Goal: Task Accomplishment & Management: Complete application form

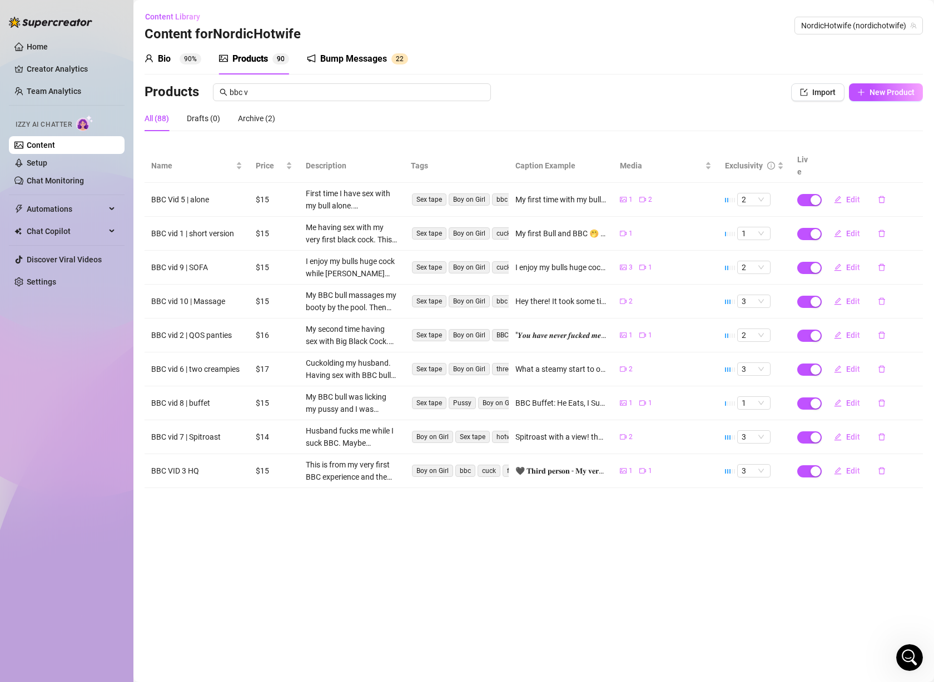
scroll to position [435, 0]
click at [47, 165] on link "Setup" at bounding box center [37, 162] width 21 height 9
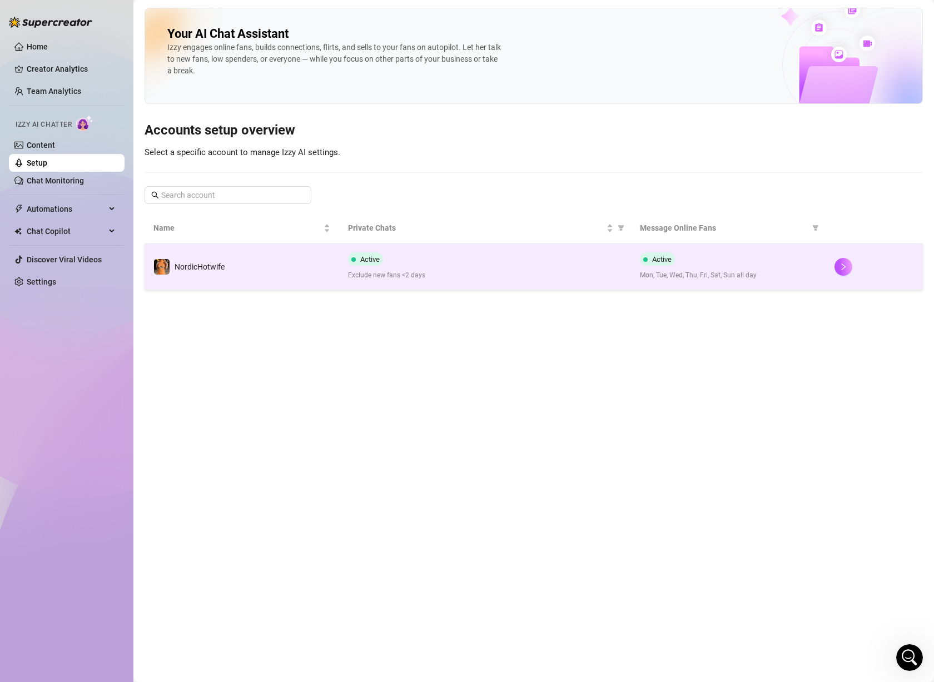
click at [210, 258] on div "NordicHotwife" at bounding box center [188, 266] width 71 height 17
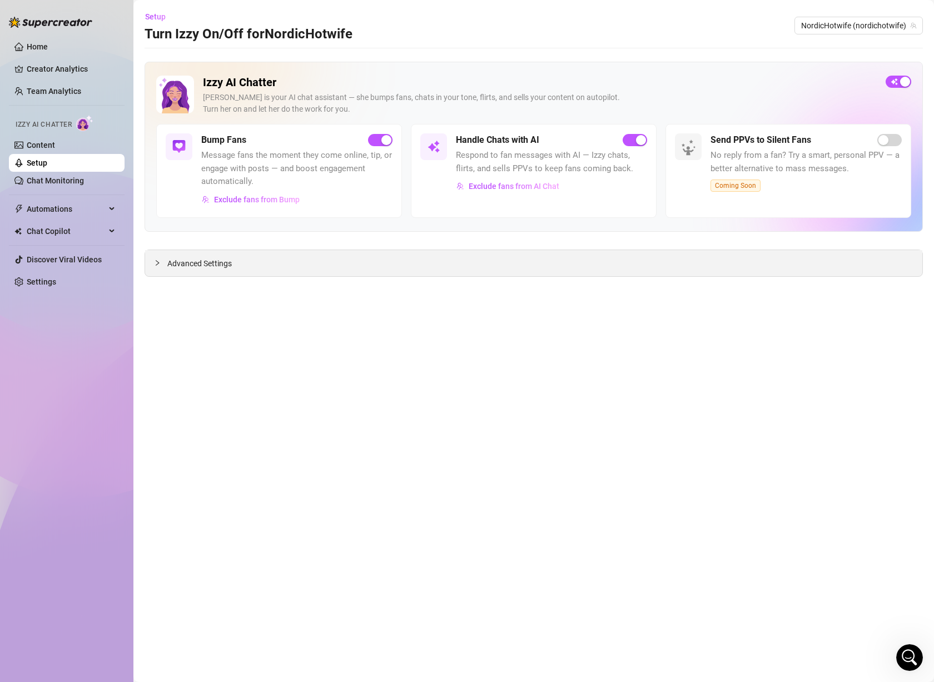
click at [231, 267] on span "Advanced Settings" at bounding box center [199, 263] width 64 height 12
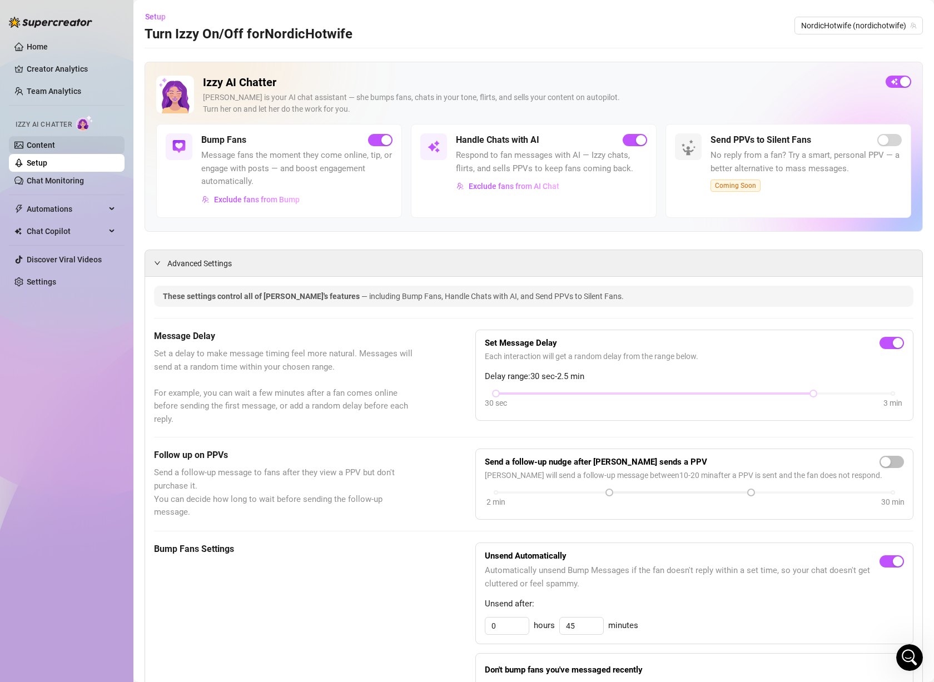
click at [55, 146] on link "Content" at bounding box center [41, 145] width 28 height 9
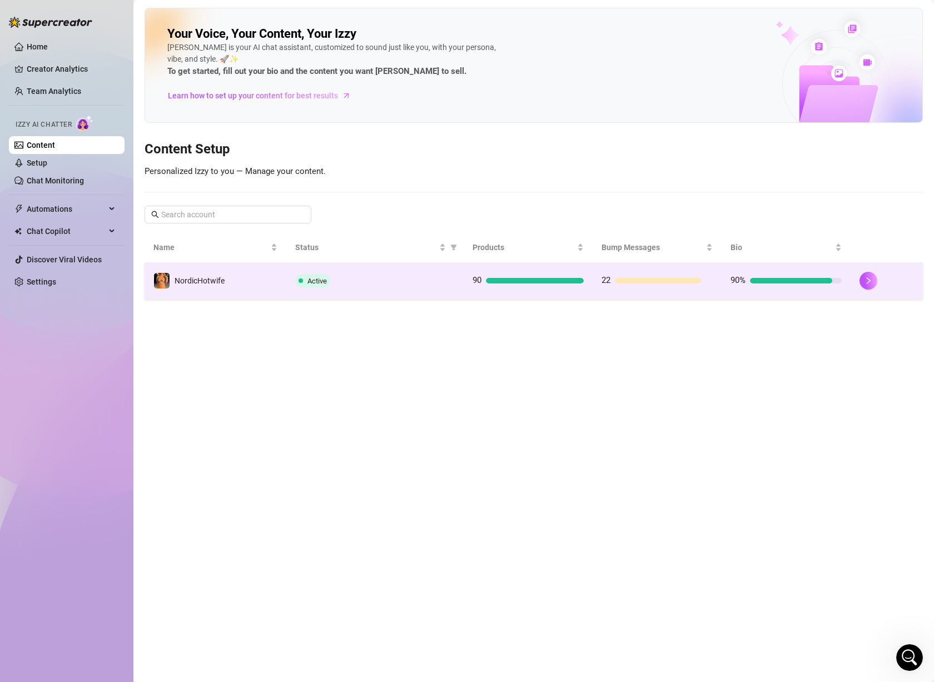
click at [236, 277] on td "NordicHotwife" at bounding box center [216, 281] width 142 height 36
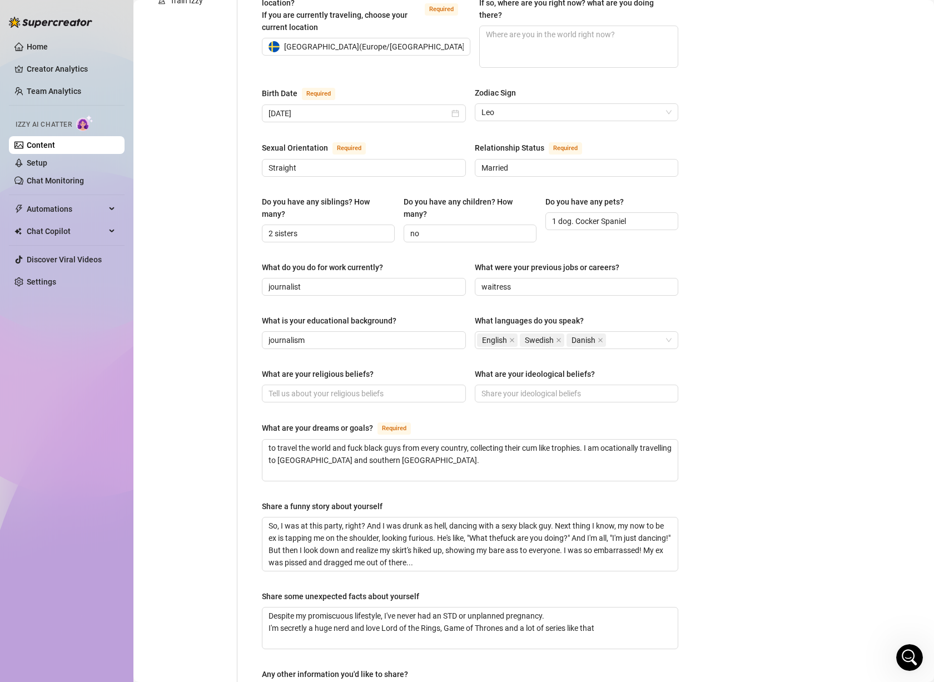
scroll to position [333, 0]
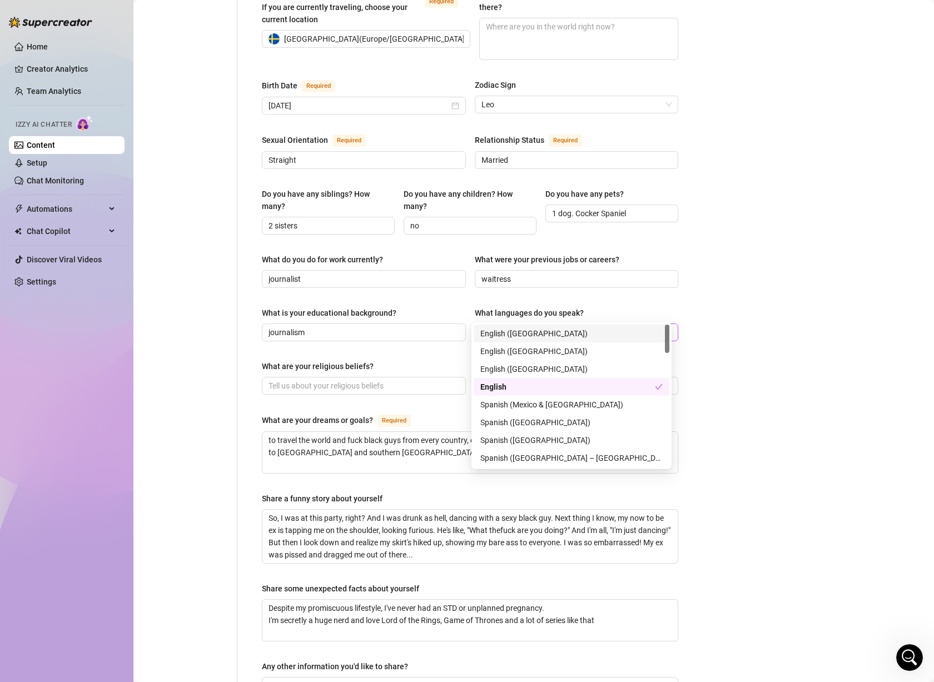
click at [640, 325] on div "English Swedish Danish" at bounding box center [571, 333] width 188 height 16
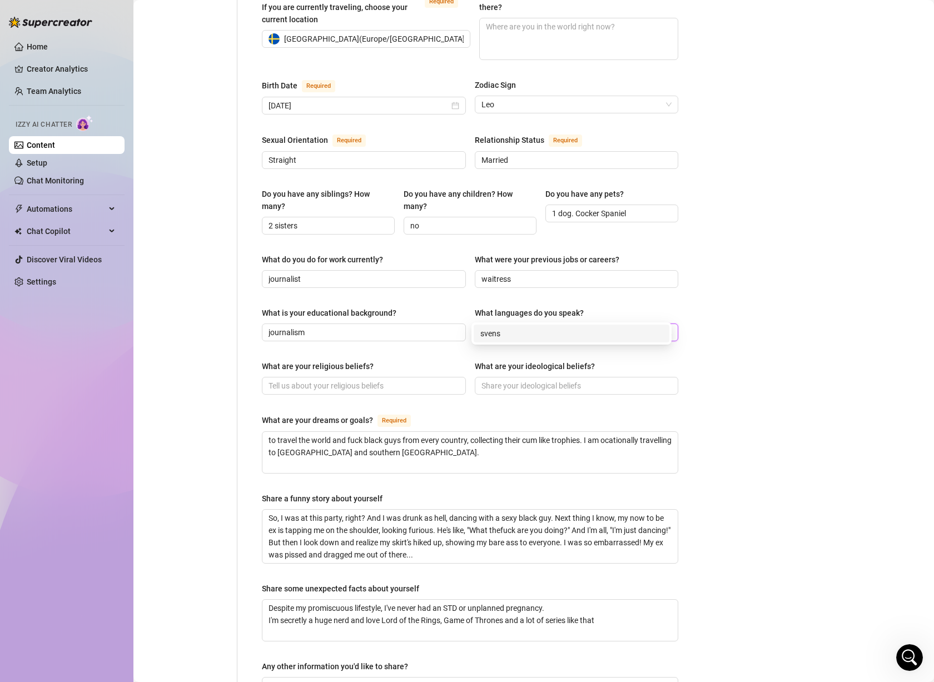
type input "svensk"
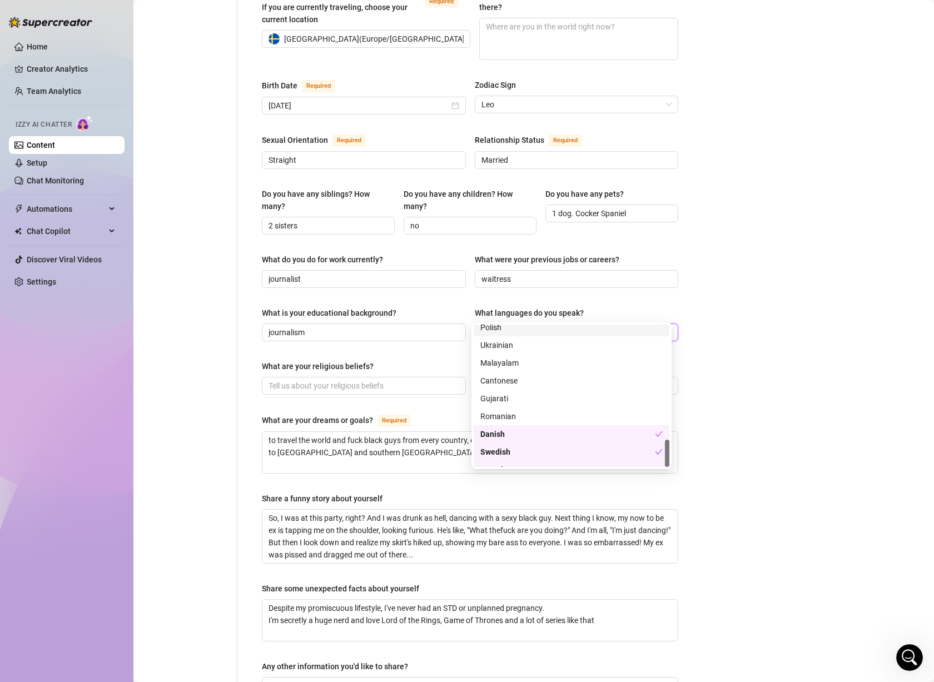
scroll to position [587, 0]
drag, startPoint x: 668, startPoint y: 432, endPoint x: 673, endPoint y: 464, distance: 32.2
click at [673, 464] on body "Home Creator Analytics Team Analytics Izzy AI Chatter Content Setup Chat Monito…" at bounding box center [467, 341] width 934 height 682
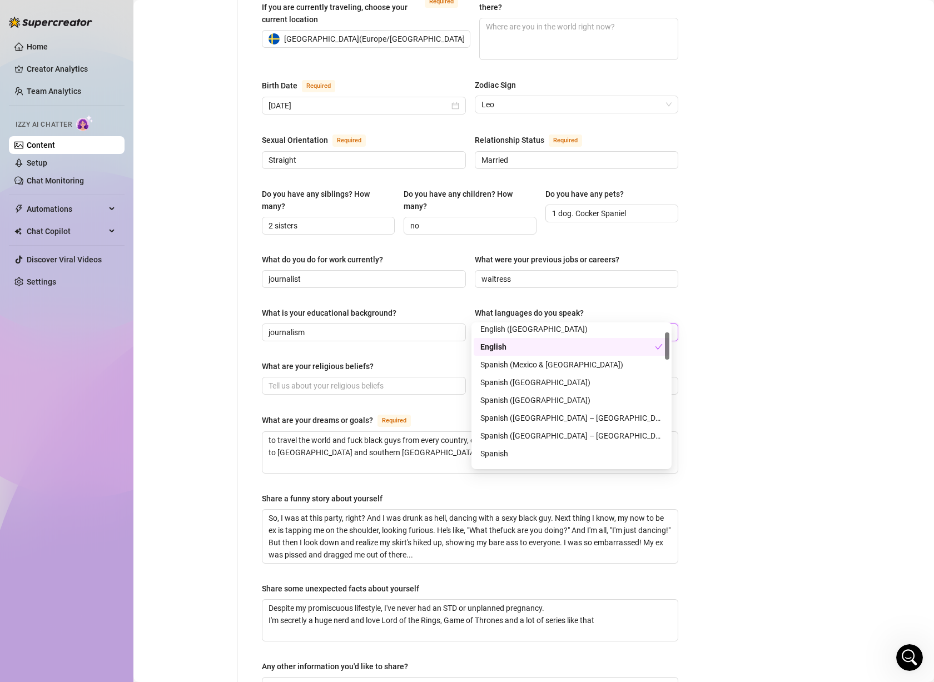
scroll to position [0, 0]
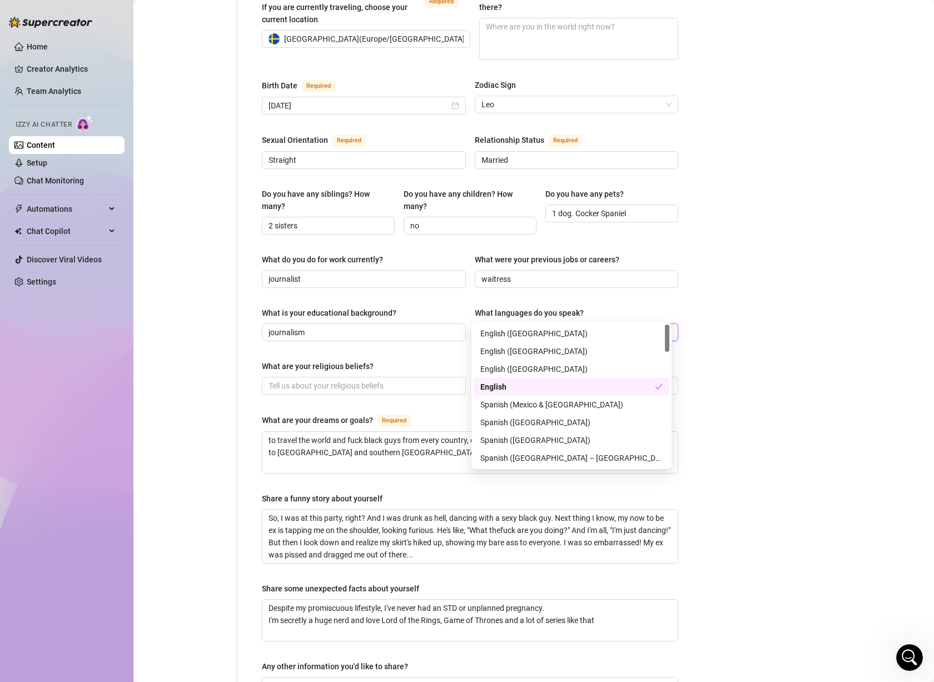
drag, startPoint x: 666, startPoint y: 452, endPoint x: 698, endPoint y: 327, distance: 128.3
click at [698, 327] on body "Home Creator Analytics Team Analytics Izzy AI Chatter Content Setup Chat Monito…" at bounding box center [467, 341] width 934 height 682
click at [700, 327] on div "Bio Import Bio from other creator Personal Info Chatting Lifestyle Physique Con…" at bounding box center [534, 277] width 778 height 1054
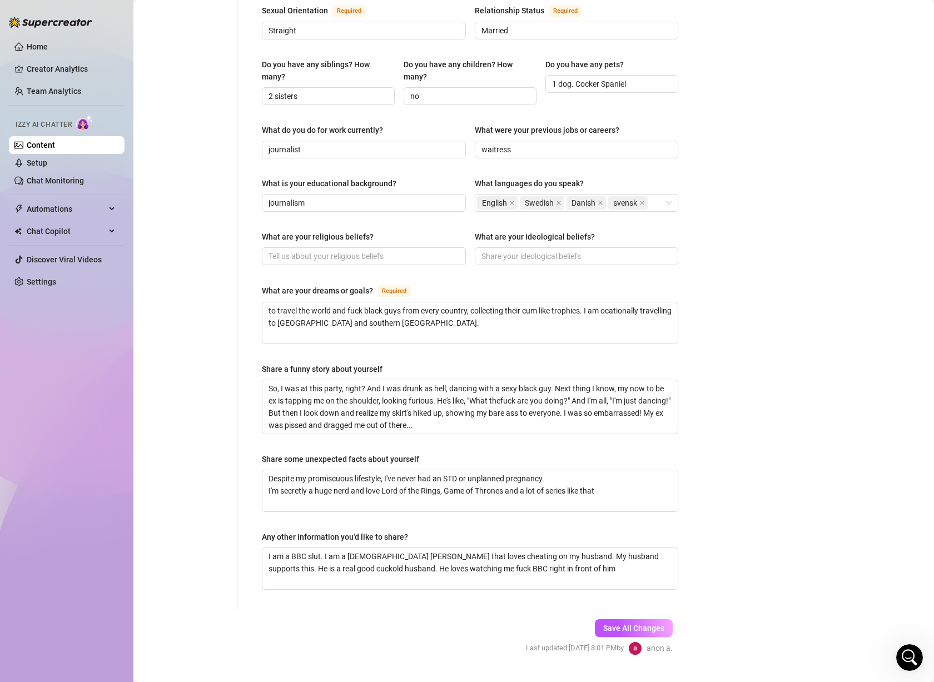
scroll to position [467, 0]
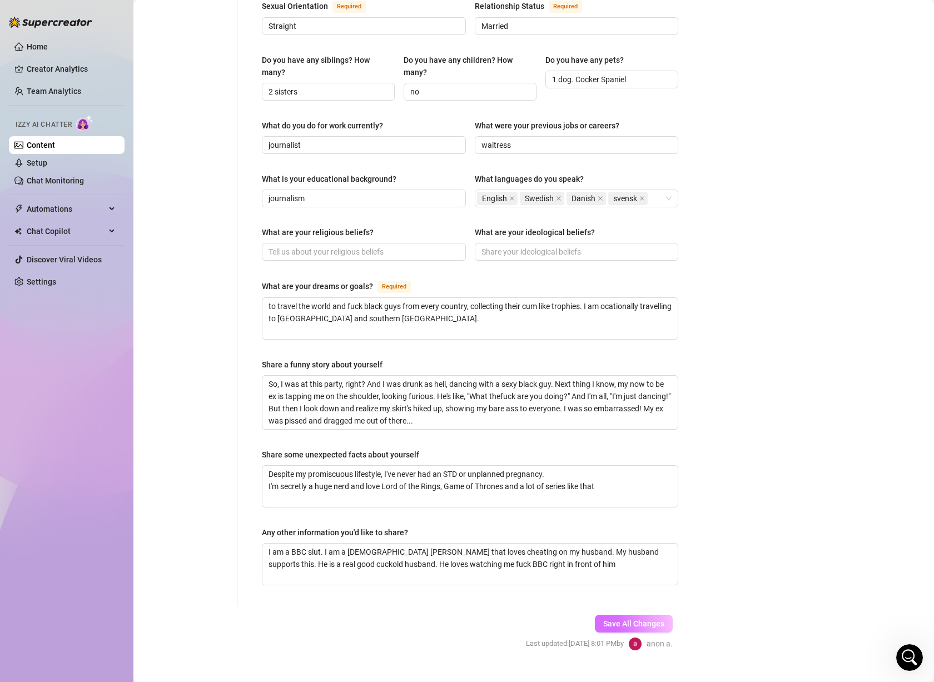
click at [622, 619] on span "Save All Changes" at bounding box center [633, 623] width 61 height 9
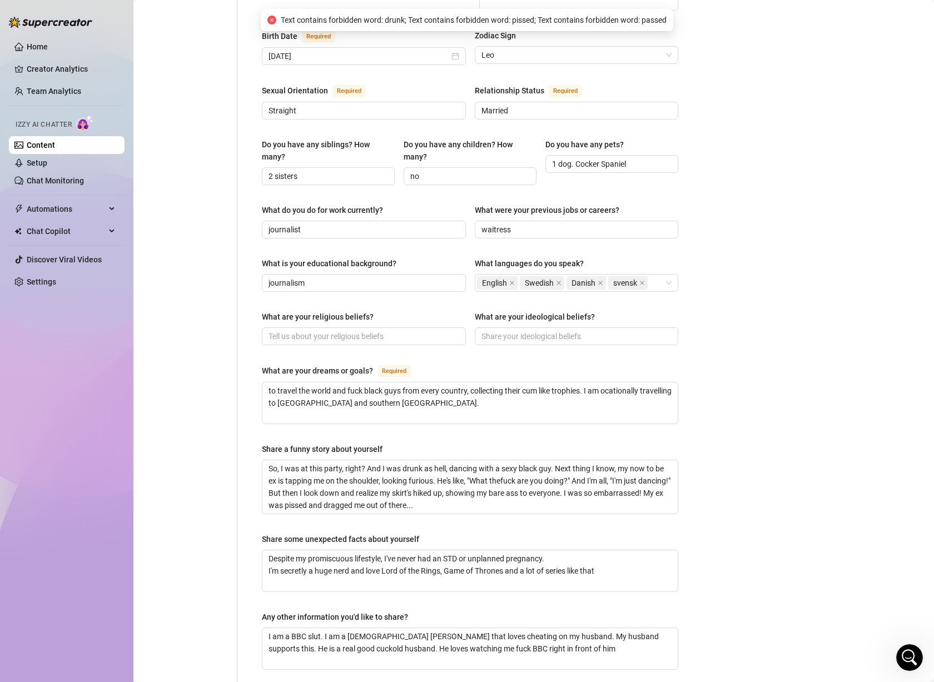
scroll to position [356, 0]
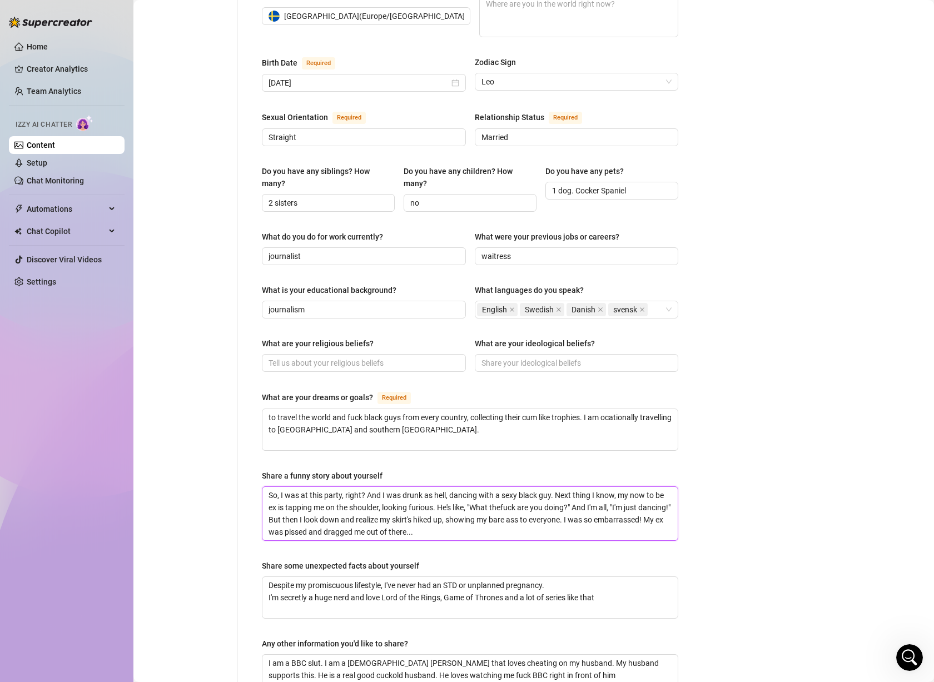
click at [417, 487] on textarea "So, I was at this party, right? And I was drunk as hell, dancing with a sexy bl…" at bounding box center [469, 513] width 415 height 53
type textarea "So, I was at this party, right? And I was tas hell, dancing with a sexy black g…"
type textarea "So, I was at this party, right? And I was tias hell, dancing with a sexy black …"
type textarea "So, I was at this party, right? And I was tipas hell, dancing with a sexy black…"
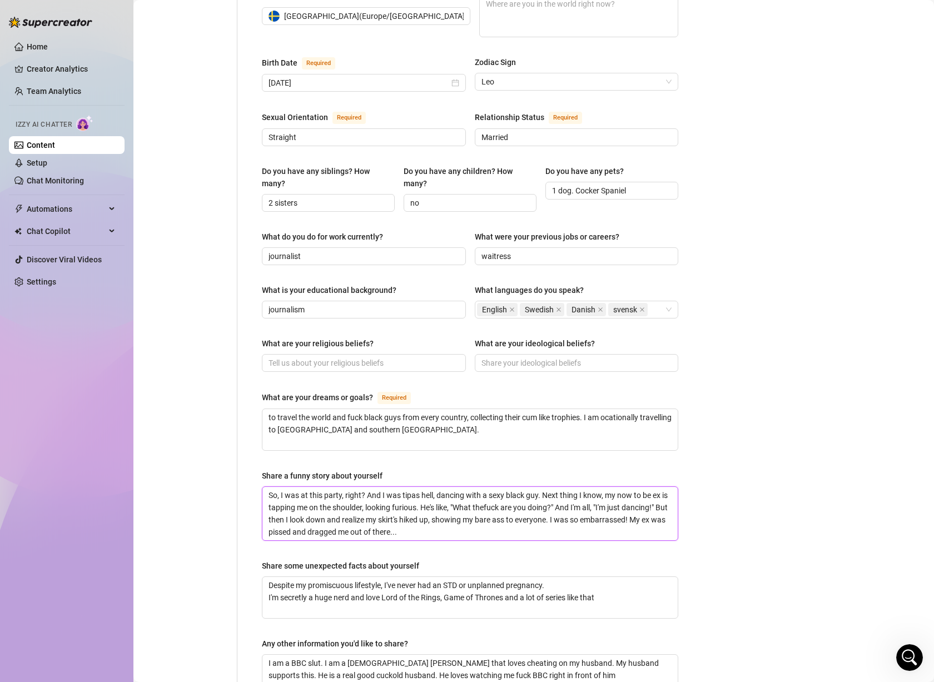
type textarea "So, I was at this party, right? And I was tipsas hell, dancing with a sexy blac…"
type textarea "So, I was at this party, right? And I was tipstas hell, dancing with a sexy bla…"
type textarea "So, I was at this party, right? And I was tipst as hell, dancing with a sexy bl…"
type textarea "So, I was at this party, right? And I was tipstas hell, dancing with a sexy bla…"
type textarea "So, I was at this party, right? And I was tipsas hell, dancing with a sexy blac…"
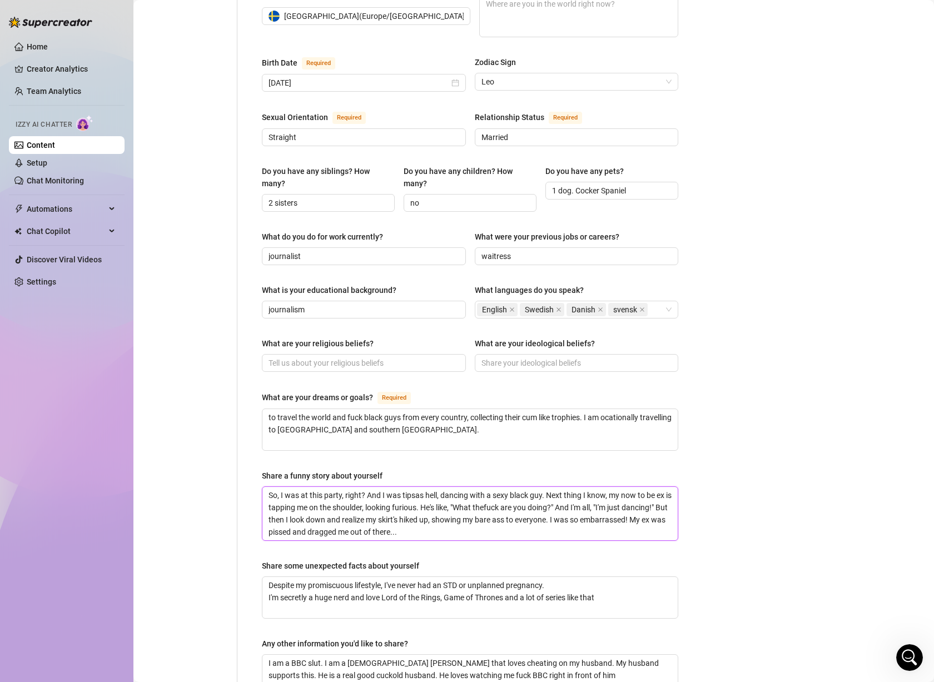
type textarea "So, I was at this party, right? And I was tipsyas hell, dancing with a sexy bla…"
type textarea "So, I was at this party, right? And I was tipsy as hell, dancing with a sexy bl…"
click at [750, 445] on div "Bio Import Bio from other creator Personal Info Chatting Lifestyle Physique Con…" at bounding box center [534, 254] width 778 height 1054
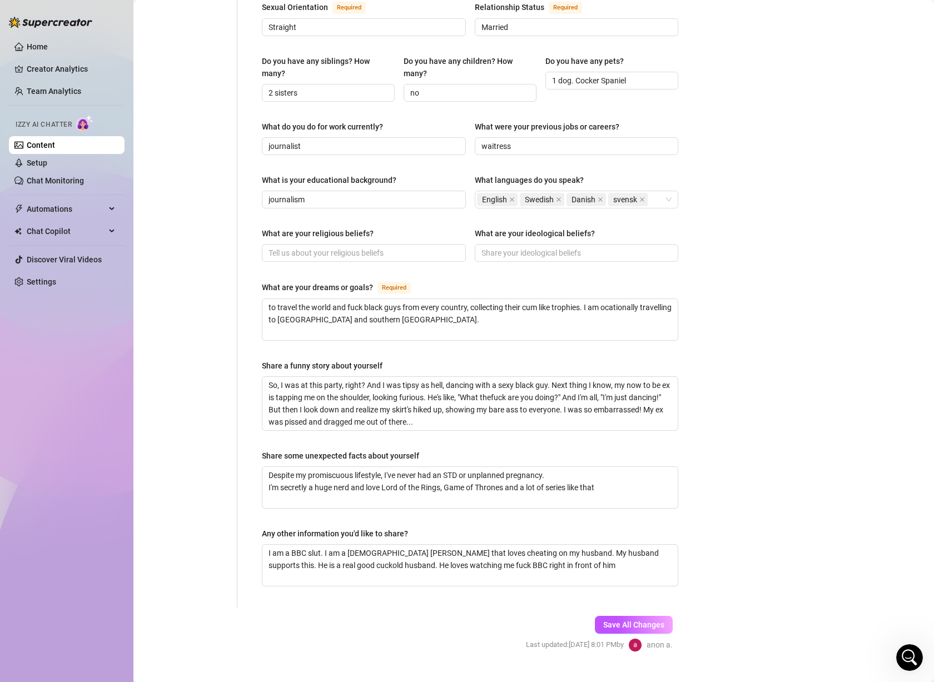
scroll to position [467, 0]
click at [653, 615] on button "Save All Changes" at bounding box center [634, 624] width 78 height 18
click at [626, 619] on span "Save All Changes" at bounding box center [633, 623] width 61 height 9
click at [368, 401] on textarea "So, I was at this party, right? And I was tipsy as hell, dancing with a sexy bl…" at bounding box center [469, 402] width 415 height 53
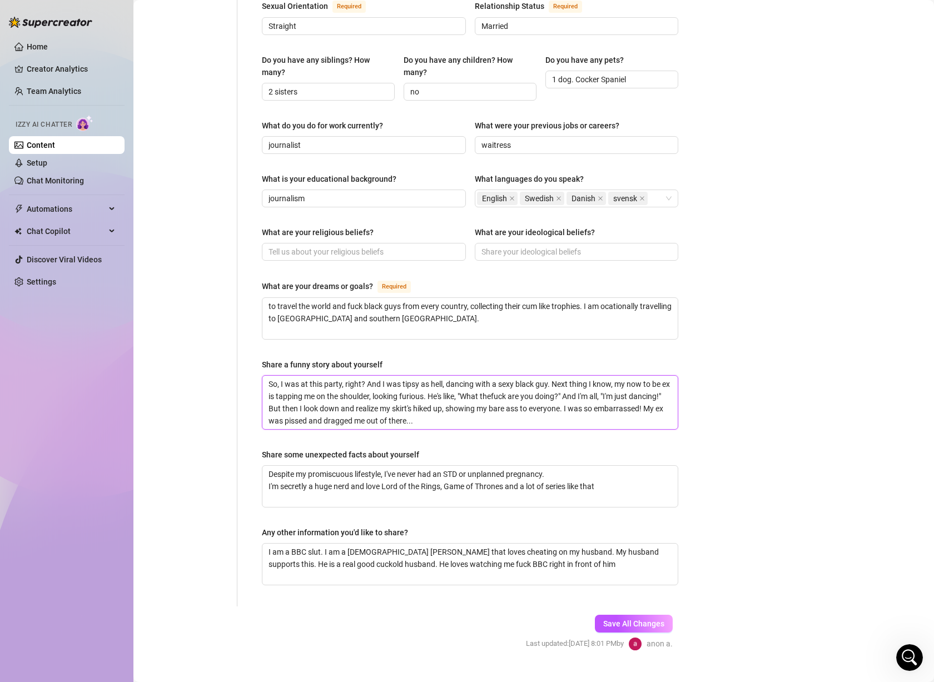
type textarea "So, I was at this party, right? And I was tipsy as hell, dancing with a sexy bl…"
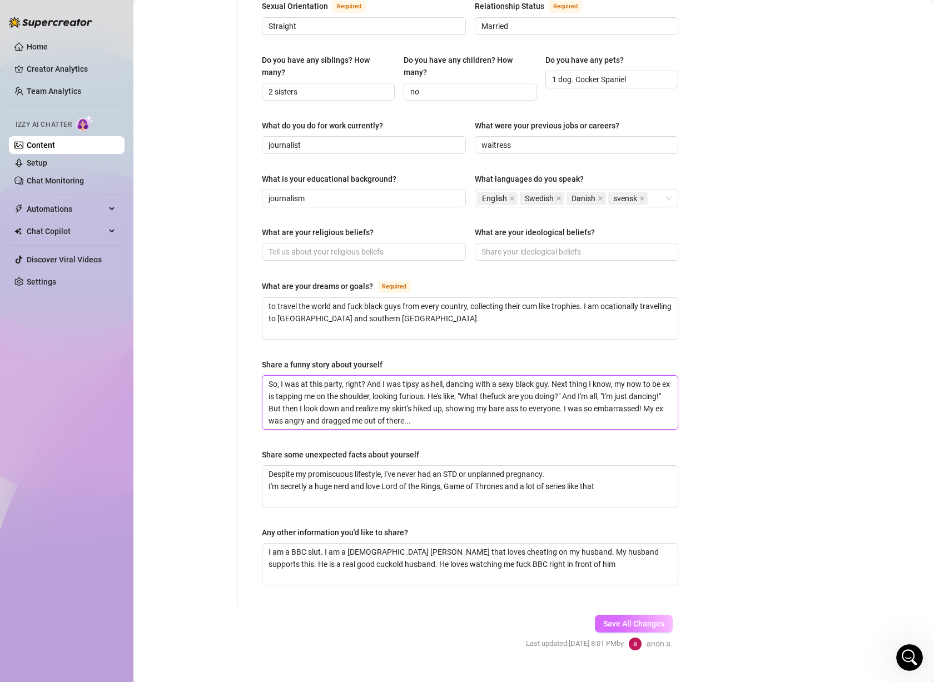
type textarea "So, I was at this party, right? And I was tipsy as hell, dancing with a sexy bl…"
click at [630, 615] on button "Save All Changes" at bounding box center [634, 624] width 78 height 18
click at [514, 393] on textarea "So, I was at this party, right? And I was tipsy as hell, dancing with a sexy bl…" at bounding box center [469, 402] width 415 height 53
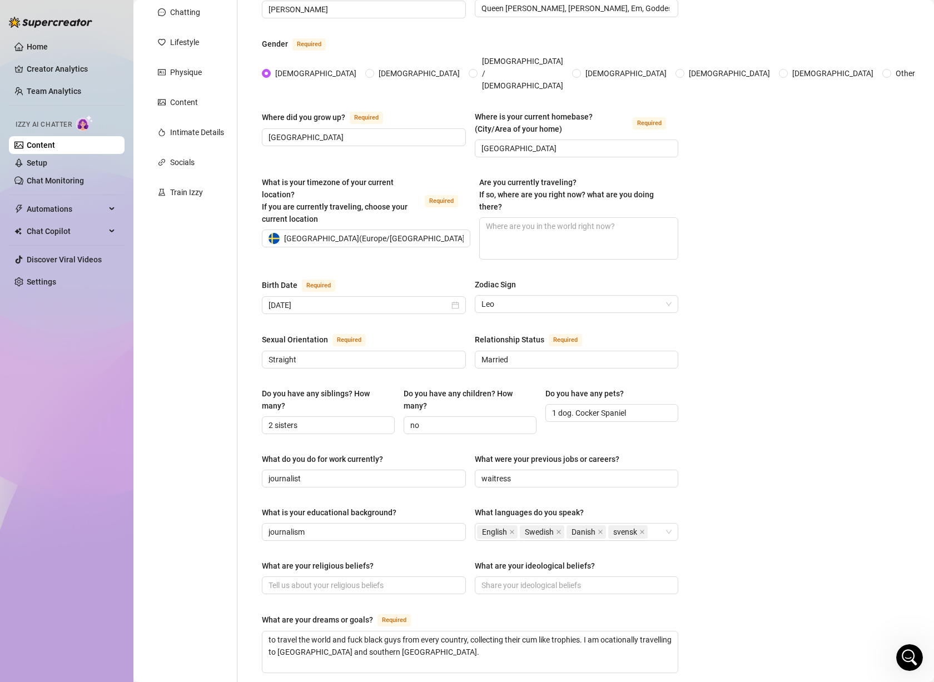
scroll to position [0, 0]
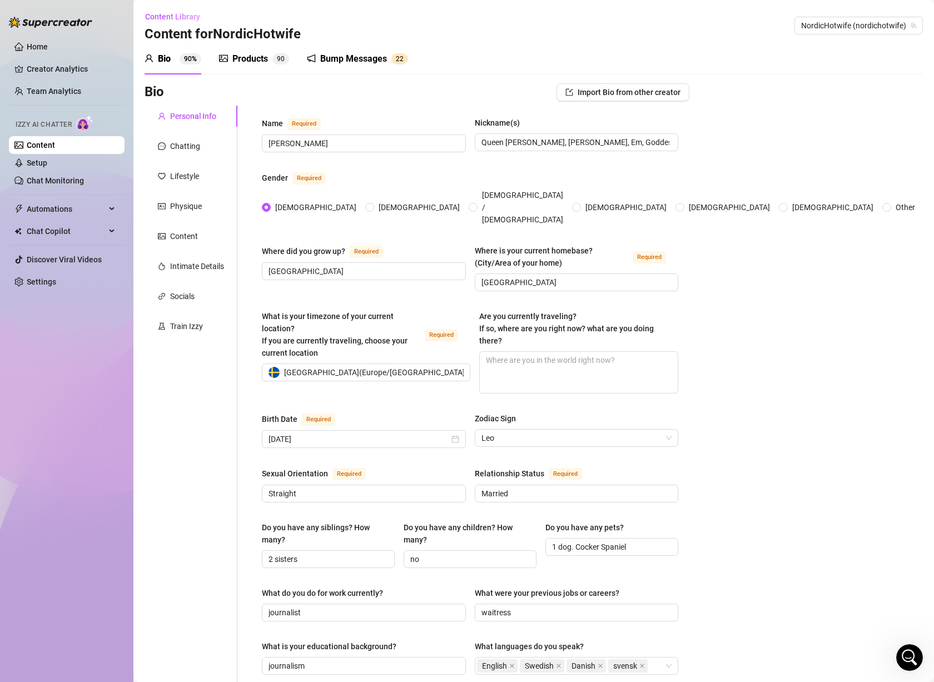
click at [714, 362] on div "Bio Import Bio from other creator Personal Info Chatting Lifestyle Physique Con…" at bounding box center [534, 610] width 778 height 1054
click at [713, 333] on div "Bio Import Bio from other creator Personal Info Chatting Lifestyle Physique Con…" at bounding box center [534, 610] width 778 height 1054
drag, startPoint x: 720, startPoint y: 327, endPoint x: 664, endPoint y: 278, distance: 74.8
click at [716, 318] on div "Bio Import Bio from other creator Personal Info Chatting Lifestyle Physique Con…" at bounding box center [534, 610] width 778 height 1054
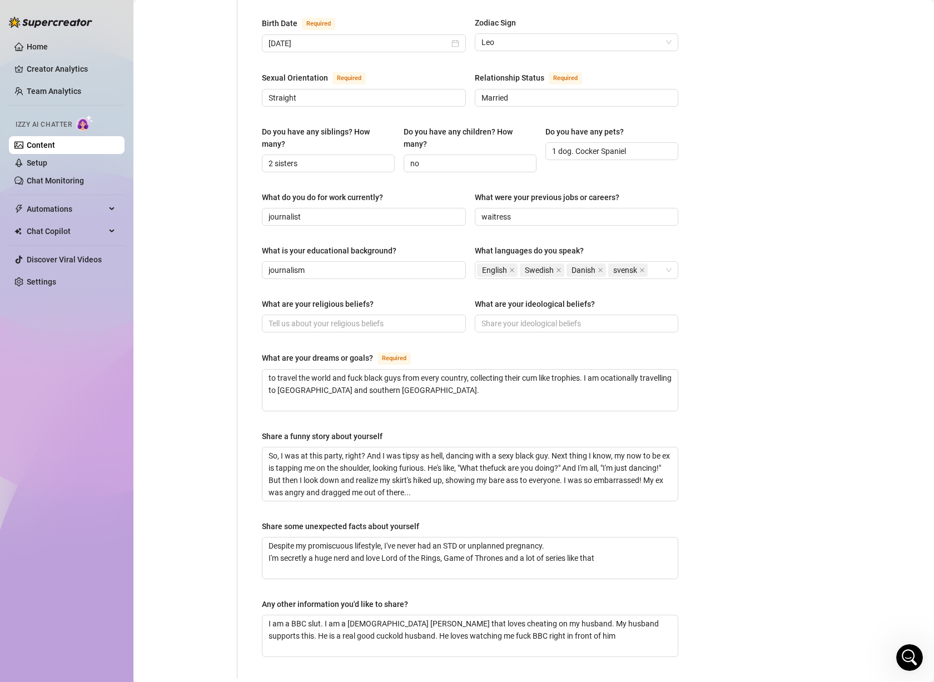
scroll to position [467, 0]
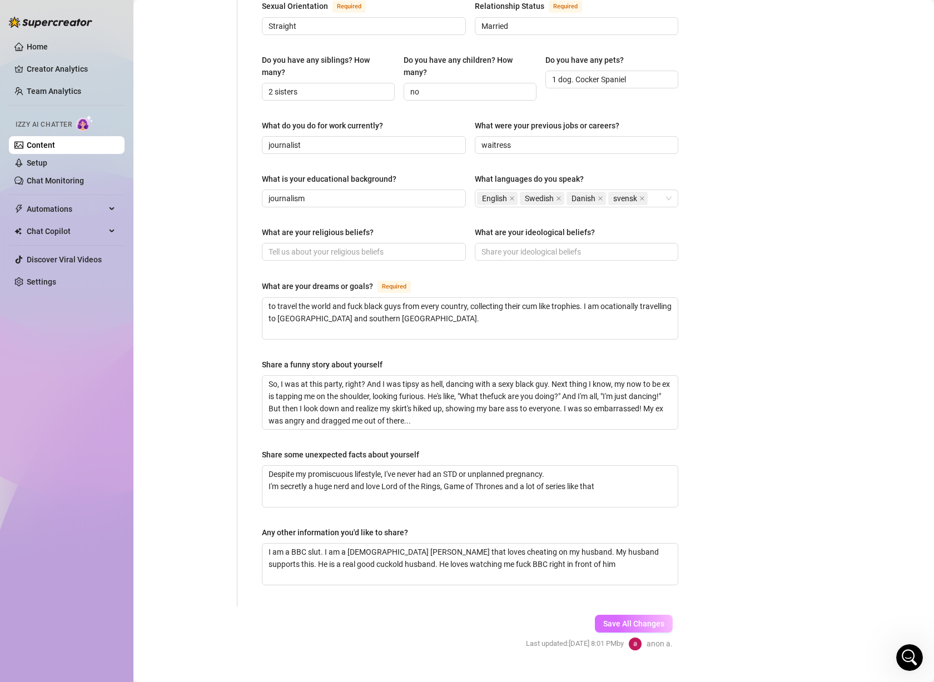
click at [656, 615] on button "Save All Changes" at bounding box center [634, 624] width 78 height 18
click at [758, 491] on div "Bio Import Bio from other creator Personal Info Chatting Lifestyle Physique Con…" at bounding box center [534, 143] width 778 height 1054
click at [506, 405] on textarea "So, I was at this party, right? And I was tipsy as hell, dancing with a sexy bl…" at bounding box center [469, 402] width 415 height 53
click at [420, 466] on textarea "Despite my promiscuous lifestyle, I've never had an STD or unplanned pregnancy.…" at bounding box center [469, 486] width 415 height 41
click at [358, 471] on textarea "Despite my promiscuous lifestyle, I've never had an STD or unplanned pregnancy.…" at bounding box center [469, 486] width 415 height 41
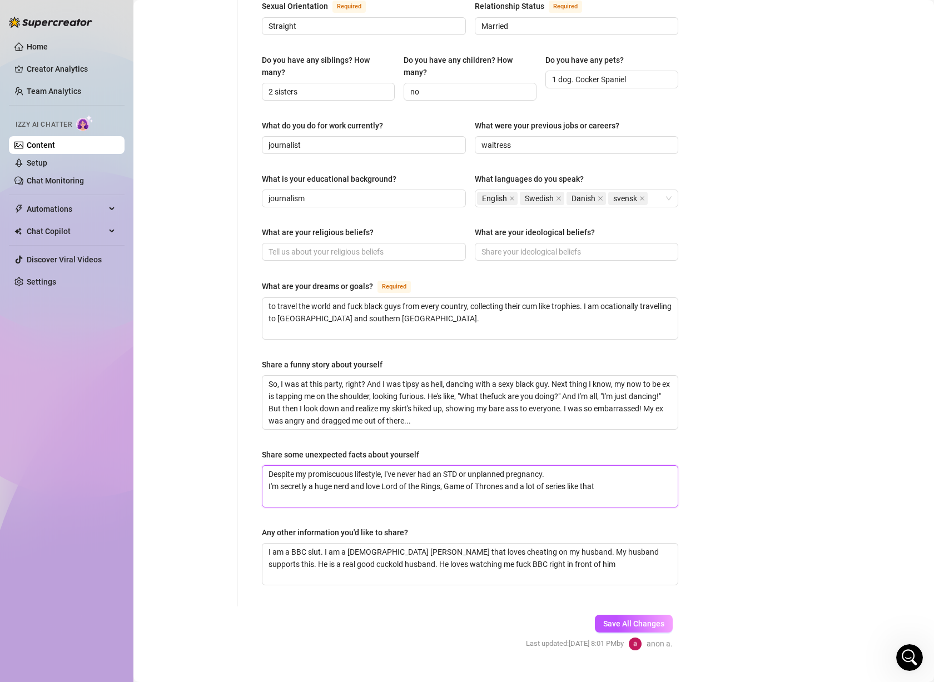
click at [427, 476] on textarea "Despite my promiscuous lifestyle, I've never had an STD or unplanned pregnancy.…" at bounding box center [469, 486] width 415 height 41
click at [353, 544] on textarea "I am a BBC slut. I am a [DEMOGRAPHIC_DATA] [PERSON_NAME] that loves cheating on…" at bounding box center [469, 564] width 415 height 41
click at [391, 544] on textarea "I am a BBC slut. I am a [DEMOGRAPHIC_DATA] [PERSON_NAME] that loves cheating on…" at bounding box center [469, 564] width 415 height 41
click at [357, 544] on textarea "I am a BBC slut. I am a [DEMOGRAPHIC_DATA] [PERSON_NAME] that loves cheating on…" at bounding box center [469, 564] width 415 height 41
click at [359, 389] on textarea "So, I was at this party, right? And I was tipsy as hell, dancing with a sexy bl…" at bounding box center [469, 402] width 415 height 53
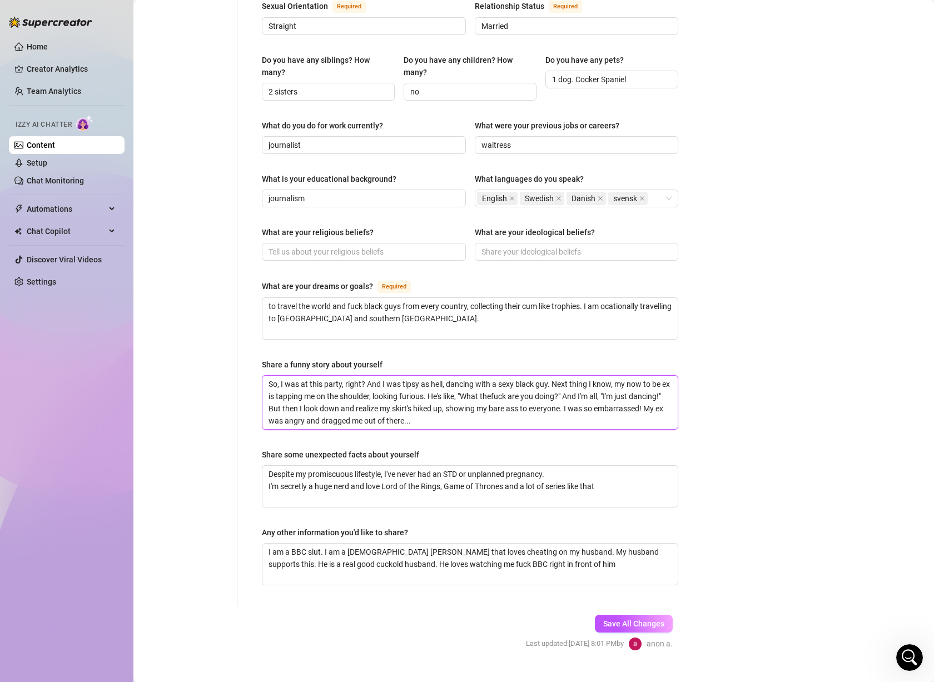
scroll to position [356, 0]
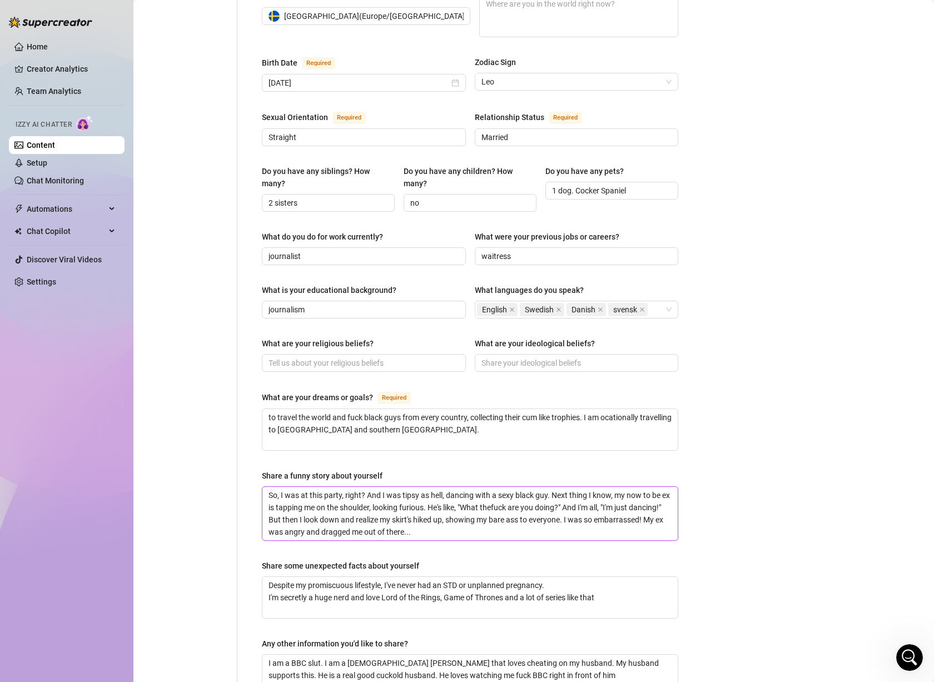
click at [365, 499] on textarea "So, I was at this party, right? And I was tipsy as hell, dancing with a sexy bl…" at bounding box center [469, 513] width 415 height 53
click at [411, 501] on textarea "So, I was at this party, right? And I was tipsy as hell, dancing with a sexy bl…" at bounding box center [469, 513] width 415 height 53
click at [420, 413] on textarea "to travel the world and fuck black guys from every country, collecting their cu…" at bounding box center [469, 429] width 415 height 41
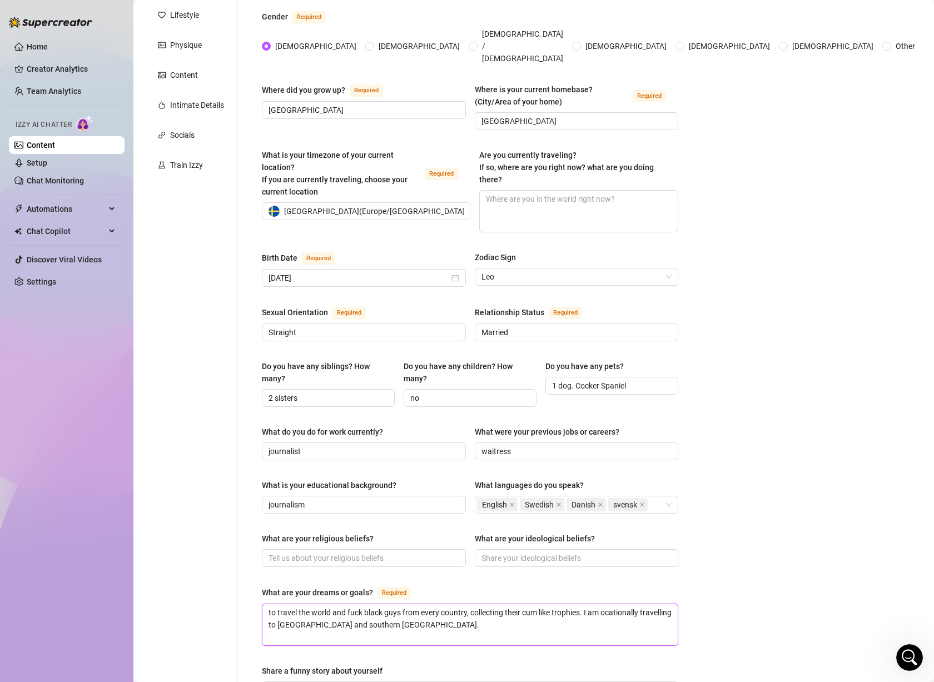
scroll to position [134, 0]
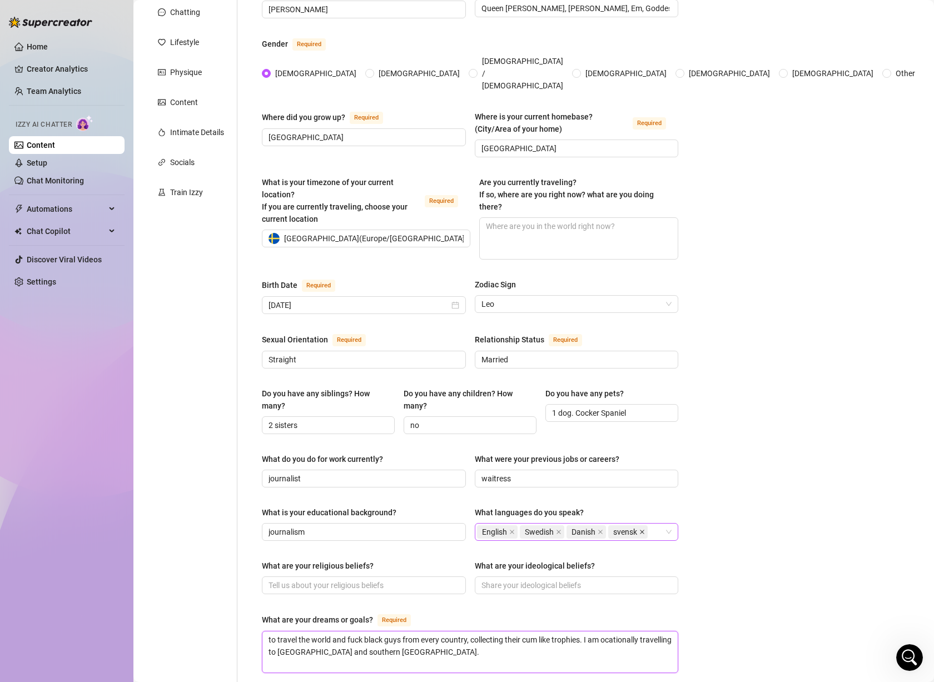
click at [640, 529] on icon "close" at bounding box center [642, 532] width 6 height 6
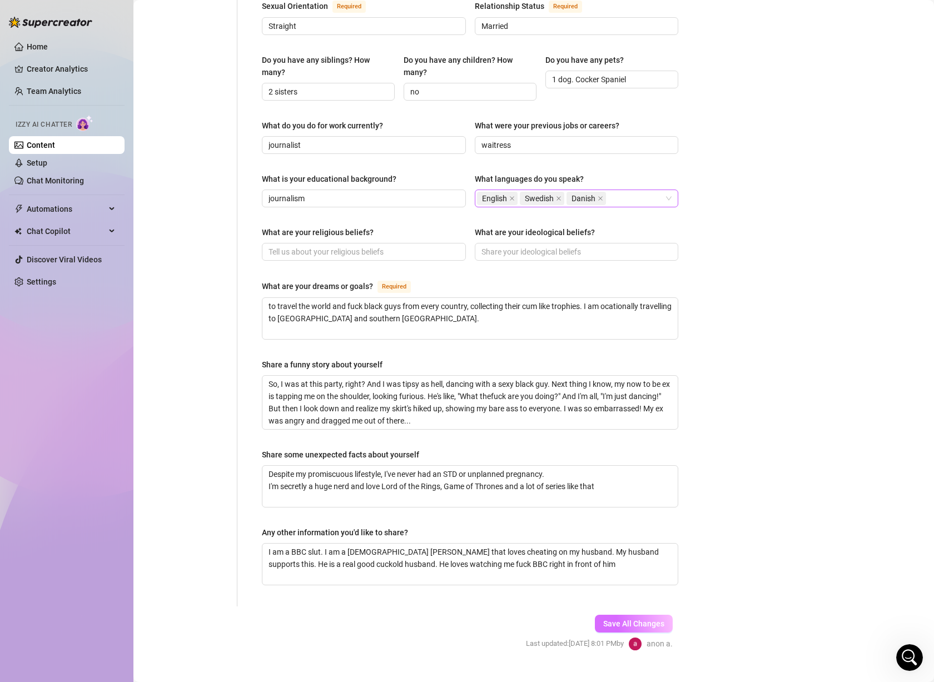
drag, startPoint x: 636, startPoint y: 599, endPoint x: 635, endPoint y: 605, distance: 6.2
click at [635, 619] on span "Save All Changes" at bounding box center [633, 623] width 61 height 9
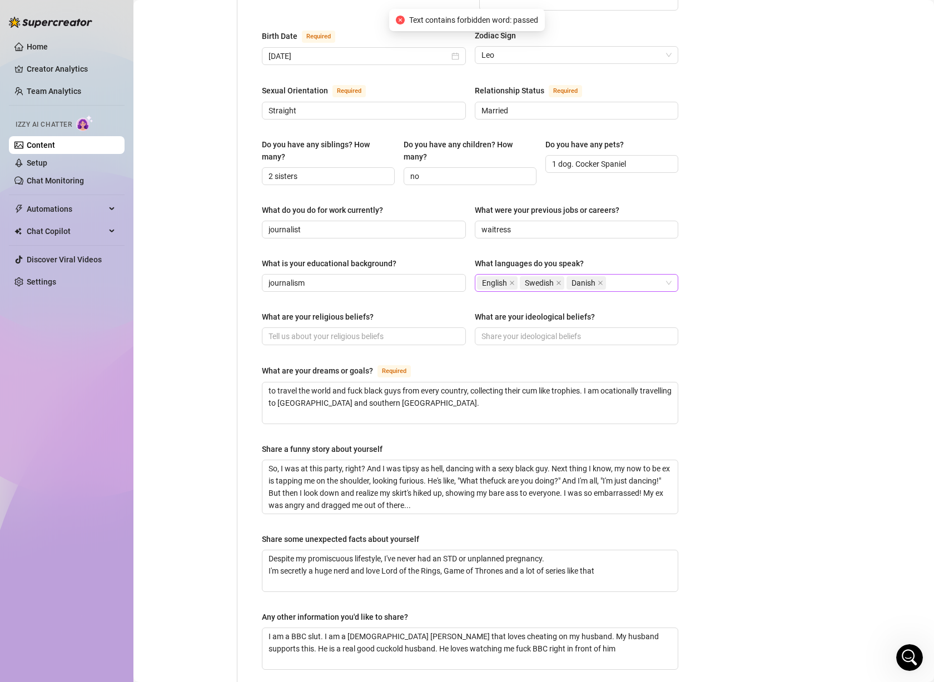
scroll to position [356, 0]
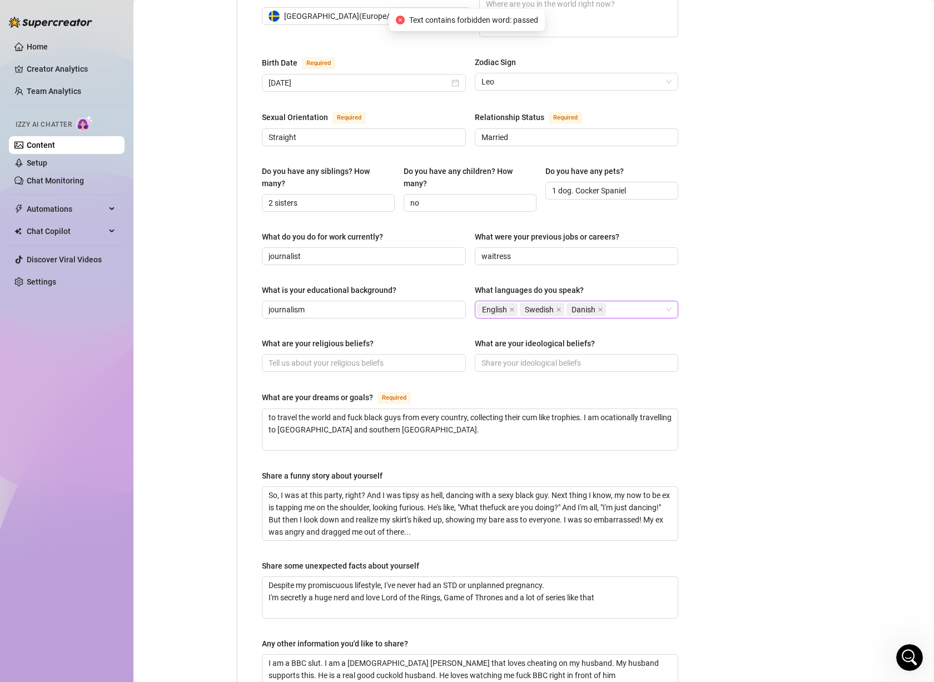
click at [634, 302] on div "English Swedish Danish" at bounding box center [571, 310] width 188 height 16
type input "Svensk"
click at [739, 275] on div "Bio Import Bio from other creator Personal Info Chatting Lifestyle Physique Con…" at bounding box center [534, 254] width 778 height 1054
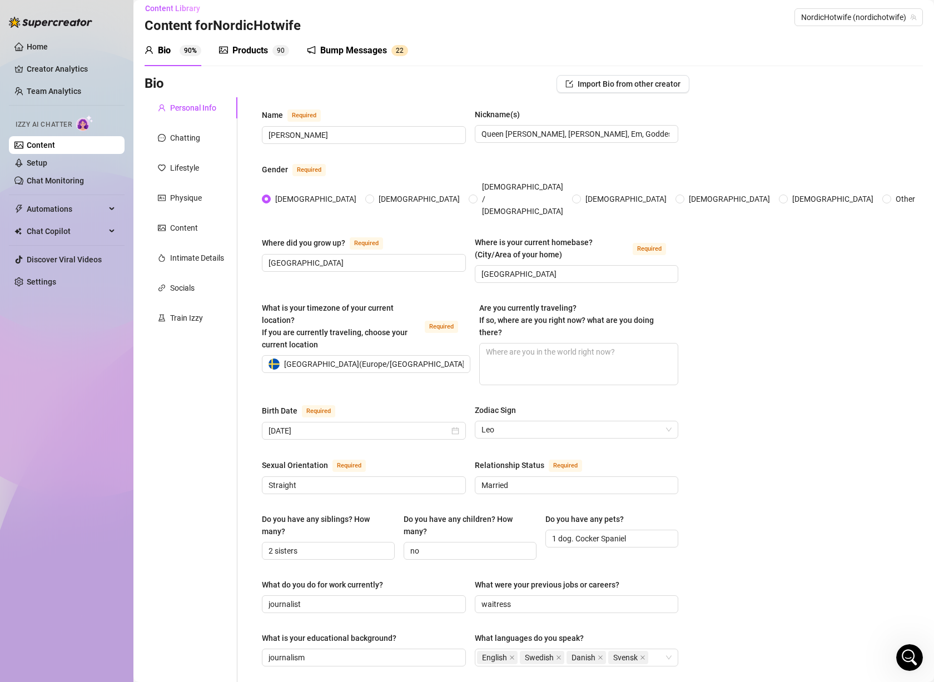
scroll to position [0, 0]
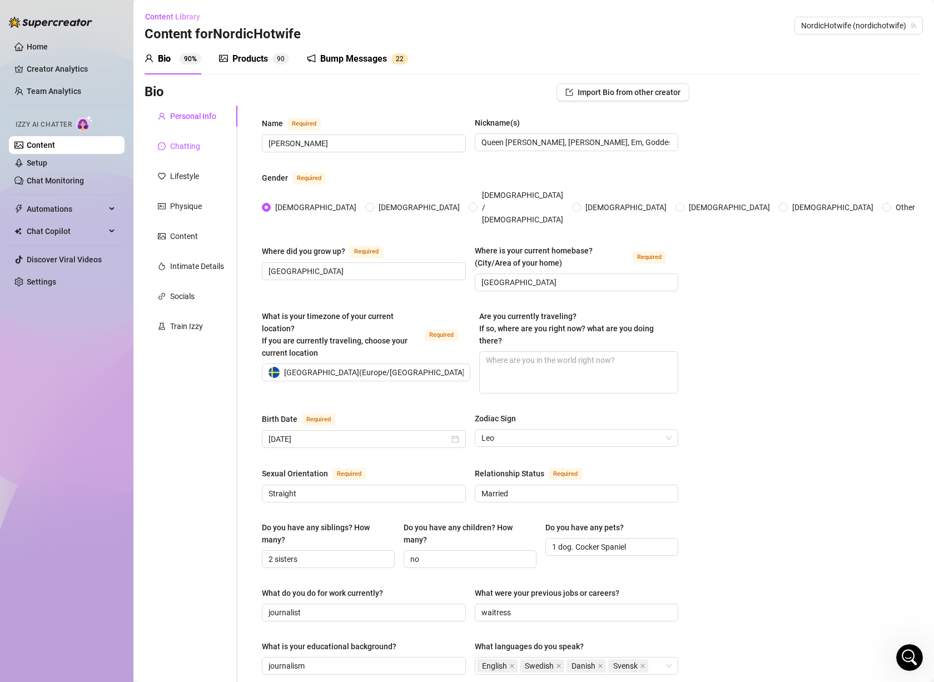
click at [187, 142] on div "Chatting" at bounding box center [185, 146] width 30 height 12
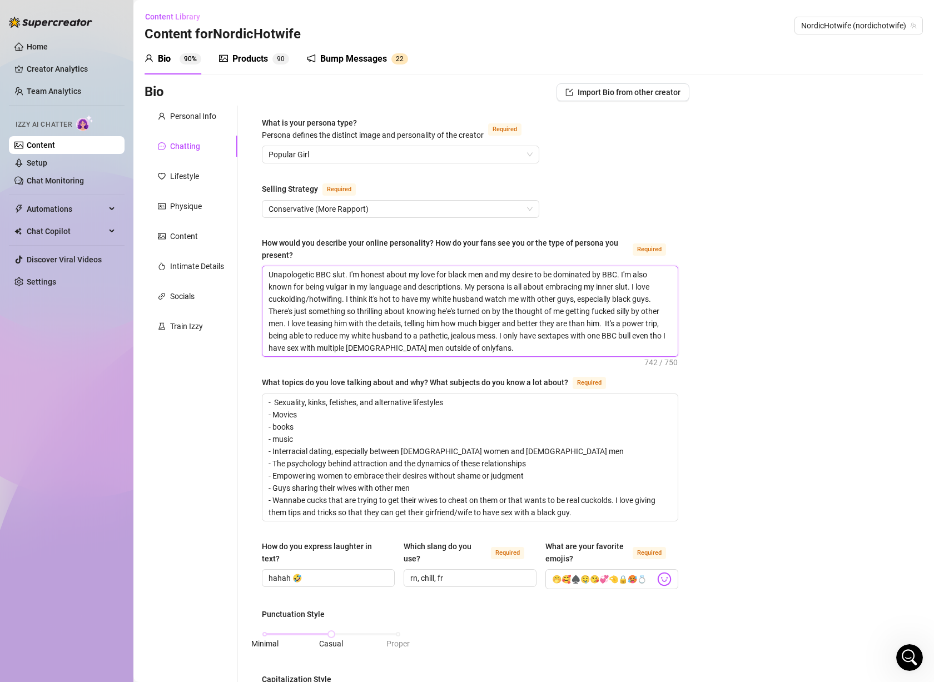
click at [492, 347] on textarea "Unapologetic BBC slut. I'm honest about my love for black men and my desire to …" at bounding box center [469, 311] width 415 height 90
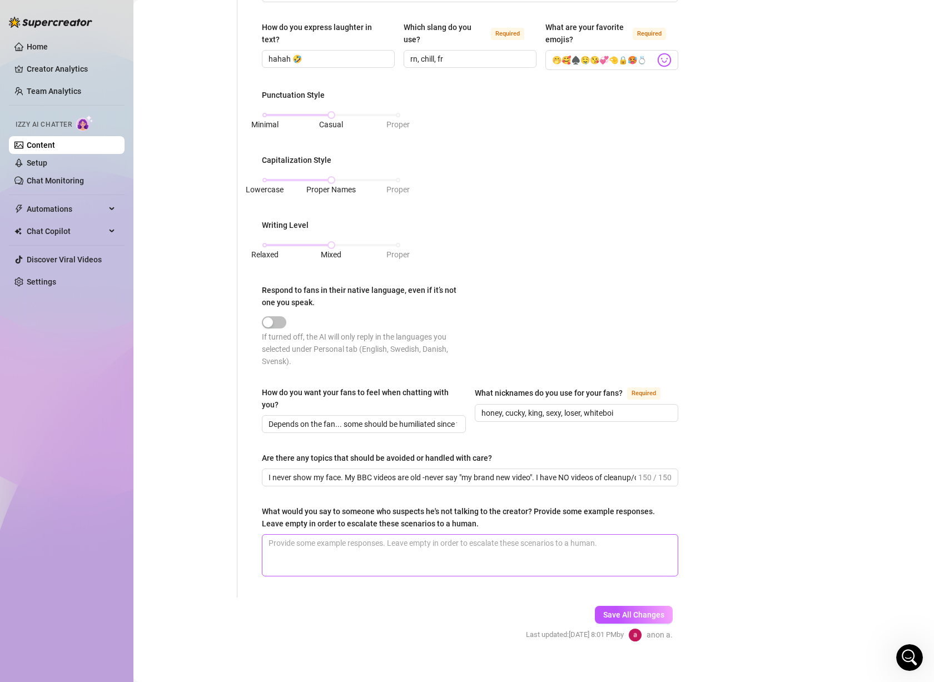
scroll to position [531, 0]
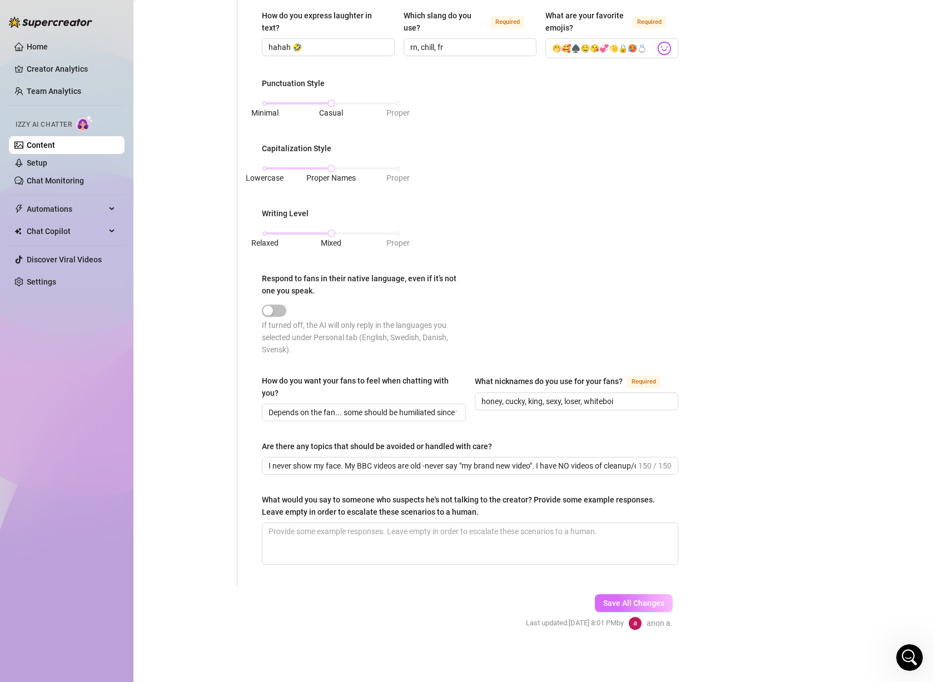
click at [614, 596] on button "Save All Changes" at bounding box center [634, 603] width 78 height 18
drag, startPoint x: 399, startPoint y: 407, endPoint x: 515, endPoint y: 422, distance: 117.2
click at [506, 414] on div "How do you want your fans to feel when chatting with you? Depends on the fan...…" at bounding box center [470, 403] width 416 height 57
click at [521, 429] on div "How do you want your fans to feel when chatting with you? Depends on the fan...…" at bounding box center [470, 403] width 416 height 57
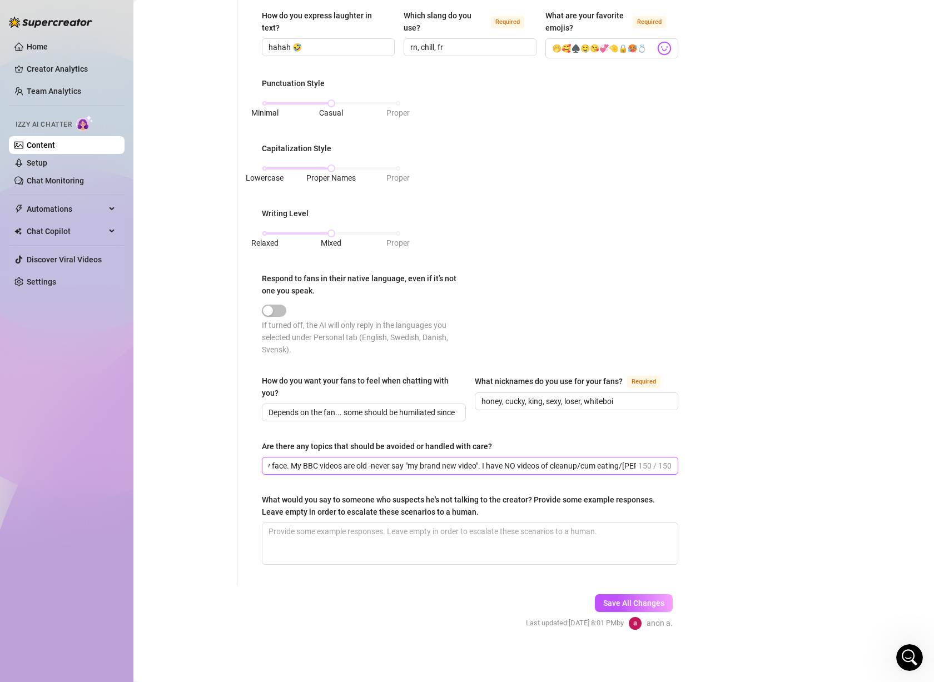
scroll to position [0, 0]
drag, startPoint x: 511, startPoint y: 464, endPoint x: 223, endPoint y: 459, distance: 288.0
click at [223, 459] on div "Personal Info Chatting Lifestyle Physique Content Intimate Details Socials Trai…" at bounding box center [417, 80] width 545 height 1011
click at [531, 297] on div "Punctuation Style Minimal Casual Proper Capitalization Style Lowercase Proper N…" at bounding box center [470, 221] width 416 height 288
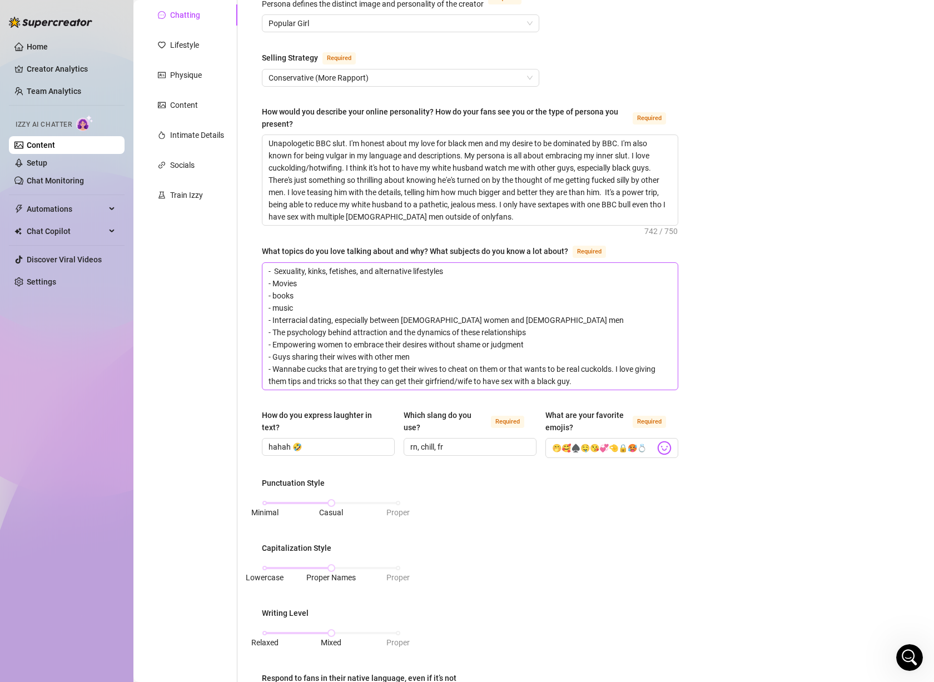
scroll to position [86, 0]
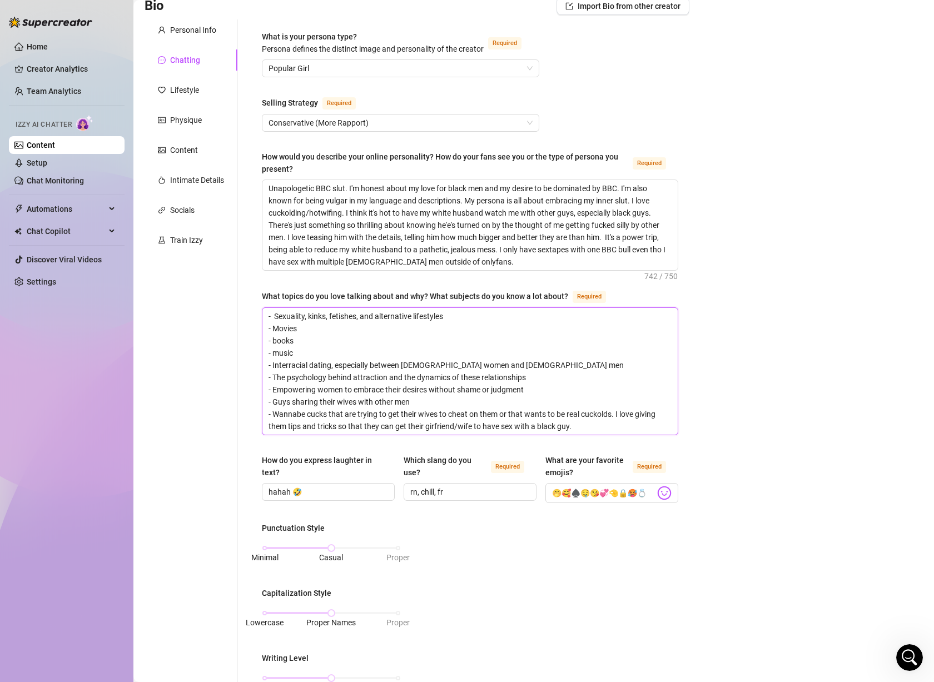
drag, startPoint x: 387, startPoint y: 416, endPoint x: 424, endPoint y: 439, distance: 43.2
click at [424, 439] on div "What is your persona type? [PERSON_NAME] defines the distinct image and persona…" at bounding box center [470, 525] width 416 height 989
click at [696, 370] on div "Bio Import Bio from other creator Personal Info Chatting Lifestyle Physique Con…" at bounding box center [534, 545] width 778 height 1097
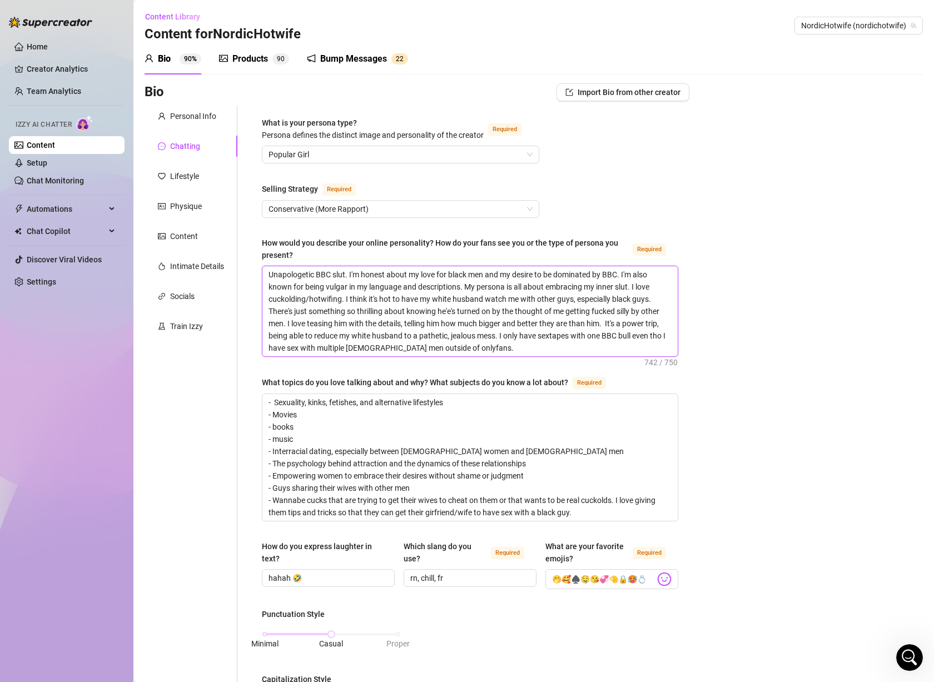
click at [381, 312] on textarea "Unapologetic BBC slut. I'm honest about my love for black men and my desire to …" at bounding box center [469, 311] width 415 height 90
click at [370, 322] on textarea "Unapologetic BBC slut. I'm honest about my love for black men and my desire to …" at bounding box center [469, 311] width 415 height 90
click at [196, 178] on div "Lifestyle" at bounding box center [184, 176] width 29 height 12
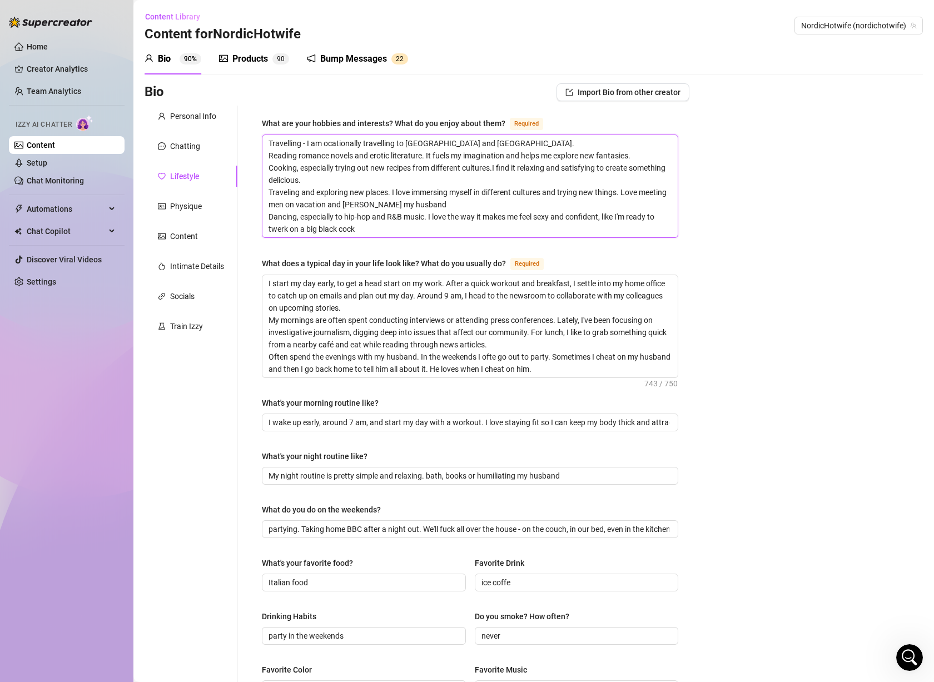
click at [396, 183] on textarea "Travelling - I am ocationally travelling to [GEOGRAPHIC_DATA] and [GEOGRAPHIC_D…" at bounding box center [469, 186] width 415 height 102
click at [370, 197] on textarea "Travelling - I am ocationally travelling to [GEOGRAPHIC_DATA] and [GEOGRAPHIC_D…" at bounding box center [469, 186] width 415 height 102
click at [375, 227] on textarea "Travelling - I am ocationally travelling to [GEOGRAPHIC_DATA] and [GEOGRAPHIC_D…" at bounding box center [469, 186] width 415 height 102
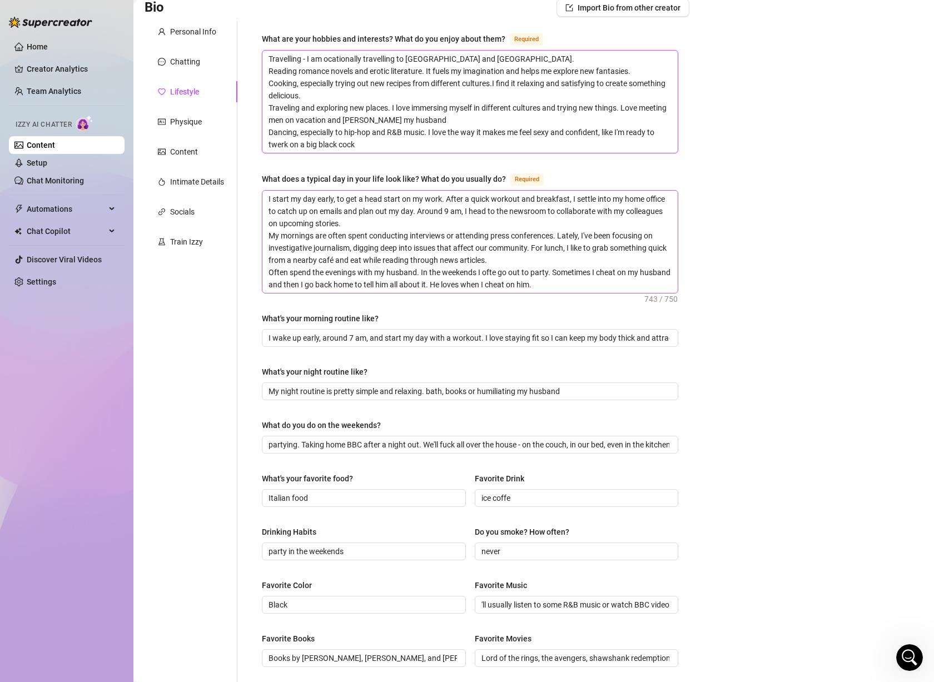
scroll to position [111, 0]
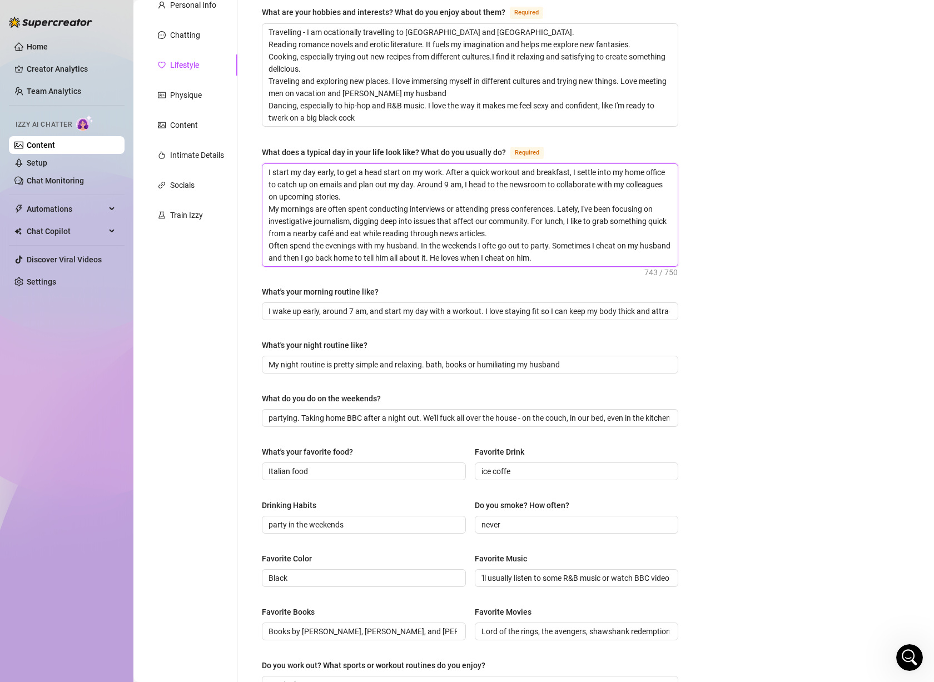
click at [408, 200] on textarea "I start my day early, to get a head start on my work. After a quick workout and…" at bounding box center [469, 215] width 415 height 102
click at [404, 216] on textarea "I start my day early, to get a head start on my work. After a quick workout and…" at bounding box center [469, 215] width 415 height 102
click at [412, 227] on textarea "I start my day early, to get a head start on my work. After a quick workout and…" at bounding box center [469, 215] width 415 height 102
click at [411, 240] on textarea "I start my day early, to get a head start on my work. After a quick workout and…" at bounding box center [469, 215] width 415 height 102
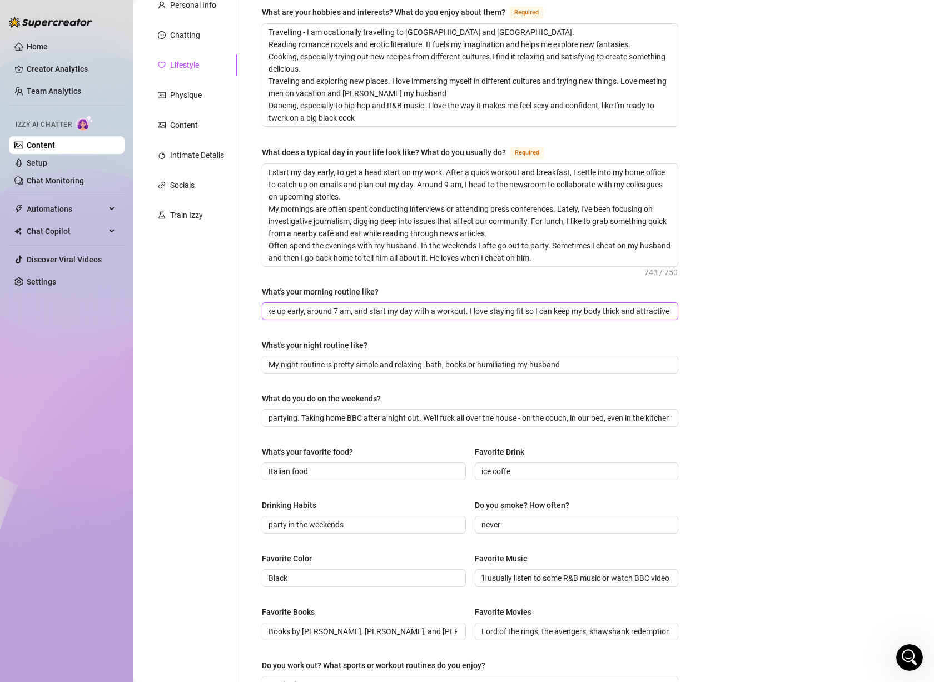
drag, startPoint x: 391, startPoint y: 311, endPoint x: 703, endPoint y: 310, distance: 312.4
click at [703, 310] on div "Bio Import Bio from other creator Personal Info Chatting Lifestyle Physique Con…" at bounding box center [534, 426] width 778 height 909
click at [694, 312] on div "Bio Import Bio from other creator Personal Info Chatting Lifestyle Physique Con…" at bounding box center [534, 426] width 778 height 909
drag, startPoint x: 442, startPoint y: 420, endPoint x: 696, endPoint y: 419, distance: 254.0
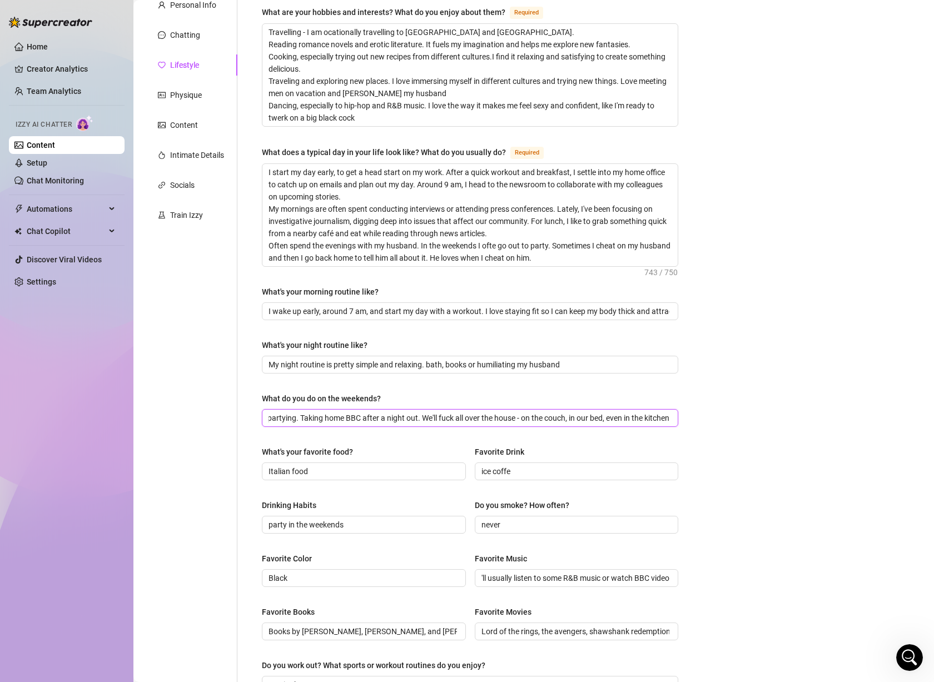
click at [696, 419] on div "Bio Import Bio from other creator Personal Info Chatting Lifestyle Physique Con…" at bounding box center [534, 426] width 778 height 909
click at [693, 426] on div "Bio Import Bio from other creator Personal Info Chatting Lifestyle Physique Con…" at bounding box center [534, 426] width 778 height 909
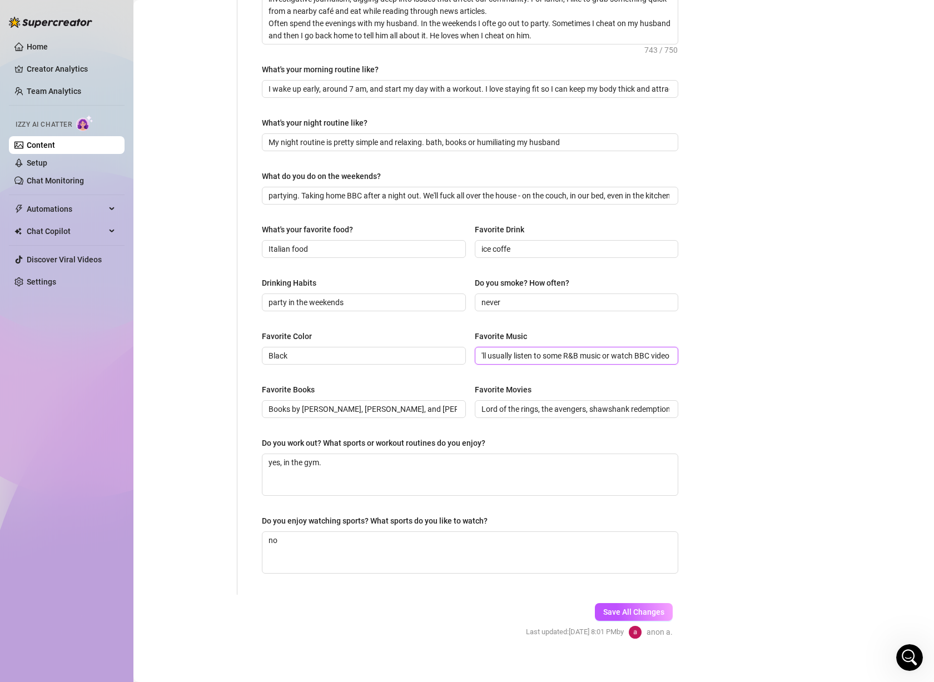
scroll to position [0, 158]
drag, startPoint x: 563, startPoint y: 351, endPoint x: 761, endPoint y: 351, distance: 197.9
click at [761, 351] on div "Bio Import Bio from other creator Personal Info Chatting Lifestyle Physique Con…" at bounding box center [534, 204] width 778 height 909
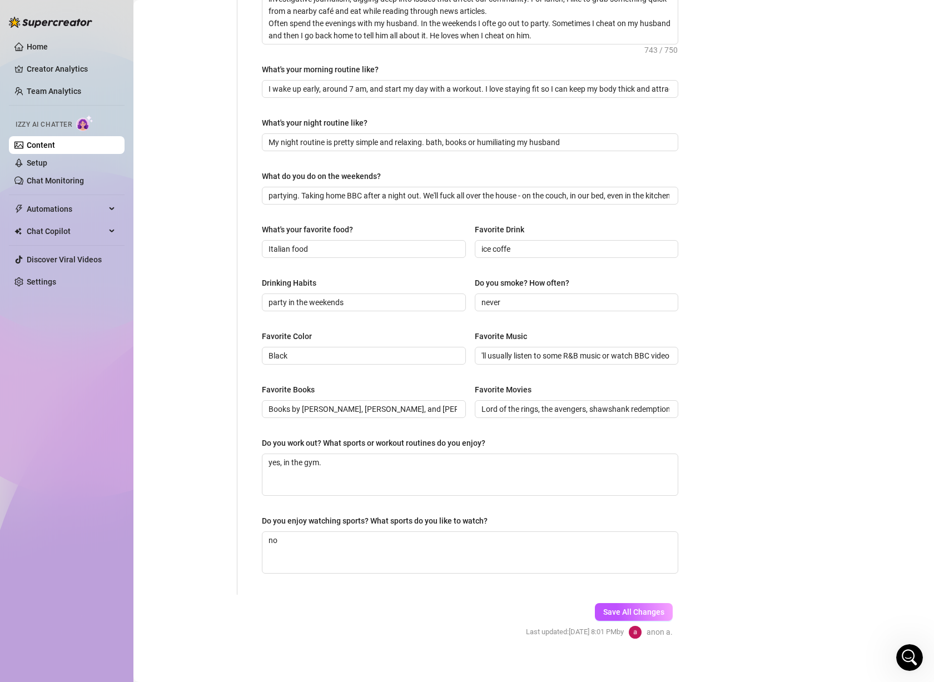
click at [724, 367] on div "Bio Import Bio from other creator Personal Info Chatting Lifestyle Physique Con…" at bounding box center [534, 204] width 778 height 909
drag, startPoint x: 397, startPoint y: 405, endPoint x: 516, endPoint y: 410, distance: 118.5
click at [516, 410] on div "Favorite Books Books by [PERSON_NAME], [PERSON_NAME], and [PERSON_NAME] Favorit…" at bounding box center [470, 405] width 416 height 44
click at [709, 402] on div "Bio Import Bio from other creator Personal Info Chatting Lifestyle Physique Con…" at bounding box center [534, 204] width 778 height 909
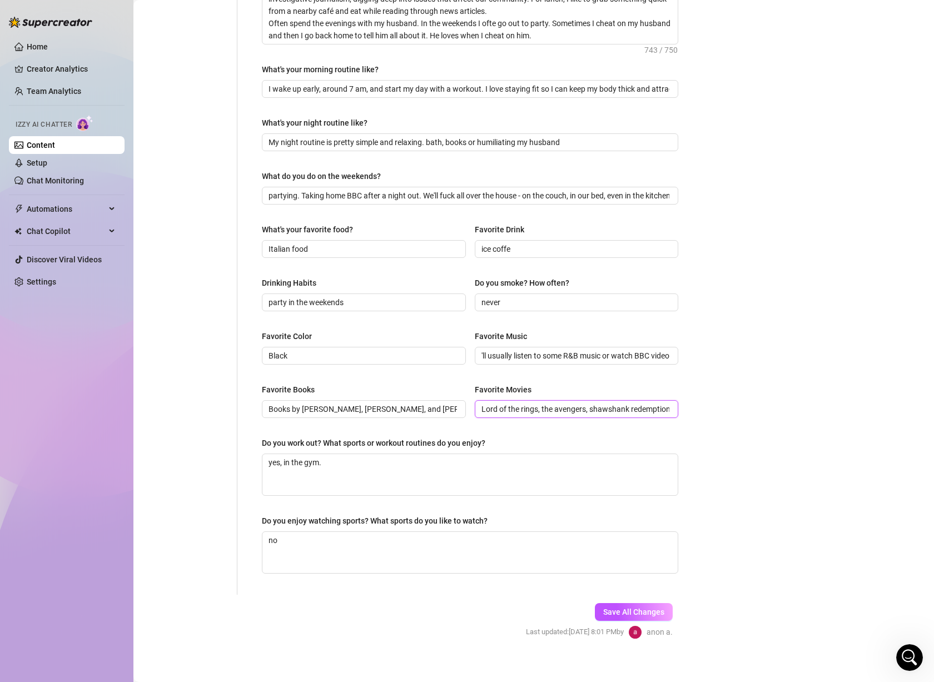
scroll to position [0, 44]
drag, startPoint x: 717, startPoint y: 410, endPoint x: 735, endPoint y: 410, distance: 17.8
click at [735, 410] on div "Bio Import Bio from other creator Personal Info Chatting Lifestyle Physique Con…" at bounding box center [534, 204] width 778 height 909
click at [724, 411] on div "Bio Import Bio from other creator Personal Info Chatting Lifestyle Physique Con…" at bounding box center [534, 204] width 778 height 909
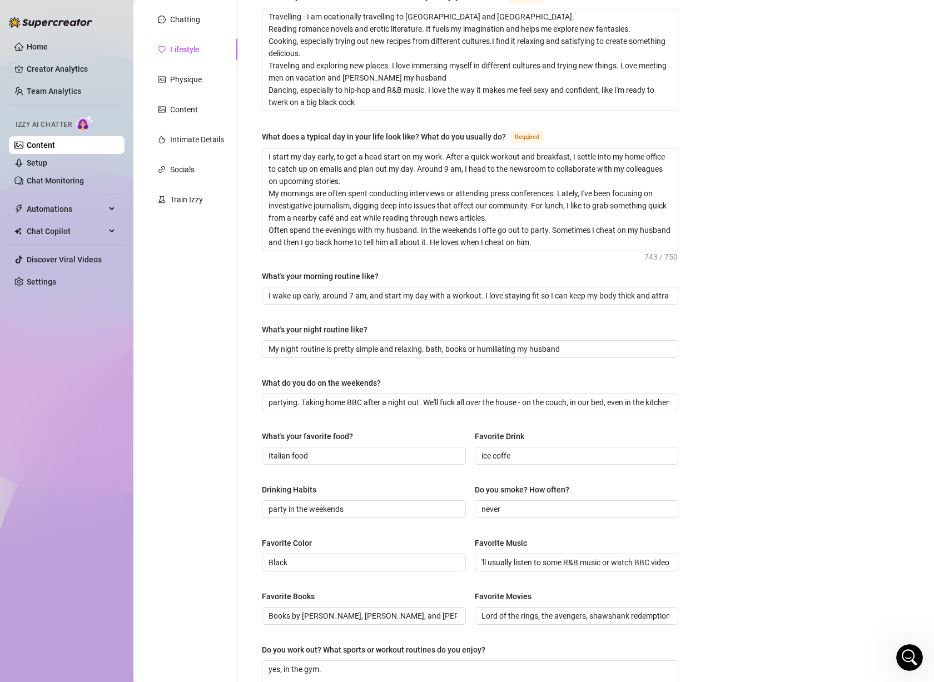
scroll to position [342, 0]
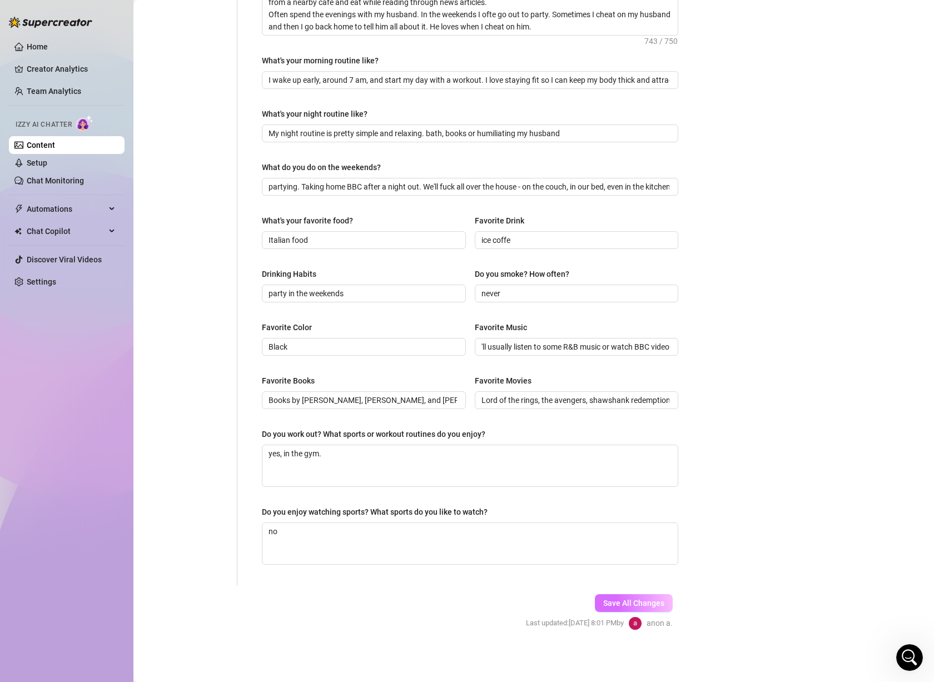
click at [612, 604] on span "Save All Changes" at bounding box center [633, 603] width 61 height 9
click at [611, 599] on span "Save All Changes" at bounding box center [633, 603] width 61 height 9
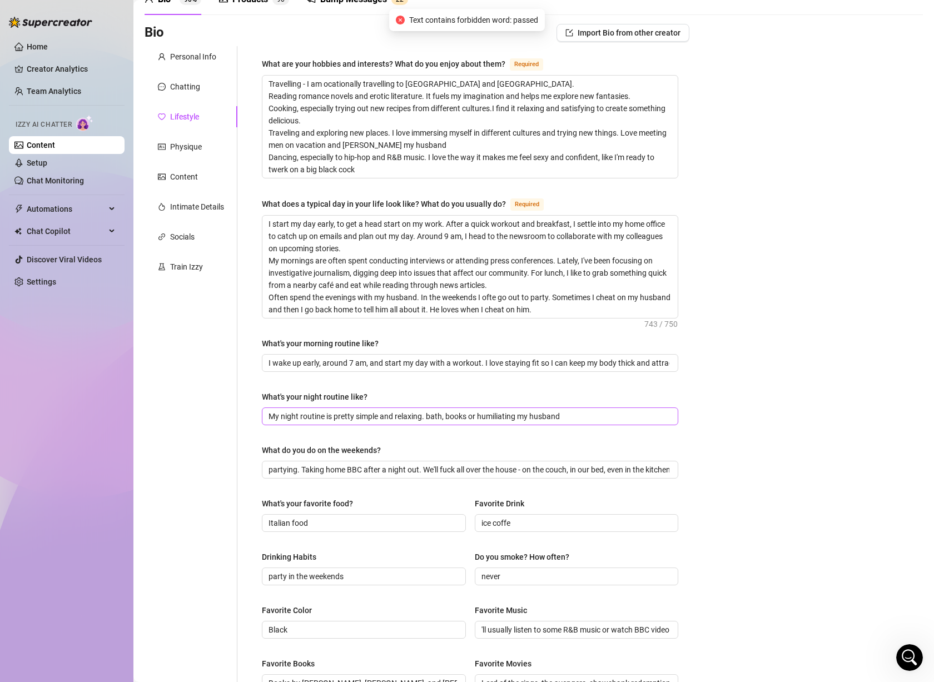
scroll to position [0, 0]
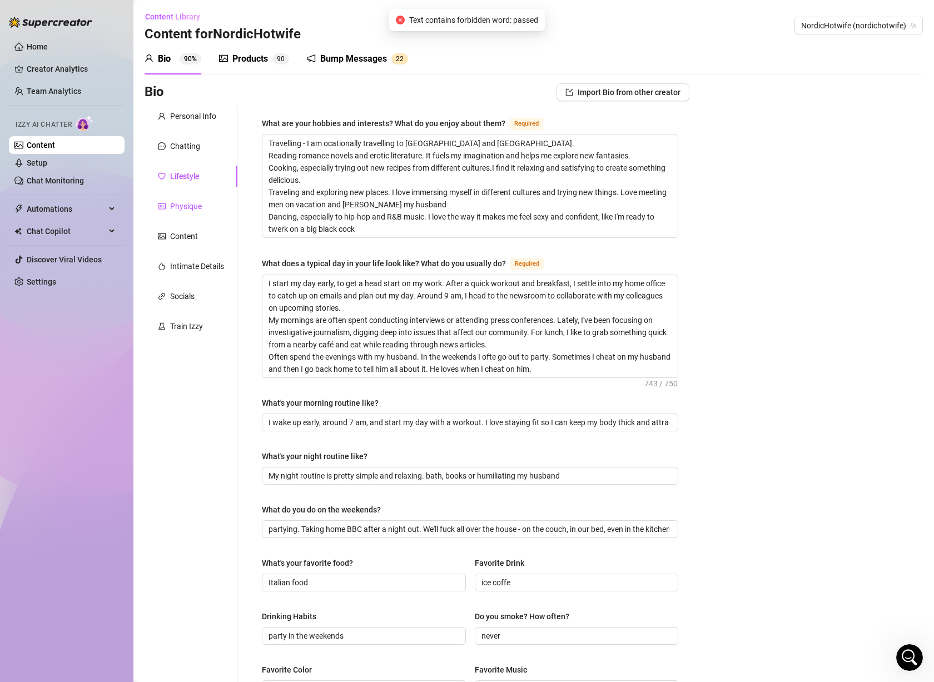
click at [185, 210] on div "Physique" at bounding box center [186, 206] width 32 height 12
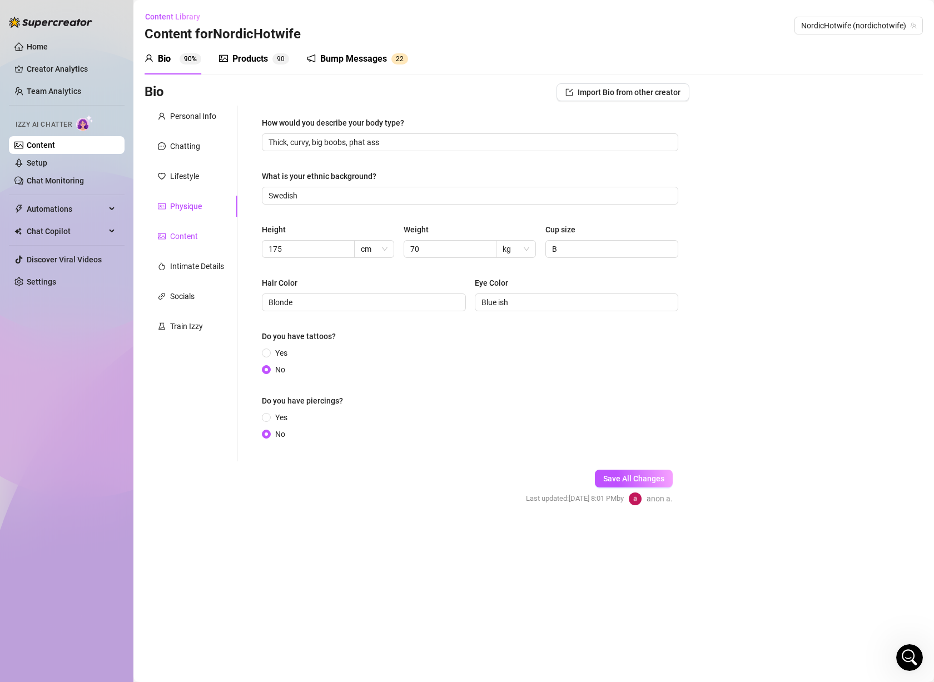
click at [193, 234] on div "Content" at bounding box center [184, 236] width 28 height 12
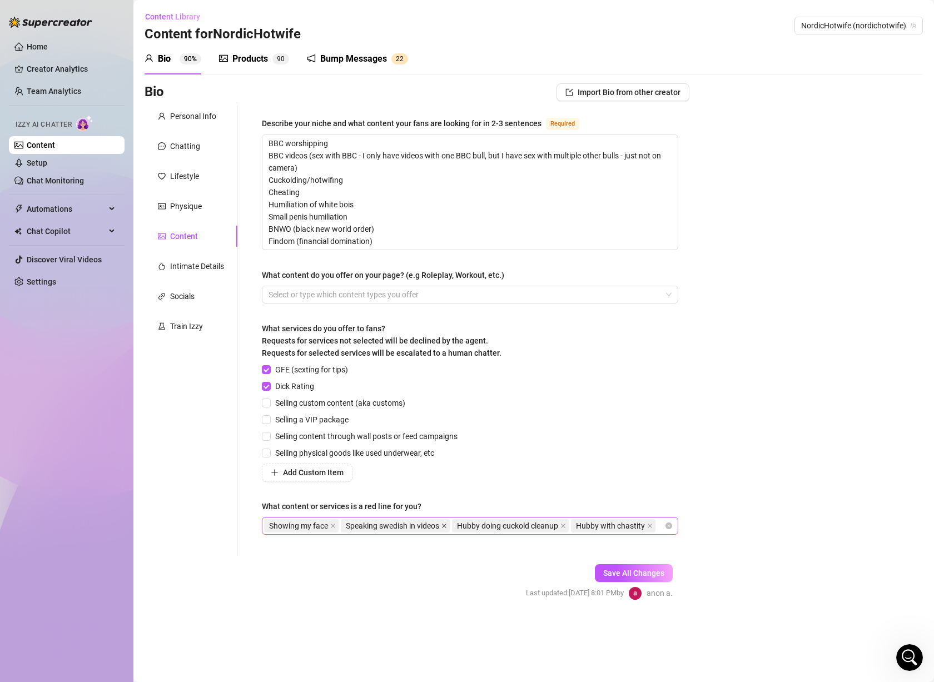
click at [446, 524] on icon "close" at bounding box center [444, 526] width 6 height 6
click at [618, 572] on span "Save All Changes" at bounding box center [633, 573] width 61 height 9
click at [210, 265] on div "Intimate Details" at bounding box center [197, 266] width 54 height 12
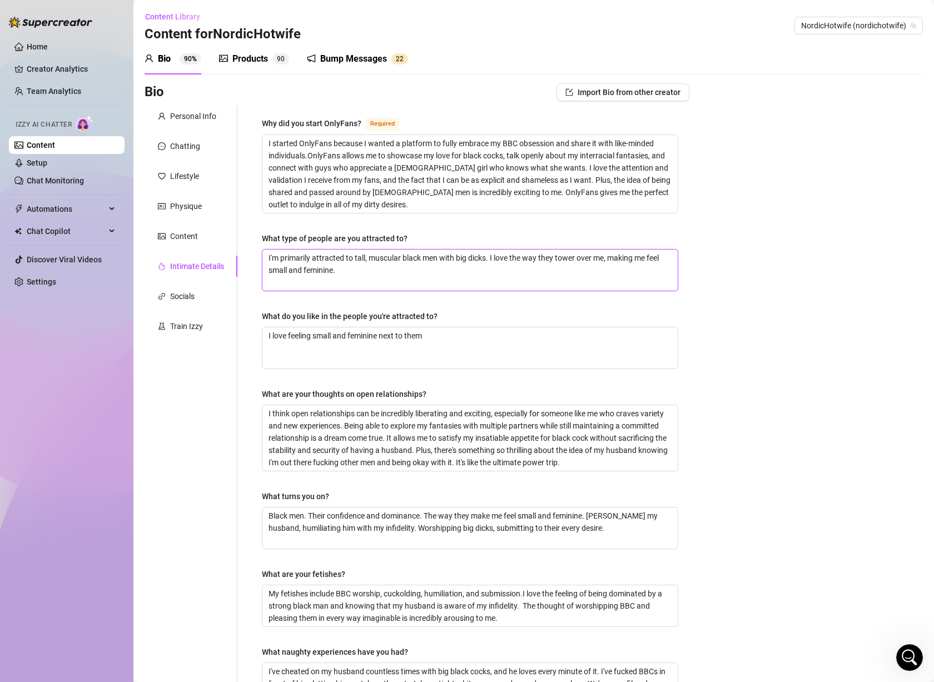
click at [368, 274] on textarea "I'm primarily attracted to tall, muscular black men with big dicks. I love the …" at bounding box center [469, 270] width 415 height 41
click at [395, 362] on textarea "I love feeling small and feminine next to them" at bounding box center [469, 347] width 415 height 41
click at [382, 426] on textarea "I think open relationships can be incredibly liberating and exciting, especiall…" at bounding box center [469, 438] width 415 height 66
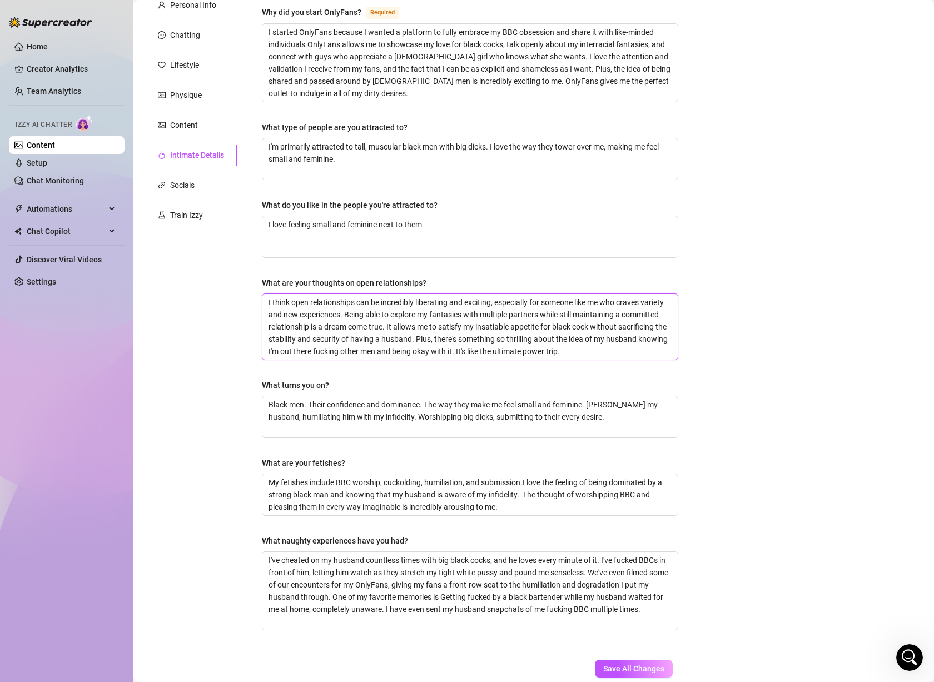
click at [419, 345] on textarea "I think open relationships can be incredibly liberating and exciting, especiall…" at bounding box center [469, 327] width 415 height 66
click at [426, 356] on textarea "I think open relationships can be incredibly liberating and exciting, especiall…" at bounding box center [469, 327] width 415 height 66
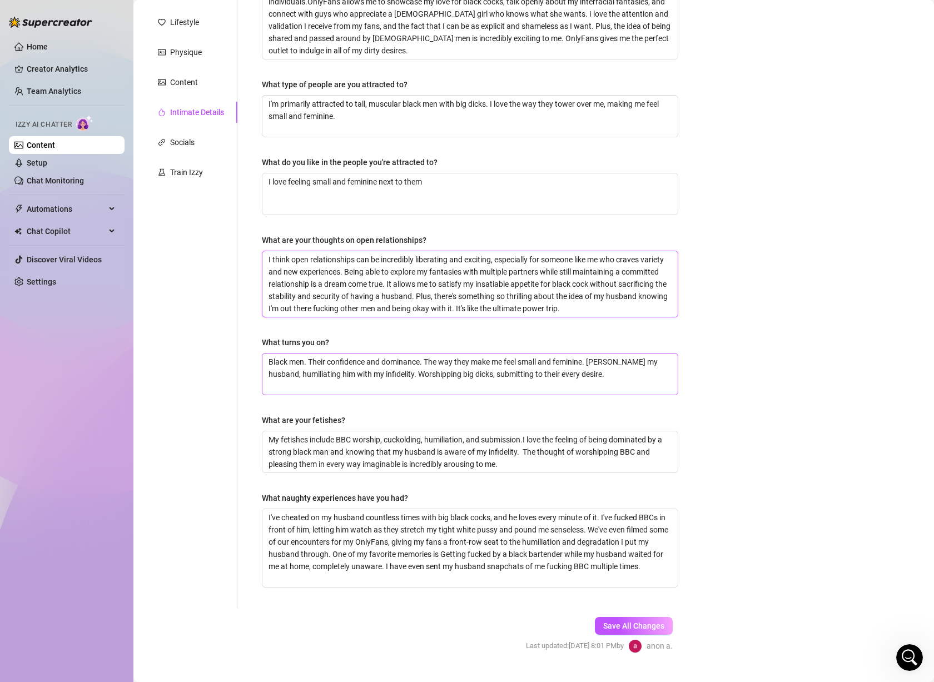
scroll to position [177, 0]
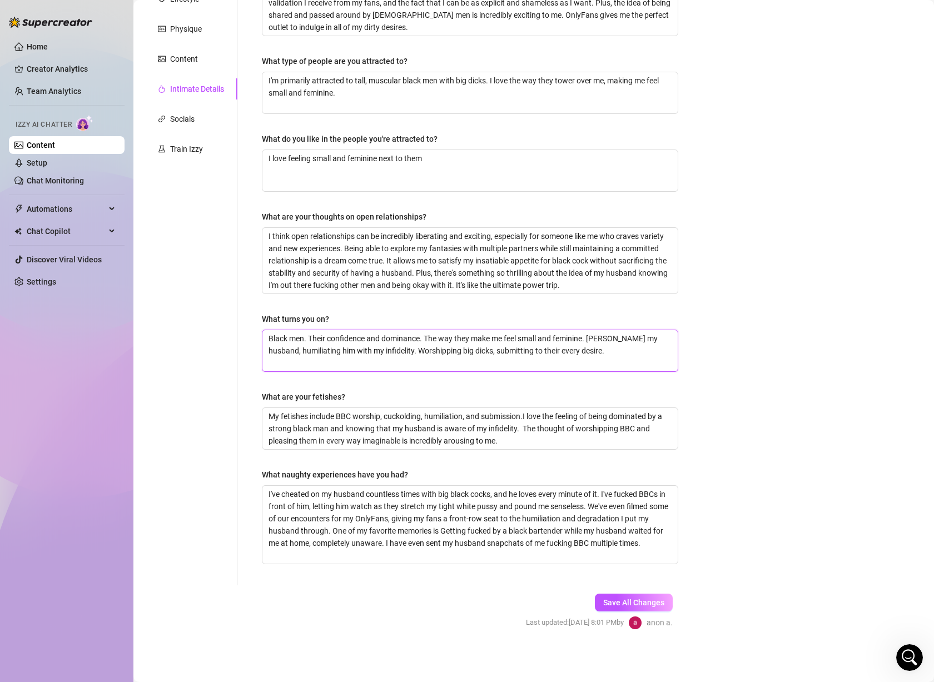
click at [416, 351] on textarea "Black men. Their confidence and dominance. The way they make me feel small and …" at bounding box center [469, 350] width 415 height 41
click at [407, 365] on textarea "Black men. Their confidence and dominance. The way they make me feel small and …" at bounding box center [469, 350] width 415 height 41
click at [367, 426] on textarea "My fetishes include BBC worship, cuckolding, humiliation, and submission.I love…" at bounding box center [469, 428] width 415 height 41
click at [507, 444] on textarea "My fetishes include BBC worship, cuckolding, humiliation, and submission.I love…" at bounding box center [469, 428] width 415 height 41
click at [525, 286] on textarea "I think open relationships can be incredibly liberating and exciting, especiall…" at bounding box center [469, 261] width 415 height 66
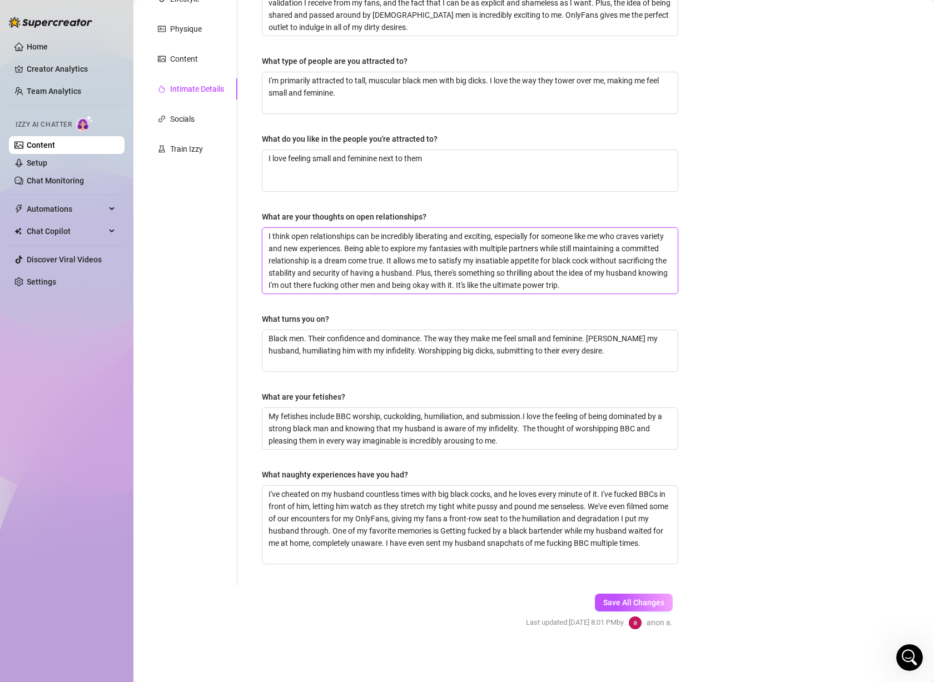
click at [446, 282] on textarea "I think open relationships can be incredibly liberating and exciting, especiall…" at bounding box center [469, 261] width 415 height 66
click at [561, 306] on div "Why did you start OnlyFans? Required I started OnlyFans because I wanted a plat…" at bounding box center [470, 256] width 416 height 635
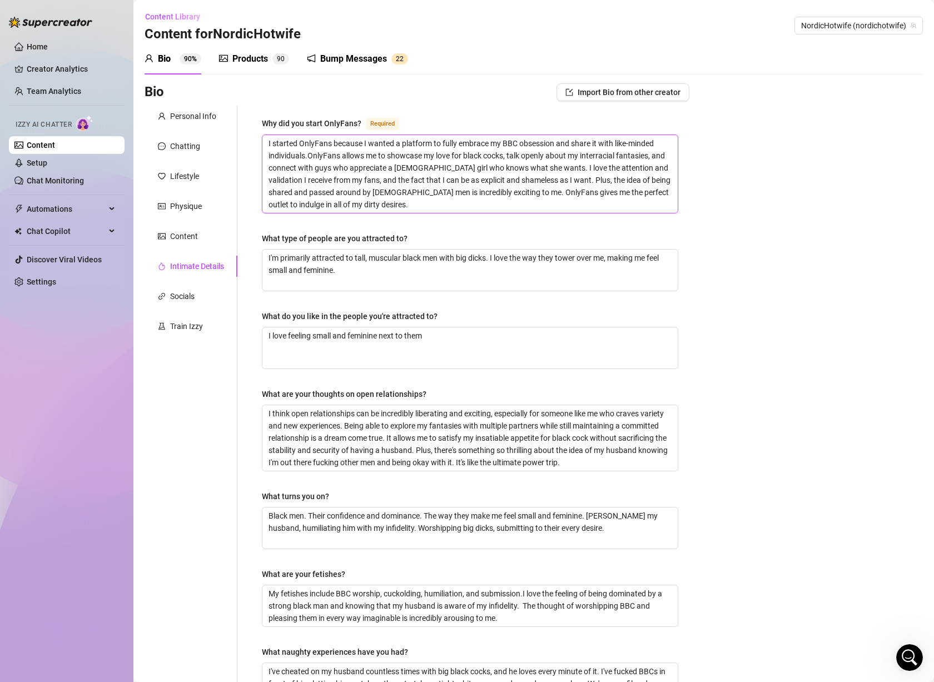
click at [369, 170] on textarea "I started OnlyFans because I wanted a platform to fully embrace my BBC obsessio…" at bounding box center [469, 174] width 415 height 78
click at [393, 180] on textarea "I started OnlyFans because I wanted a platform to fully embrace my BBC obsessio…" at bounding box center [469, 174] width 415 height 78
click at [368, 186] on textarea "I started OnlyFans because I wanted a platform to fully embrace my BBC obsessio…" at bounding box center [469, 174] width 415 height 78
click at [368, 208] on textarea "I started OnlyFans because I wanted a platform to fully embrace my BBC obsessio…" at bounding box center [469, 174] width 415 height 78
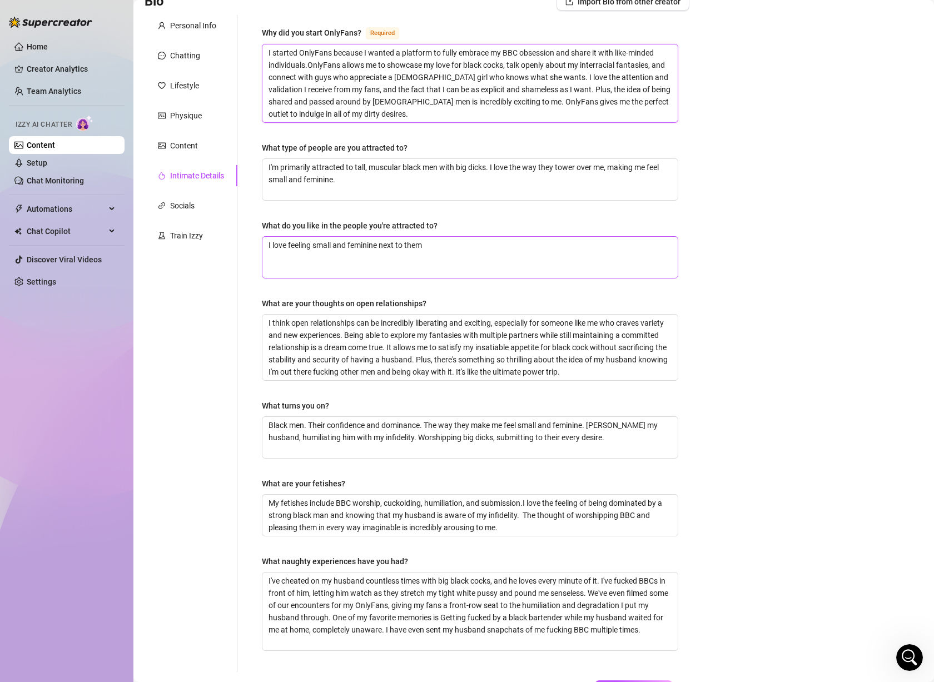
scroll to position [177, 0]
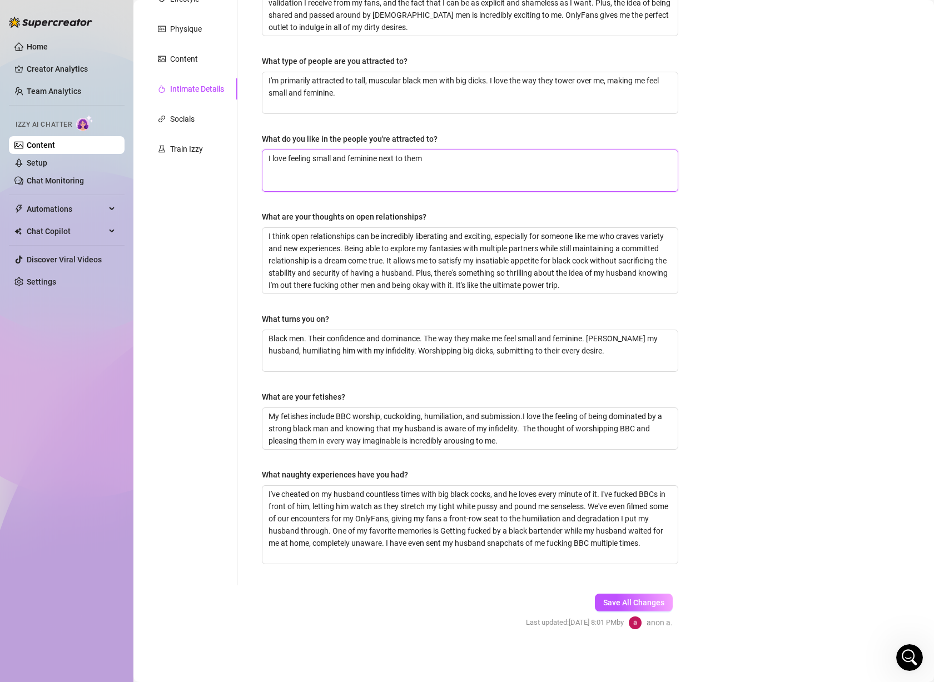
click at [350, 176] on textarea "I love feeling small and feminine next to them" at bounding box center [469, 170] width 415 height 41
click at [361, 260] on textarea "I think open relationships can be incredibly liberating and exciting, especiall…" at bounding box center [469, 261] width 415 height 66
click at [372, 285] on textarea "I think open relationships can be incredibly liberating and exciting, especiall…" at bounding box center [469, 261] width 415 height 66
click at [382, 355] on textarea "Black men. Their confidence and dominance. The way they make me feel small and …" at bounding box center [469, 350] width 415 height 41
click at [376, 429] on textarea "My fetishes include BBC worship, cuckolding, humiliation, and submission.I love…" at bounding box center [469, 428] width 415 height 41
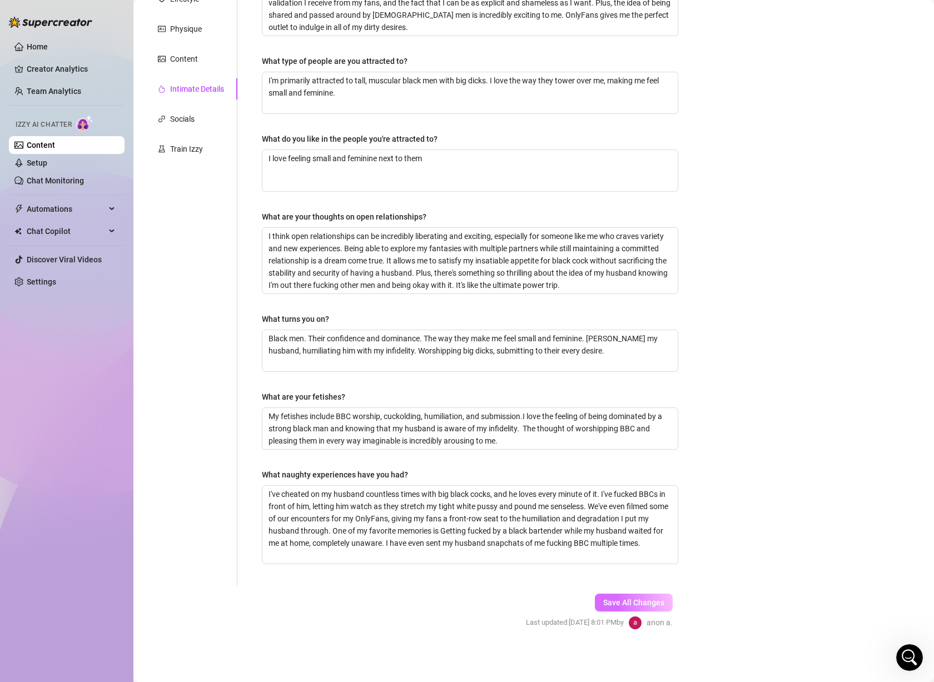
click at [620, 607] on button "Save All Changes" at bounding box center [634, 603] width 78 height 18
click at [198, 122] on div "Socials" at bounding box center [191, 118] width 93 height 21
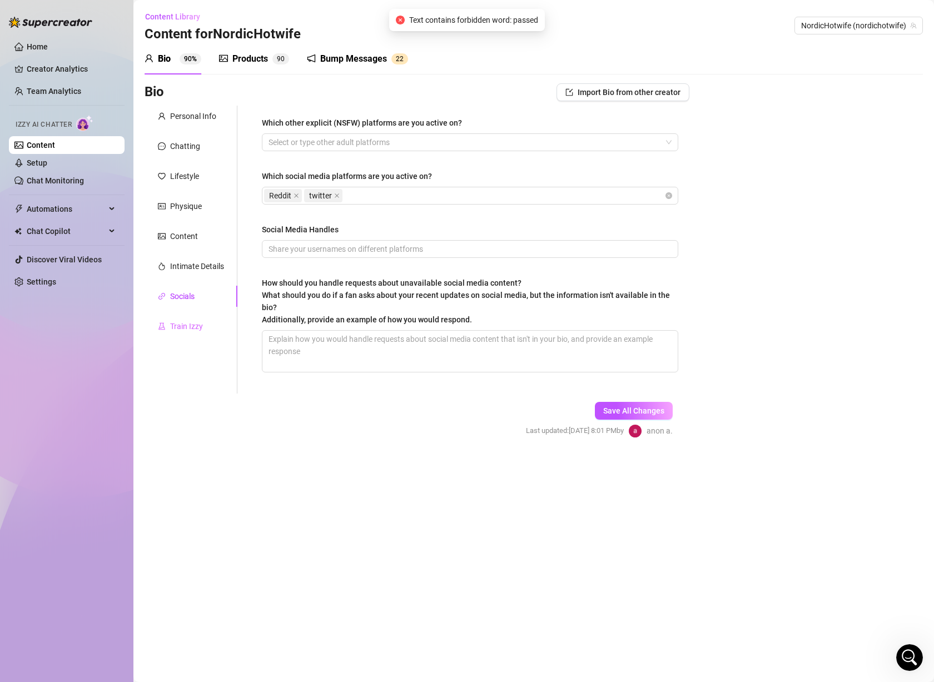
click at [178, 318] on div "Train Izzy" at bounding box center [191, 326] width 93 height 21
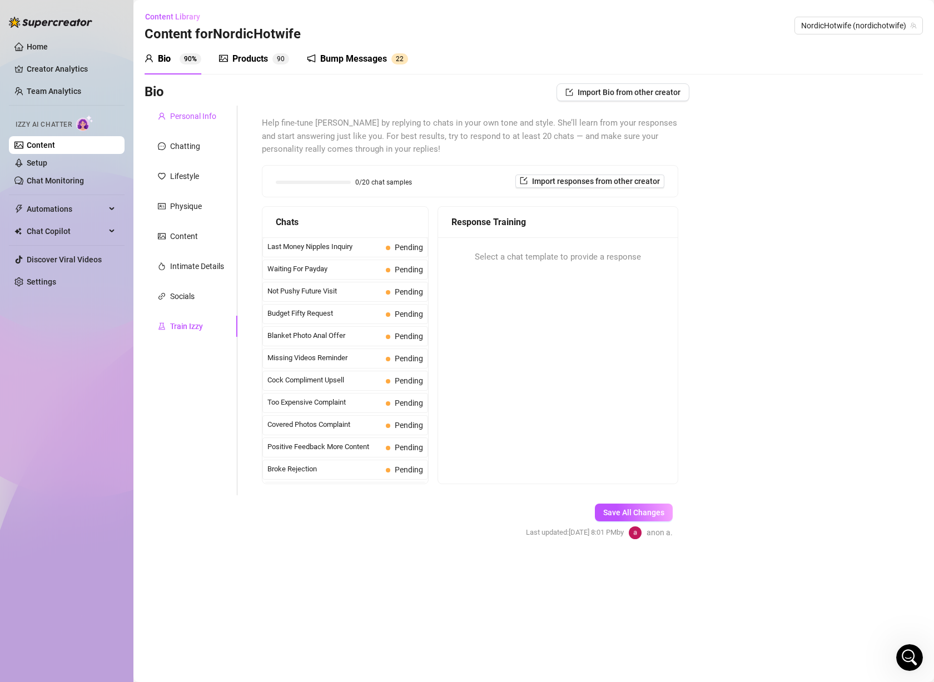
click at [195, 119] on div "Personal Info" at bounding box center [193, 116] width 46 height 12
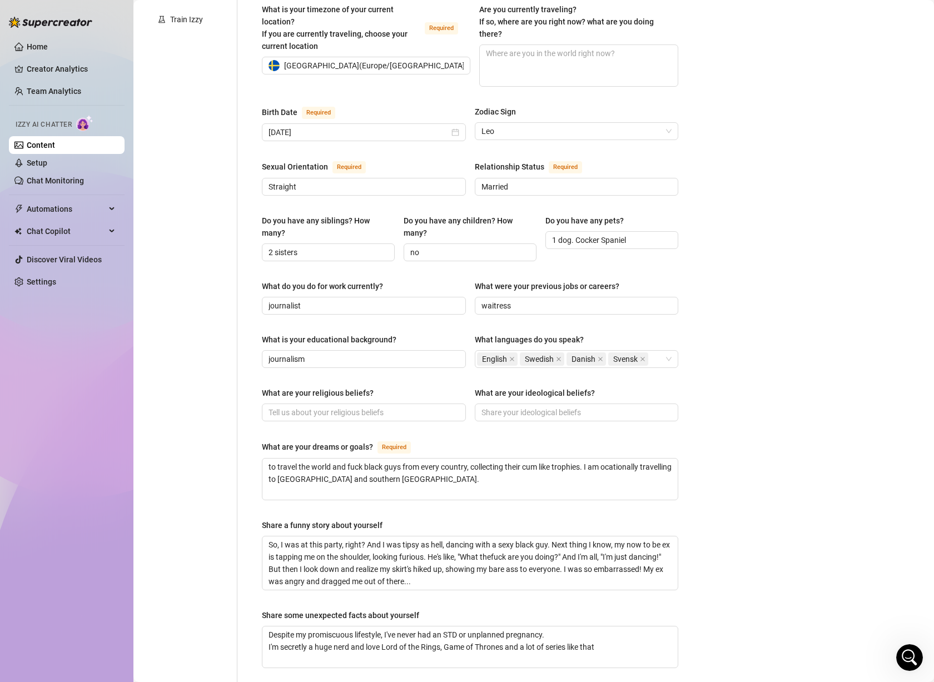
scroll to position [333, 0]
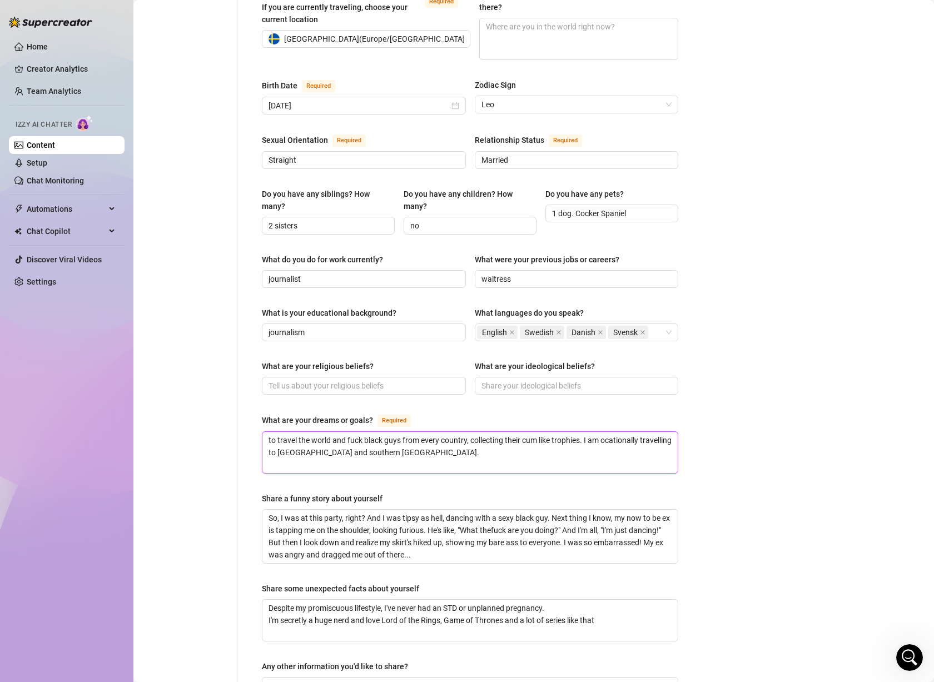
click at [438, 438] on textarea "to travel the world and fuck black guys from every country, collecting their cu…" at bounding box center [469, 452] width 415 height 41
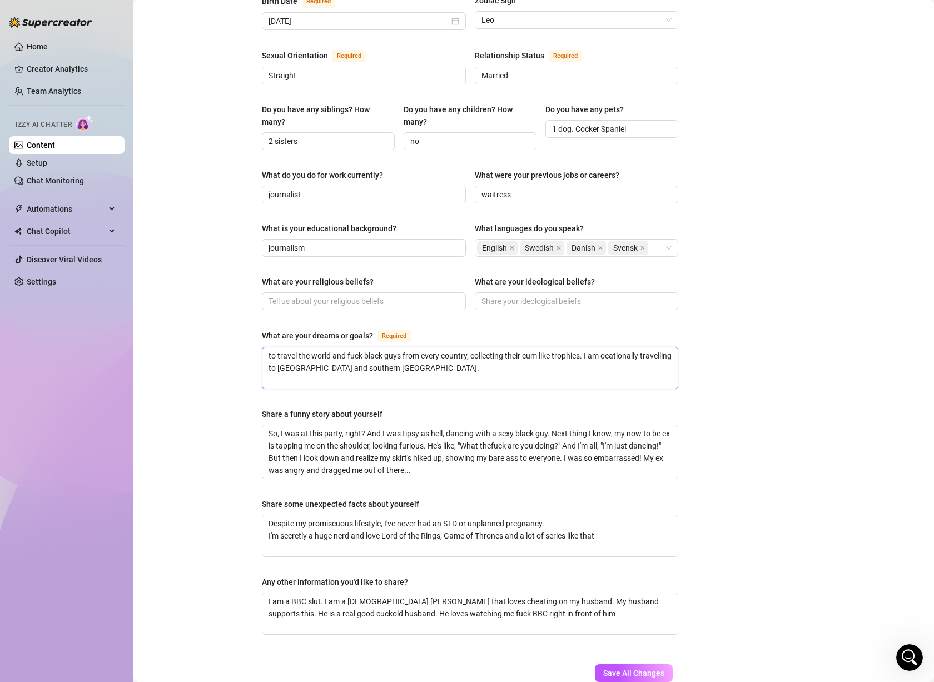
scroll to position [445, 0]
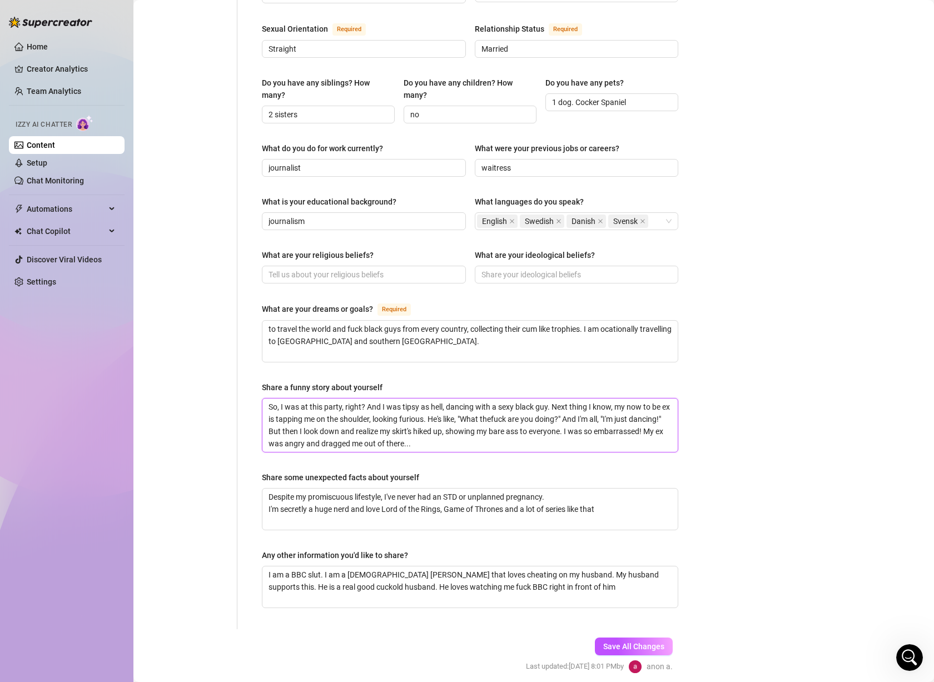
click at [415, 415] on textarea "So, I was at this party, right? And I was tipsy as hell, dancing with a sexy bl…" at bounding box center [469, 425] width 415 height 53
drag, startPoint x: 359, startPoint y: 396, endPoint x: 481, endPoint y: 398, distance: 121.7
click at [481, 399] on textarea "So, I was at this party, right? And I was tipsy as hell, dancing with a sexy bl…" at bounding box center [469, 425] width 415 height 53
click at [512, 401] on textarea "So, I was at this party, right? And I was tipsy as hell, dancing with a sexy bl…" at bounding box center [469, 425] width 415 height 53
click at [397, 412] on textarea "So, I was at this party, right? And I was tipsy as hell, dancing with a sexy bl…" at bounding box center [469, 425] width 415 height 53
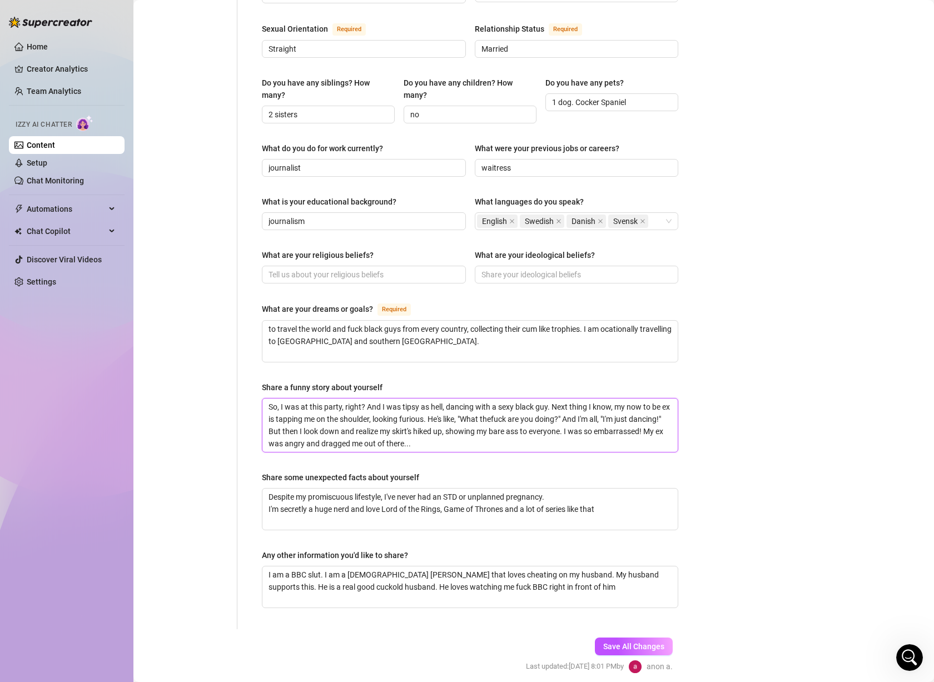
click at [486, 420] on textarea "So, I was at this party, right? And I was tipsy as hell, dancing with a sexy bl…" at bounding box center [469, 425] width 415 height 53
click at [403, 421] on textarea "So, I was at this party, right? And I was tipsy as hell, dancing with a sexy bl…" at bounding box center [469, 425] width 415 height 53
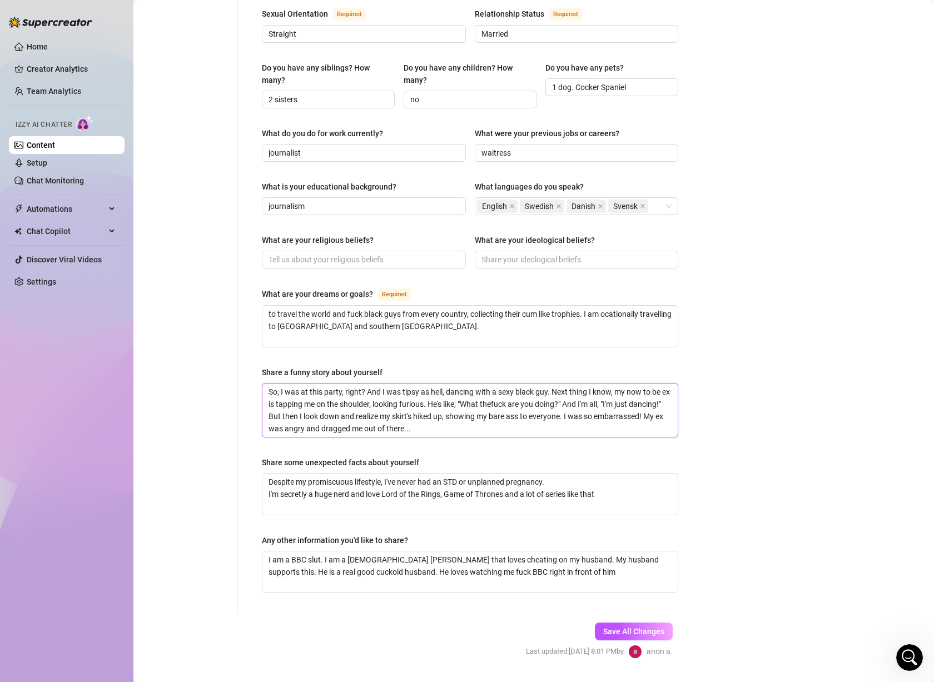
scroll to position [467, 0]
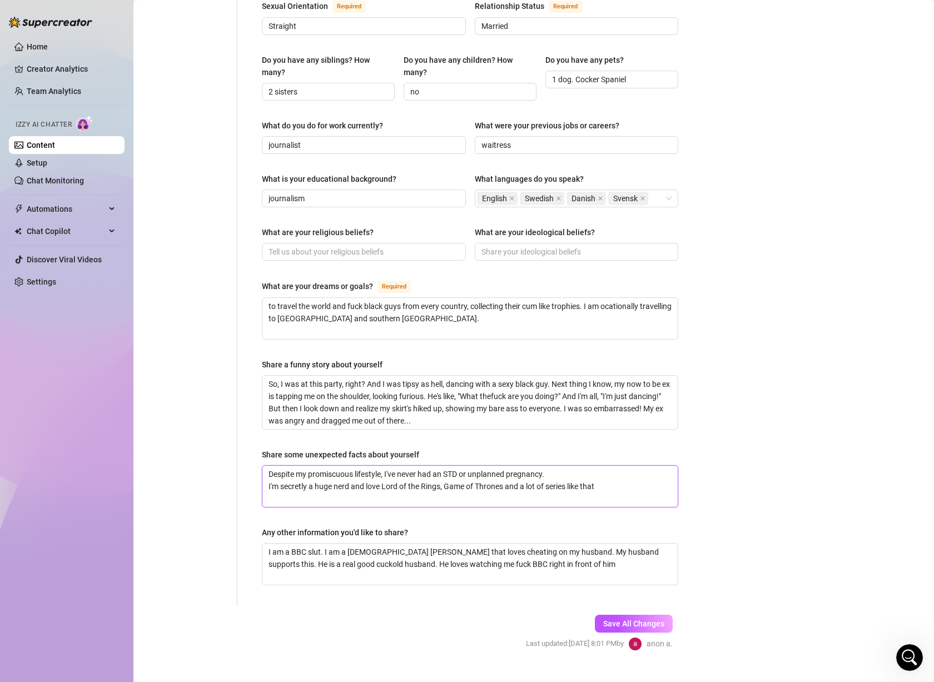
click at [372, 466] on textarea "Despite my promiscuous lifestyle, I've never had an STD or unplanned pregnancy.…" at bounding box center [469, 486] width 415 height 41
click at [490, 471] on textarea "Despite my promiscuous lifestyle, I've never had an STD or unplanned pregnancy.…" at bounding box center [469, 486] width 415 height 41
click at [420, 544] on textarea "I am a BBC slut. I am a [DEMOGRAPHIC_DATA] [PERSON_NAME] that loves cheating on…" at bounding box center [469, 564] width 415 height 41
click at [621, 619] on span "Save All Changes" at bounding box center [633, 623] width 61 height 9
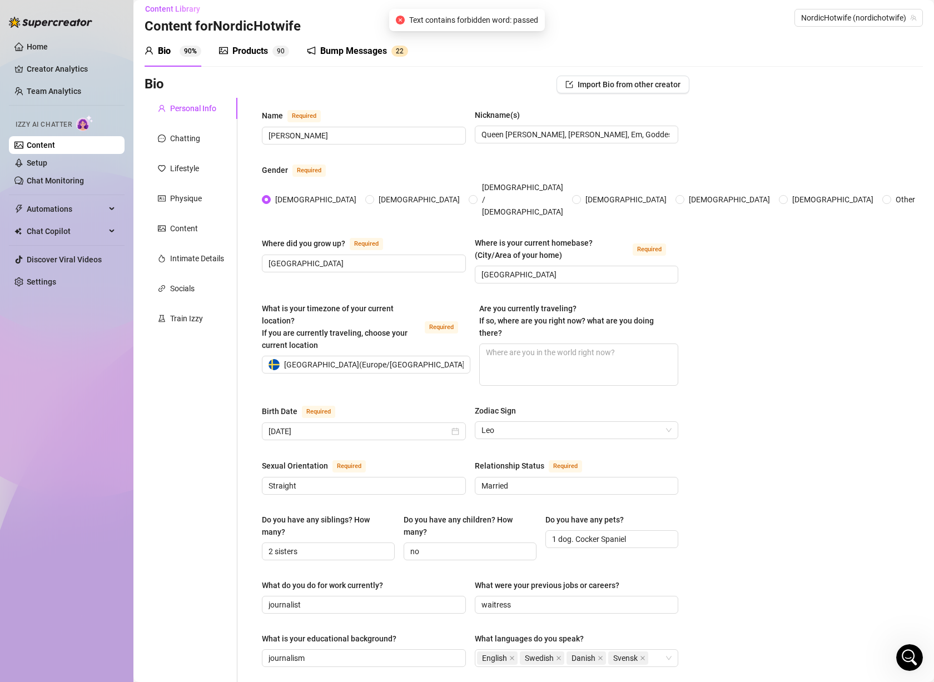
scroll to position [0, 0]
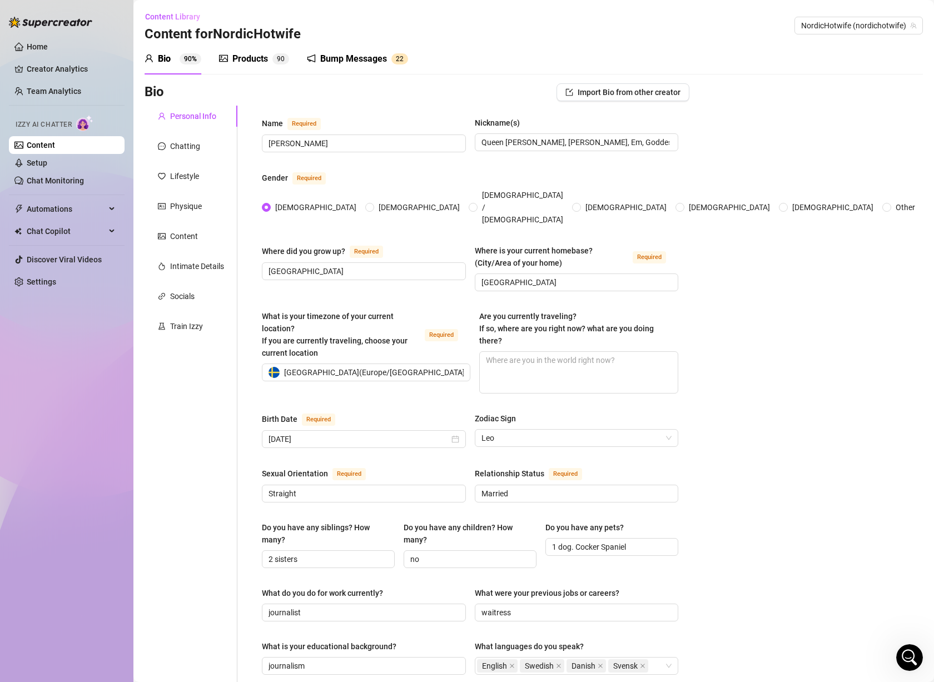
click at [331, 49] on div "Bump Messages 2 2" at bounding box center [357, 58] width 101 height 31
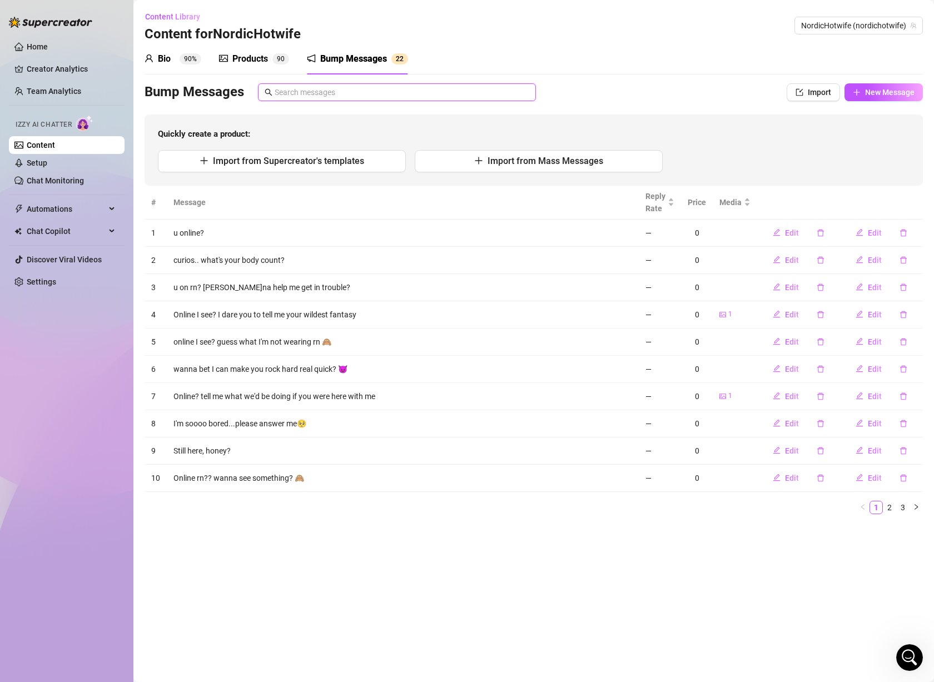
click at [331, 91] on input "text" at bounding box center [402, 92] width 255 height 12
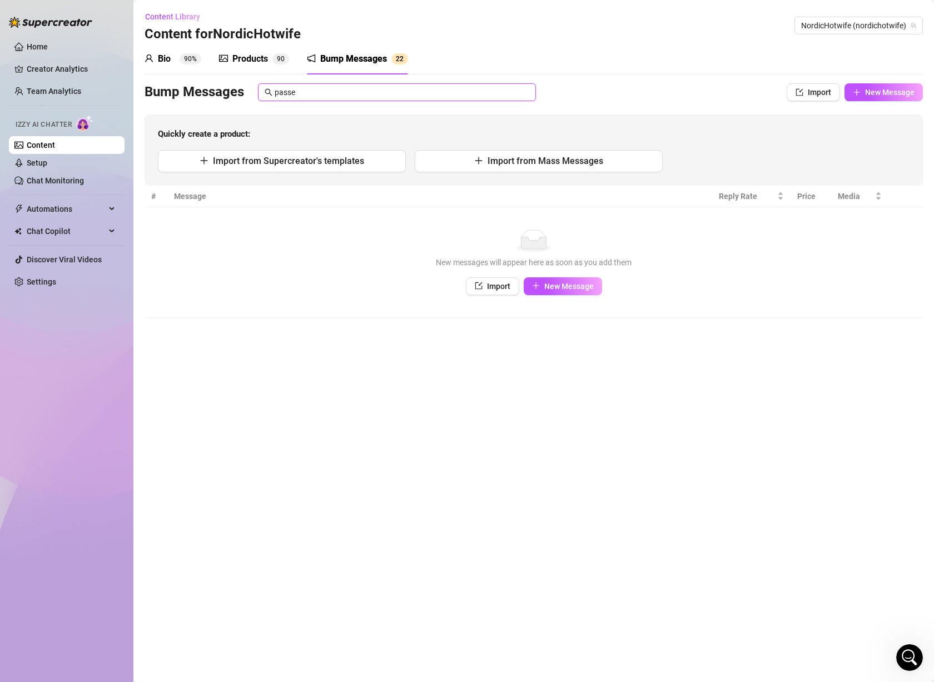
type input "passe"
click at [271, 57] on div "Products 9 0" at bounding box center [254, 58] width 70 height 13
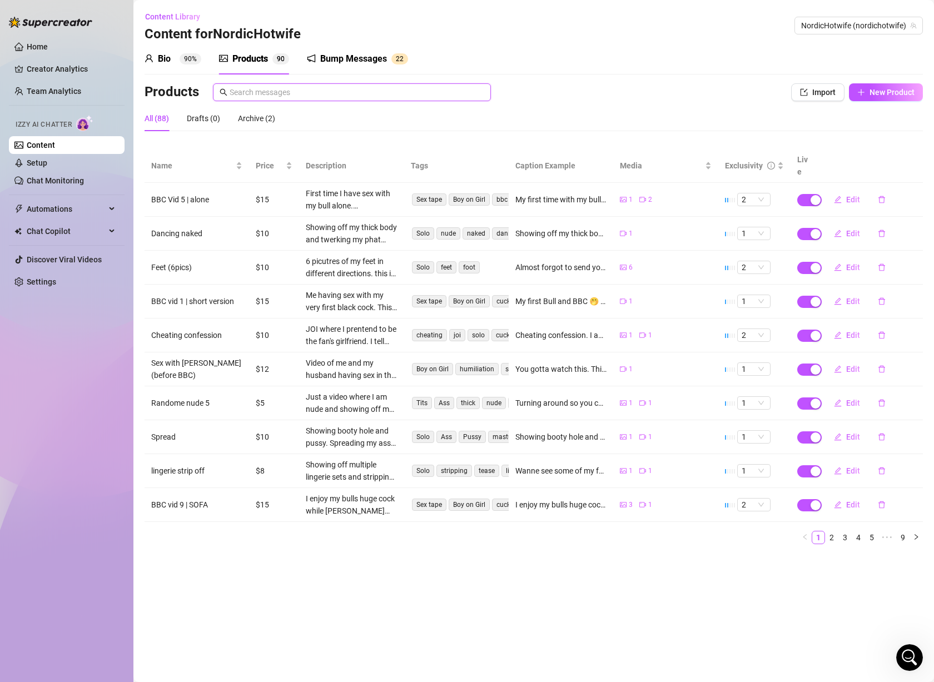
click at [290, 92] on input "text" at bounding box center [357, 92] width 255 height 12
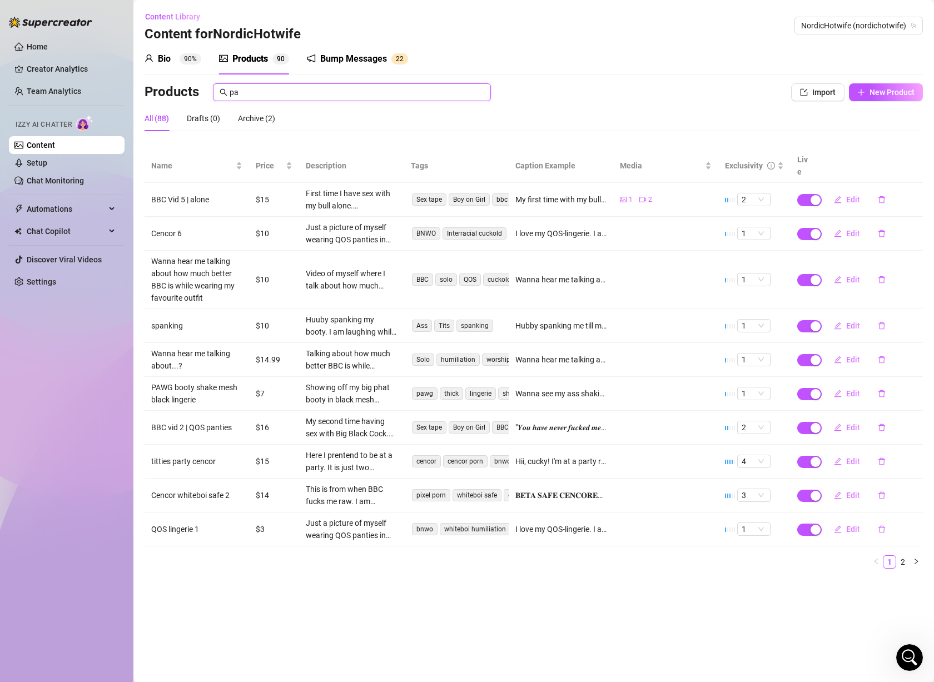
type input "p"
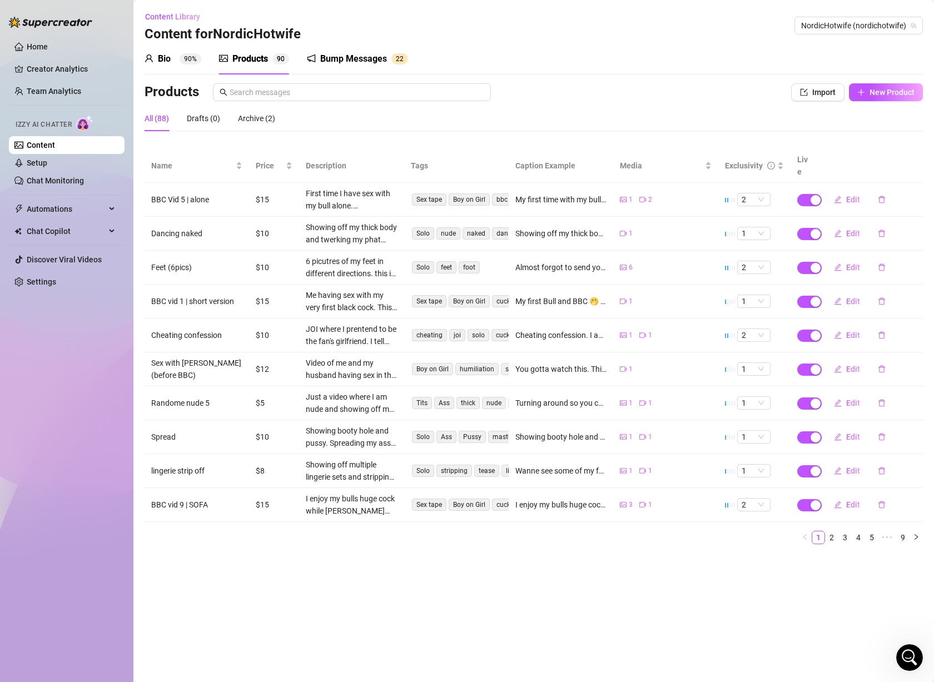
click at [176, 62] on div "Bio 90%" at bounding box center [173, 58] width 57 height 13
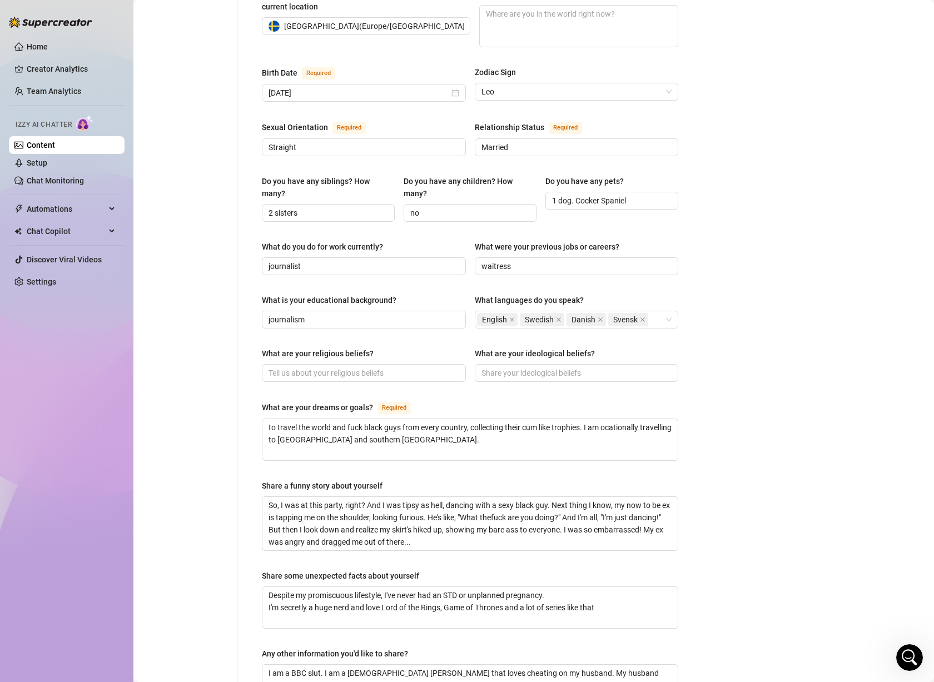
scroll to position [356, 0]
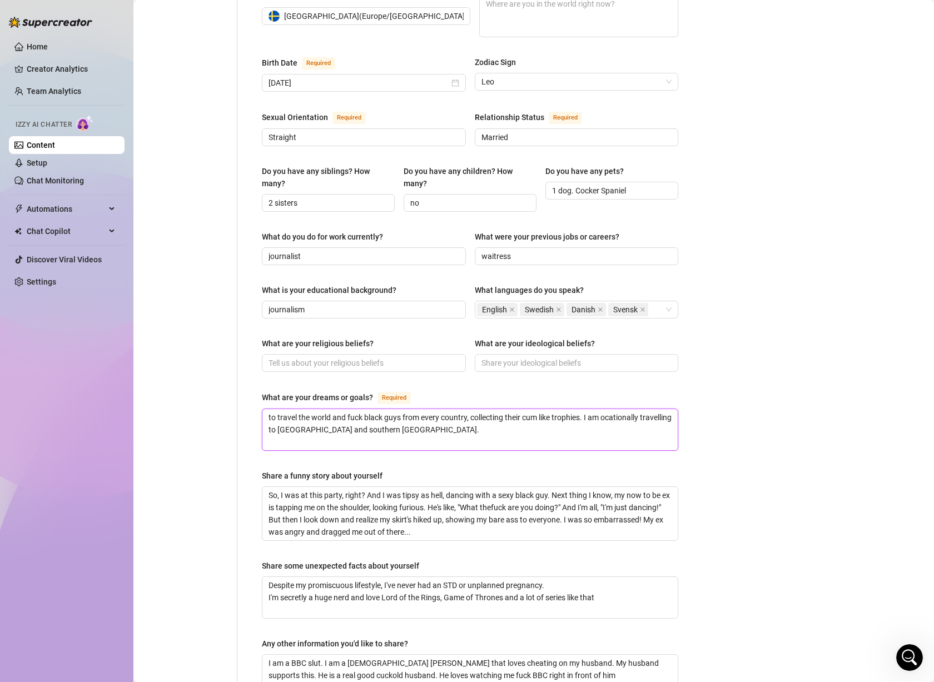
click at [446, 409] on textarea "to travel the world and fuck black guys from every country, collecting their cu…" at bounding box center [469, 429] width 415 height 41
click at [444, 409] on textarea "to travel the world and fuck black guys from every country, collecting their cu…" at bounding box center [469, 429] width 415 height 41
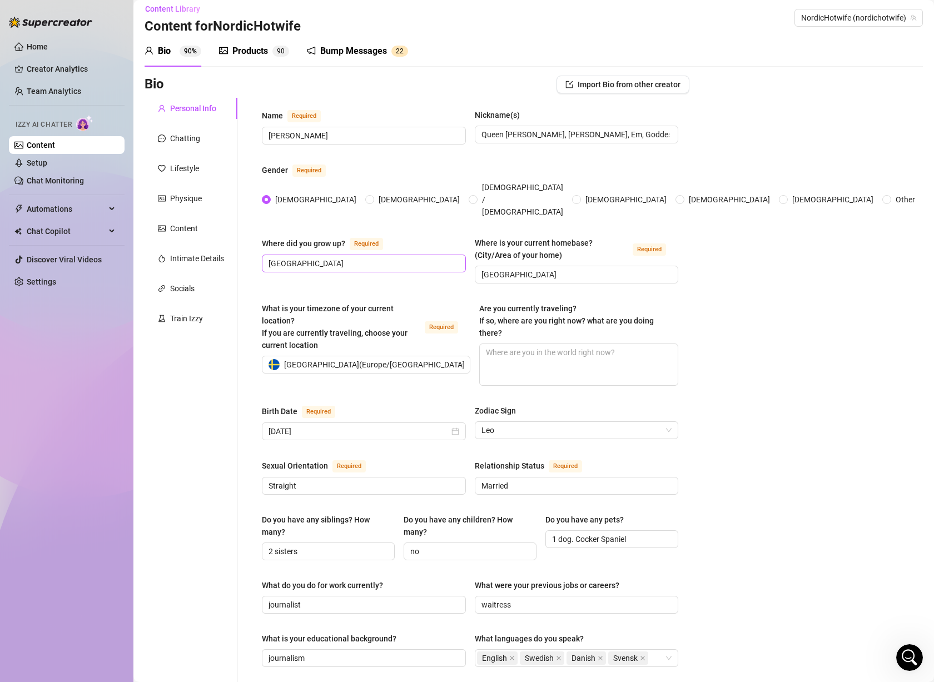
scroll to position [0, 0]
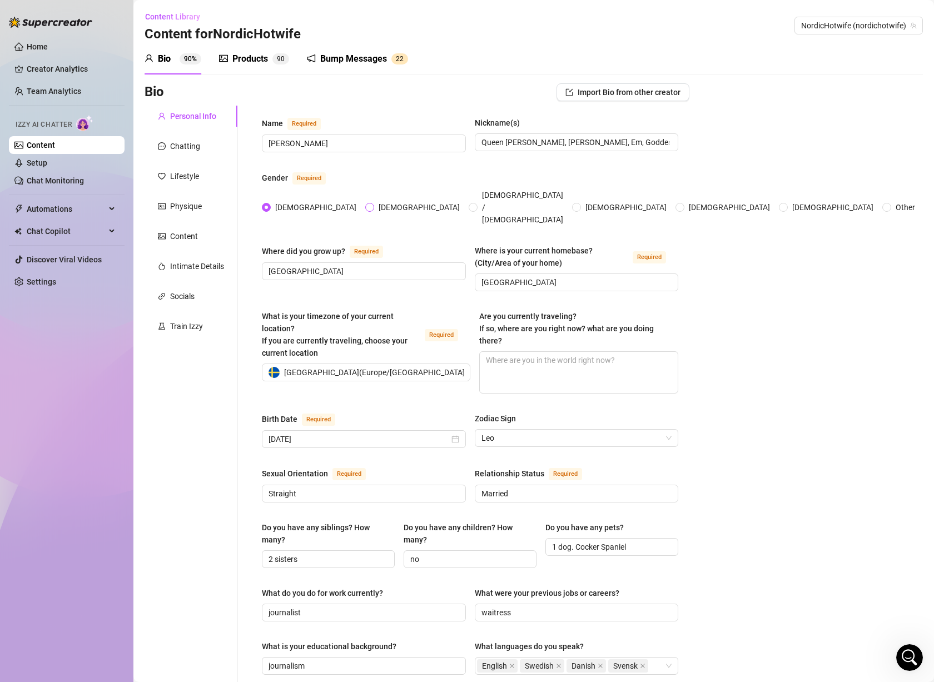
click at [368, 205] on input "[DEMOGRAPHIC_DATA]" at bounding box center [370, 208] width 4 height 7
radio input "true"
click at [286, 201] on span "[DEMOGRAPHIC_DATA]" at bounding box center [316, 207] width 90 height 12
click at [290, 201] on span "[DEMOGRAPHIC_DATA]" at bounding box center [316, 207] width 90 height 12
click at [269, 205] on input "[DEMOGRAPHIC_DATA]" at bounding box center [267, 208] width 4 height 7
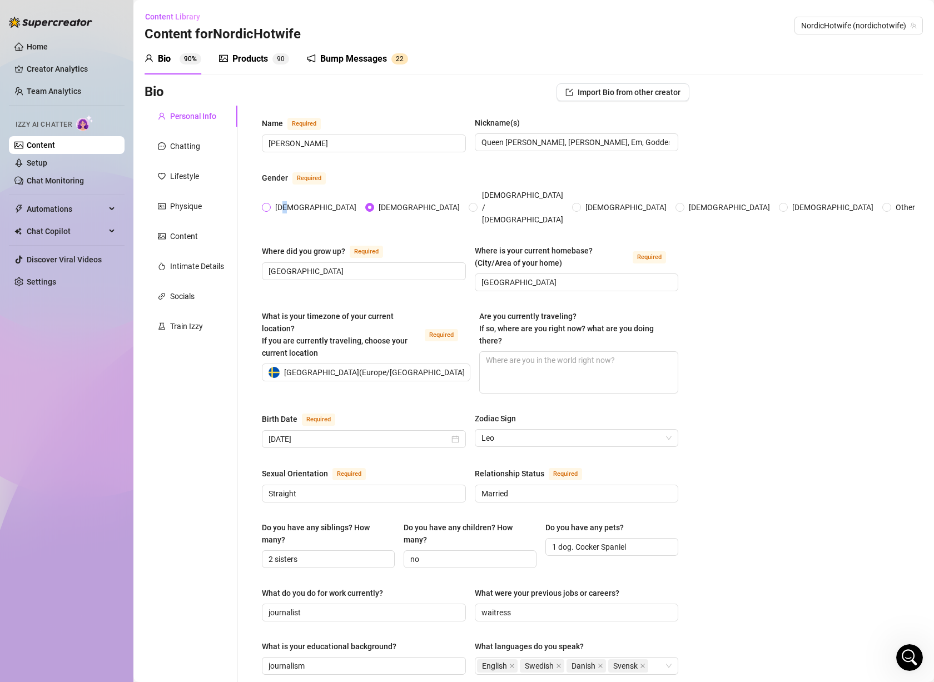
radio input "true"
click at [204, 140] on div "Chatting" at bounding box center [191, 146] width 93 height 21
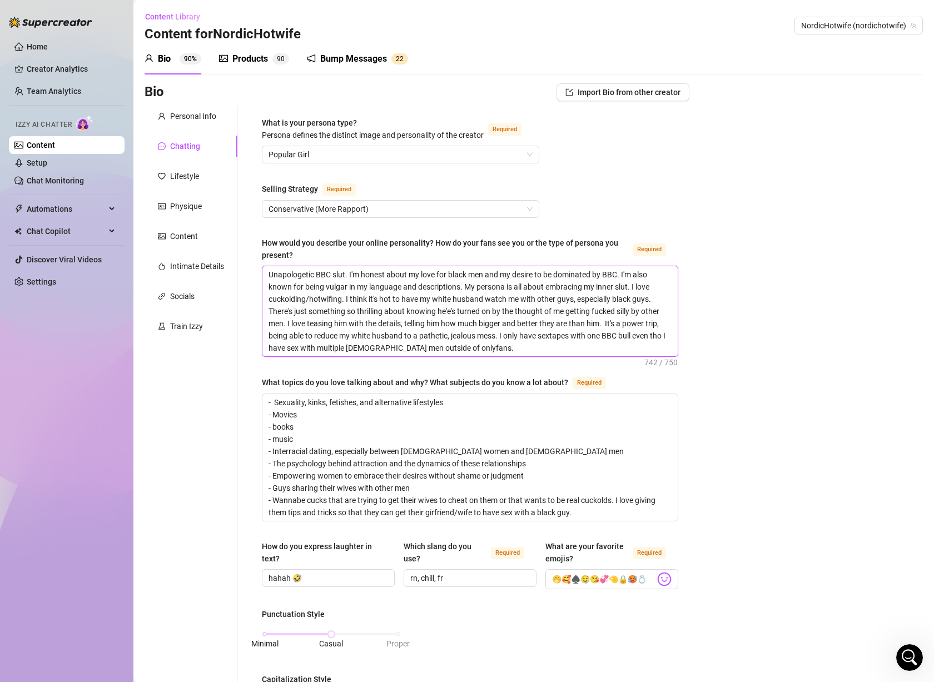
drag, startPoint x: 470, startPoint y: 276, endPoint x: 487, endPoint y: 353, distance: 78.6
click at [487, 353] on textarea "Unapologetic BBC slut. I'm honest about my love for black men and my desire to …" at bounding box center [469, 311] width 415 height 90
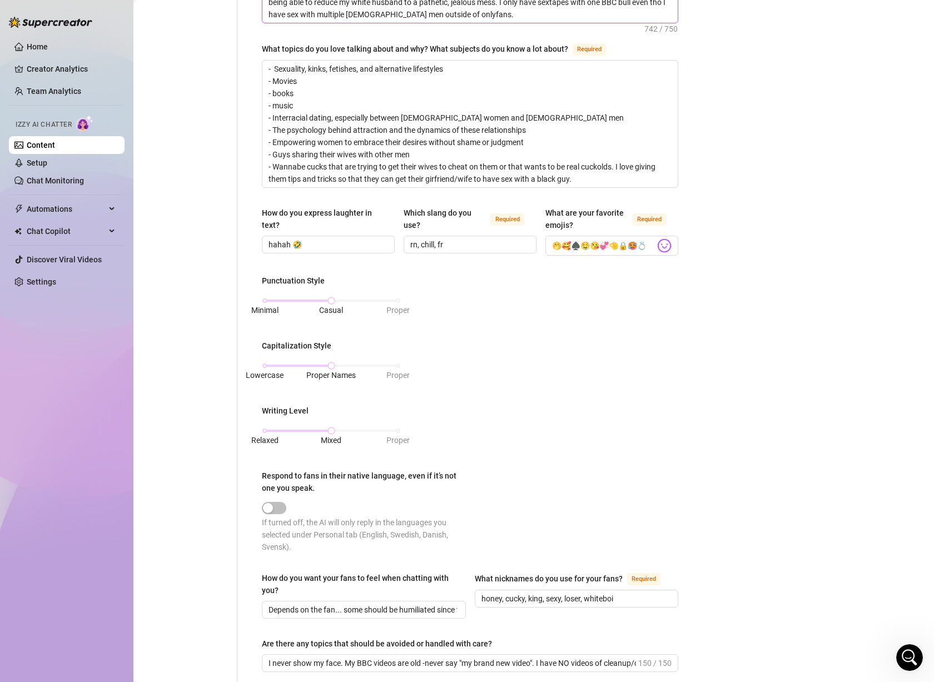
scroll to position [222, 0]
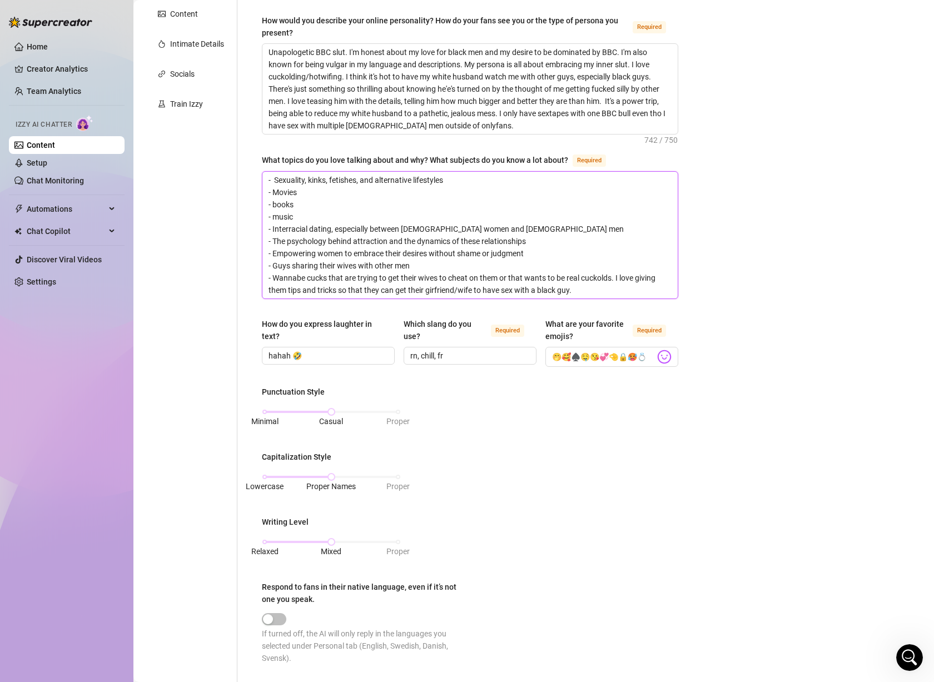
click at [348, 191] on textarea "- Sexuality, kinks, fetishes, and alternative lifestyles - Movies - books - mus…" at bounding box center [469, 235] width 415 height 127
click at [322, 225] on textarea "- Sexuality, kinks, fetishes, and alternative lifestyles - Movies - books - mus…" at bounding box center [469, 235] width 415 height 127
click at [344, 245] on textarea "- Sexuality, kinks, fetishes, and alternative lifestyles - Movies - books - mus…" at bounding box center [469, 235] width 415 height 127
click at [340, 250] on textarea "- Sexuality, kinks, fetishes, and alternative lifestyles - Movies - books - mus…" at bounding box center [469, 235] width 415 height 127
click at [323, 267] on textarea "- Sexuality, kinks, fetishes, and alternative lifestyles - Movies - books - mus…" at bounding box center [469, 235] width 415 height 127
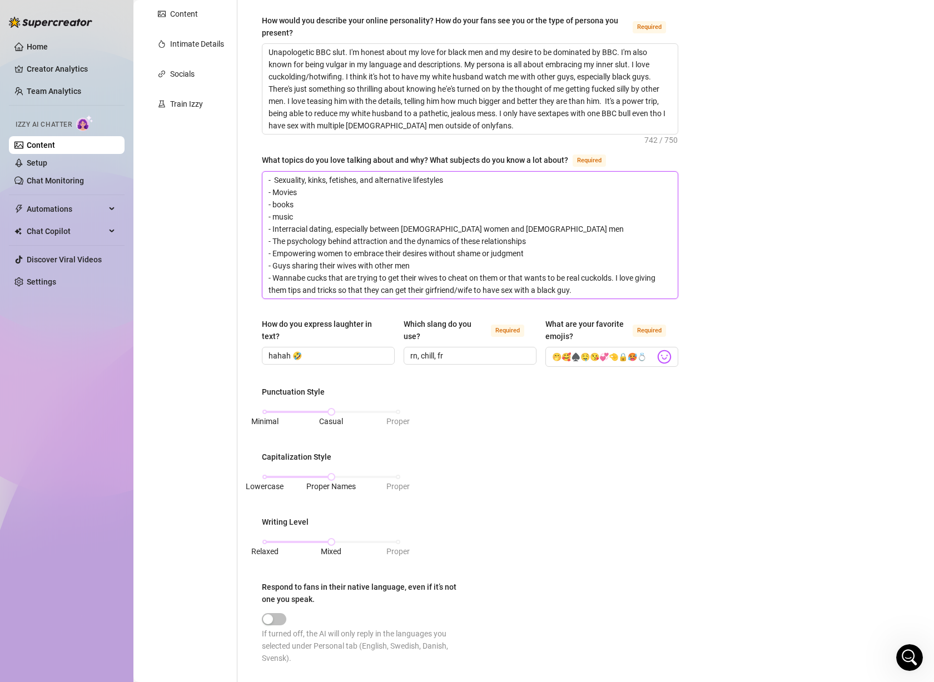
click at [342, 280] on textarea "- Sexuality, kinks, fetishes, and alternative lifestyles - Movies - books - mus…" at bounding box center [469, 235] width 415 height 127
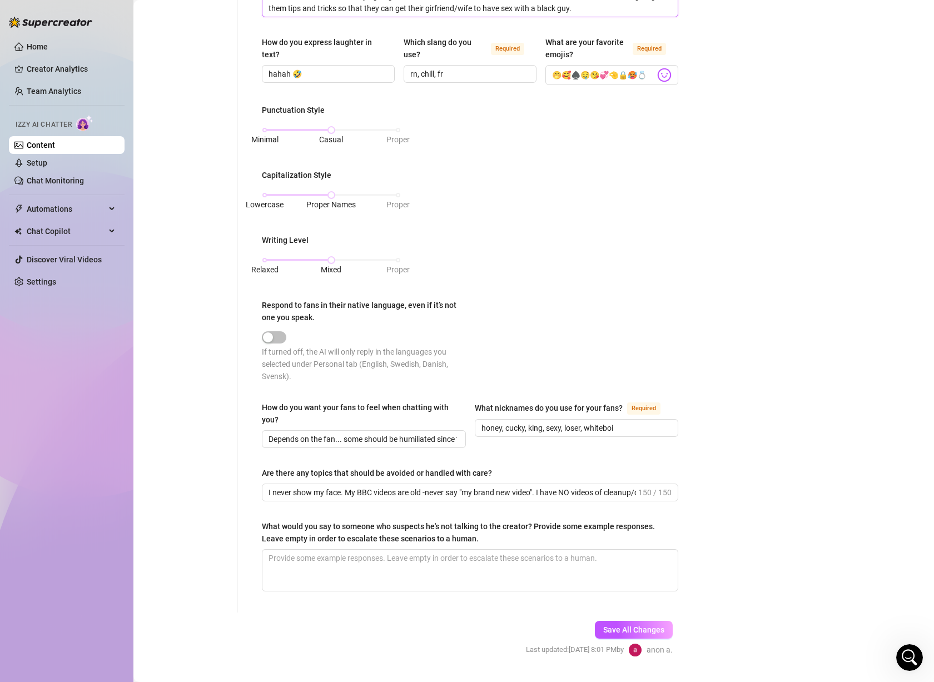
scroll to position [531, 0]
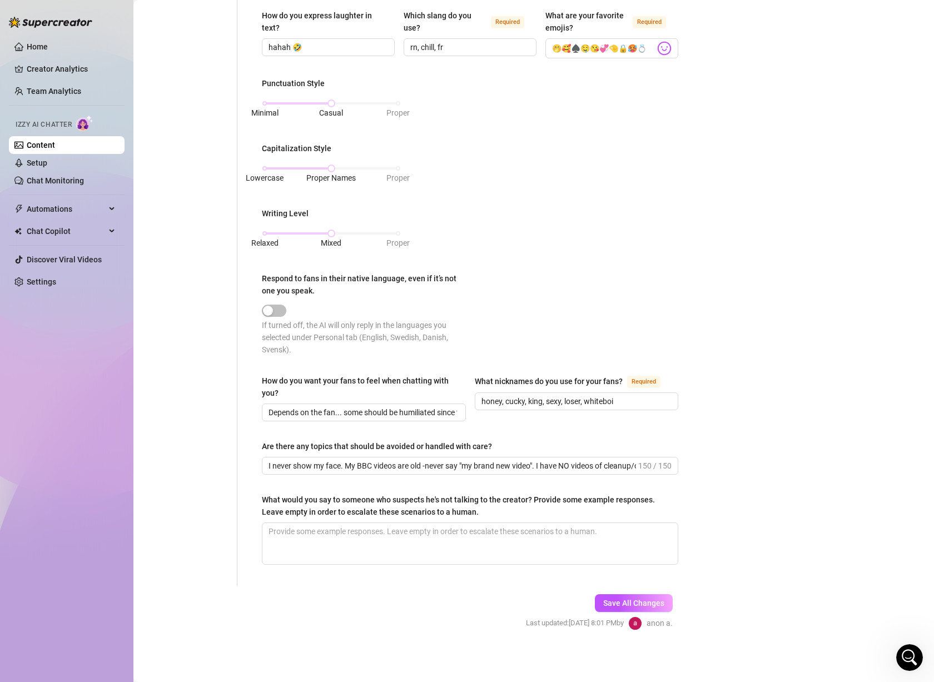
click at [366, 268] on div "Punctuation Style Minimal Casual Proper Capitalization Style Lowercase Proper N…" at bounding box center [470, 221] width 416 height 288
drag, startPoint x: 556, startPoint y: 466, endPoint x: 723, endPoint y: 466, distance: 166.2
click at [723, 466] on div "Bio Import Bio from other creator Personal Info Chatting Lifestyle Physique Con…" at bounding box center [534, 101] width 778 height 1097
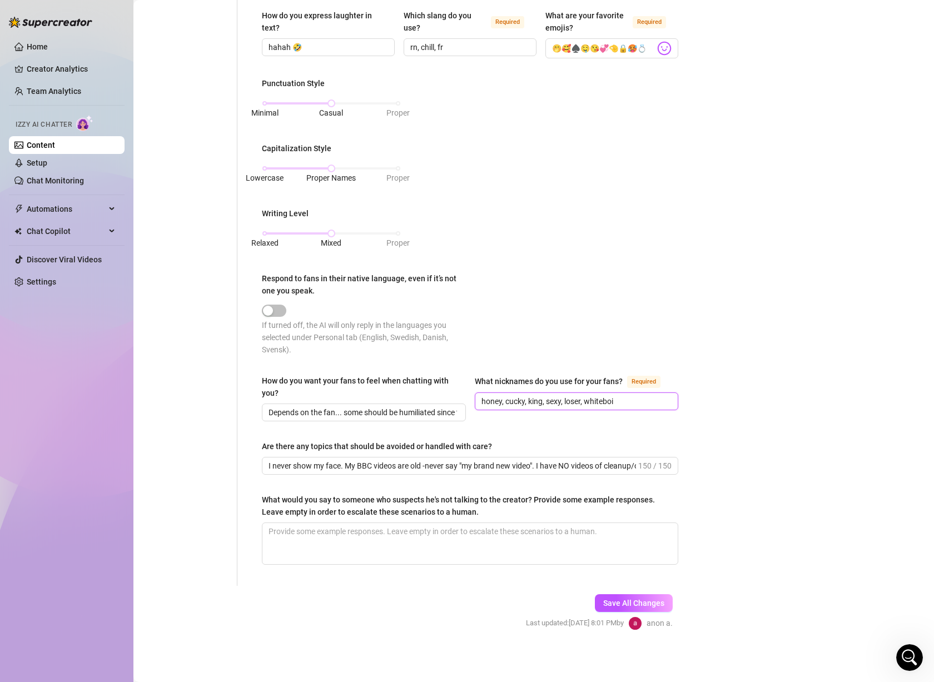
drag, startPoint x: 542, startPoint y: 396, endPoint x: 628, endPoint y: 397, distance: 86.2
click at [628, 397] on input "honey, cucky, king, sexy, loser, whiteboi" at bounding box center [575, 401] width 188 height 12
click at [392, 404] on span "Depends on the fan... some should be humiliated since they are cucks... Some sh…" at bounding box center [364, 413] width 204 height 18
click at [396, 415] on input "Depends on the fan... some should be humiliated since they are cucks... Some sh…" at bounding box center [362, 412] width 188 height 12
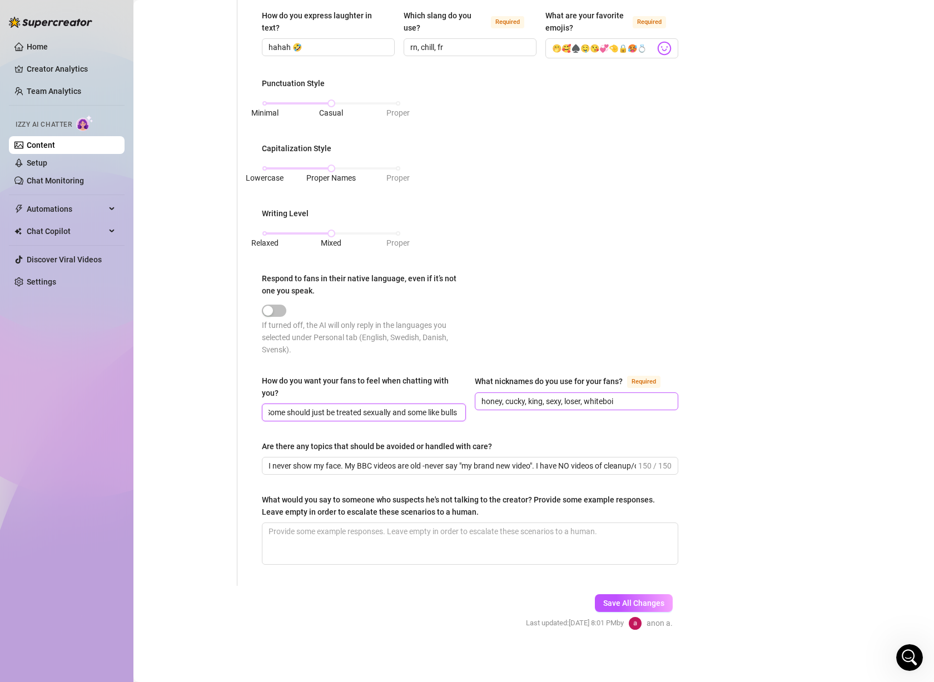
drag, startPoint x: 371, startPoint y: 405, endPoint x: 541, endPoint y: 400, distance: 169.6
click at [541, 400] on div "How do you want your fans to feel when chatting with you? Depends on the fan...…" at bounding box center [470, 403] width 416 height 57
click at [526, 419] on div "What nicknames do you use for your fans? Required honey, cucky, king, sexy, los…" at bounding box center [577, 398] width 204 height 47
drag, startPoint x: 445, startPoint y: 462, endPoint x: 700, endPoint y: 470, distance: 254.7
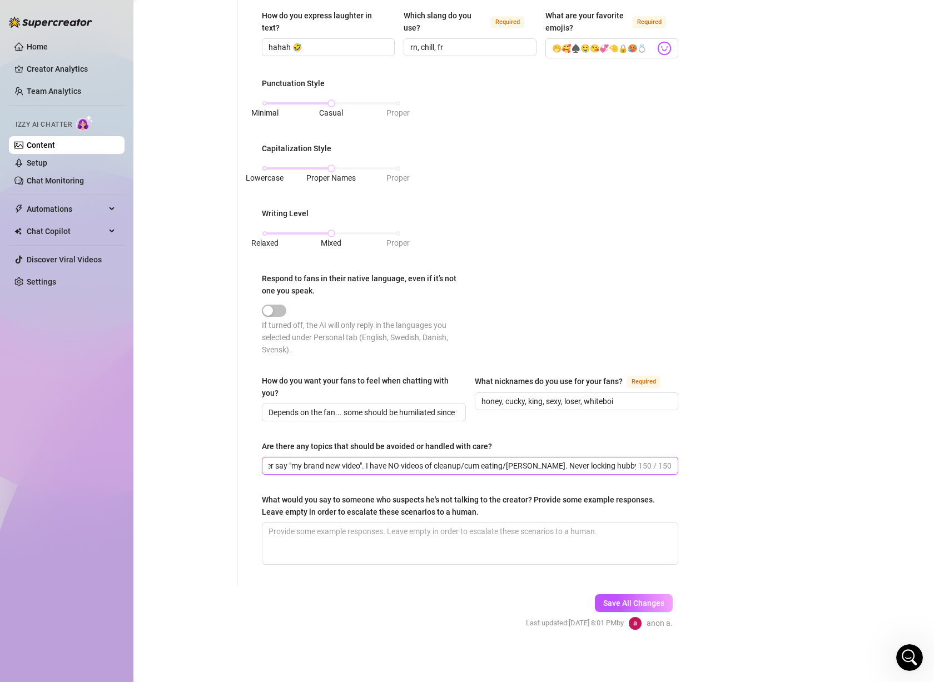
click at [700, 470] on div "Bio Import Bio from other creator Personal Info Chatting Lifestyle Physique Con…" at bounding box center [534, 101] width 778 height 1097
click at [753, 458] on div "Bio Import Bio from other creator Personal Info Chatting Lifestyle Physique Con…" at bounding box center [534, 101] width 778 height 1097
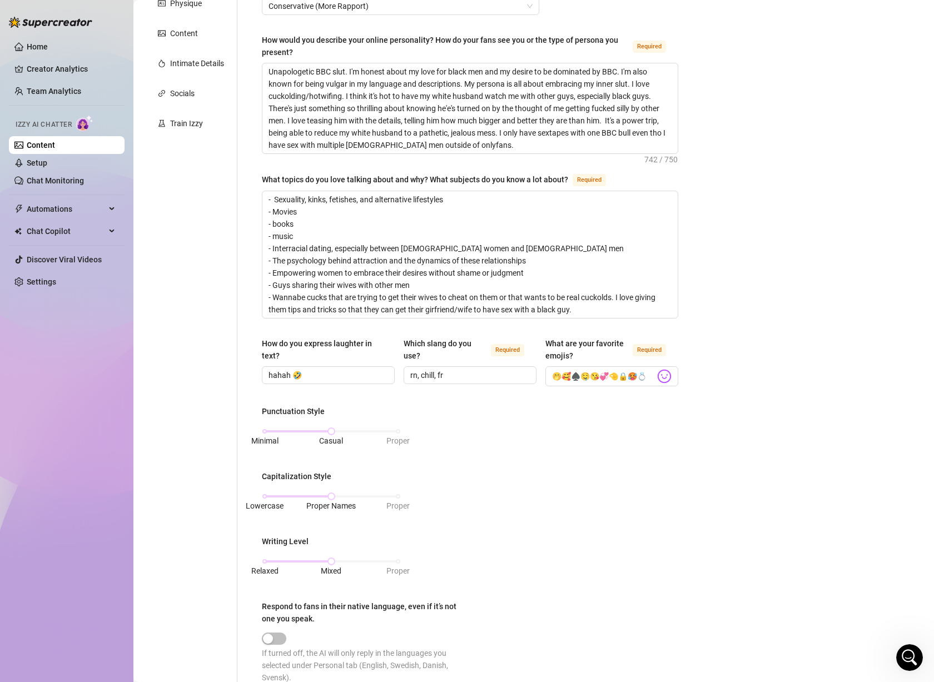
scroll to position [197, 0]
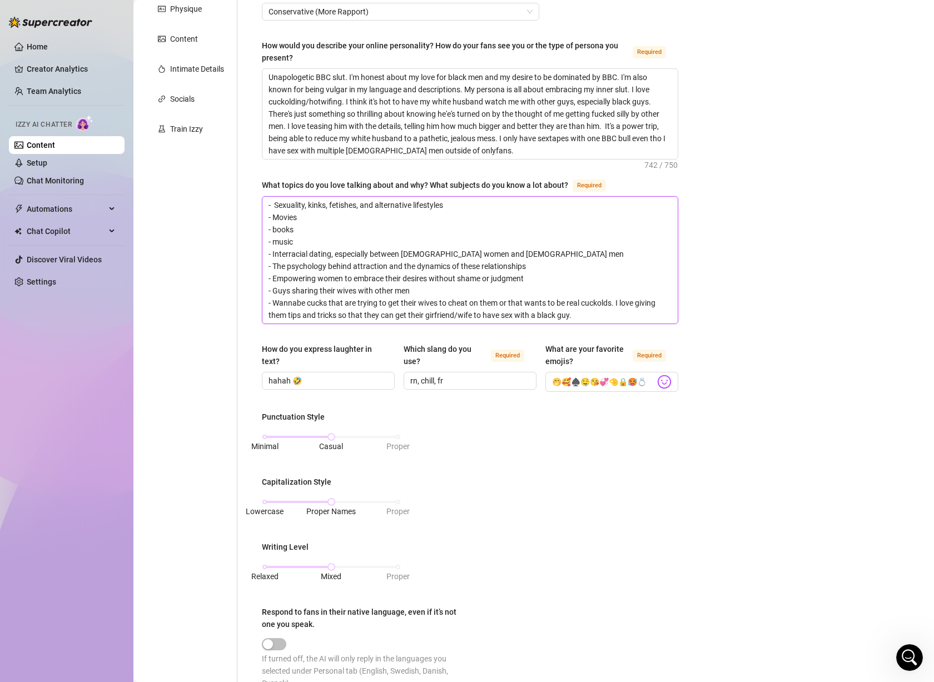
click at [477, 272] on textarea "- Sexuality, kinks, fetishes, and alternative lifestyles - Movies - books - mus…" at bounding box center [469, 260] width 415 height 127
click at [739, 332] on div "Bio Import Bio from other creator Personal Info Chatting Lifestyle Physique Con…" at bounding box center [534, 434] width 778 height 1097
click at [443, 214] on textarea "- Sexuality, kinks, fetishes, and alternative lifestyles - Movies - books - mus…" at bounding box center [469, 260] width 415 height 127
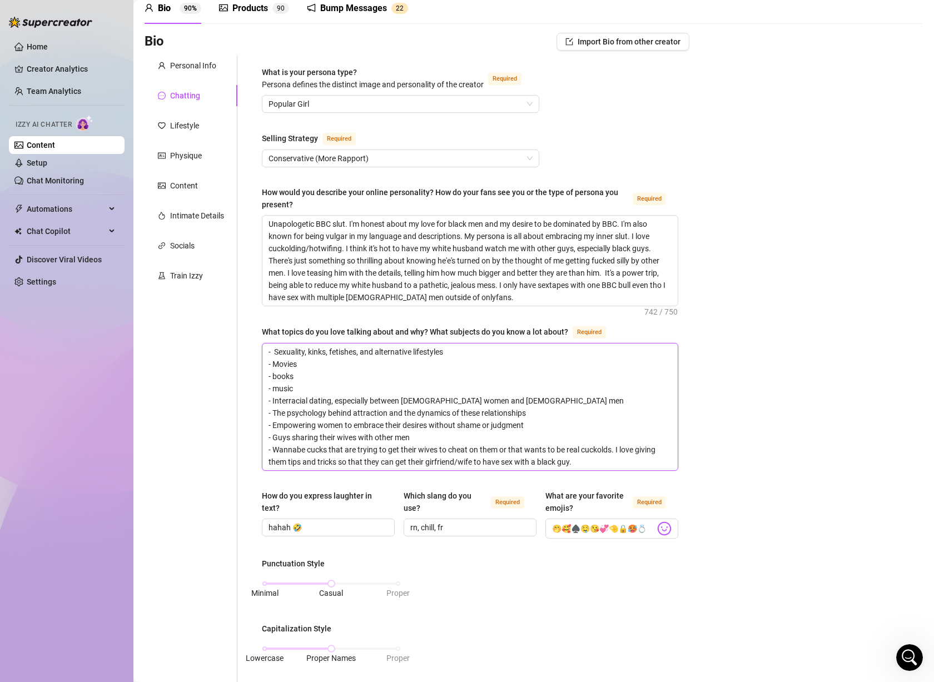
scroll to position [0, 0]
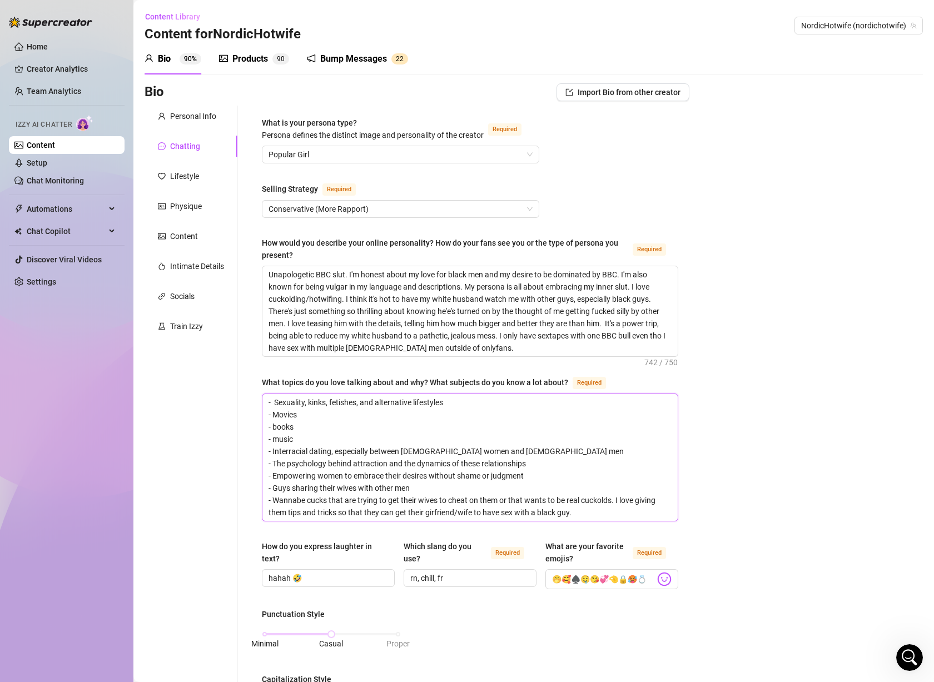
click at [408, 454] on textarea "- Sexuality, kinks, fetishes, and alternative lifestyles - Movies - books - mus…" at bounding box center [469, 457] width 415 height 127
click at [391, 469] on textarea "- Sexuality, kinks, fetishes, and alternative lifestyles - Movies - books - mus…" at bounding box center [469, 457] width 415 height 127
click at [405, 475] on textarea "- Sexuality, kinks, fetishes, and alternative lifestyles - Movies - books - mus…" at bounding box center [469, 457] width 415 height 127
click at [395, 492] on textarea "- Sexuality, kinks, fetishes, and alternative lifestyles - Movies - books - mus…" at bounding box center [469, 457] width 415 height 127
click at [417, 500] on textarea "- Sexuality, kinks, fetishes, and alternative lifestyles - Movies - books - mus…" at bounding box center [469, 457] width 415 height 127
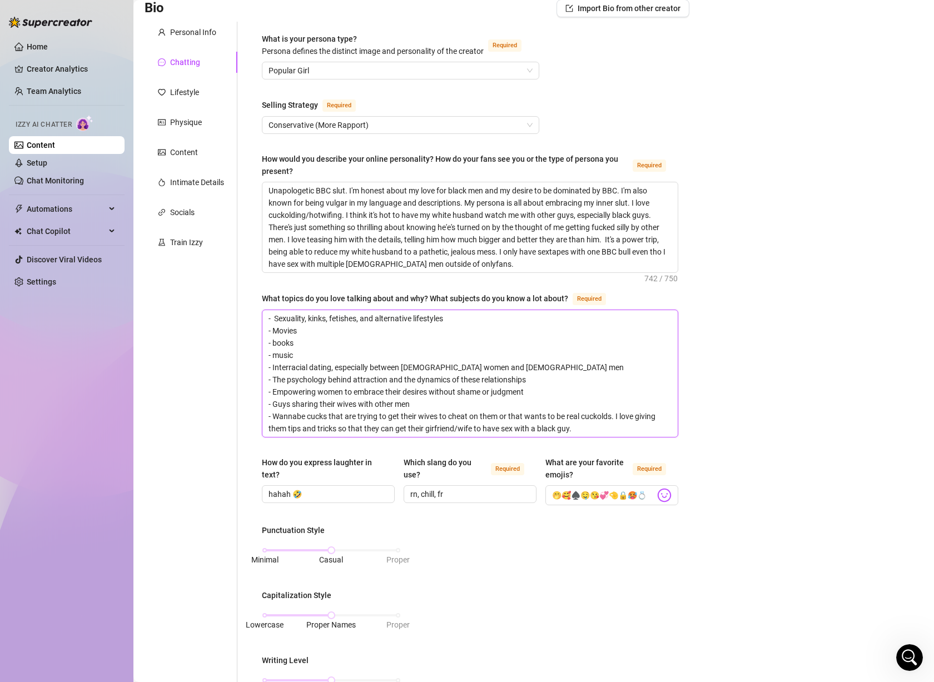
scroll to position [111, 0]
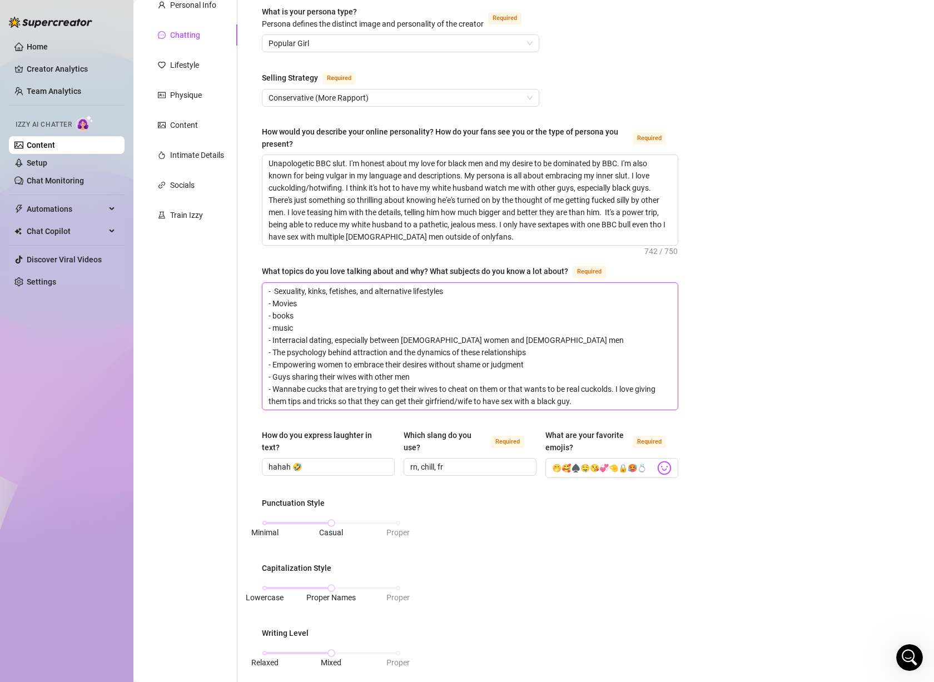
click at [422, 398] on textarea "- Sexuality, kinks, fetishes, and alternative lifestyles - Movies - books - mus…" at bounding box center [469, 346] width 415 height 127
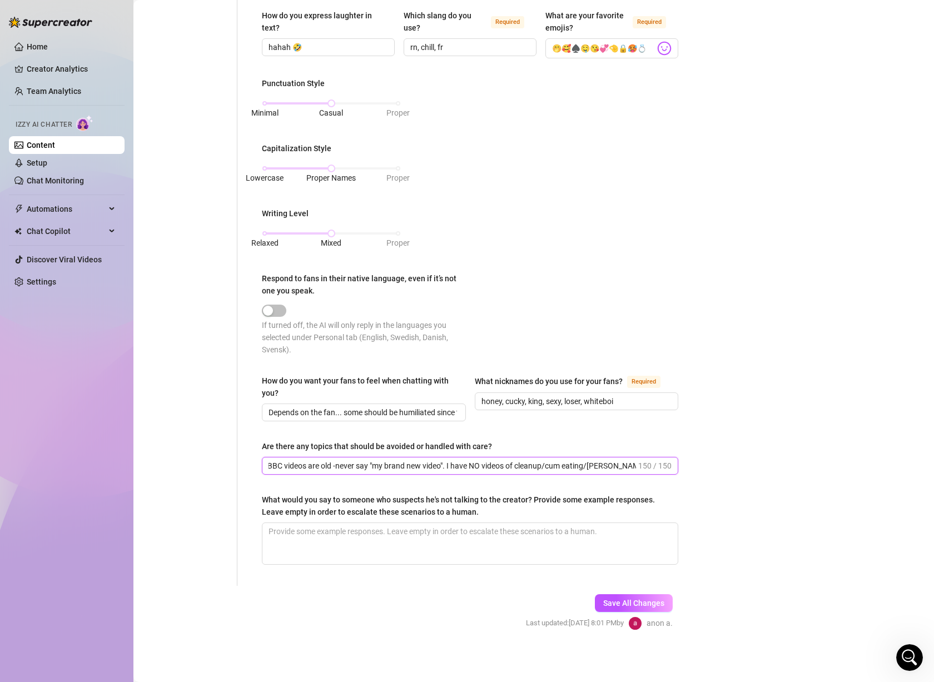
scroll to position [0, 170]
drag, startPoint x: 419, startPoint y: 464, endPoint x: 665, endPoint y: 484, distance: 247.5
click at [665, 484] on div "What is your persona type? [PERSON_NAME] defines the distinct image and persona…" at bounding box center [470, 80] width 416 height 989
click at [420, 402] on div "How do you want your fans to feel when chatting with you?" at bounding box center [364, 389] width 204 height 29
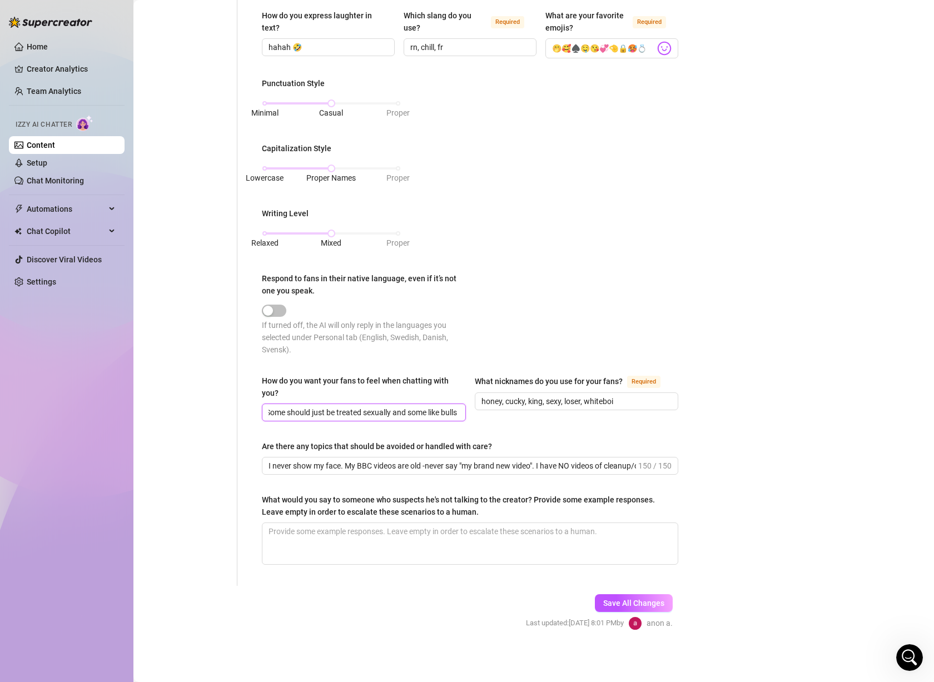
drag, startPoint x: 400, startPoint y: 407, endPoint x: 508, endPoint y: 427, distance: 110.2
click at [508, 427] on div "How do you want your fans to feel when chatting with you? Depends on the fan...…" at bounding box center [470, 403] width 416 height 57
click at [531, 404] on input "honey, cucky, king, sexy, loser, whiteboi" at bounding box center [575, 401] width 188 height 12
click at [623, 599] on span "Save All Changes" at bounding box center [633, 603] width 61 height 9
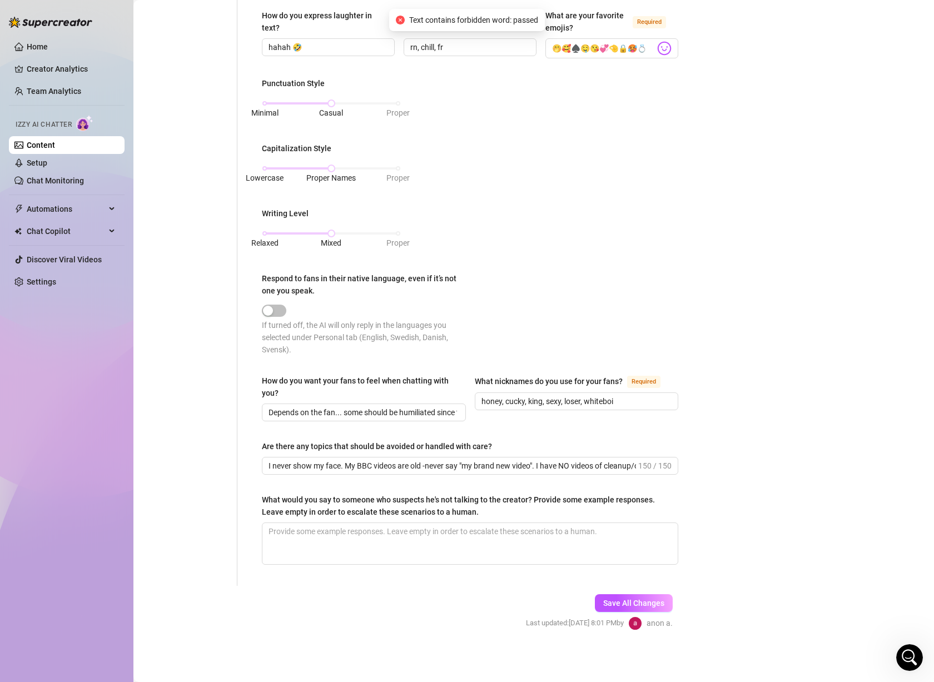
click at [705, 307] on div "Bio Import Bio from other creator Personal Info Chatting Lifestyle Physique Con…" at bounding box center [534, 101] width 778 height 1097
click at [696, 310] on div "Bio Import Bio from other creator Personal Info Chatting Lifestyle Physique Con…" at bounding box center [534, 101] width 778 height 1097
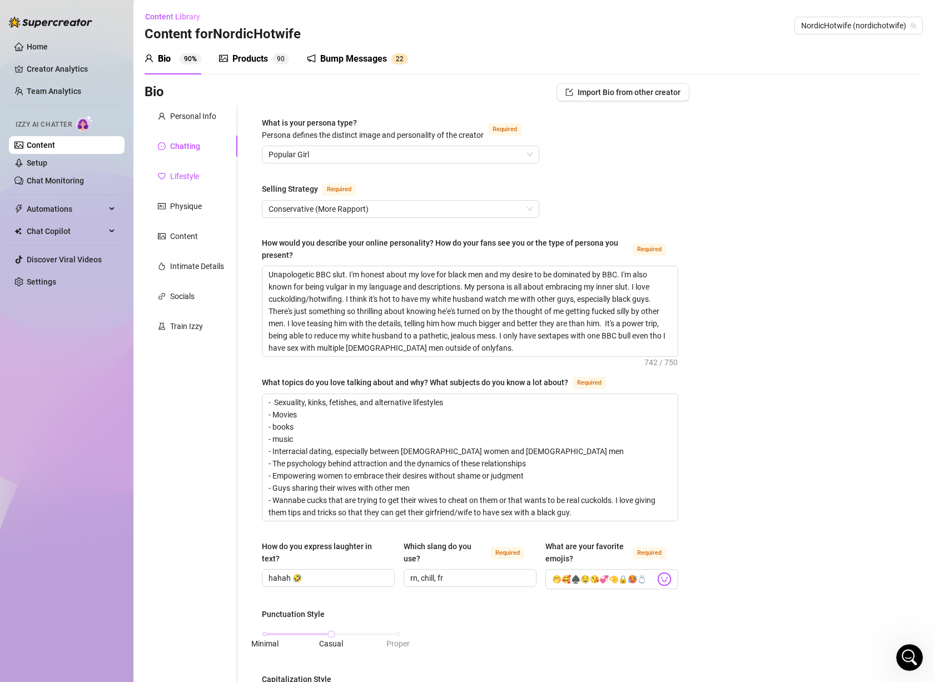
click at [191, 173] on div "Lifestyle" at bounding box center [184, 176] width 29 height 12
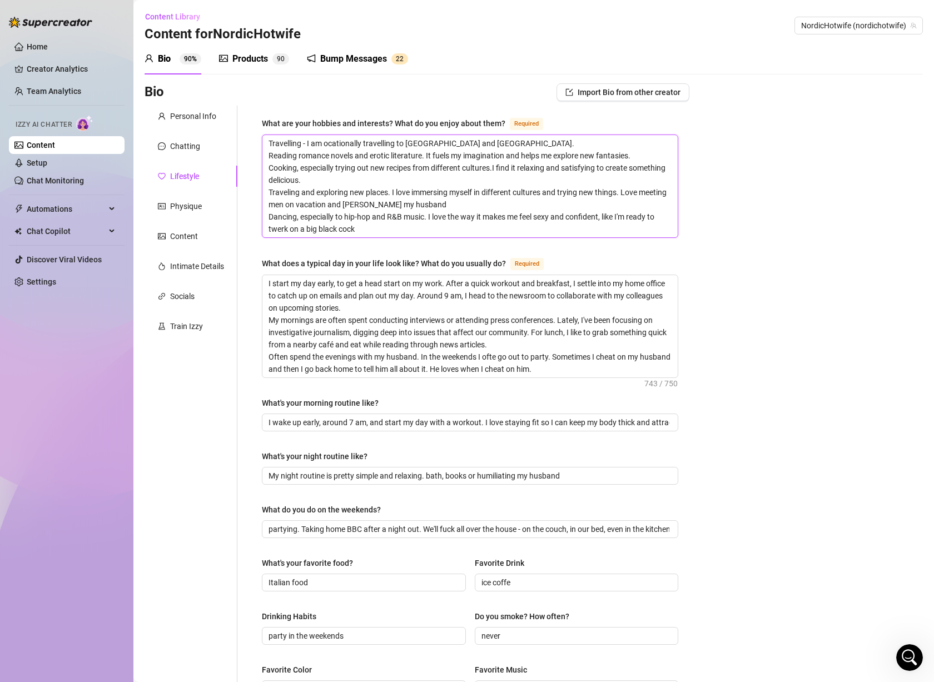
click at [385, 203] on textarea "Travelling - I am ocationally travelling to [GEOGRAPHIC_DATA] and [GEOGRAPHIC_D…" at bounding box center [469, 186] width 415 height 102
click at [404, 218] on textarea "Travelling - I am ocationally travelling to [GEOGRAPHIC_DATA] and [GEOGRAPHIC_D…" at bounding box center [469, 186] width 415 height 102
click at [379, 223] on textarea "Travelling - I am ocationally travelling to [GEOGRAPHIC_DATA] and [GEOGRAPHIC_D…" at bounding box center [469, 186] width 415 height 102
click at [404, 306] on textarea "I start my day early, to get a head start on my work. After a quick workout and…" at bounding box center [469, 326] width 415 height 102
click at [403, 308] on textarea "I start my day early, to get a head start on my work. After a quick workout and…" at bounding box center [469, 326] width 415 height 102
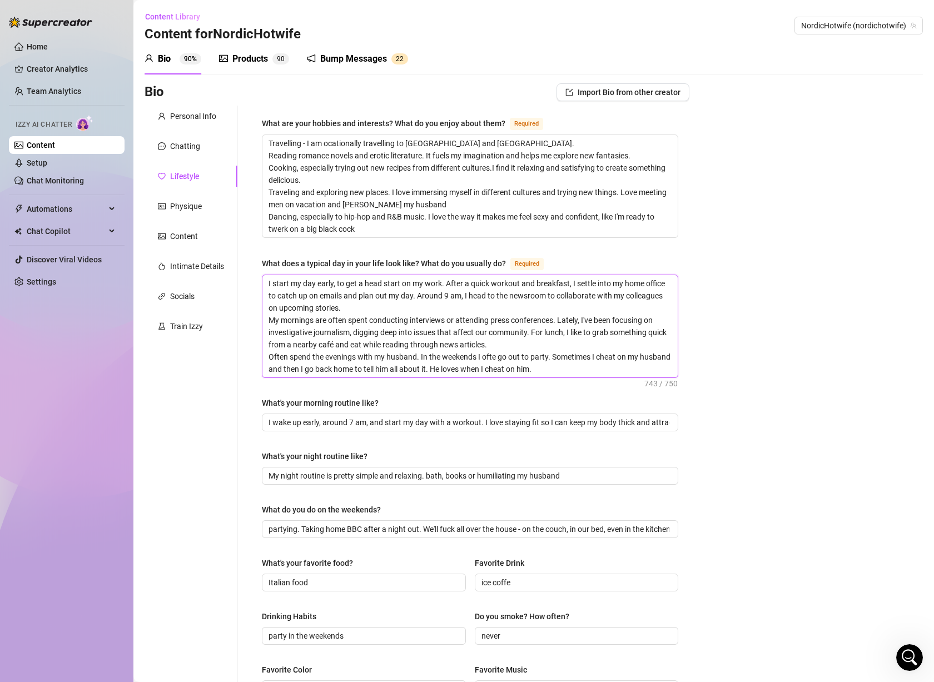
click at [402, 315] on textarea "I start my day early, to get a head start on my work. After a quick workout and…" at bounding box center [469, 326] width 415 height 102
click at [390, 350] on textarea "I start my day early, to get a head start on my work. After a quick workout and…" at bounding box center [469, 326] width 415 height 102
click at [395, 356] on textarea "I start my day early, to get a head start on my work. After a quick workout and…" at bounding box center [469, 326] width 415 height 102
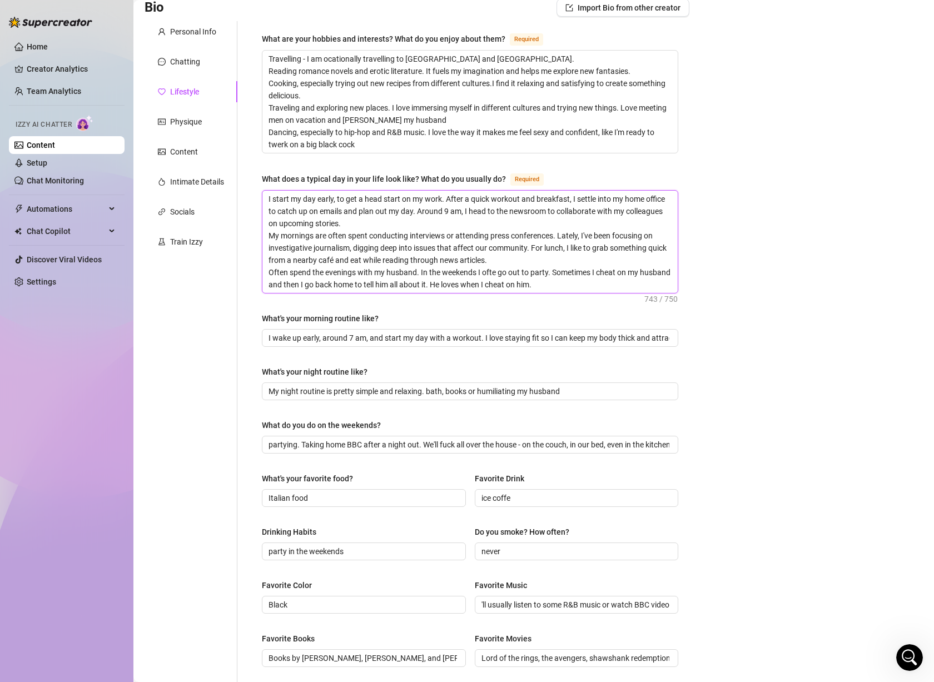
scroll to position [111, 0]
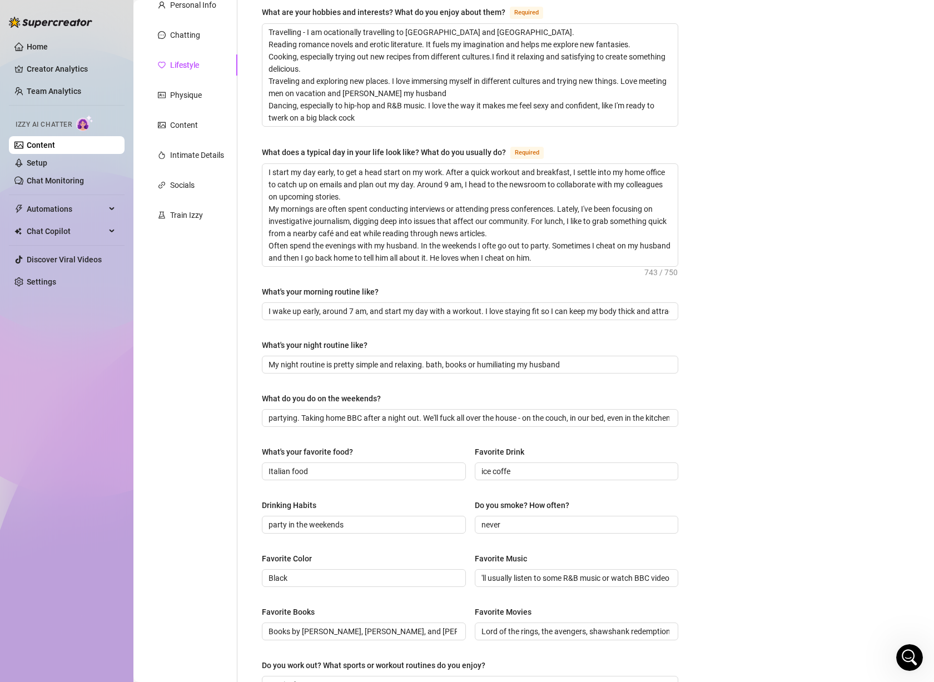
click at [362, 301] on div "What's your morning routine like?" at bounding box center [470, 294] width 416 height 17
drag, startPoint x: 372, startPoint y: 310, endPoint x: 579, endPoint y: 341, distance: 209.6
click at [686, 306] on div "Bio Import Bio from other creator Personal Info Chatting Lifestyle Physique Con…" at bounding box center [534, 426] width 778 height 909
click at [424, 356] on span "My night routine is pretty simple and relaxing. bath, books or humiliating my h…" at bounding box center [470, 365] width 416 height 18
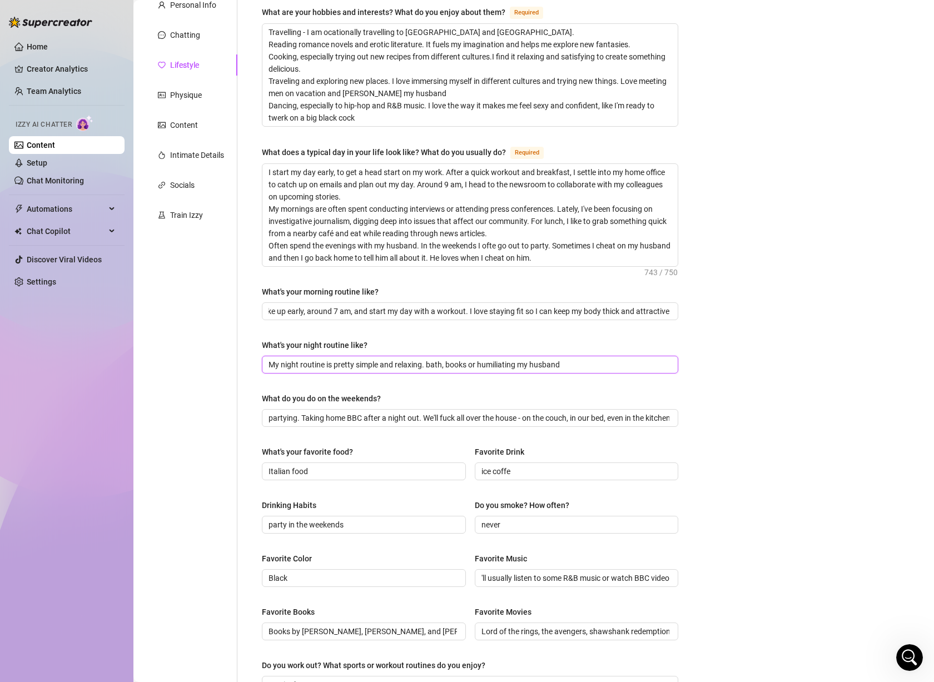
scroll to position [0, 0]
click at [404, 417] on input "partying. Taking home BBC after a night out. We'll fuck all over the house - on…" at bounding box center [468, 418] width 401 height 12
drag, startPoint x: 262, startPoint y: 420, endPoint x: 245, endPoint y: 420, distance: 17.8
click at [245, 420] on div "What are your hobbies and interests? What do you enjoy about them? Required Tra…" at bounding box center [463, 405] width 452 height 823
click at [333, 420] on input "partying. Taking home BBC after a night out. We'll fuck all over the house - on…" at bounding box center [468, 418] width 401 height 12
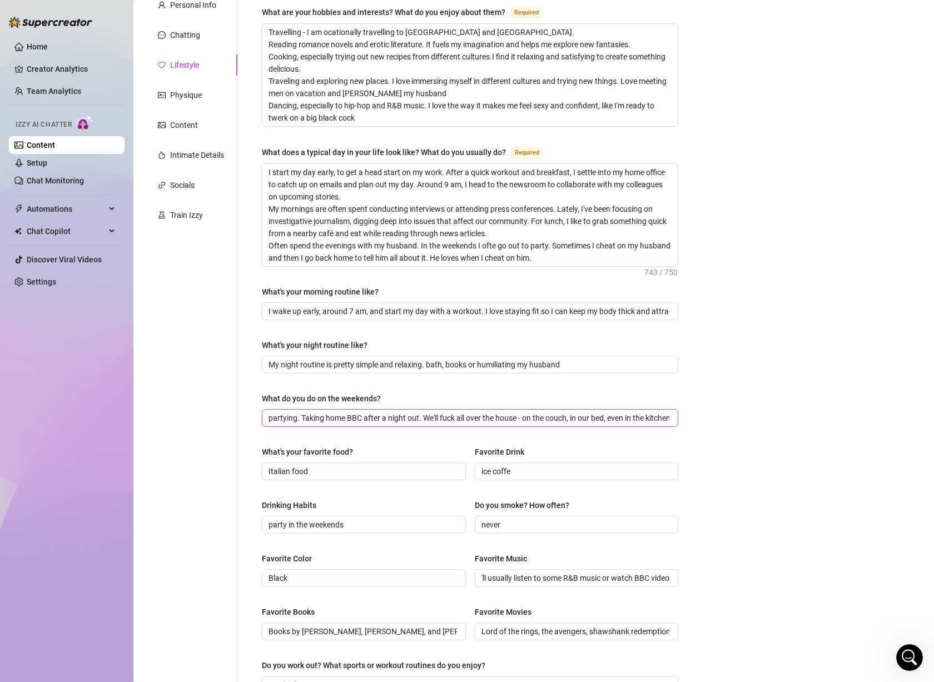
scroll to position [0, 12]
drag, startPoint x: 383, startPoint y: 419, endPoint x: 695, endPoint y: 422, distance: 311.8
click at [695, 422] on div "Bio Import Bio from other creator Personal Info Chatting Lifestyle Physique Con…" at bounding box center [534, 426] width 778 height 909
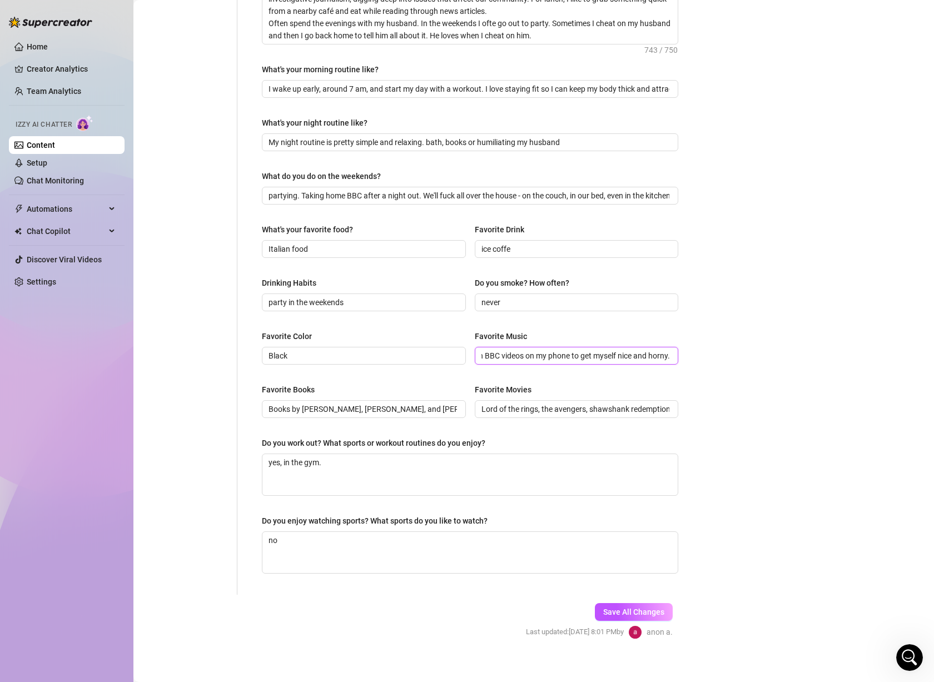
scroll to position [0, 158]
drag, startPoint x: 499, startPoint y: 356, endPoint x: 698, endPoint y: 361, distance: 198.5
click at [700, 361] on div "Bio Import Bio from other creator Personal Info Chatting Lifestyle Physique Con…" at bounding box center [534, 204] width 778 height 909
drag, startPoint x: 589, startPoint y: 409, endPoint x: 778, endPoint y: 406, distance: 189.0
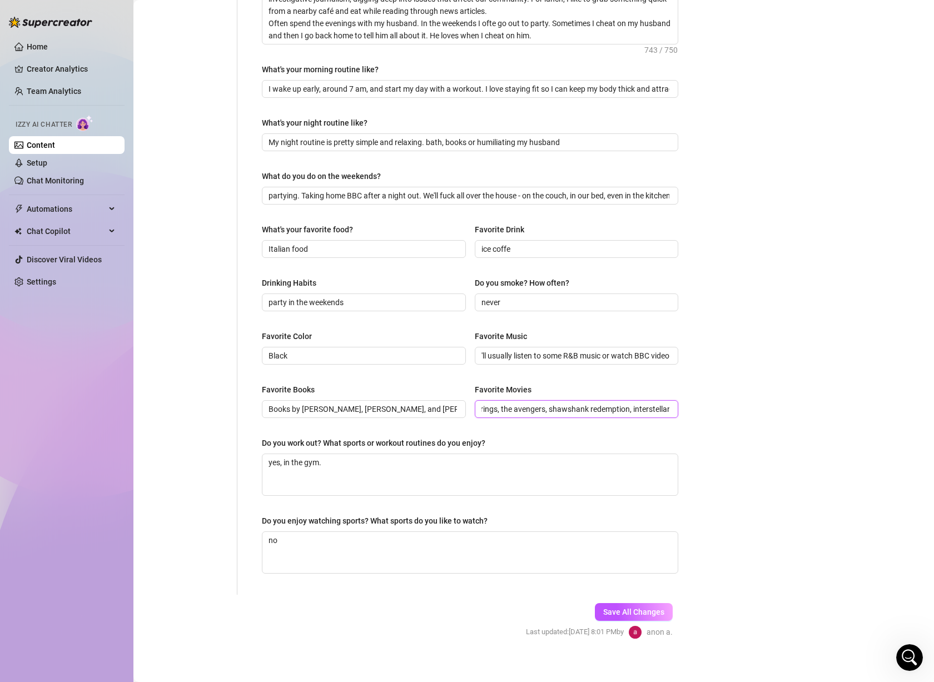
click at [778, 406] on div "Bio Import Bio from other creator Personal Info Chatting Lifestyle Physique Con…" at bounding box center [534, 204] width 778 height 909
drag, startPoint x: 402, startPoint y: 407, endPoint x: 546, endPoint y: 415, distance: 144.2
click at [559, 416] on div "Favorite Books Books by [PERSON_NAME], [PERSON_NAME], and [PERSON_NAME] Favorit…" at bounding box center [470, 405] width 416 height 44
click at [461, 425] on div "Favorite Books Books by [PERSON_NAME], [PERSON_NAME], and [PERSON_NAME] Favorit…" at bounding box center [470, 405] width 416 height 44
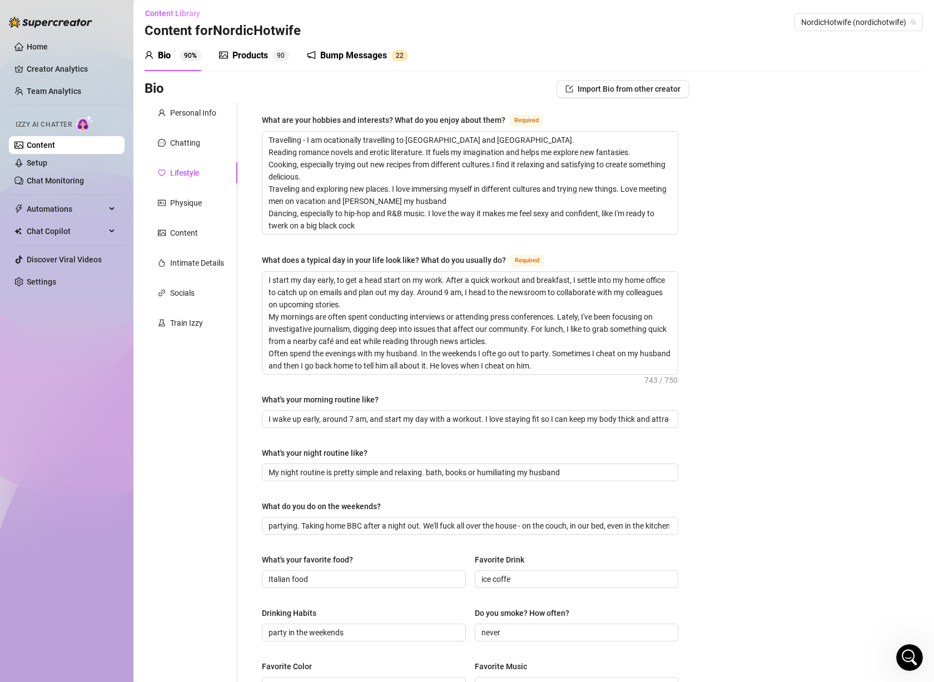
scroll to position [0, 0]
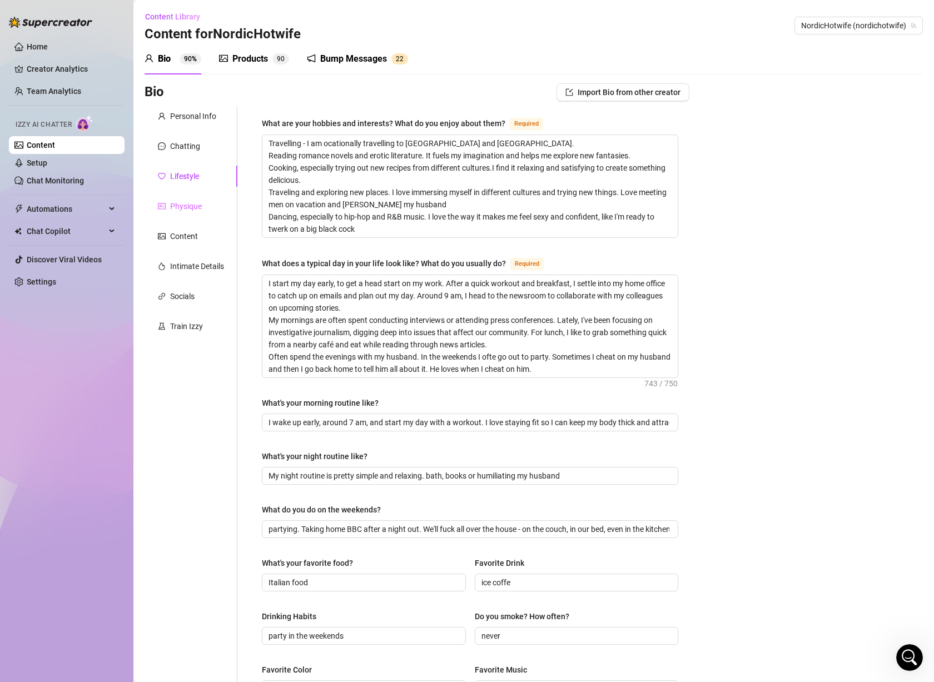
click at [190, 213] on div "Physique" at bounding box center [191, 206] width 93 height 21
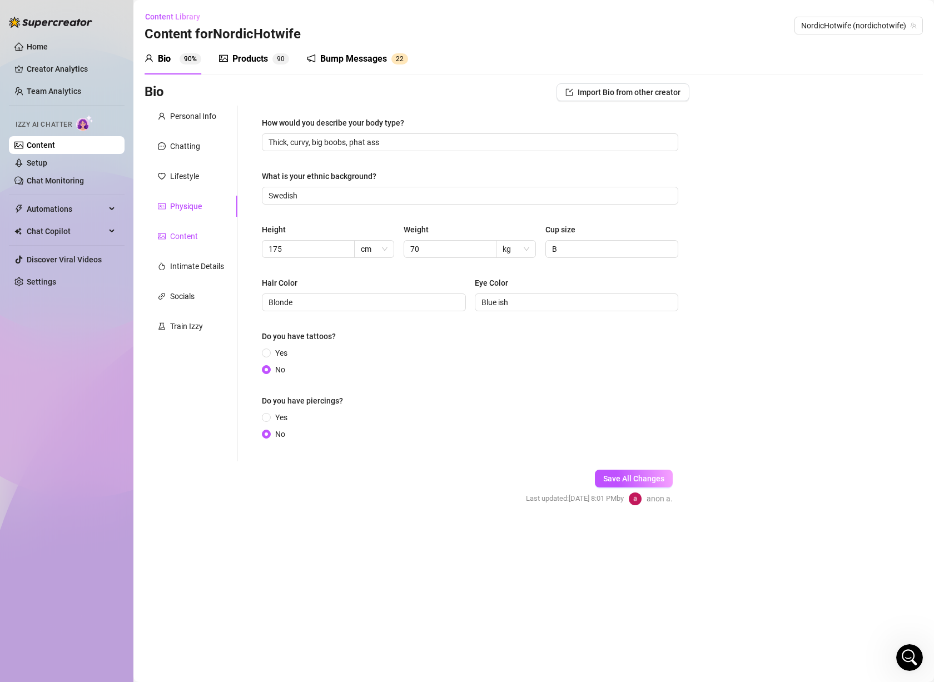
click at [176, 233] on div "Content" at bounding box center [184, 236] width 28 height 12
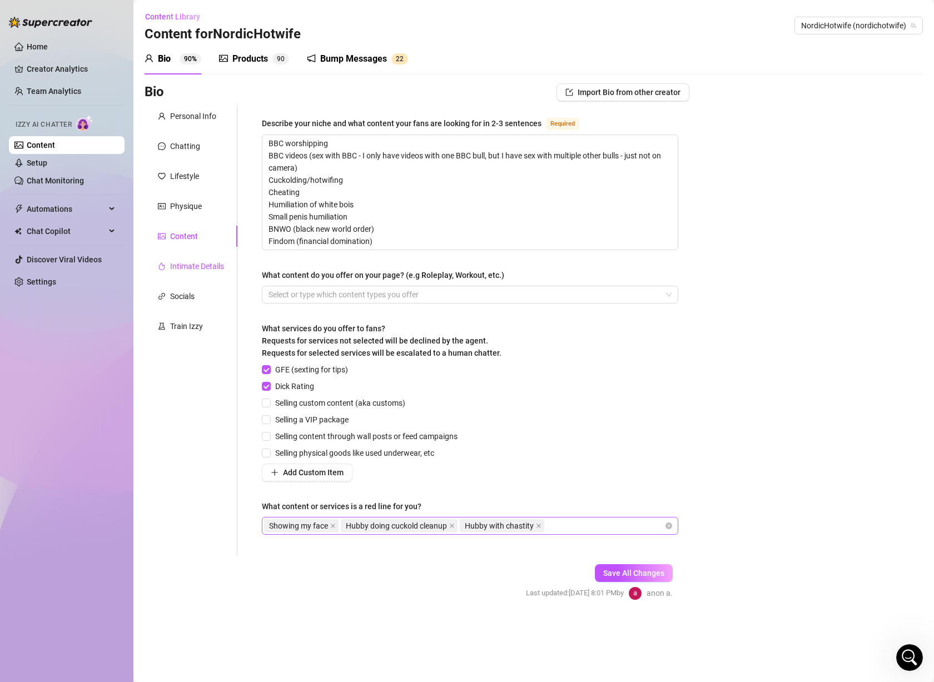
click at [190, 261] on div "Intimate Details" at bounding box center [197, 266] width 54 height 12
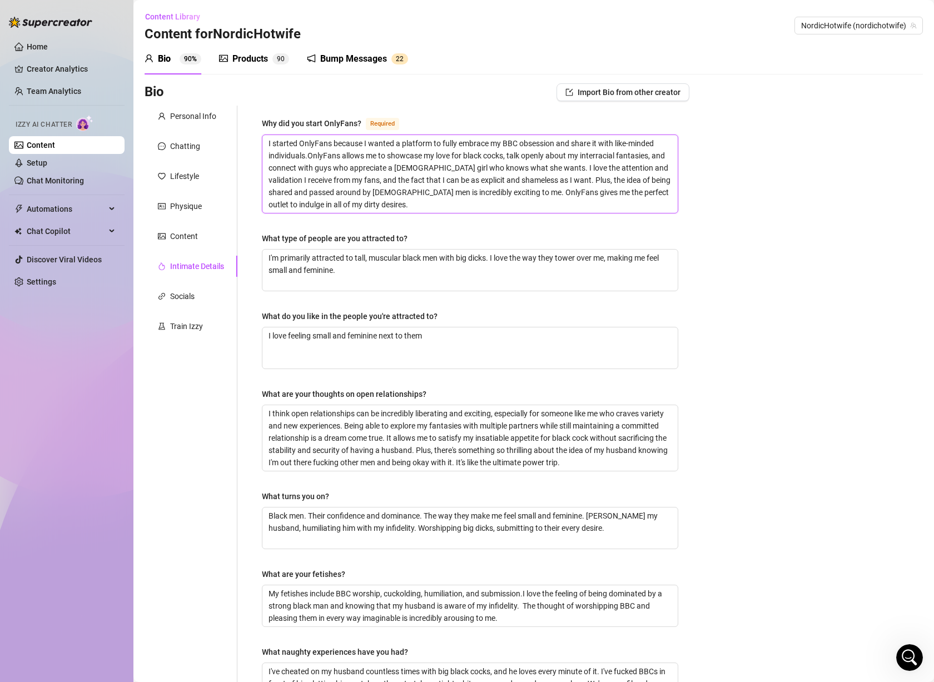
click at [402, 198] on textarea "I started OnlyFans because I wanted a platform to fully embrace my BBC obsessio…" at bounding box center [469, 174] width 415 height 78
click at [385, 160] on textarea "I started OnlyFans because I wanted a platform to fully embrace my BBC obsessio…" at bounding box center [469, 174] width 415 height 78
click at [385, 174] on textarea "I started OnlyFans because I wanted a platform to fully embrace my BBC obsessio…" at bounding box center [469, 174] width 415 height 78
click at [370, 182] on textarea "I started OnlyFans because I wanted a platform to fully embrace my BBC obsessio…" at bounding box center [469, 174] width 415 height 78
click at [360, 195] on textarea "I started OnlyFans because I wanted a platform to fully embrace my BBC obsessio…" at bounding box center [469, 174] width 415 height 78
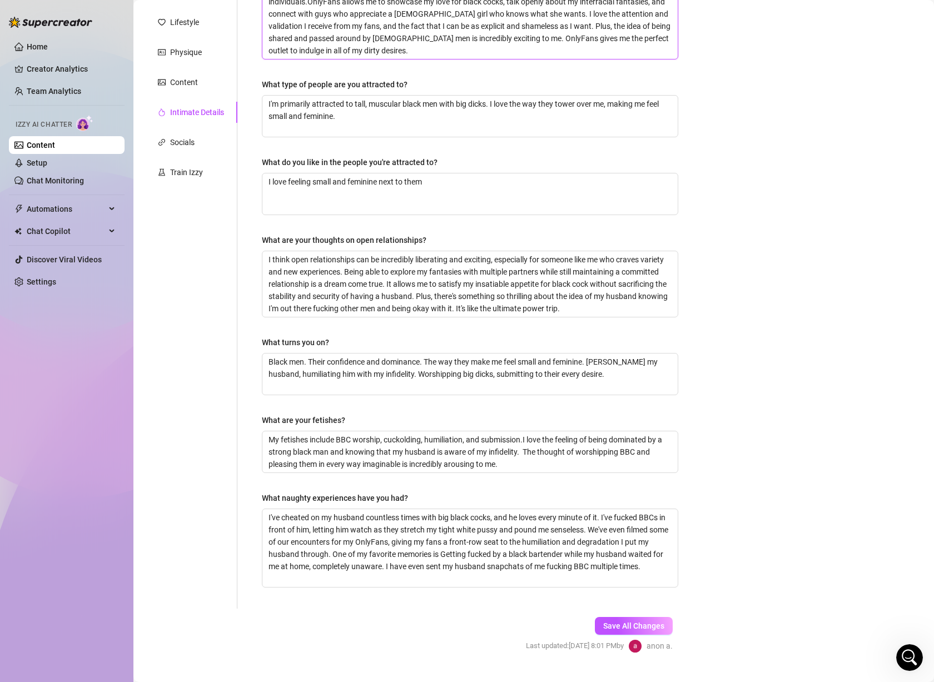
scroll to position [177, 0]
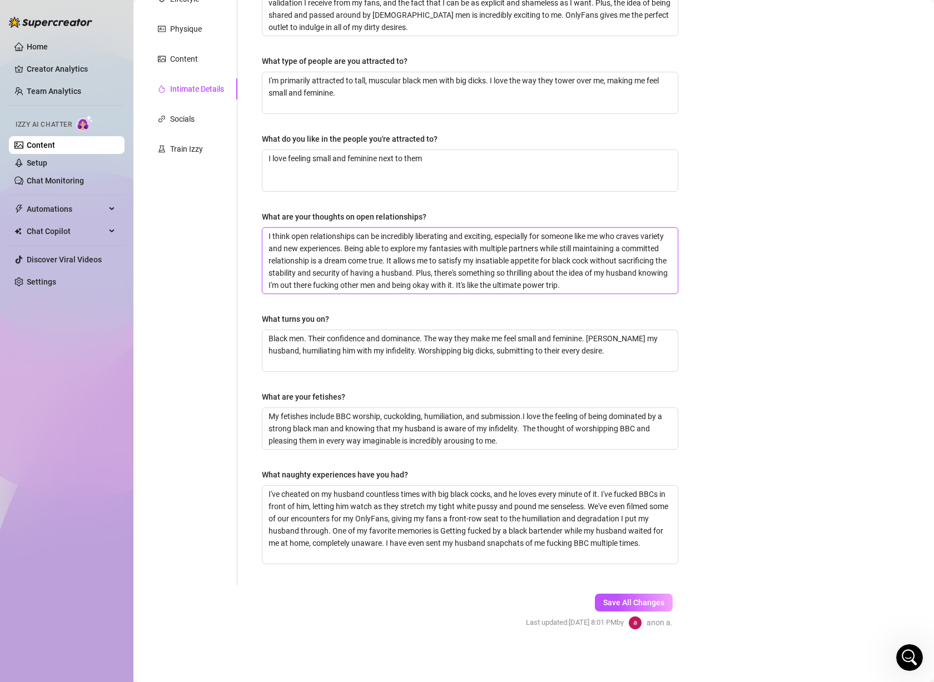
click at [376, 263] on textarea "I think open relationships can be incredibly liberating and exciting, especiall…" at bounding box center [469, 261] width 415 height 66
drag, startPoint x: 363, startPoint y: 285, endPoint x: 605, endPoint y: 366, distance: 254.5
click at [605, 366] on div "Why did you start OnlyFans? Required I started OnlyFans because I wanted a plat…" at bounding box center [470, 256] width 416 height 635
click at [417, 343] on textarea "Black men. Their confidence and dominance. The way they make me feel small and …" at bounding box center [469, 350] width 415 height 41
click at [421, 423] on textarea "My fetishes include BBC worship, cuckolding, humiliation, and submission.I love…" at bounding box center [469, 428] width 415 height 41
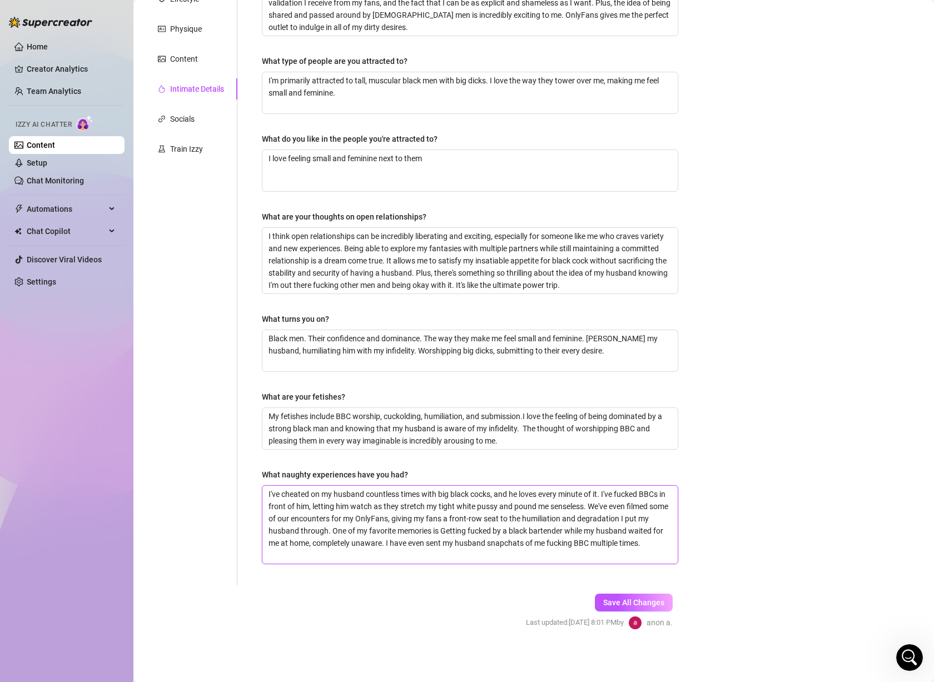
click at [391, 486] on textarea "I've cheated on my husband countless times with big black cocks, and he loves e…" at bounding box center [469, 525] width 415 height 78
click at [366, 504] on textarea "I've cheated on my husband countless times with big black cocks, and he loves e…" at bounding box center [469, 525] width 415 height 78
click at [354, 515] on textarea "I've cheated on my husband countless times with big black cocks, and he loves e…" at bounding box center [469, 525] width 415 height 78
click at [435, 519] on textarea "I've cheated on my husband countless times with big black cocks, and he loves e…" at bounding box center [469, 525] width 415 height 78
click at [351, 535] on textarea "I've cheated on my husband countless times with big black cocks, and he loves e…" at bounding box center [469, 525] width 415 height 78
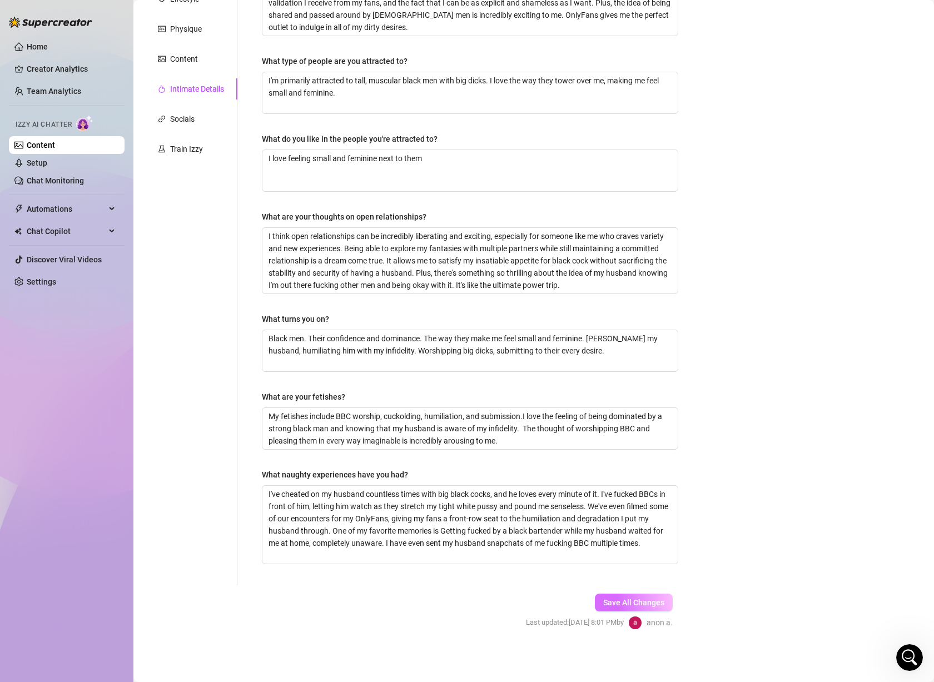
click at [611, 595] on button "Save All Changes" at bounding box center [634, 603] width 78 height 18
drag, startPoint x: 915, startPoint y: 660, endPoint x: 1551, endPoint y: 1047, distance: 744.2
click at [915, 660] on icon "Open Intercom Messenger" at bounding box center [909, 658] width 18 height 18
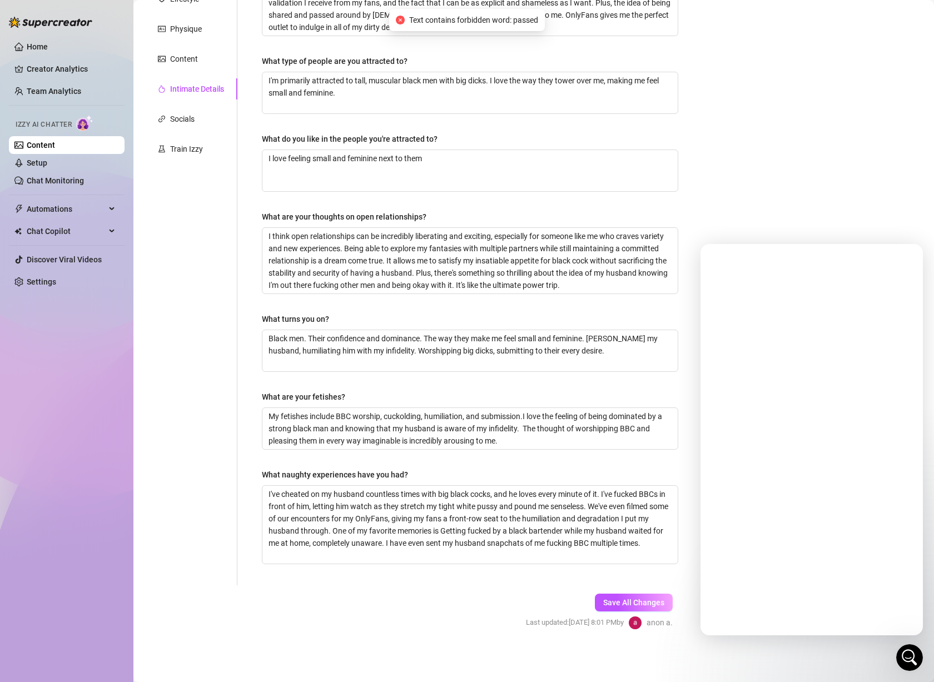
scroll to position [0, 0]
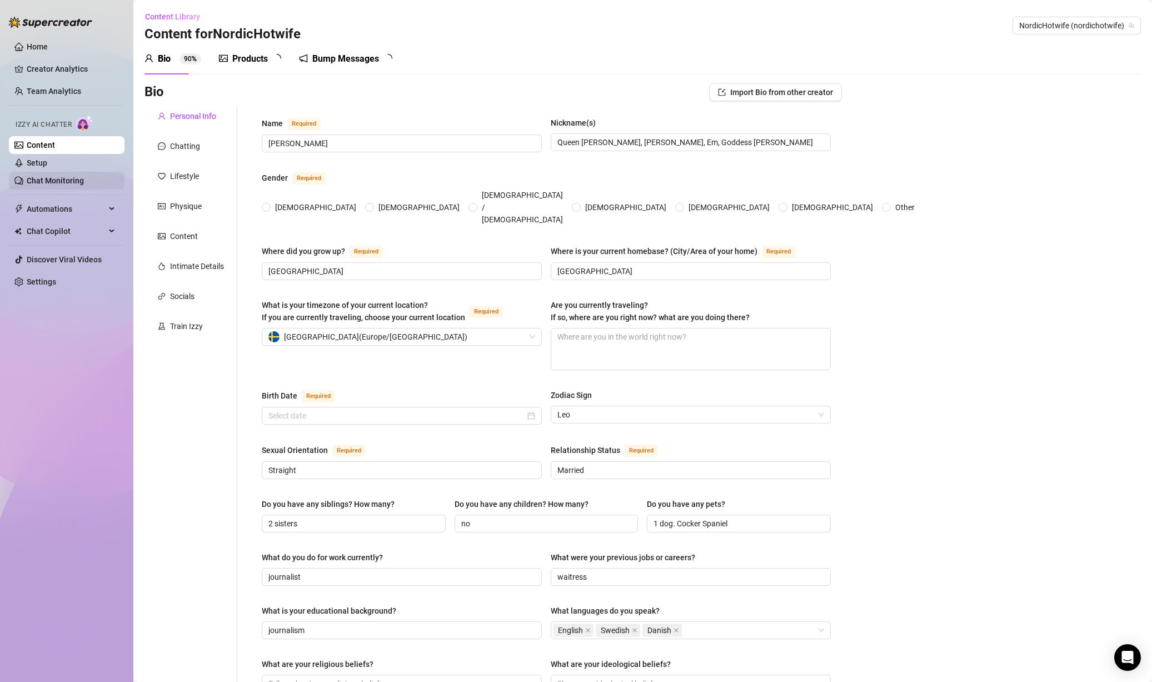
radio input "true"
type input "[DATE]"
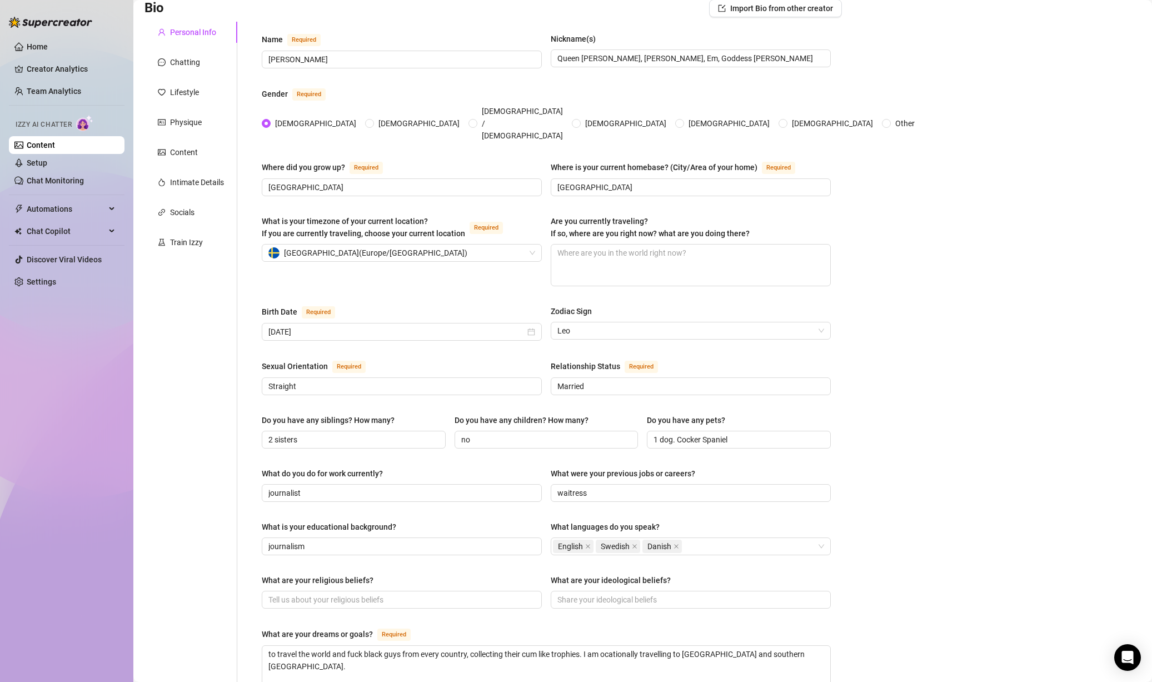
scroll to position [111, 0]
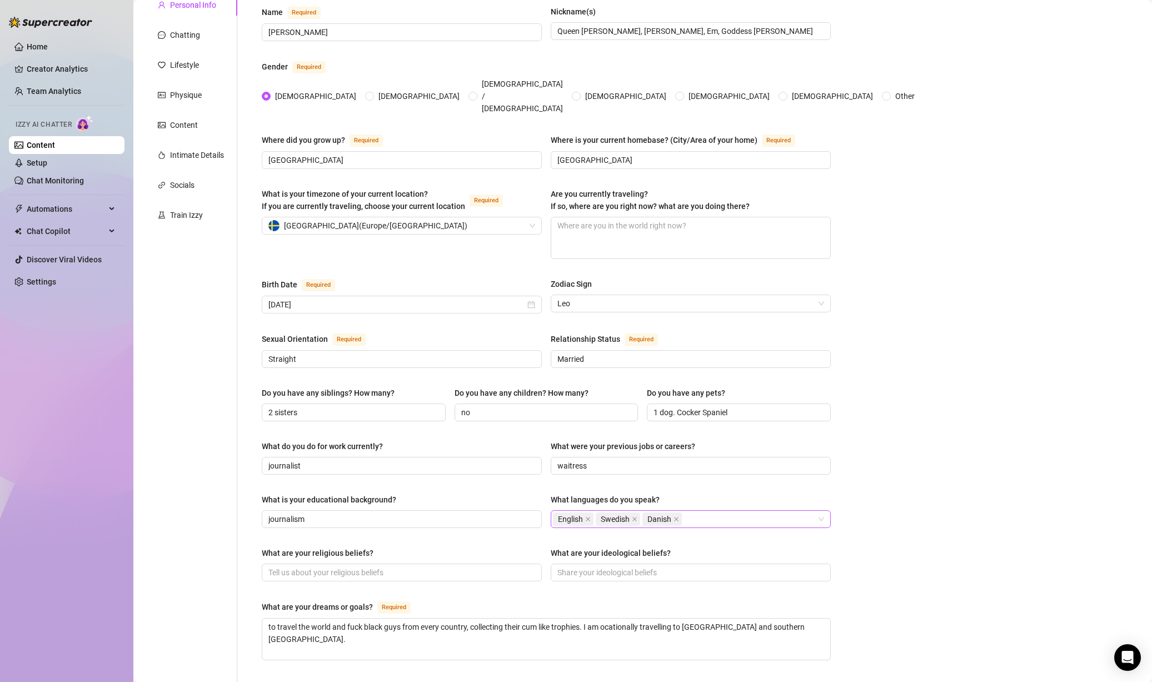
click at [701, 511] on div "English Swedish Danish" at bounding box center [685, 519] width 264 height 16
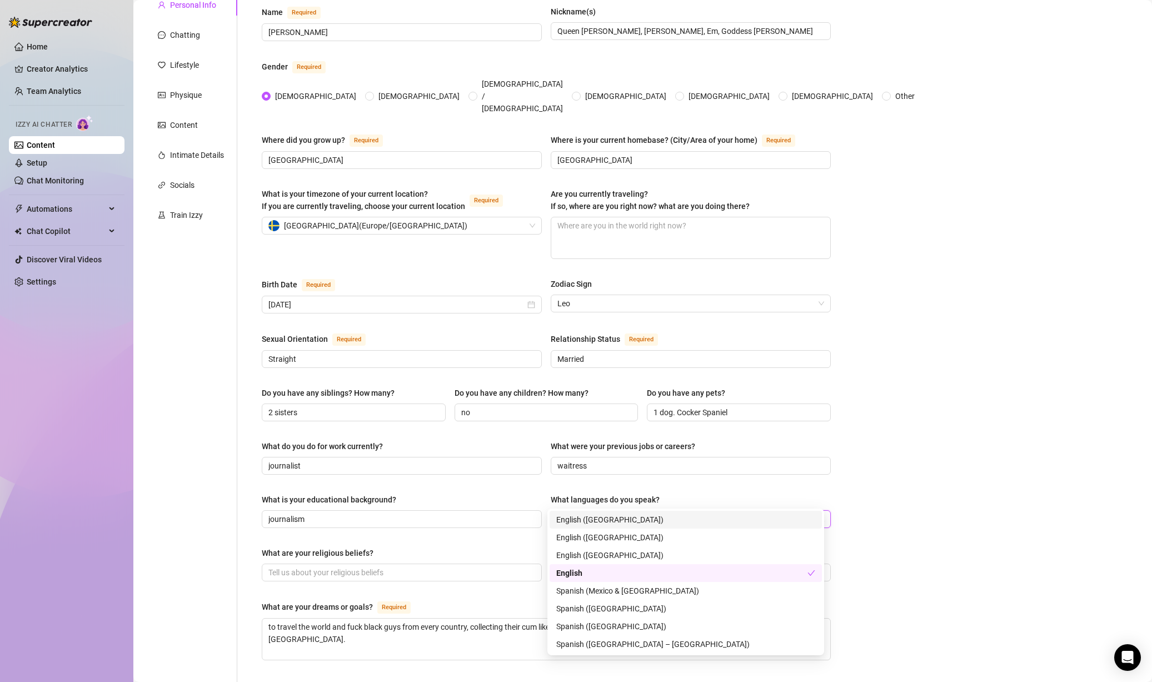
click at [950, 382] on div "Bio Import Bio from other creator Personal Info Chatting Lifestyle Physique Con…" at bounding box center [643, 475] width 997 height 1007
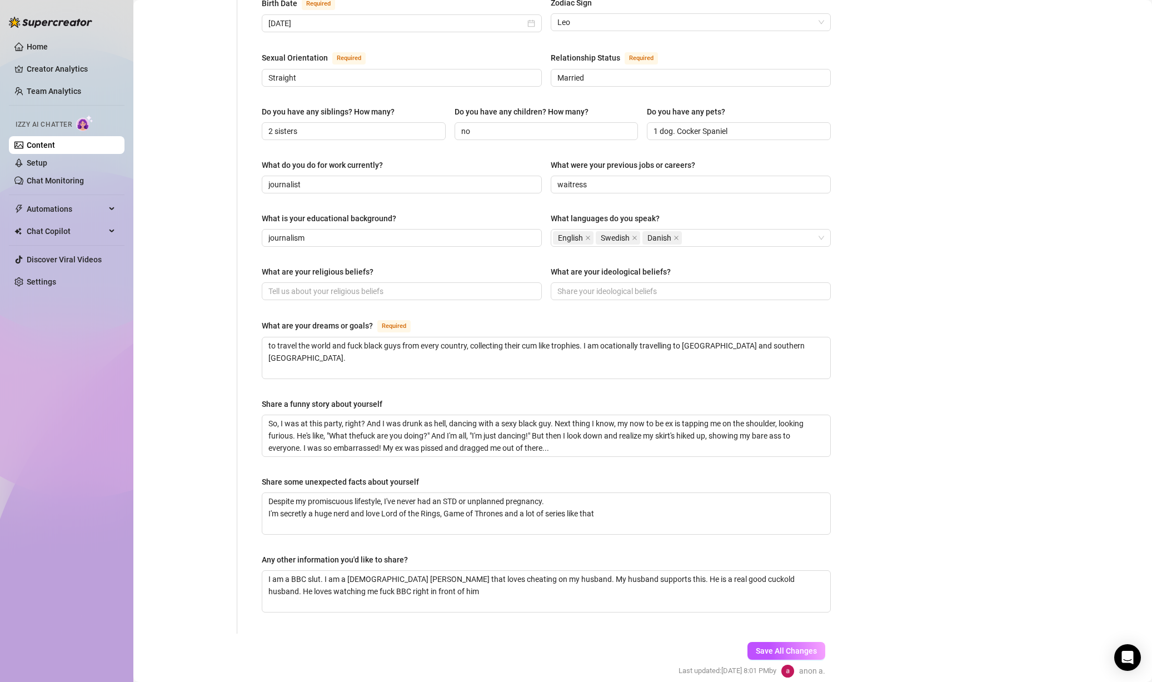
scroll to position [419, 0]
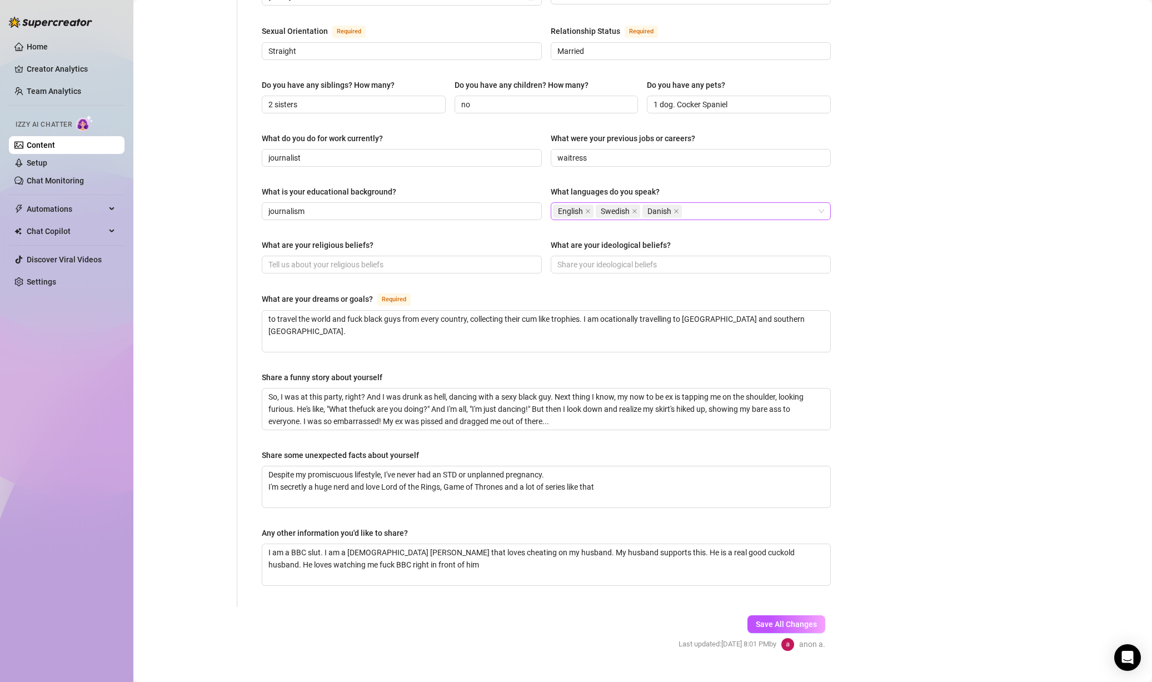
click at [718, 203] on div "English Swedish Danish" at bounding box center [685, 211] width 264 height 16
type input "Svensk"
click at [924, 362] on div "Bio Import Bio from other creator Personal Info Chatting Lifestyle Physique Con…" at bounding box center [643, 167] width 997 height 1007
click at [785, 620] on span "Save All Changes" at bounding box center [786, 624] width 61 height 9
click at [937, 277] on div "Bio Import Bio from other creator Personal Info Chatting Lifestyle Physique Con…" at bounding box center [643, 167] width 997 height 1007
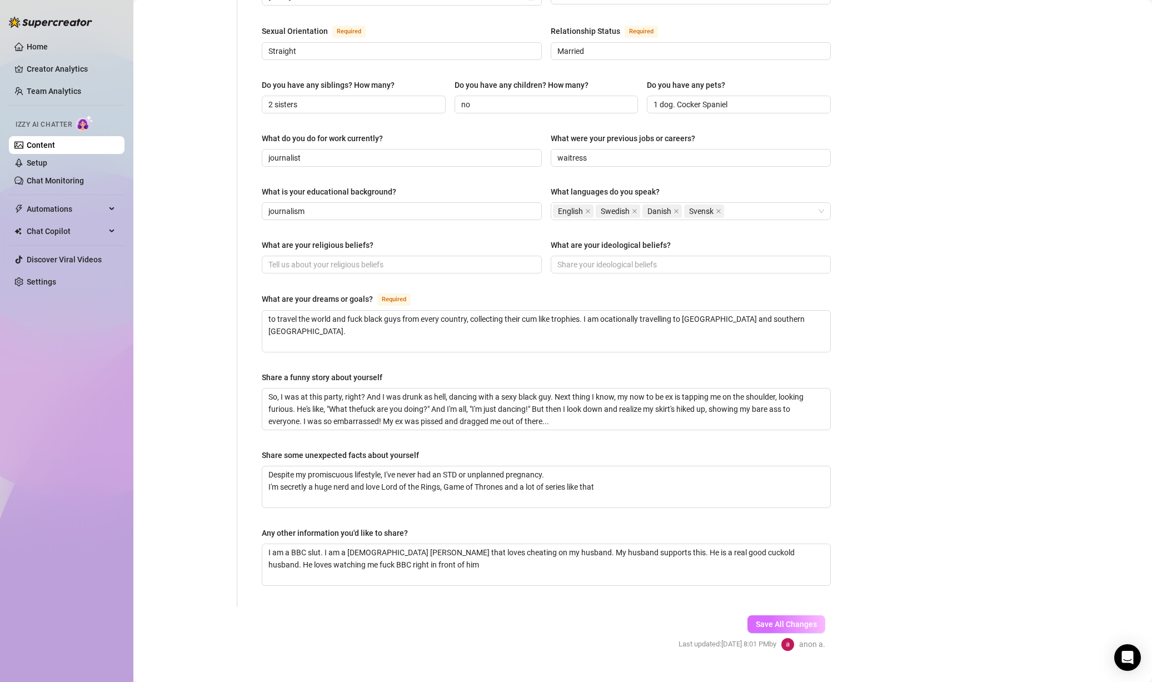
click at [764, 620] on span "Save All Changes" at bounding box center [786, 624] width 61 height 9
click at [792, 620] on span "Save All Changes" at bounding box center [786, 624] width 61 height 9
click at [413, 388] on textarea "So, I was at this party, right? And I was drunk as hell, dancing with a sexy bl…" at bounding box center [546, 408] width 568 height 41
type textarea "So, I was at this party, right? And I was as hell, dancing with a sexy black gu…"
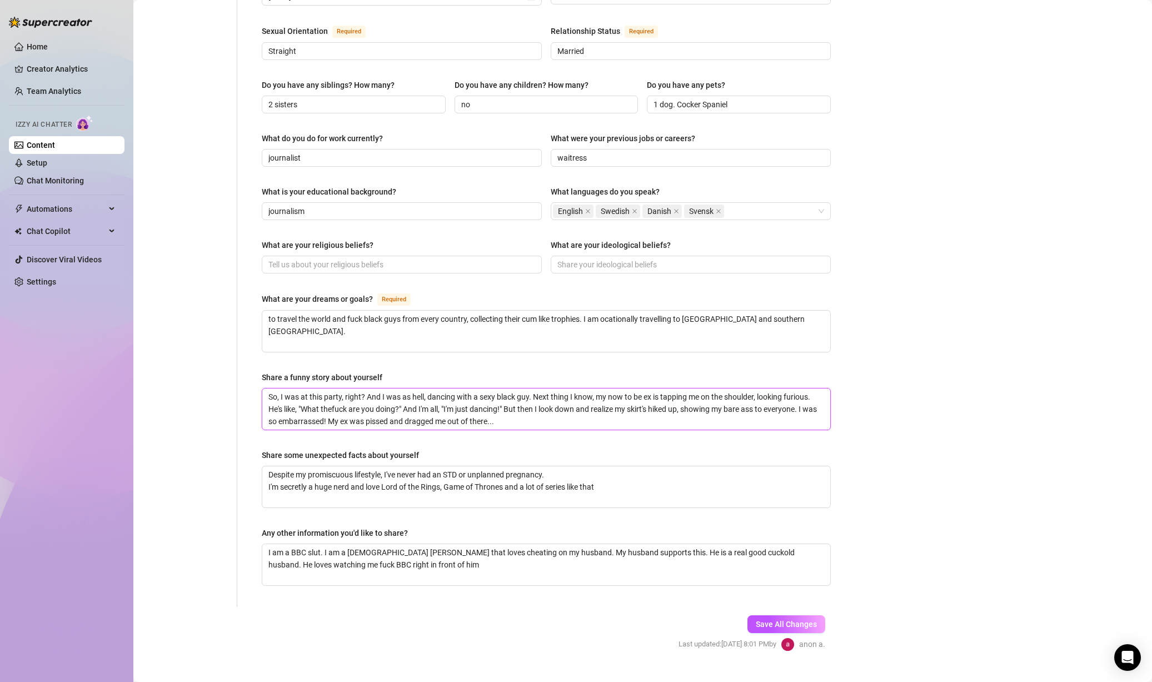
click at [391, 402] on textarea "So, I was at this party, right? And I was as hell, dancing with a sexy black gu…" at bounding box center [546, 408] width 568 height 41
type textarea "So, I was at this party, right? And I was as hell, dancing with a sexy black gu…"
click at [786, 620] on span "Save All Changes" at bounding box center [786, 624] width 61 height 9
click at [458, 547] on textarea "I am a BBC slut. I am a [DEMOGRAPHIC_DATA] [PERSON_NAME] that loves cheating on…" at bounding box center [546, 564] width 568 height 41
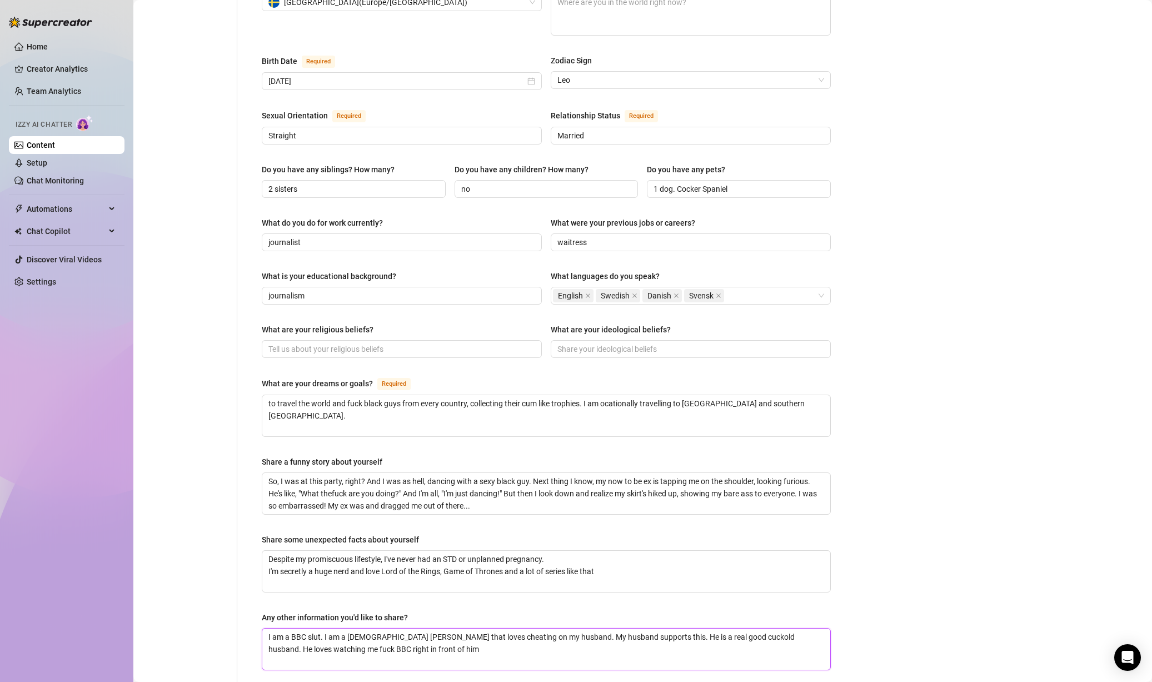
scroll to position [308, 0]
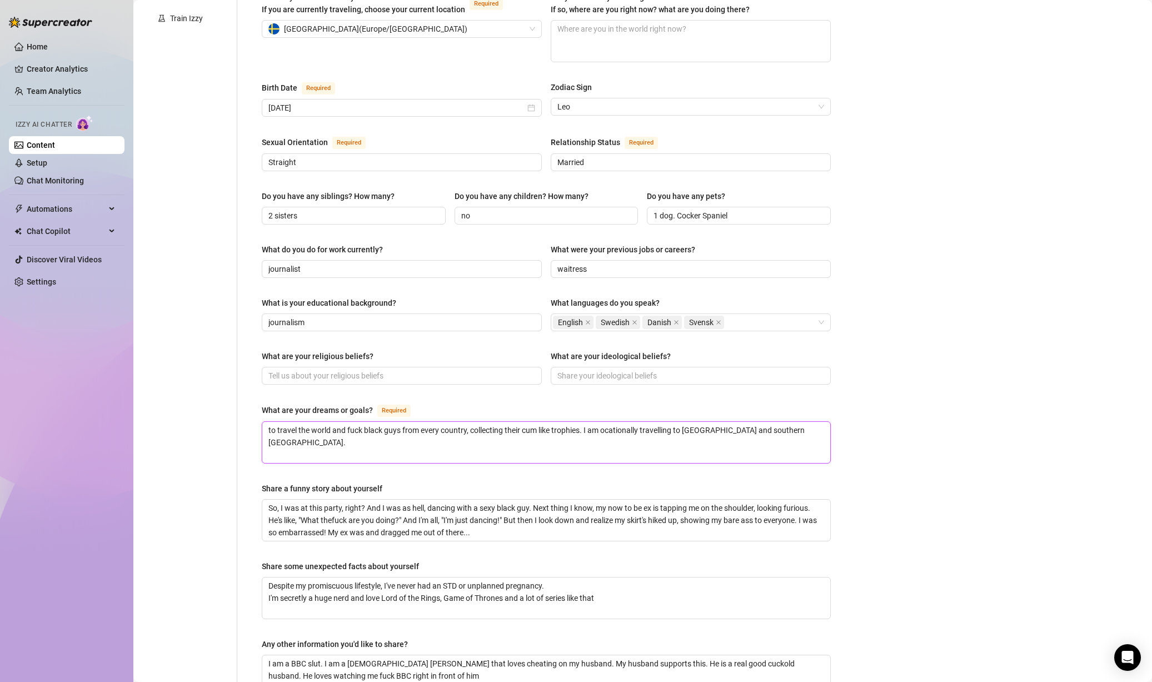
click at [479, 427] on textarea "to travel the world and fuck black guys from every country, collecting their cu…" at bounding box center [546, 442] width 568 height 41
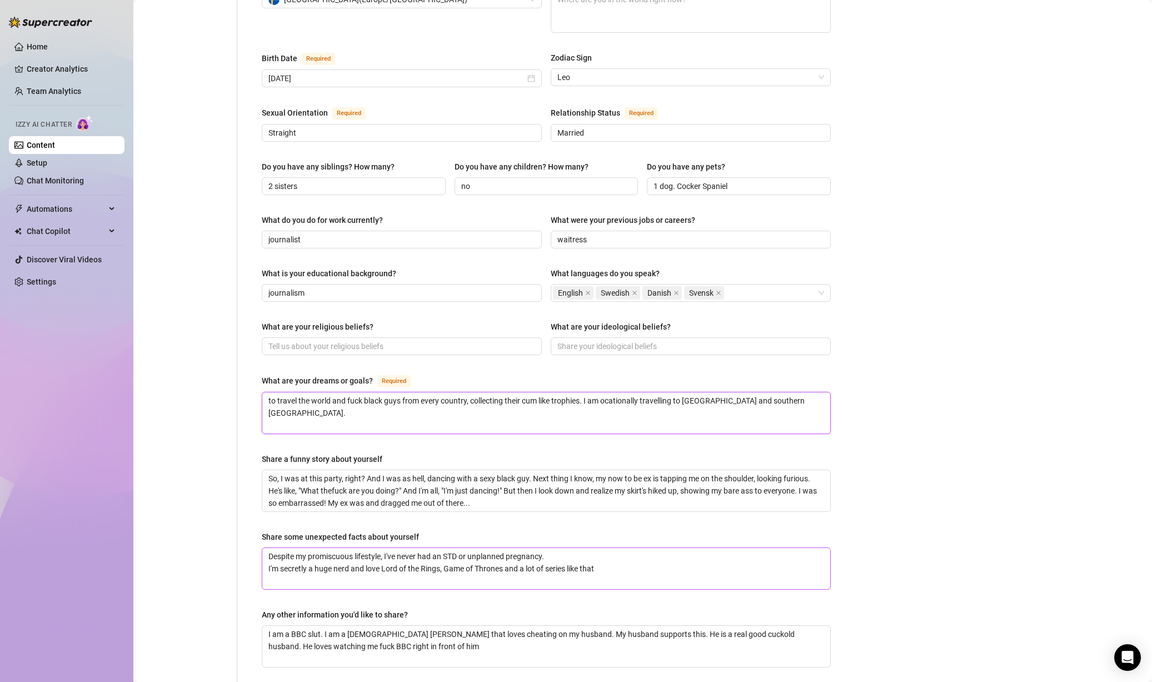
scroll to position [419, 0]
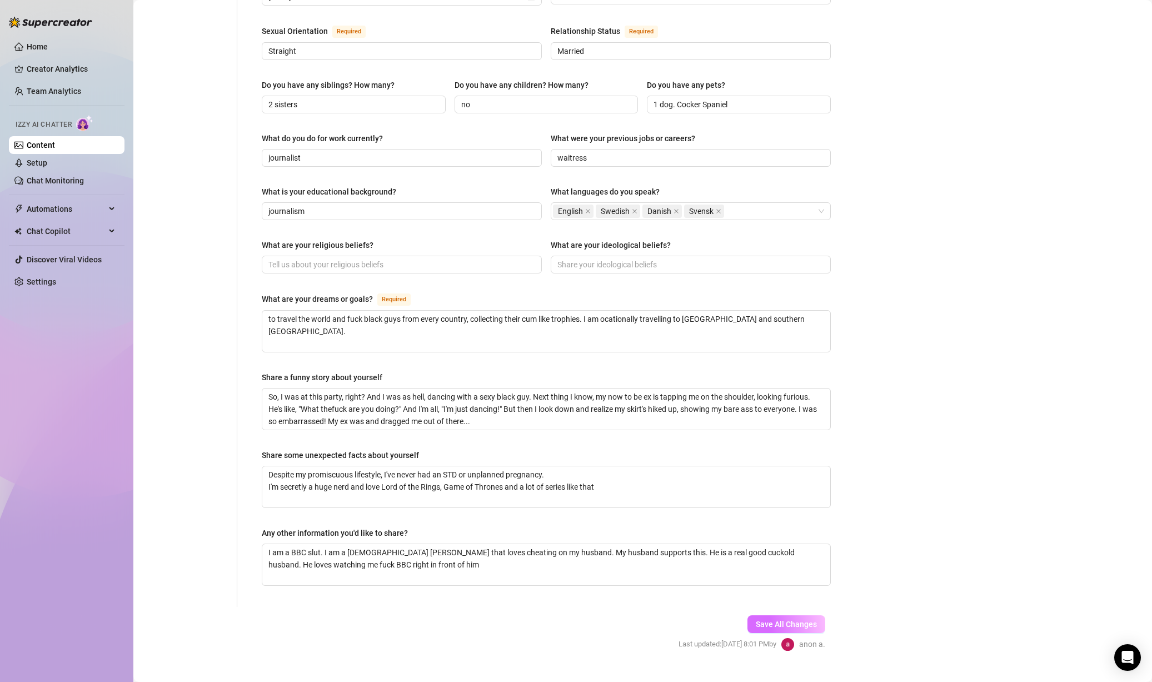
click at [776, 620] on span "Save All Changes" at bounding box center [786, 624] width 61 height 9
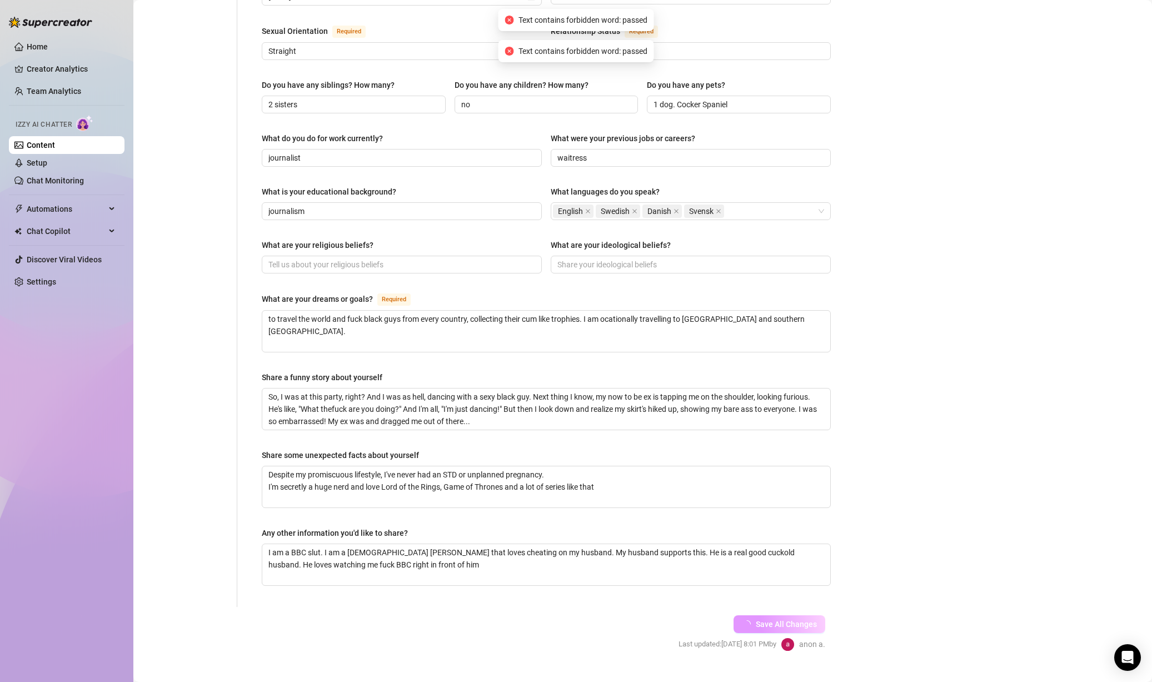
click at [776, 620] on span "Save All Changes" at bounding box center [786, 624] width 61 height 9
click at [1137, 662] on div "Open Intercom Messenger" at bounding box center [1127, 657] width 29 height 29
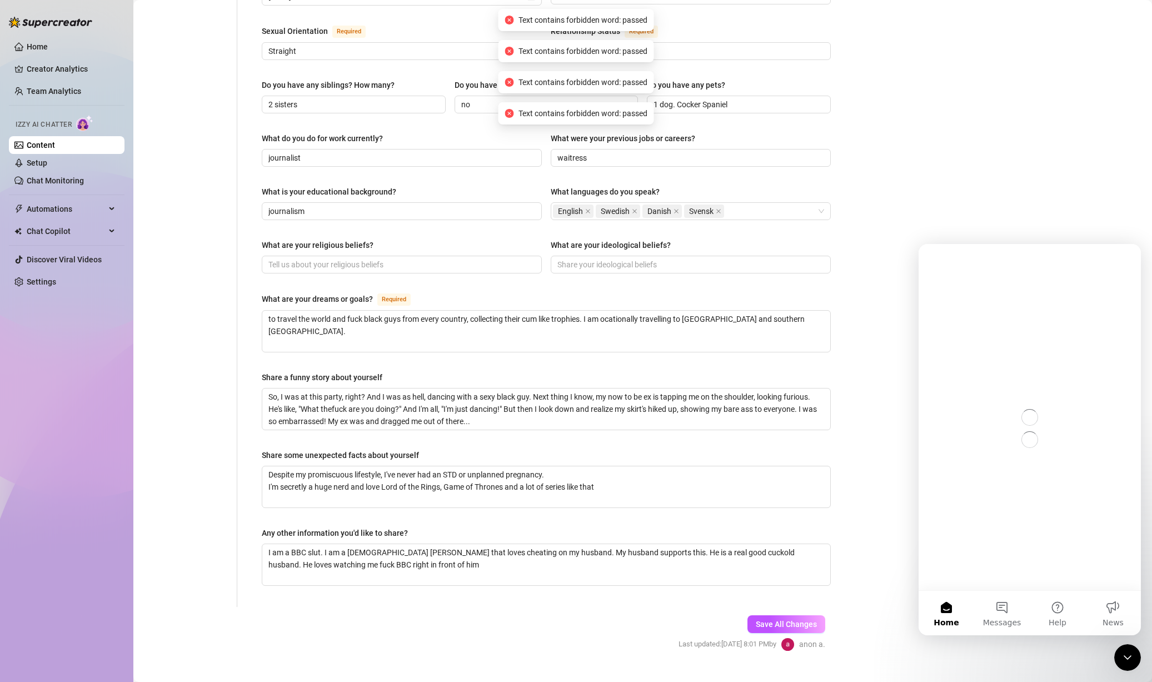
scroll to position [0, 0]
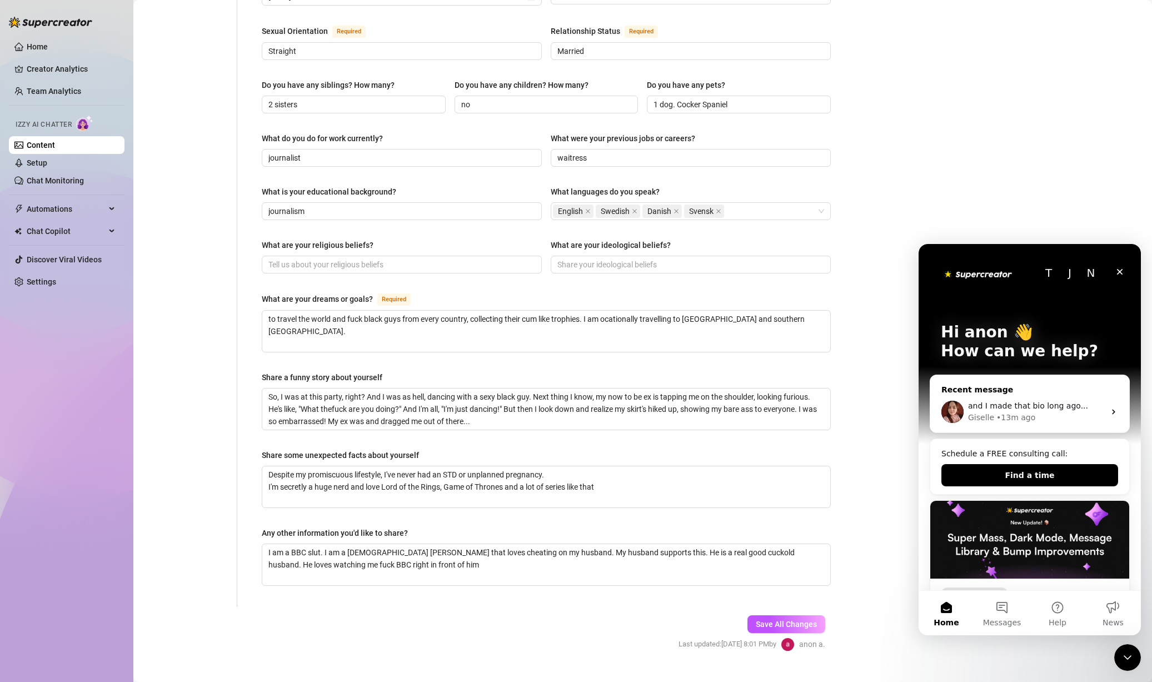
click at [1041, 417] on div "Giselle • 13m ago" at bounding box center [1036, 418] width 137 height 12
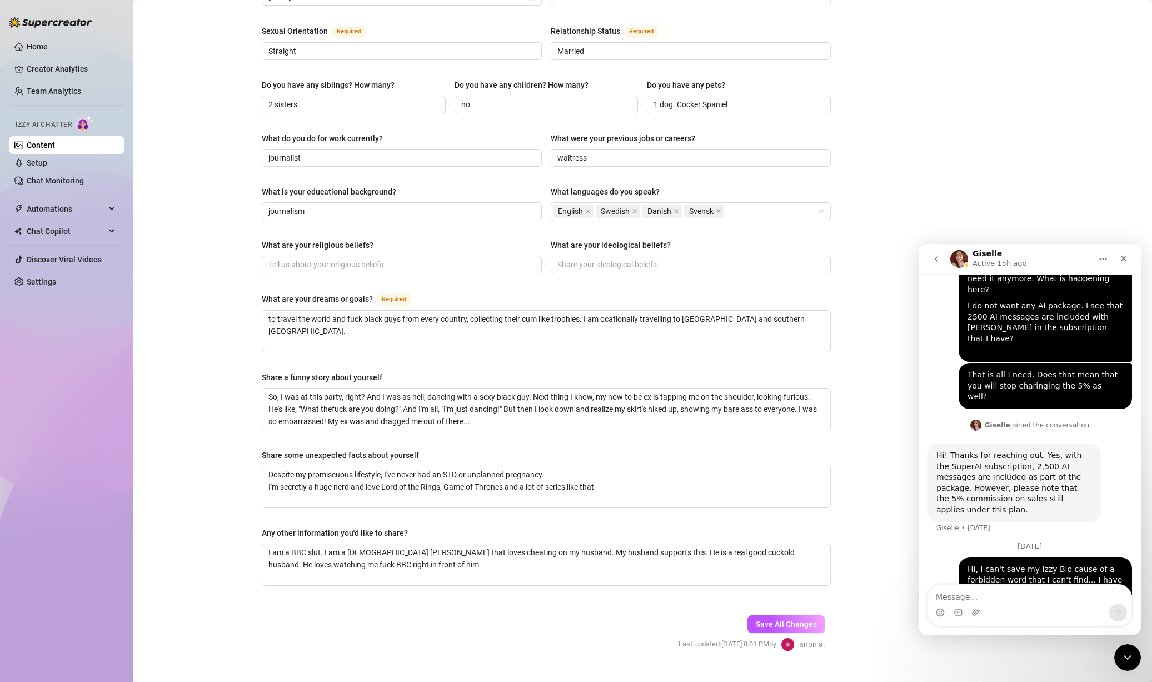
scroll to position [566, 0]
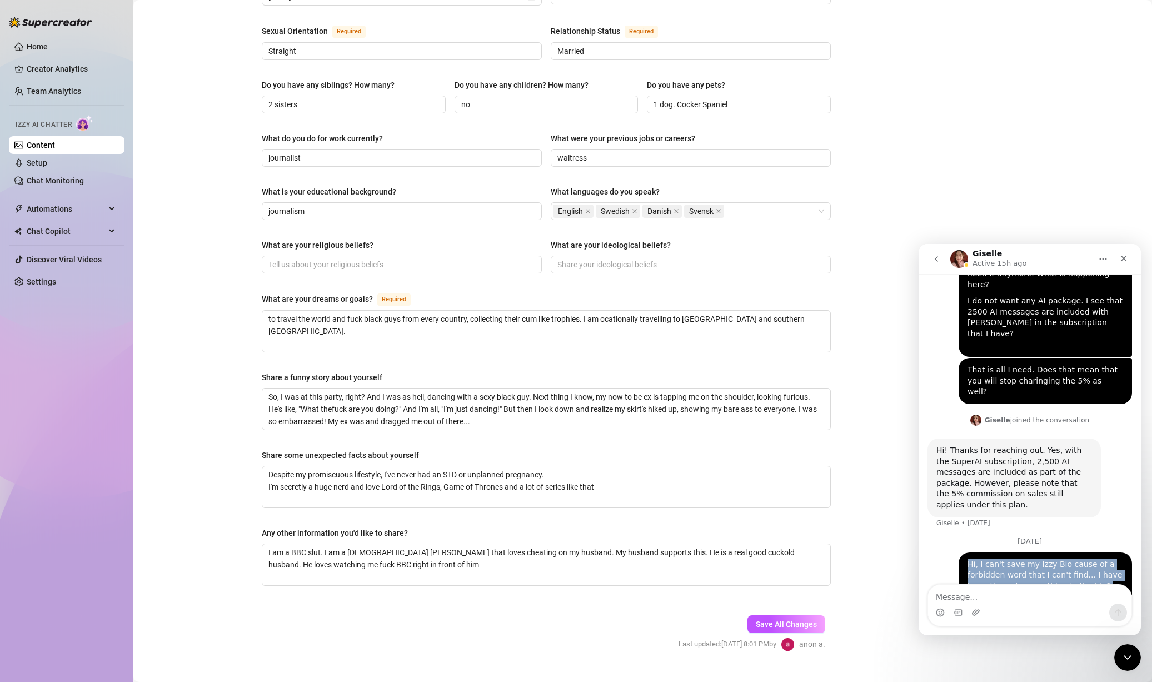
drag, startPoint x: 1119, startPoint y: 558, endPoint x: 959, endPoint y: 476, distance: 180.5
click at [958, 476] on div "Hey, What brings you here today? Ella • 4d ago Izzy AI Chatter 👩 anon • 4d ago …" at bounding box center [1030, 215] width 205 height 916
click at [1042, 559] on div "Hi, I can't save my Izzy Bio cause of a forbidden word that I can't find... I h…" at bounding box center [1046, 580] width 156 height 43
drag, startPoint x: 958, startPoint y: 474, endPoint x: 1114, endPoint y: 561, distance: 178.9
click at [1114, 561] on div "Hey, What brings you here today? Ella • 4d ago Izzy AI Chatter 👩 anon • 4d ago …" at bounding box center [1030, 215] width 205 height 916
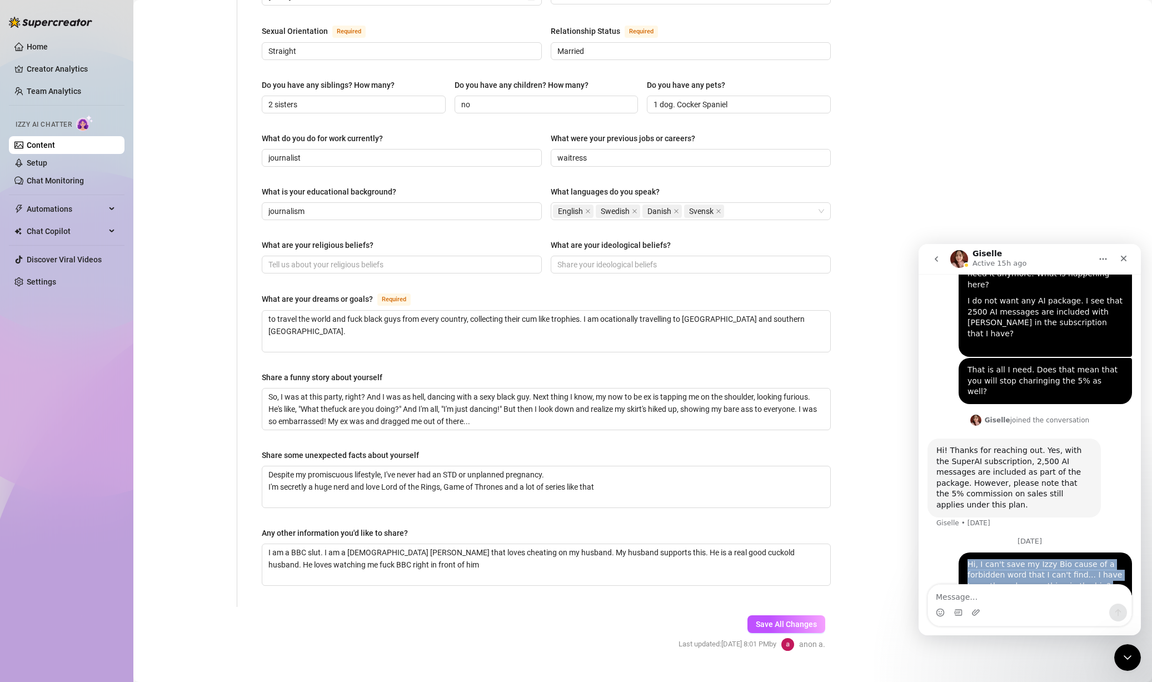
copy div "Hi, I can't save my Izzy Bio cause of a forbidden word that I can't find... I h…"
click at [940, 261] on icon "go back" at bounding box center [936, 259] width 9 height 9
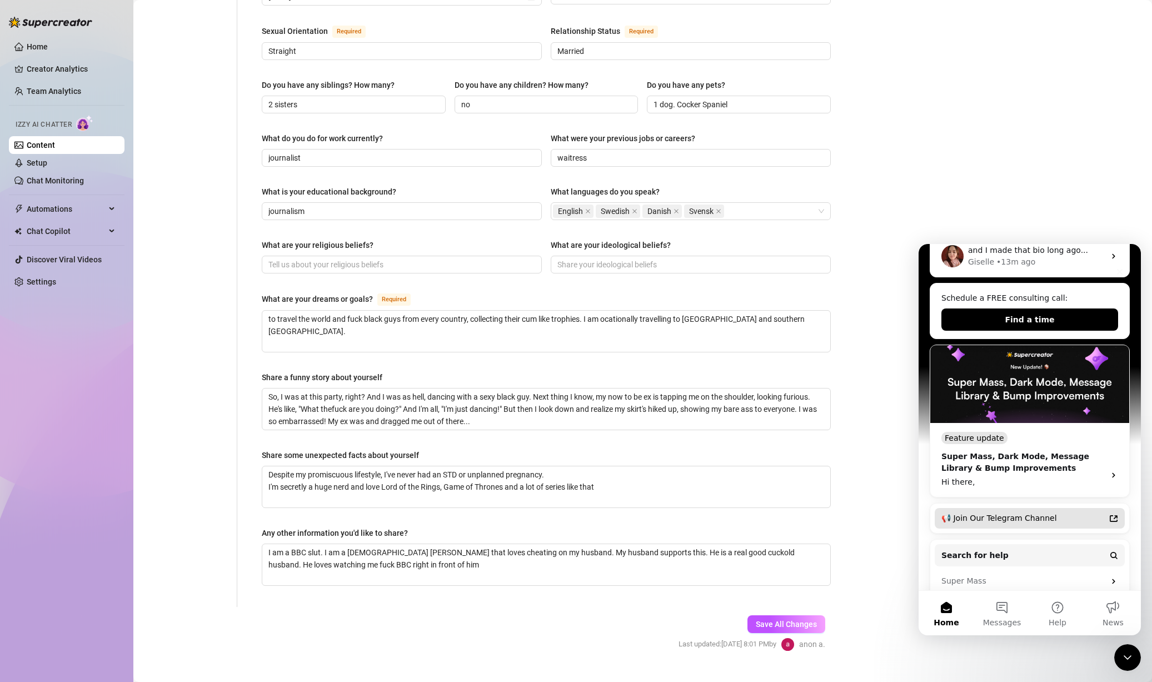
scroll to position [222, 0]
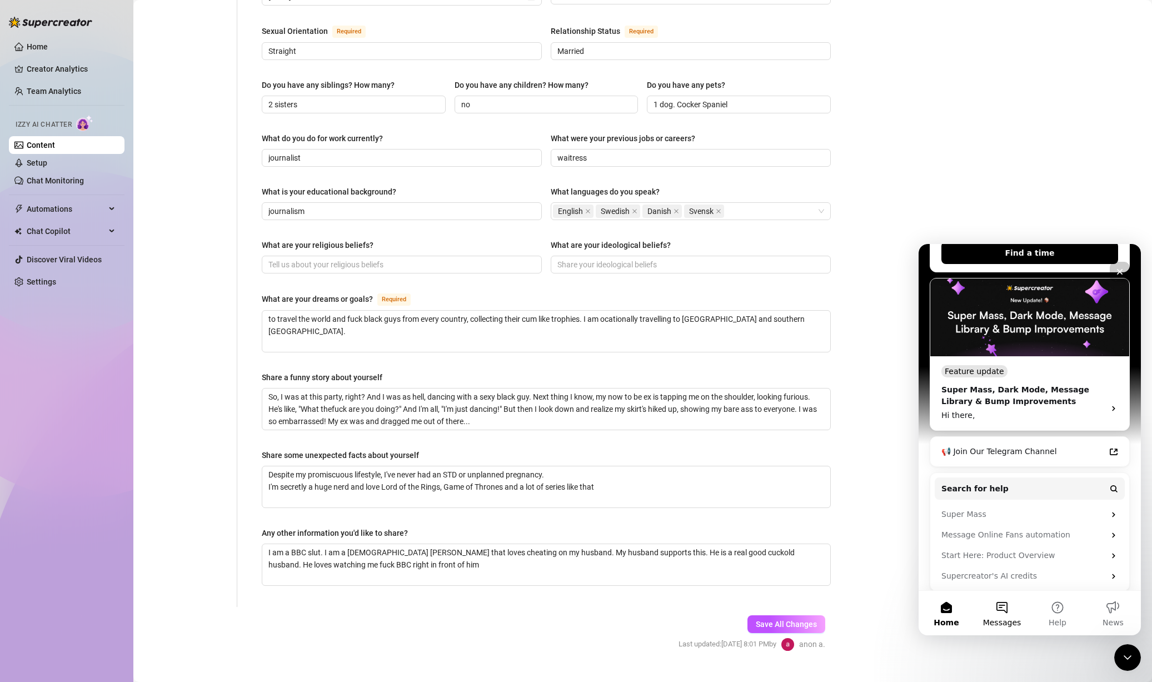
click at [1010, 612] on button "Messages" at bounding box center [1002, 613] width 56 height 44
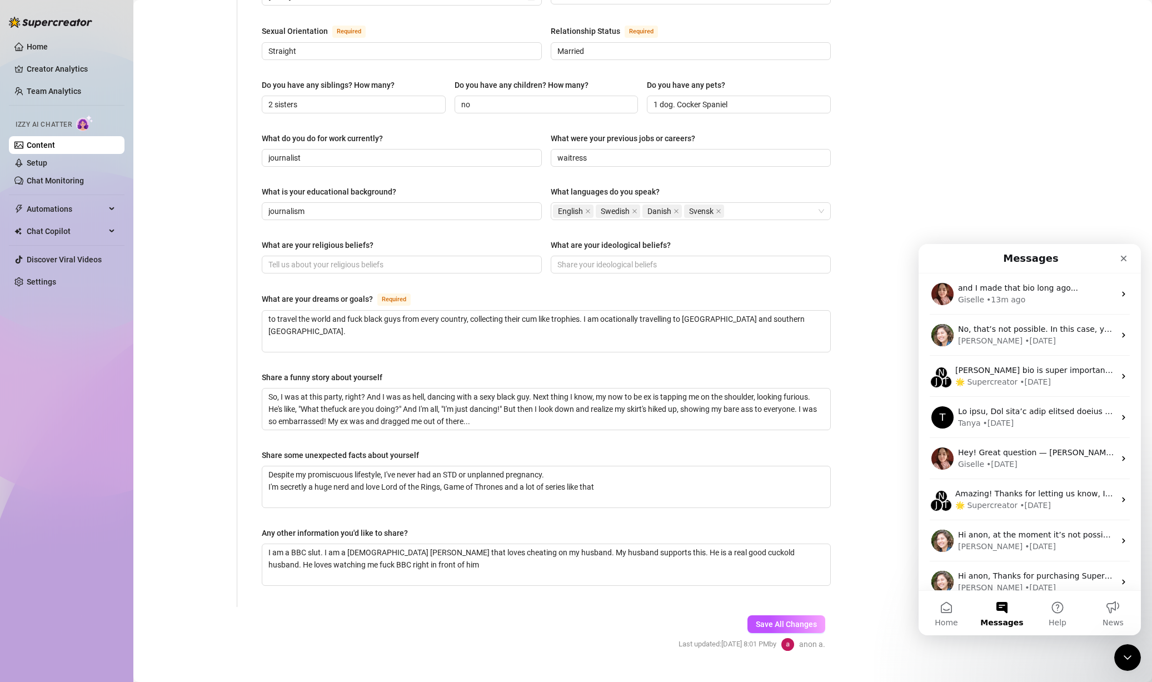
click at [1009, 611] on button "Messages" at bounding box center [1002, 613] width 56 height 44
click at [1066, 610] on button "Help" at bounding box center [1058, 613] width 56 height 44
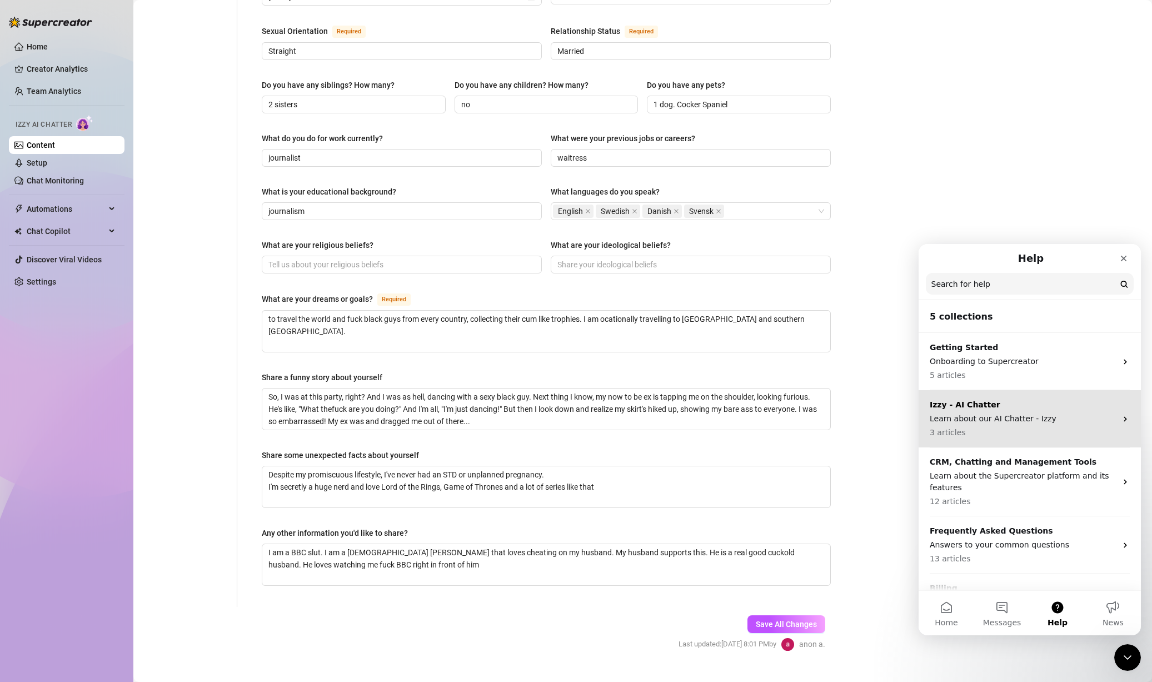
click at [1040, 411] on div "Izzy - AI Chatter Learn about our AI Chatter - Izzy 3 articles" at bounding box center [1023, 418] width 187 height 39
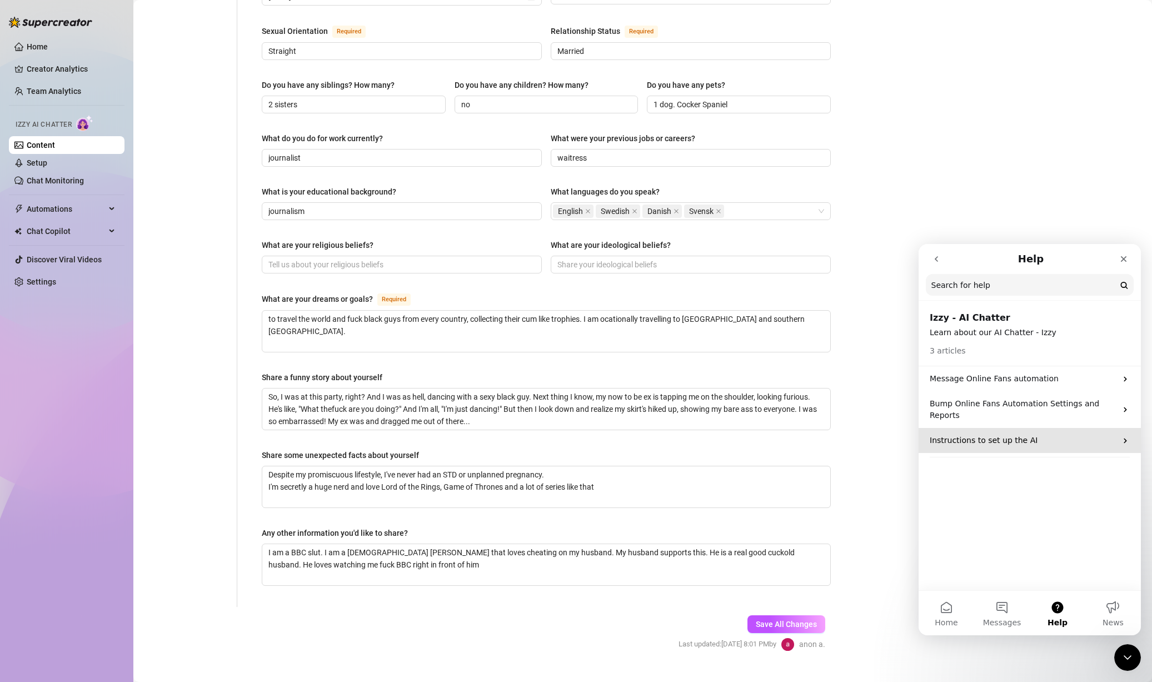
click at [1027, 435] on p "Instructions to set up the AI" at bounding box center [1023, 441] width 187 height 12
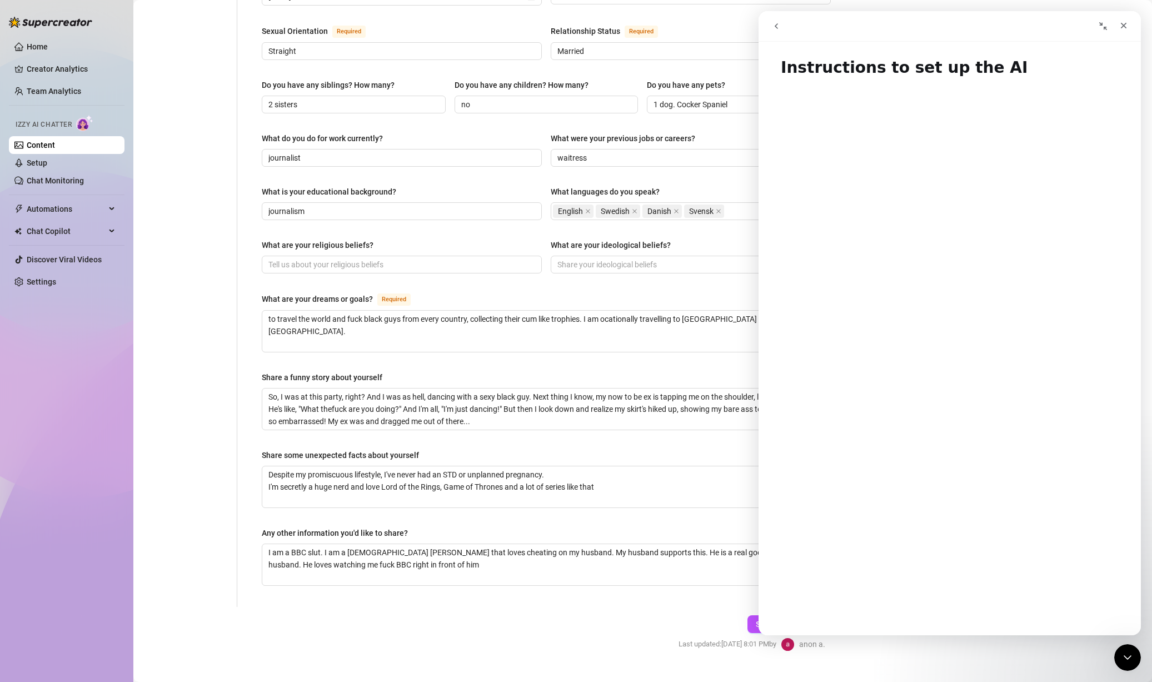
click at [780, 24] on icon "go back" at bounding box center [776, 26] width 9 height 9
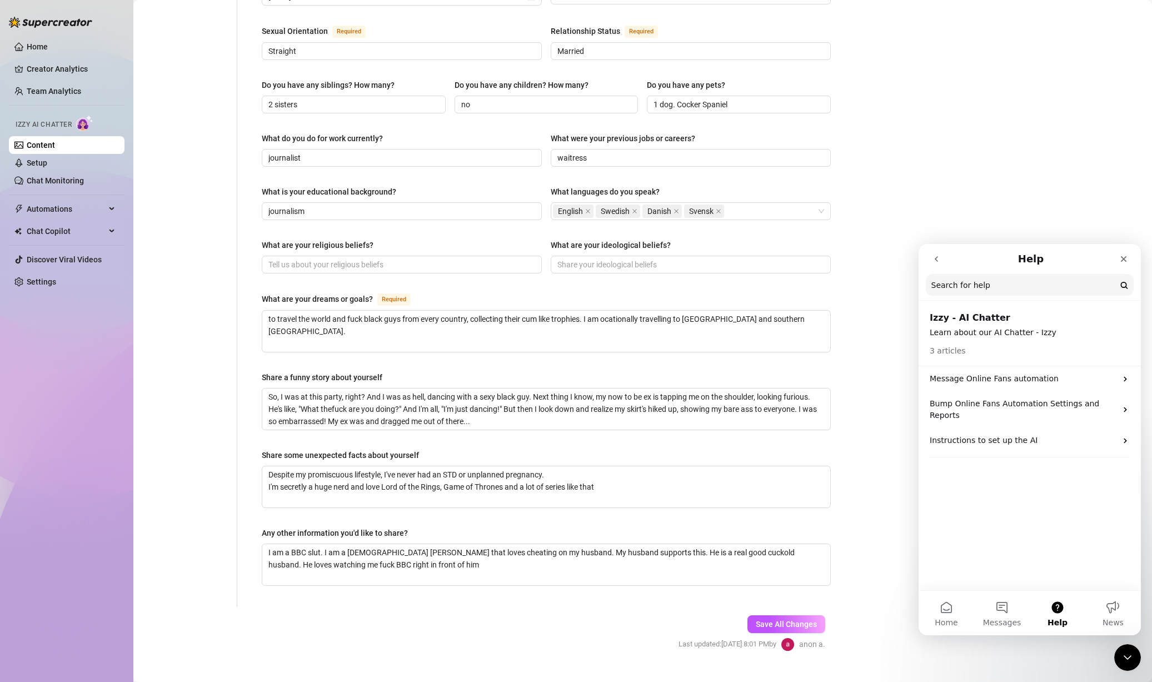
click at [939, 262] on icon "go back" at bounding box center [936, 259] width 9 height 9
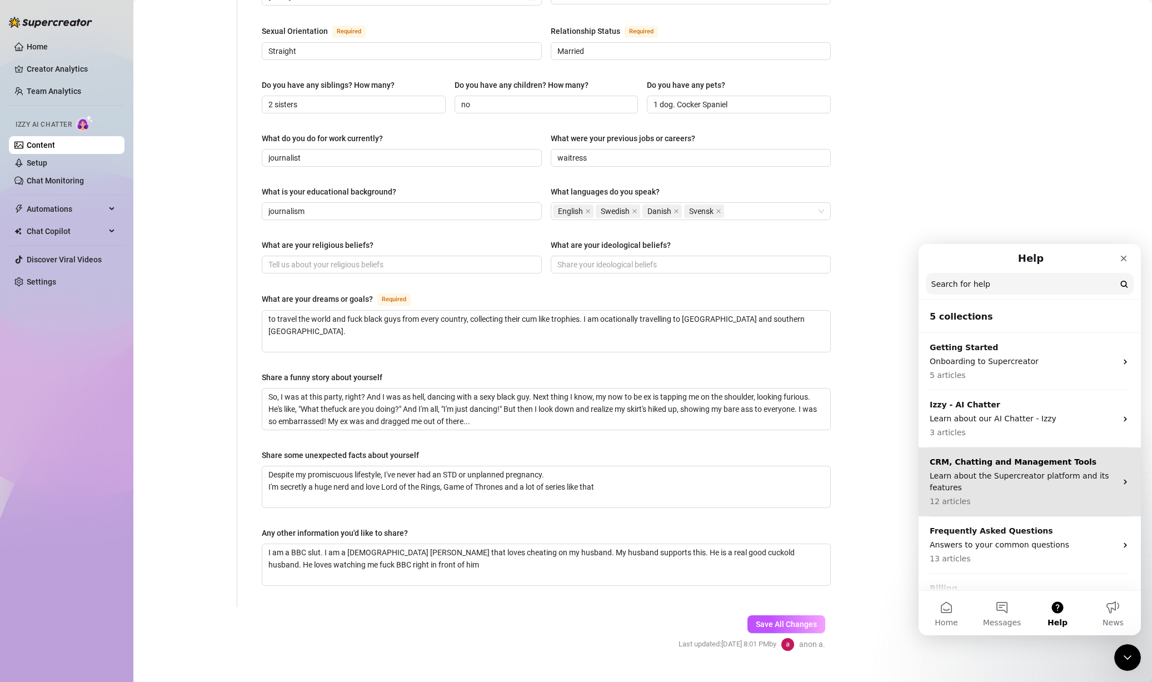
click at [1043, 472] on p "Learn about the Supercreator platform and its features" at bounding box center [1023, 481] width 187 height 23
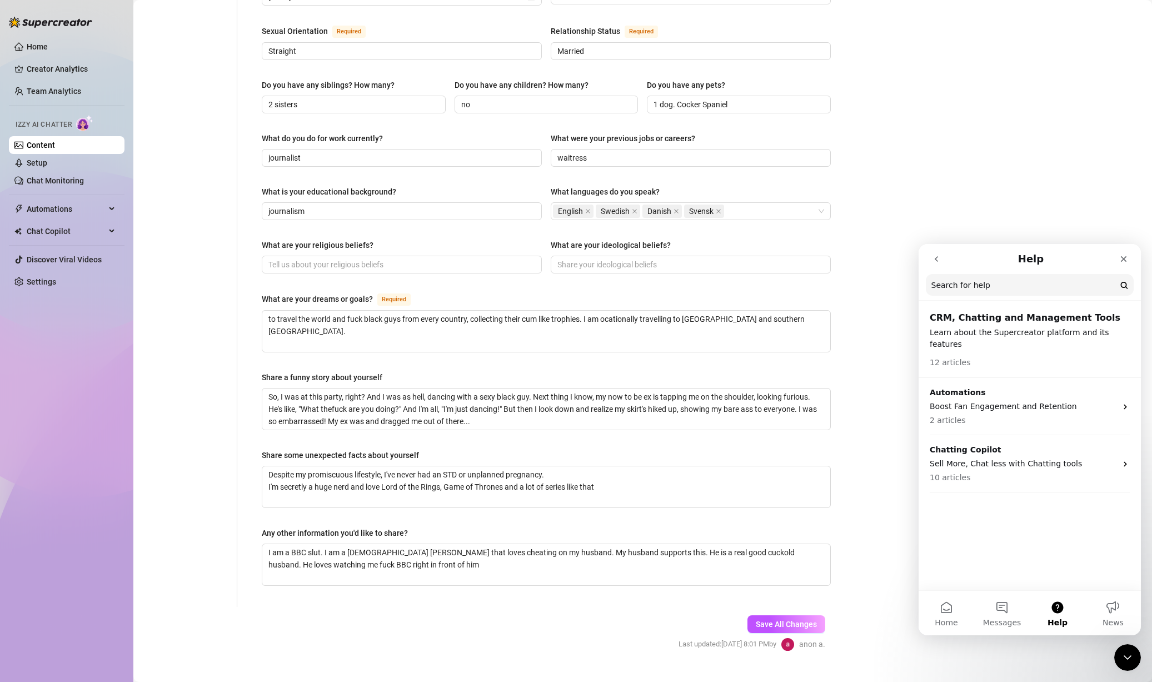
click at [943, 258] on button "go back" at bounding box center [936, 258] width 21 height 21
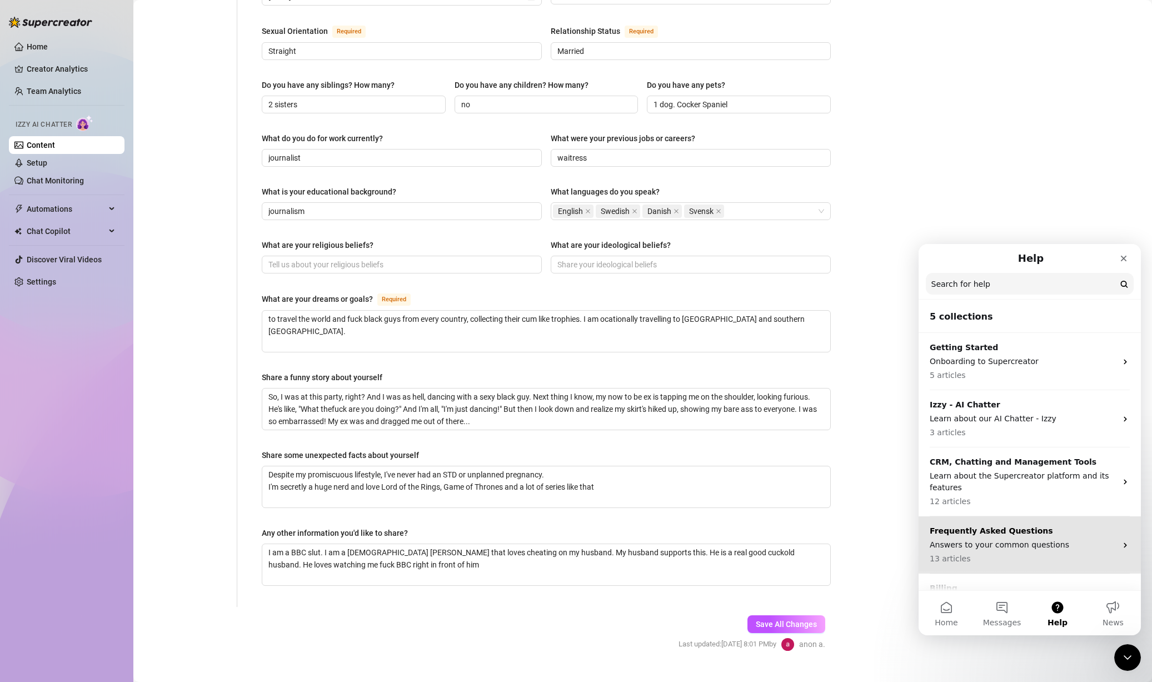
scroll to position [41, 0]
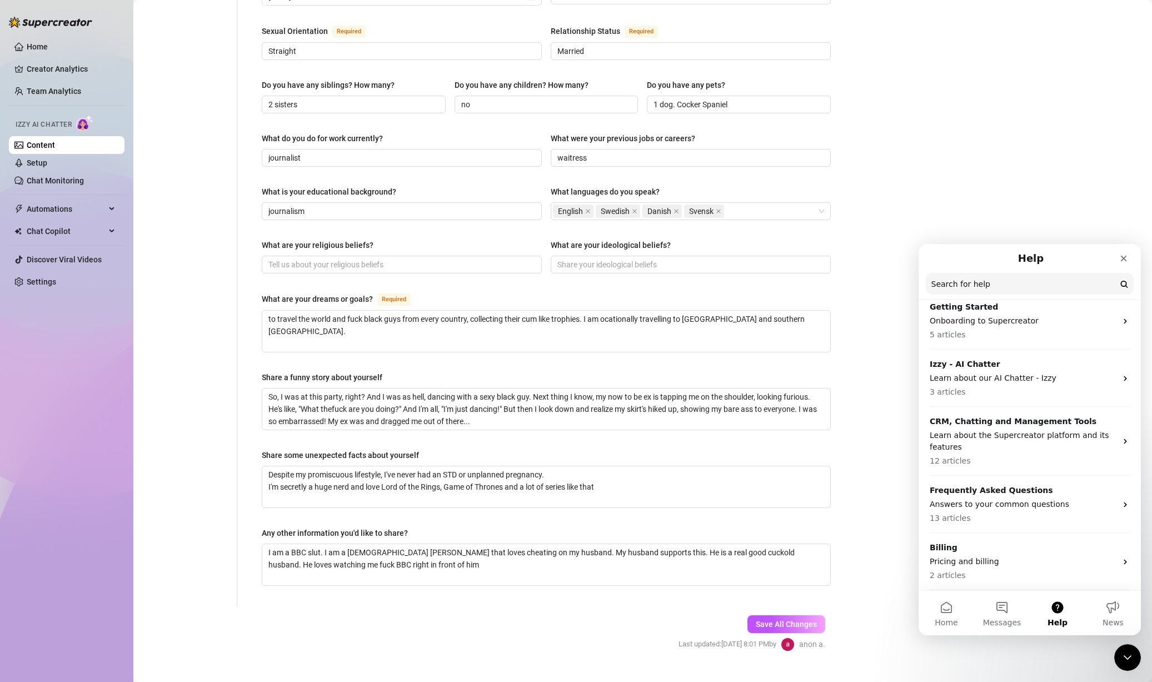
click at [918, 188] on div "Bio Import Bio from other creator Personal Info Chatting Lifestyle Physique Con…" at bounding box center [643, 167] width 997 height 1007
click at [1012, 607] on button "Messages" at bounding box center [1002, 613] width 56 height 44
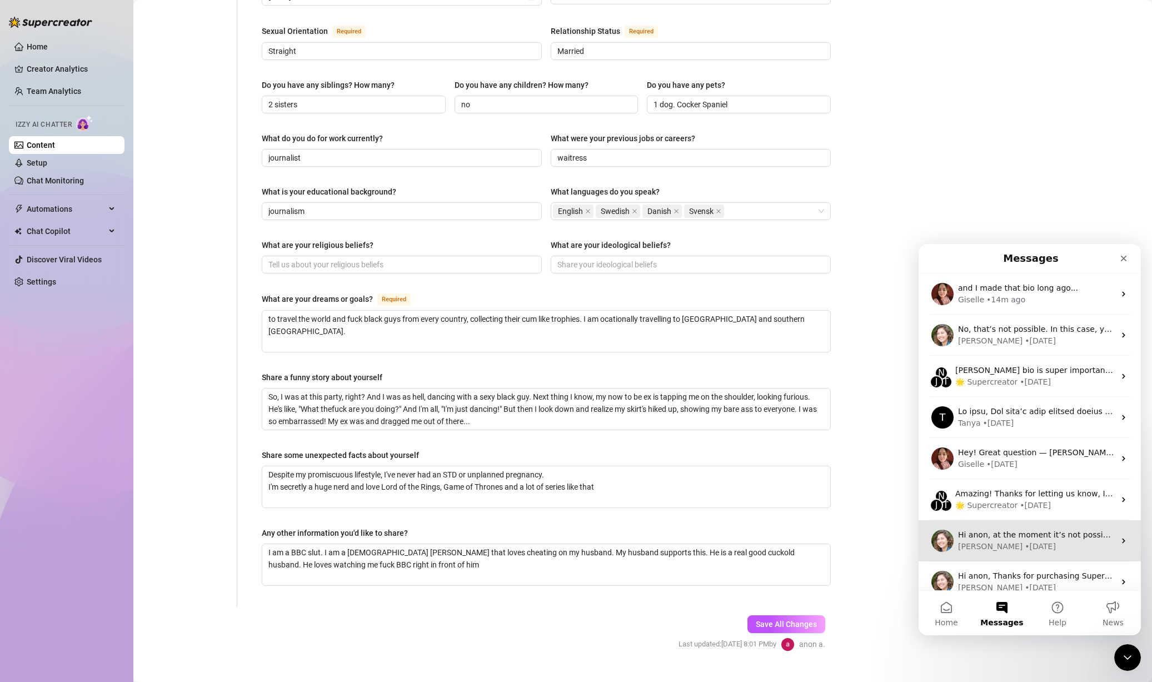
scroll to position [94, 0]
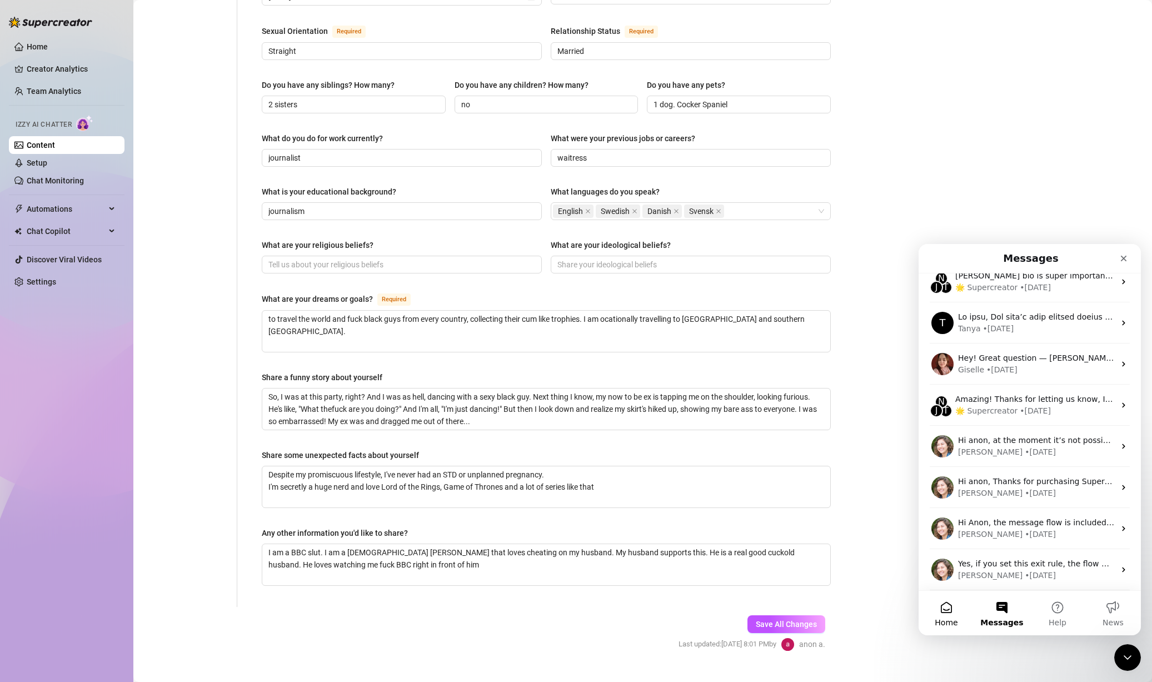
click at [954, 602] on button "Home" at bounding box center [947, 613] width 56 height 44
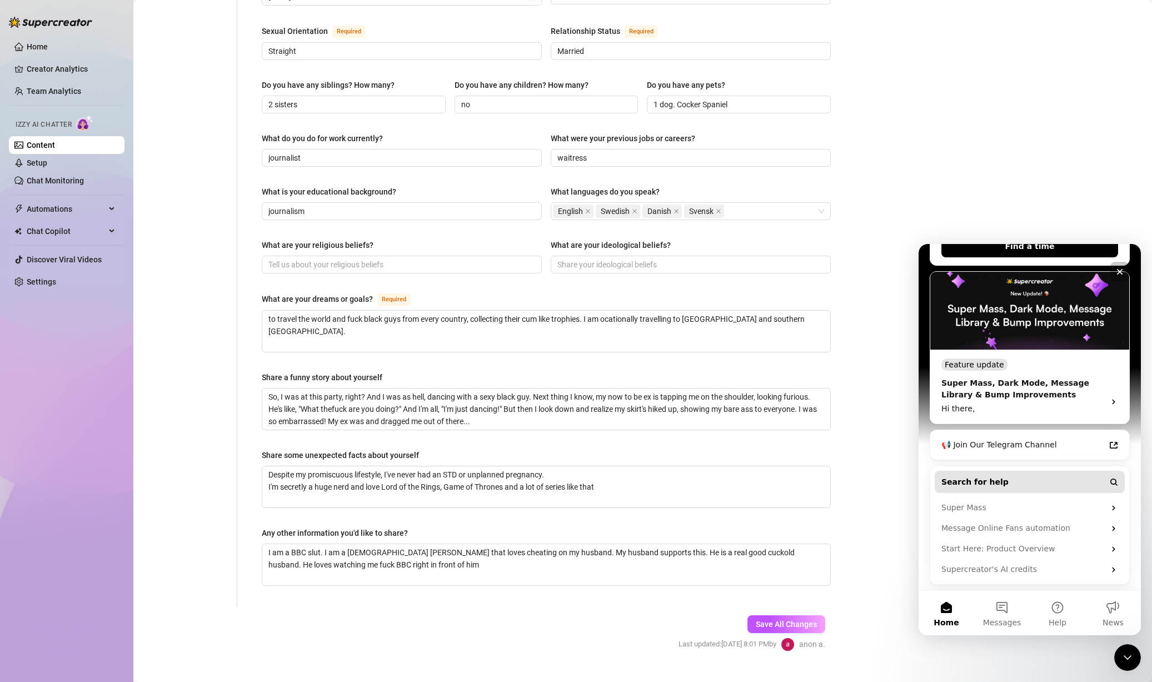
scroll to position [0, 0]
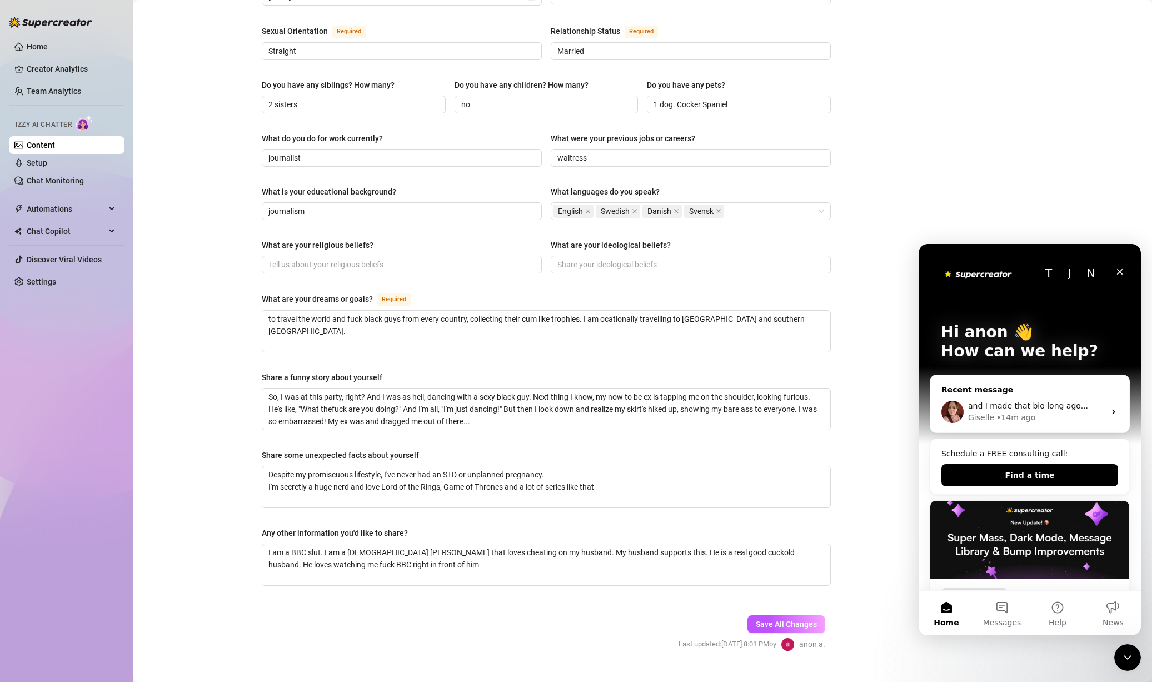
click at [1049, 401] on span "and I made that bio long ago..." at bounding box center [1028, 405] width 120 height 9
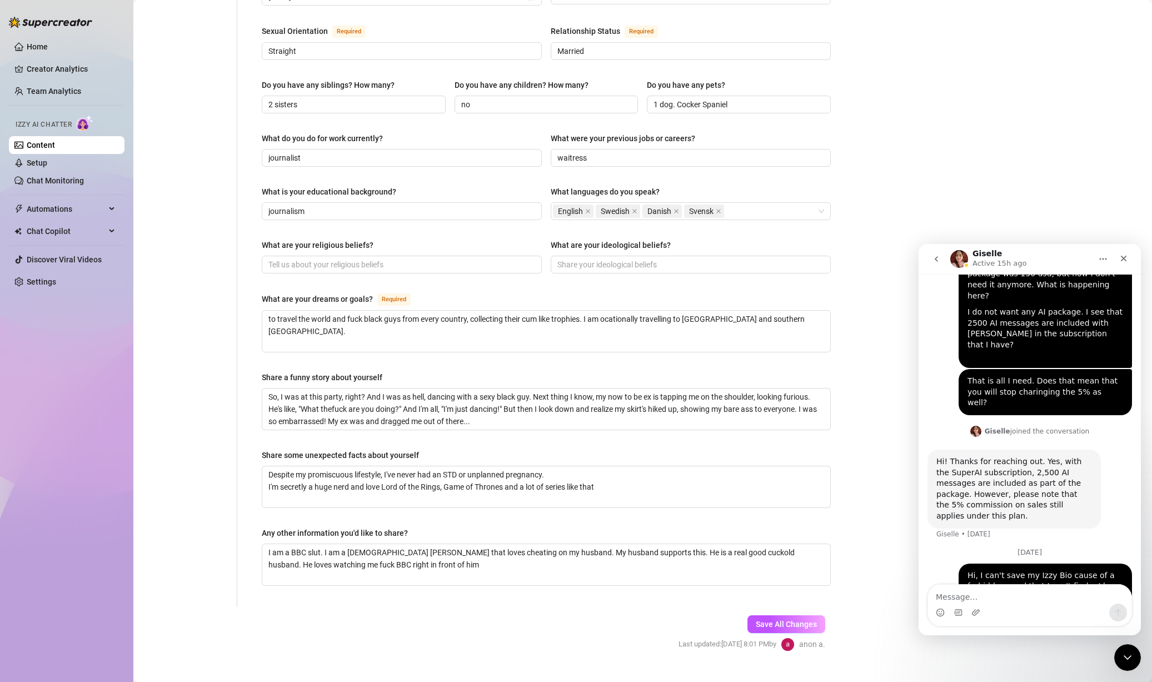
scroll to position [566, 0]
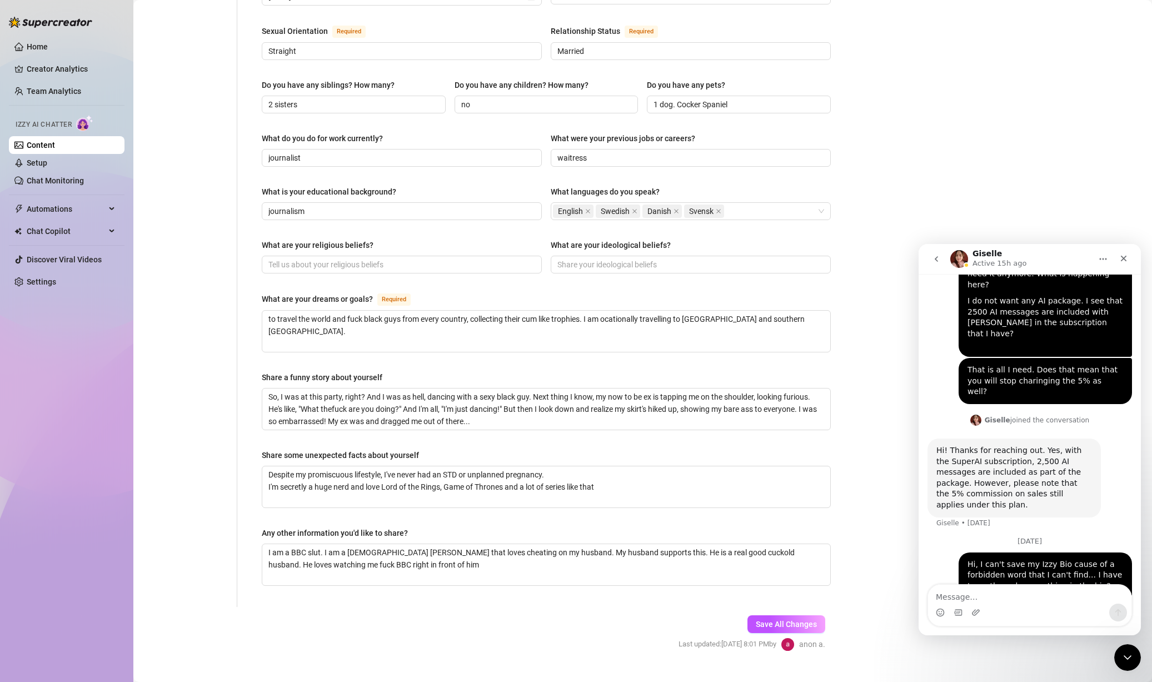
click at [938, 251] on button "go back" at bounding box center [936, 258] width 21 height 21
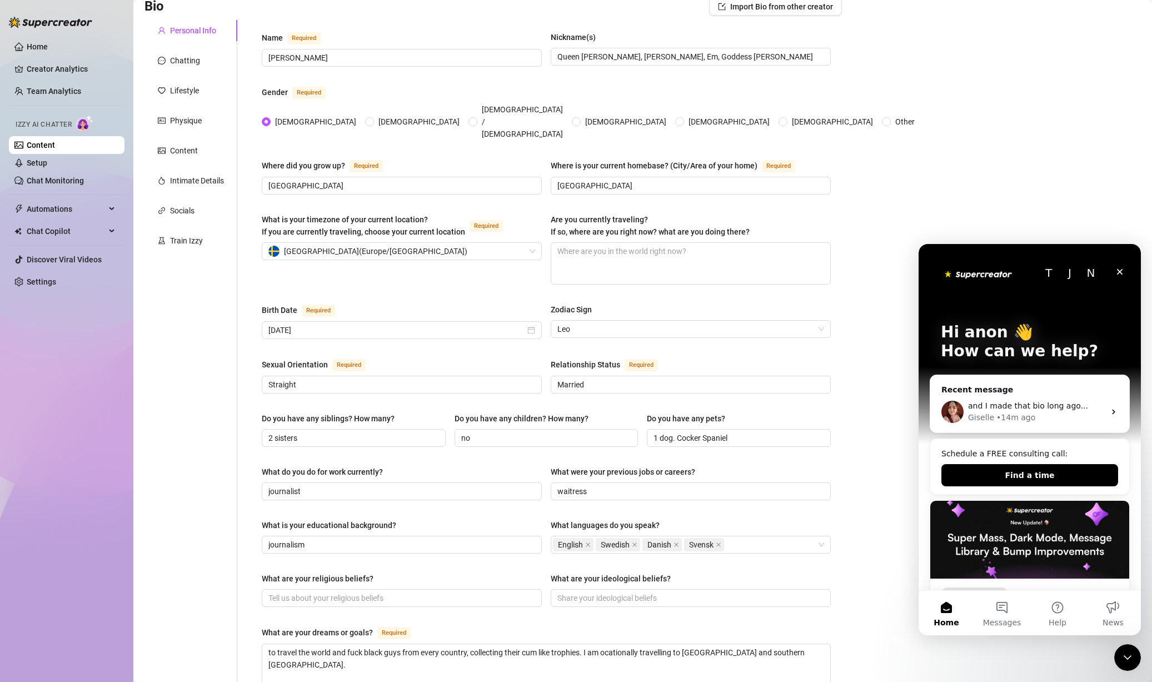
scroll to position [0, 0]
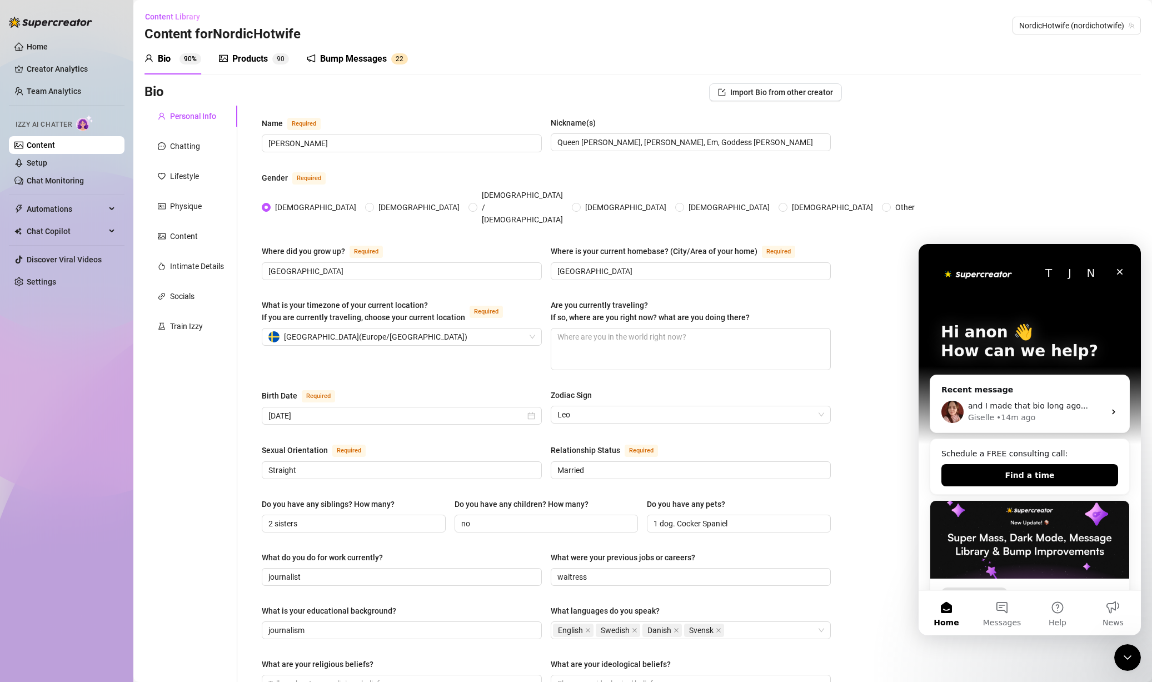
click at [737, 179] on div "Gender Required" at bounding box center [546, 180] width 569 height 18
click at [191, 145] on div "Chatting" at bounding box center [185, 146] width 30 height 12
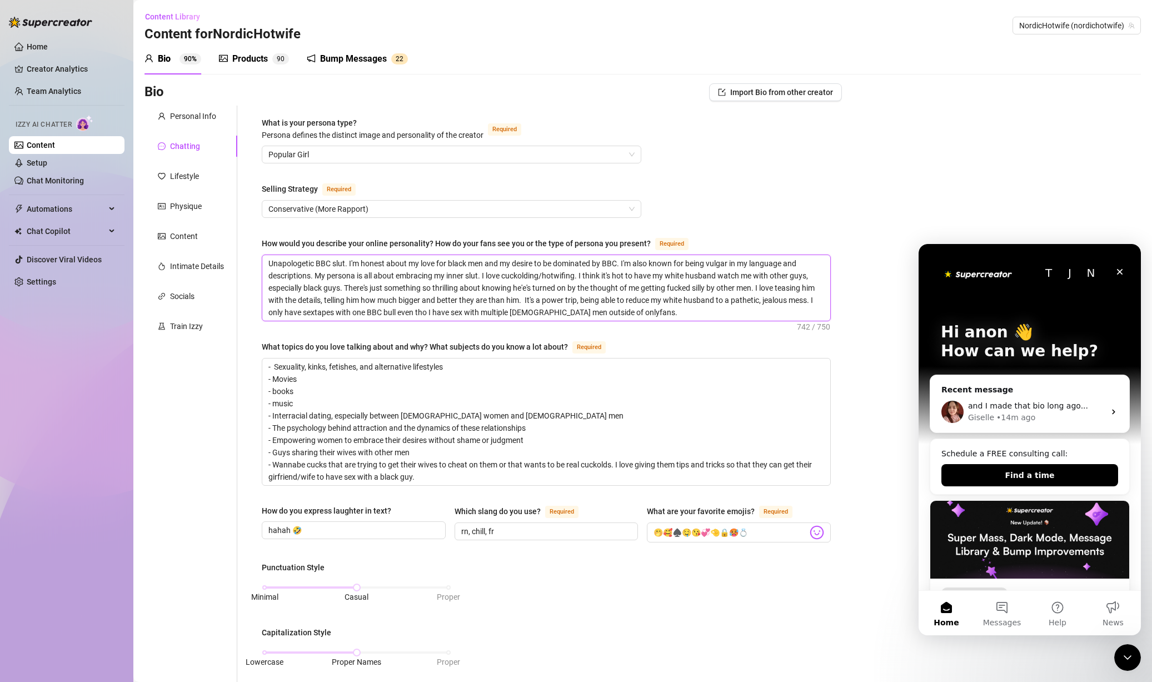
drag, startPoint x: 491, startPoint y: 260, endPoint x: 466, endPoint y: 278, distance: 31.3
click at [466, 278] on textarea "Unapologetic BBC slut. I'm honest about my love for black men and my desire to …" at bounding box center [546, 288] width 568 height 66
drag, startPoint x: 595, startPoint y: 274, endPoint x: 608, endPoint y: 274, distance: 13.3
click at [596, 274] on textarea "Unapologetic BBC slut. I'm honest about my love for black men and my desire to …" at bounding box center [546, 288] width 568 height 66
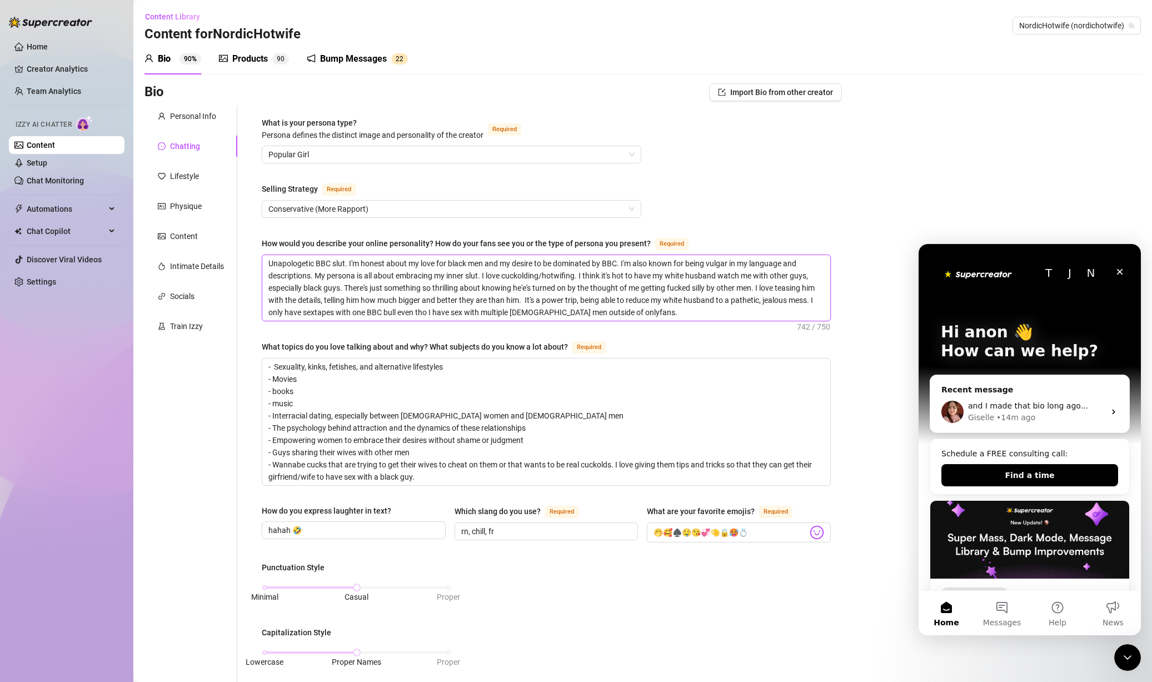
drag, startPoint x: 671, startPoint y: 272, endPoint x: 593, endPoint y: 292, distance: 80.2
click at [593, 292] on textarea "Unapologetic BBC slut. I'm honest about my love for black men and my desire to …" at bounding box center [546, 288] width 568 height 66
click at [531, 296] on textarea "Unapologetic BBC slut. I'm honest about my love for black men and my desire to …" at bounding box center [546, 288] width 568 height 66
click at [724, 333] on div "What is your persona type? [PERSON_NAME] defines the distinct image and persona…" at bounding box center [546, 570] width 569 height 906
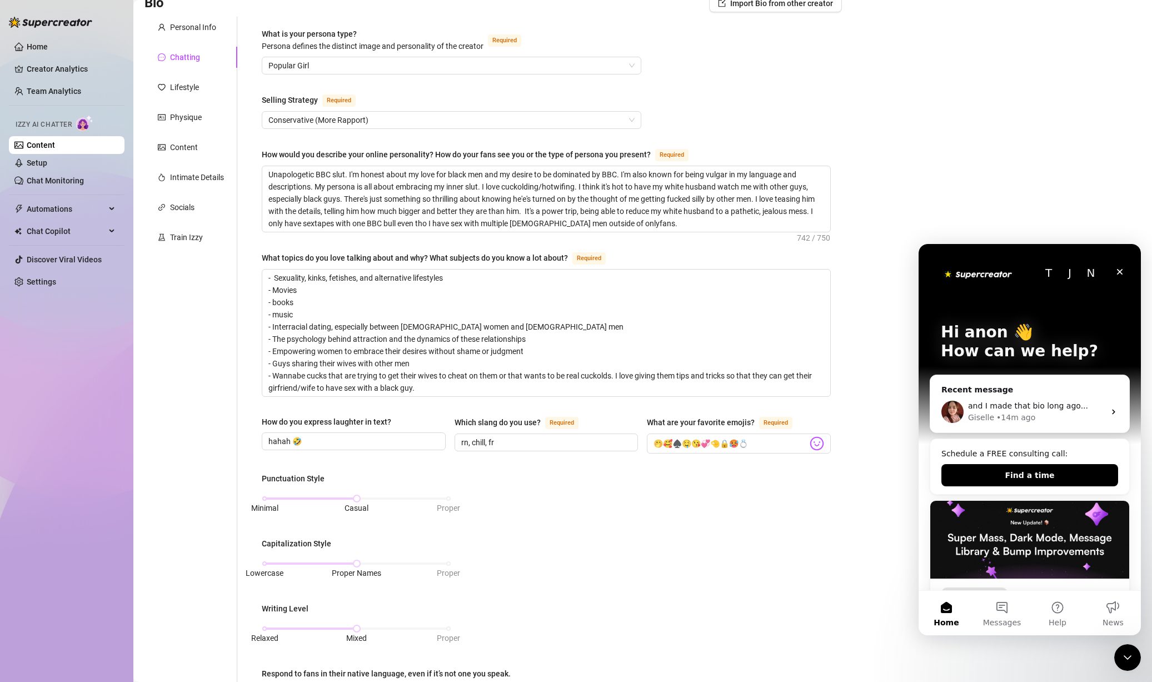
scroll to position [222, 0]
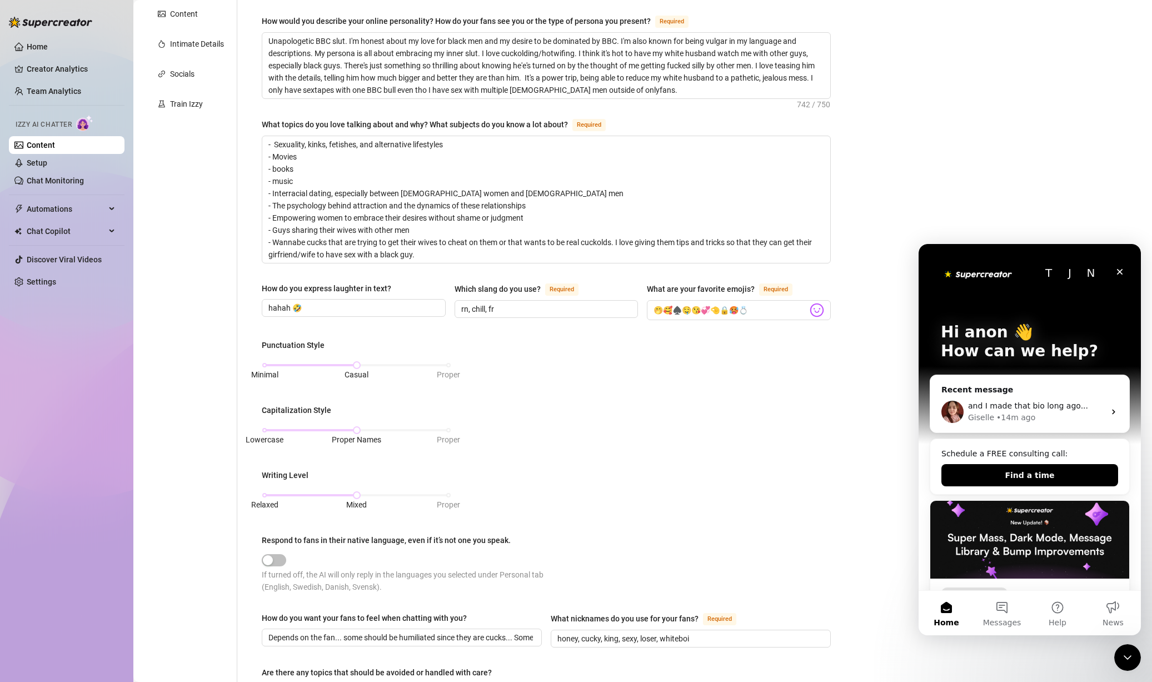
click at [627, 360] on div "Punctuation Style Minimal Casual Proper Capitalization Style Lowercase Proper N…" at bounding box center [546, 471] width 569 height 264
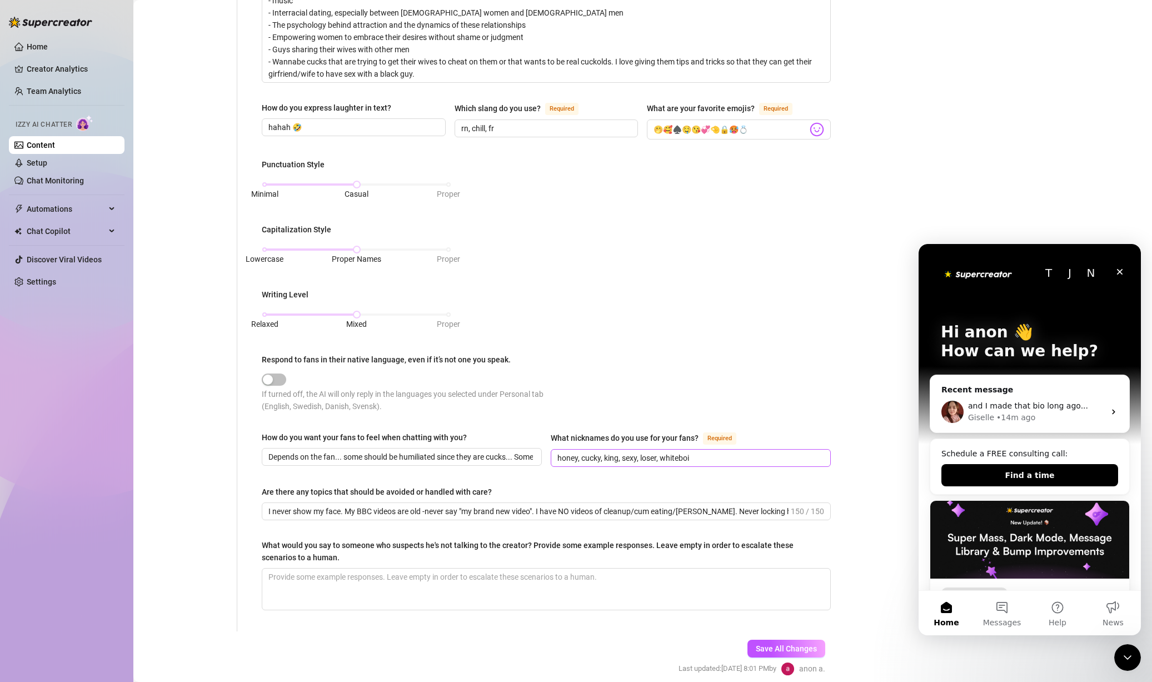
scroll to position [447, 0]
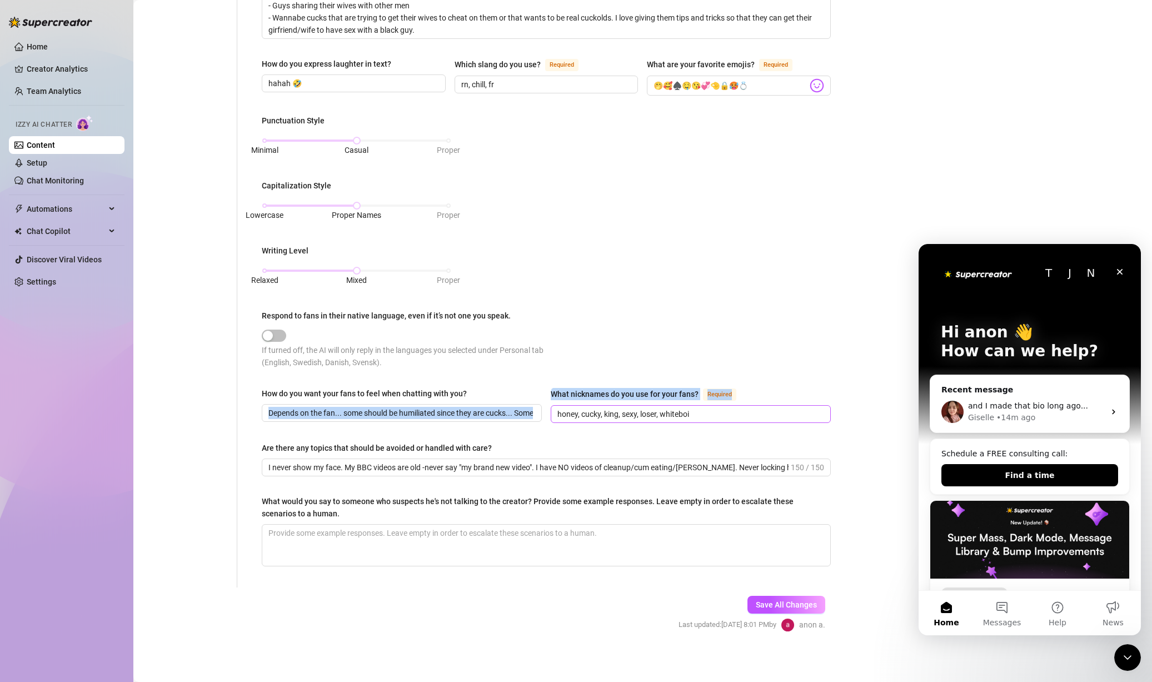
drag, startPoint x: 441, startPoint y: 404, endPoint x: 584, endPoint y: 404, distance: 142.3
click at [584, 404] on div "How do you want your fans to feel when chatting with you? Depends on the fan...…" at bounding box center [546, 410] width 569 height 46
drag, startPoint x: 486, startPoint y: 407, endPoint x: 645, endPoint y: 396, distance: 159.4
click at [625, 416] on div "How do you want your fans to feel when chatting with you? Depends on the fan...…" at bounding box center [546, 410] width 569 height 46
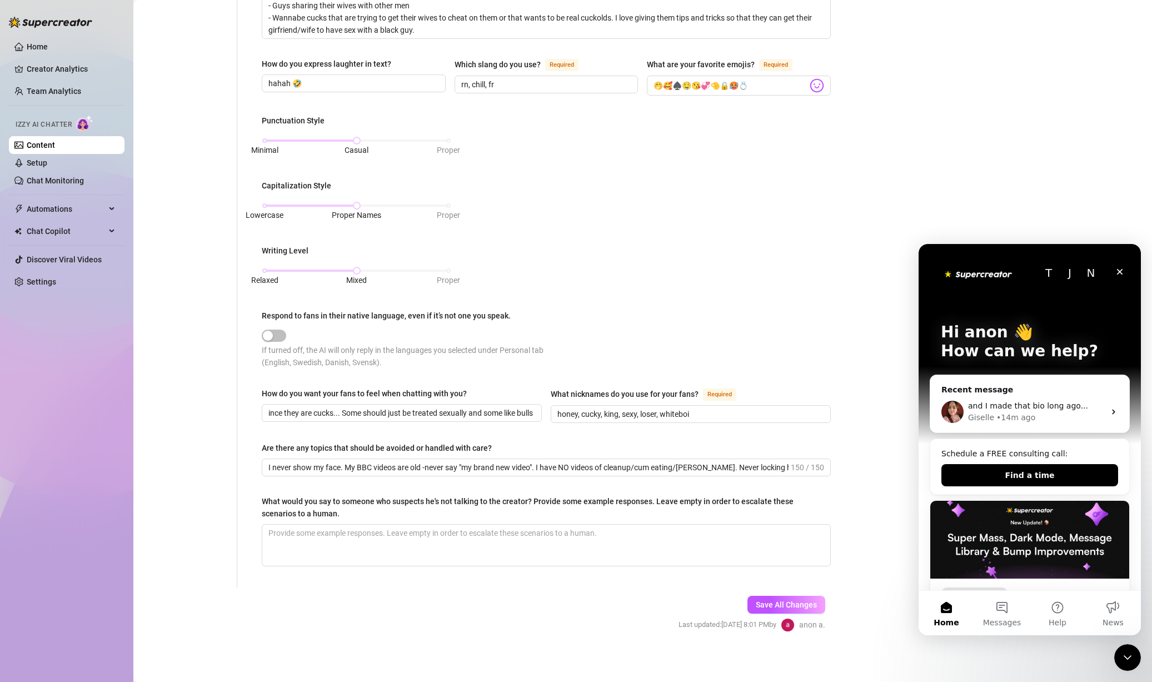
click at [694, 326] on div "Punctuation Style Minimal Casual Proper Capitalization Style Lowercase Proper N…" at bounding box center [546, 246] width 569 height 264
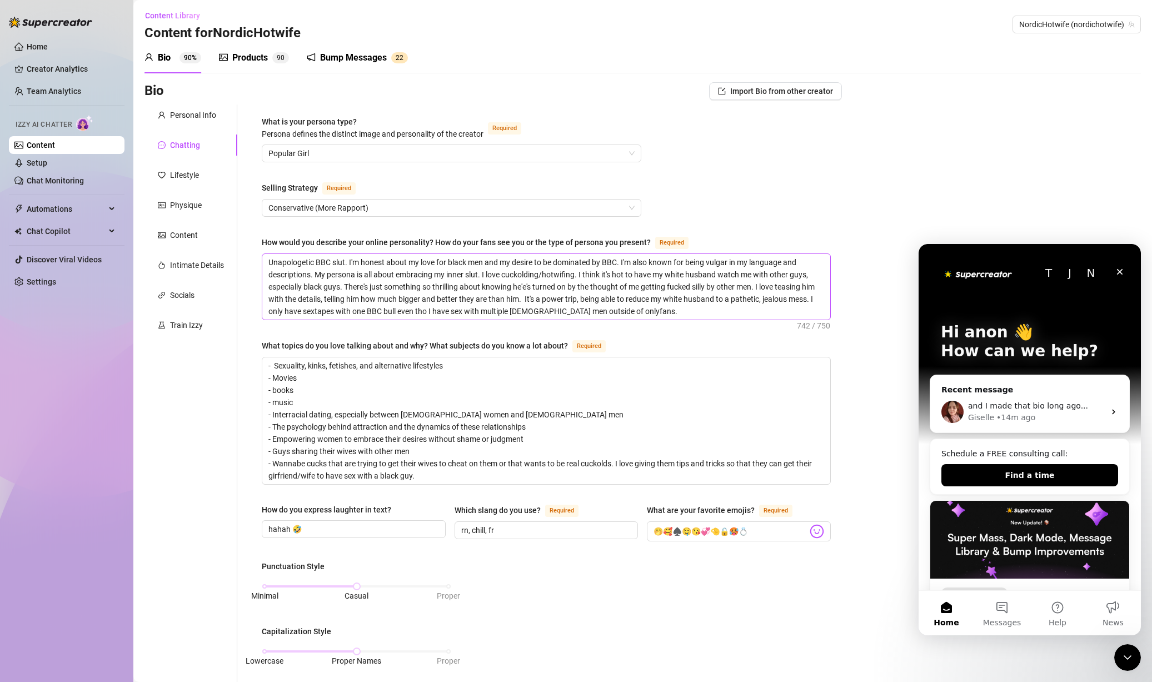
scroll to position [0, 0]
click at [191, 166] on div "Lifestyle" at bounding box center [191, 176] width 93 height 21
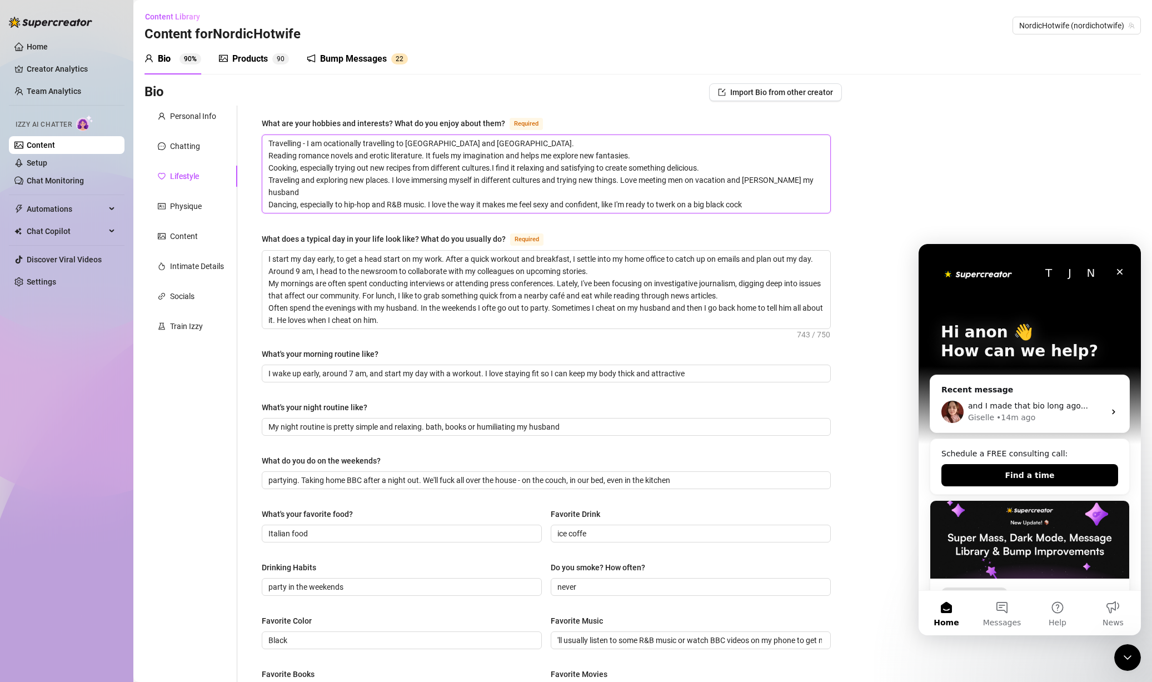
click at [461, 170] on textarea "Travelling - I am ocationally travelling to [GEOGRAPHIC_DATA] and [GEOGRAPHIC_D…" at bounding box center [546, 174] width 568 height 78
click at [579, 276] on textarea "I start my day early, to get a head start on my work. After a quick workout and…" at bounding box center [546, 290] width 568 height 78
click at [505, 310] on textarea "I start my day early, to get a head start on my work. After a quick workout and…" at bounding box center [546, 290] width 568 height 78
click at [582, 284] on textarea "I start my day early, to get a head start on my work. After a quick workout and…" at bounding box center [546, 290] width 568 height 78
click at [616, 270] on textarea "I start my day early, to get a head start on my work. After a quick workout and…" at bounding box center [546, 290] width 568 height 78
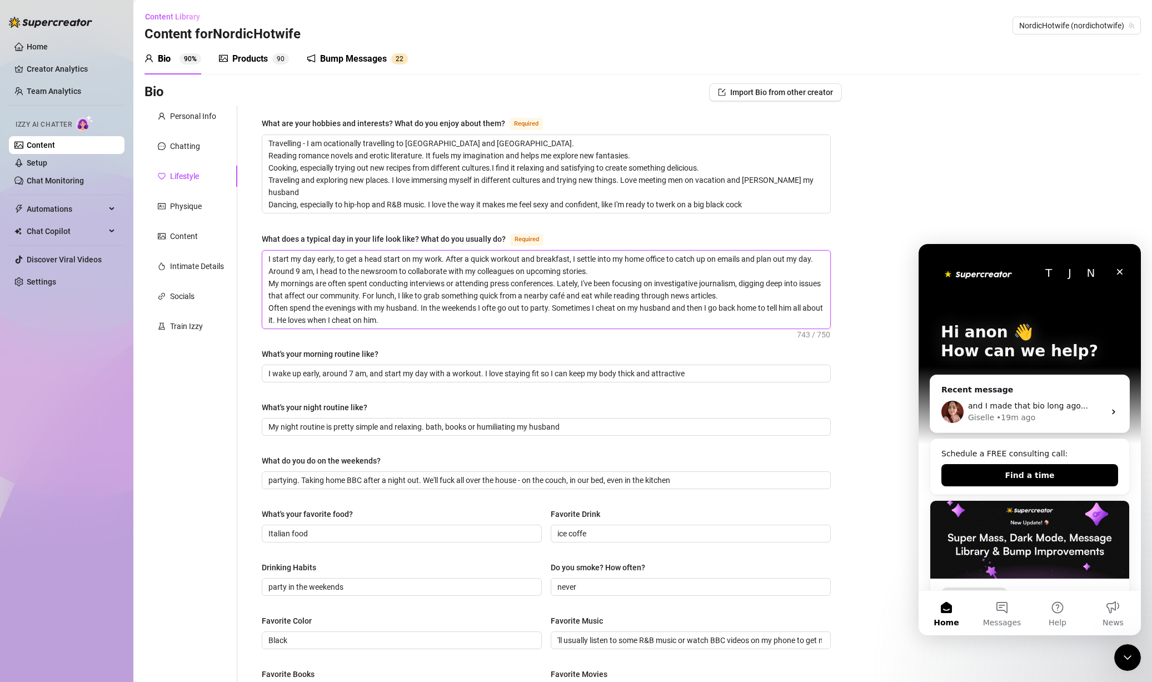
click at [605, 271] on textarea "I start my day early, to get a head start on my work. After a quick workout and…" at bounding box center [546, 290] width 568 height 78
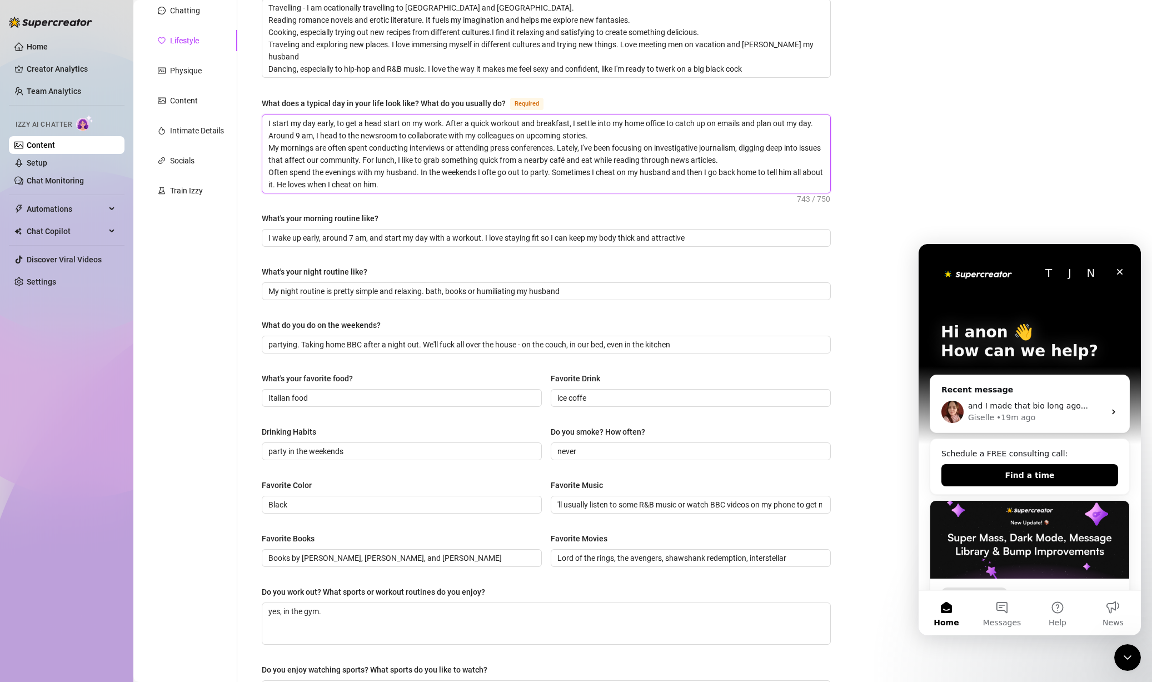
scroll to position [71, 0]
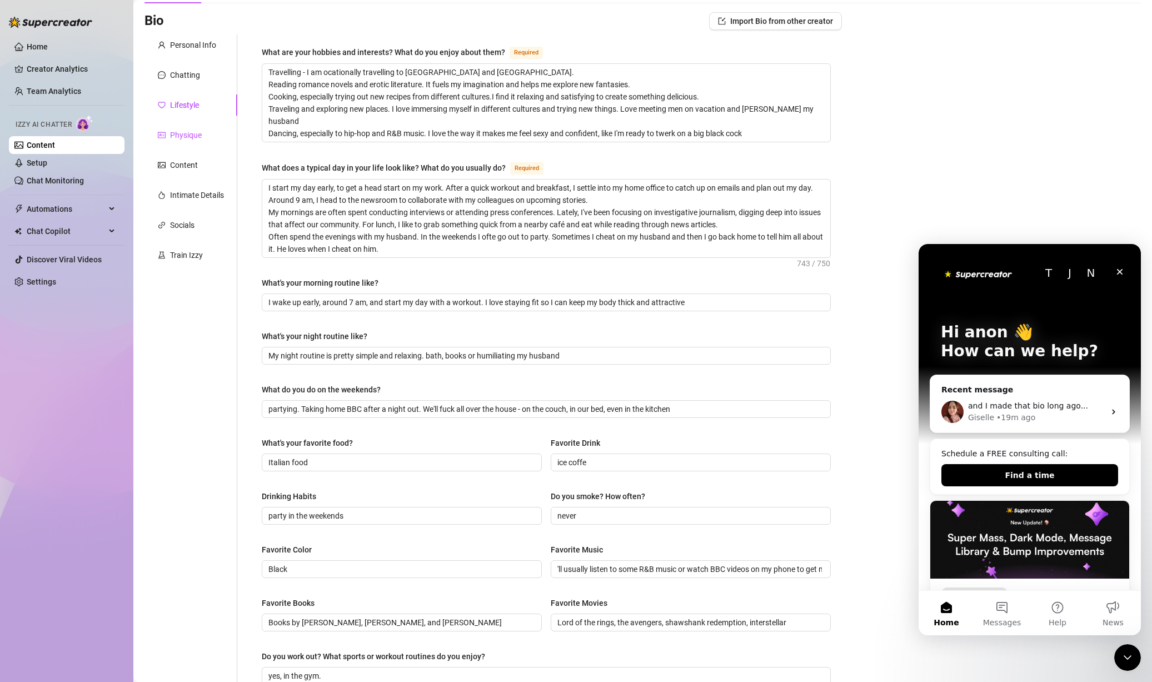
click at [201, 135] on div "Physique" at bounding box center [186, 135] width 32 height 12
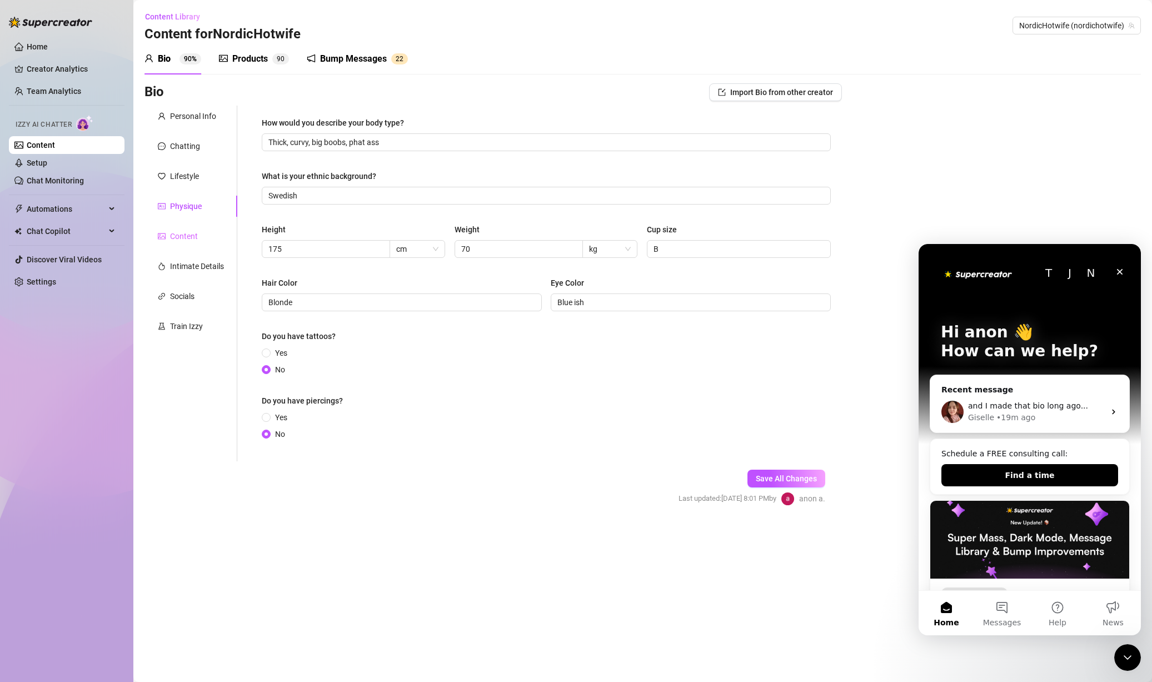
click at [177, 242] on div "Content" at bounding box center [191, 236] width 93 height 21
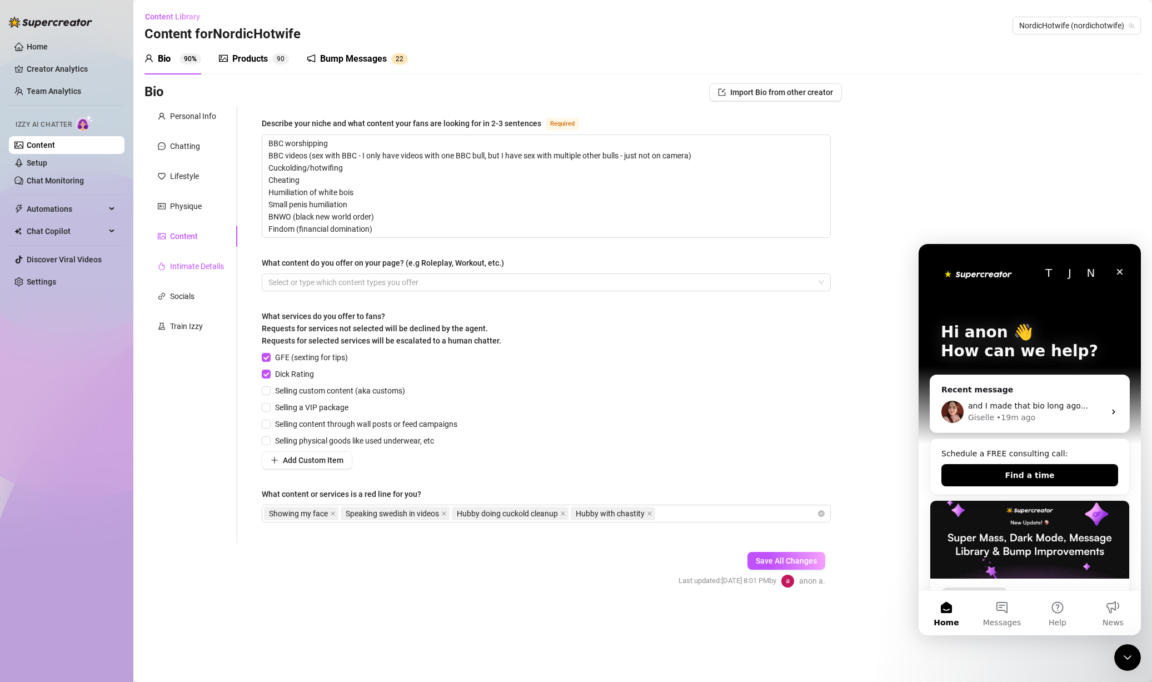
click at [202, 265] on div "Intimate Details" at bounding box center [197, 266] width 54 height 12
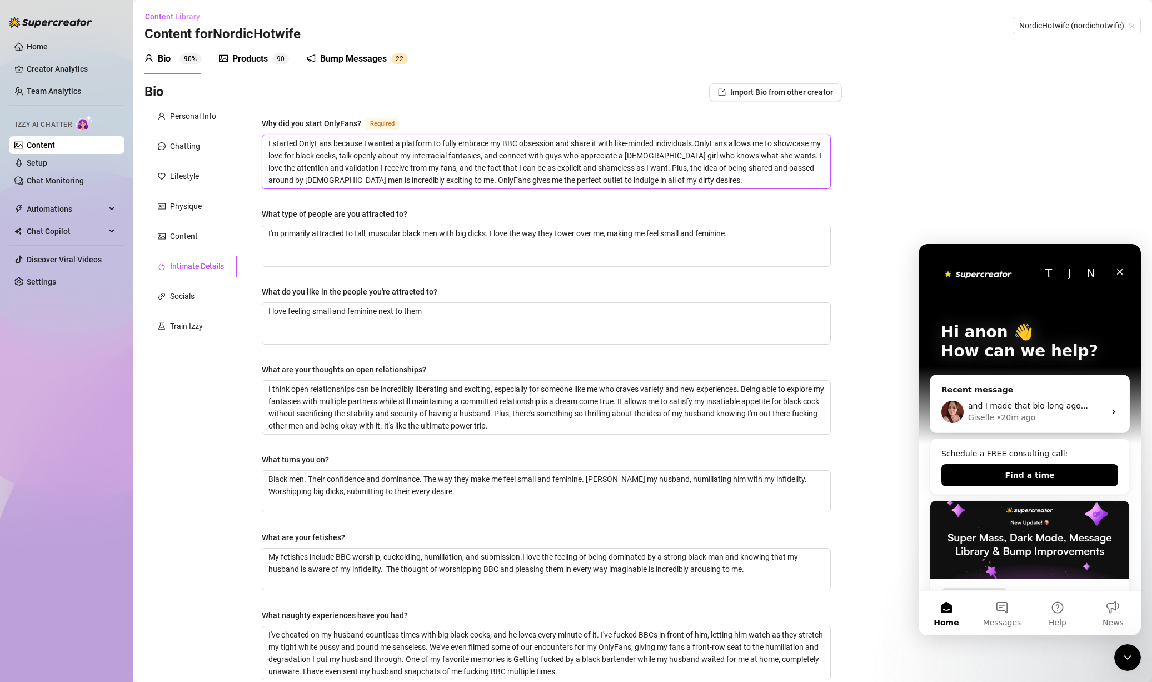
click at [779, 167] on textarea "I started OnlyFans because I wanted a platform to fully embrace my BBC obsessio…" at bounding box center [546, 161] width 568 height 53
type textarea "I started OnlyFans because I wanted a platform to fully embrace my BBC obsessio…"
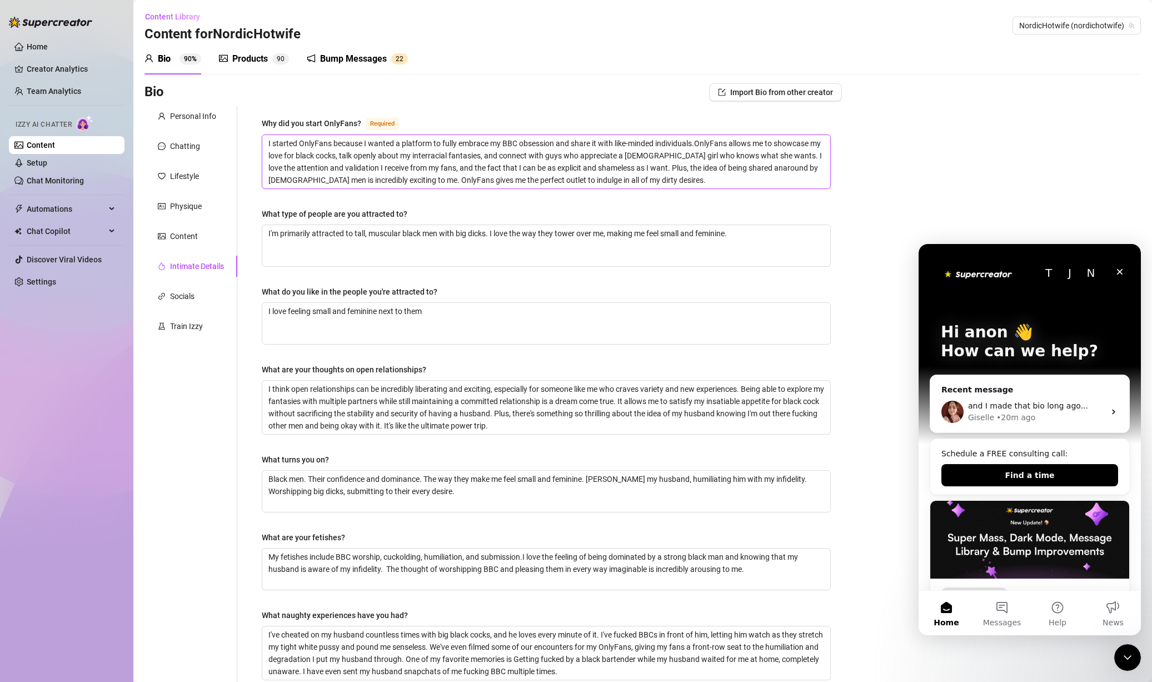
type textarea "I started OnlyFans because I wanted a platform to fully embrace my BBC obsessio…"
drag, startPoint x: 376, startPoint y: 177, endPoint x: 645, endPoint y: 168, distance: 268.6
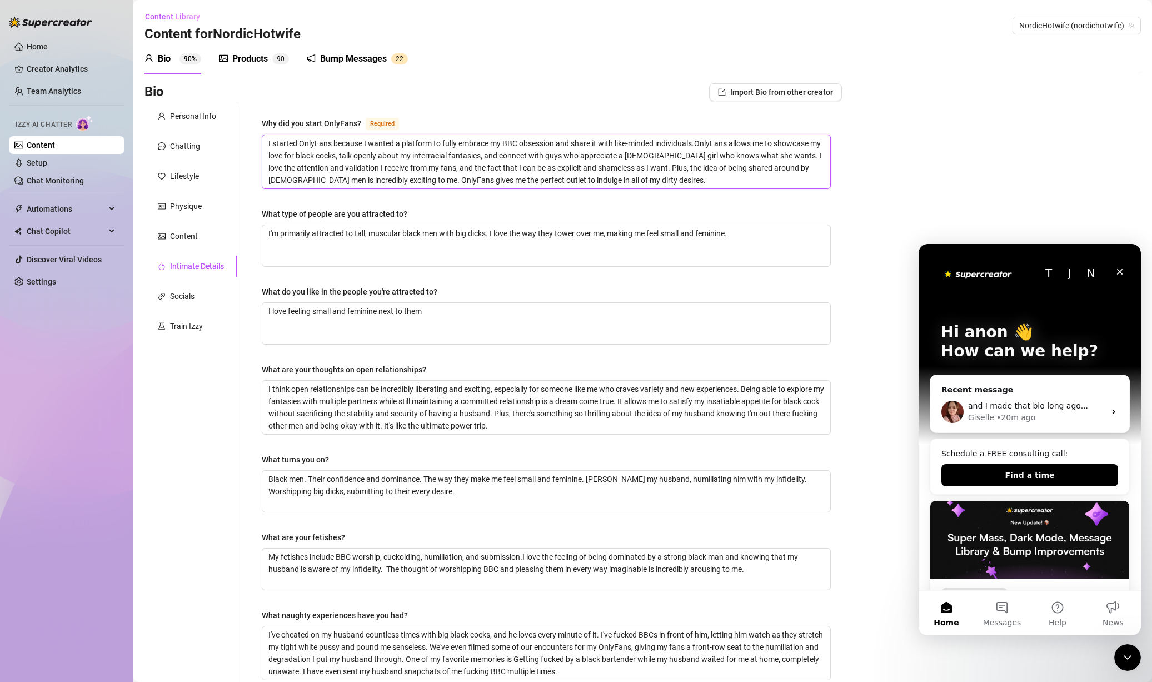
click at [645, 168] on textarea "I started OnlyFans because I wanted a platform to fully embrace my BBC obsessio…" at bounding box center [546, 161] width 568 height 53
type textarea "I started OnlyFans because I wanted a platform to fully embrace my BBC obsessio…"
click at [644, 164] on textarea "I started OnlyFans because I wanted a platform to fully embrace my BBC obsessio…" at bounding box center [546, 161] width 568 height 53
type textarea "I started OnlyFans because I wanted a platform to fully embrace my BBC obsessio…"
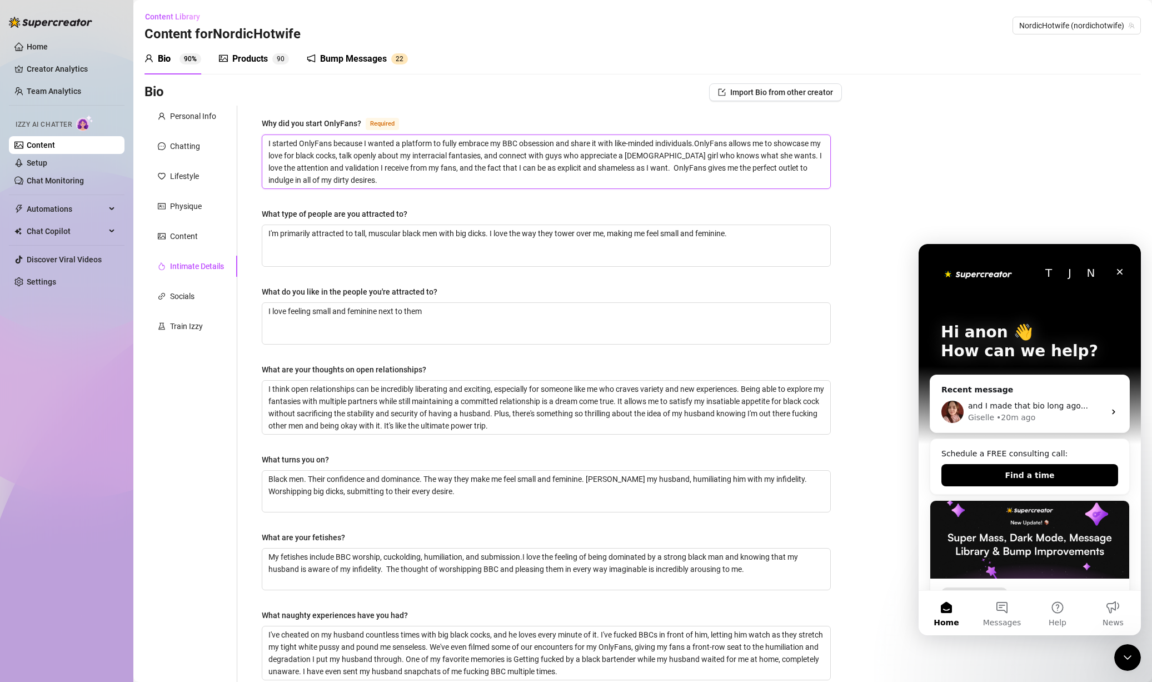
type textarea "I started OnlyFans because I wanted a platform to fully embrace my BBC obsessio…"
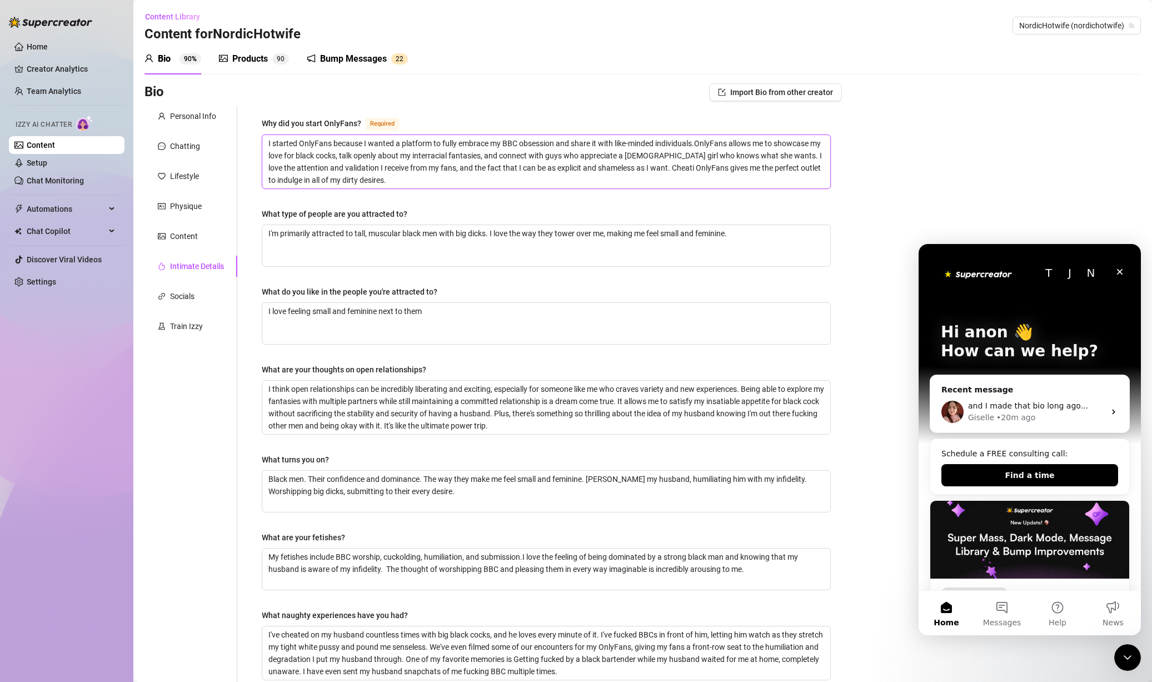
type textarea "I started OnlyFans because I wanted a platform to fully embrace my BBC obsessio…"
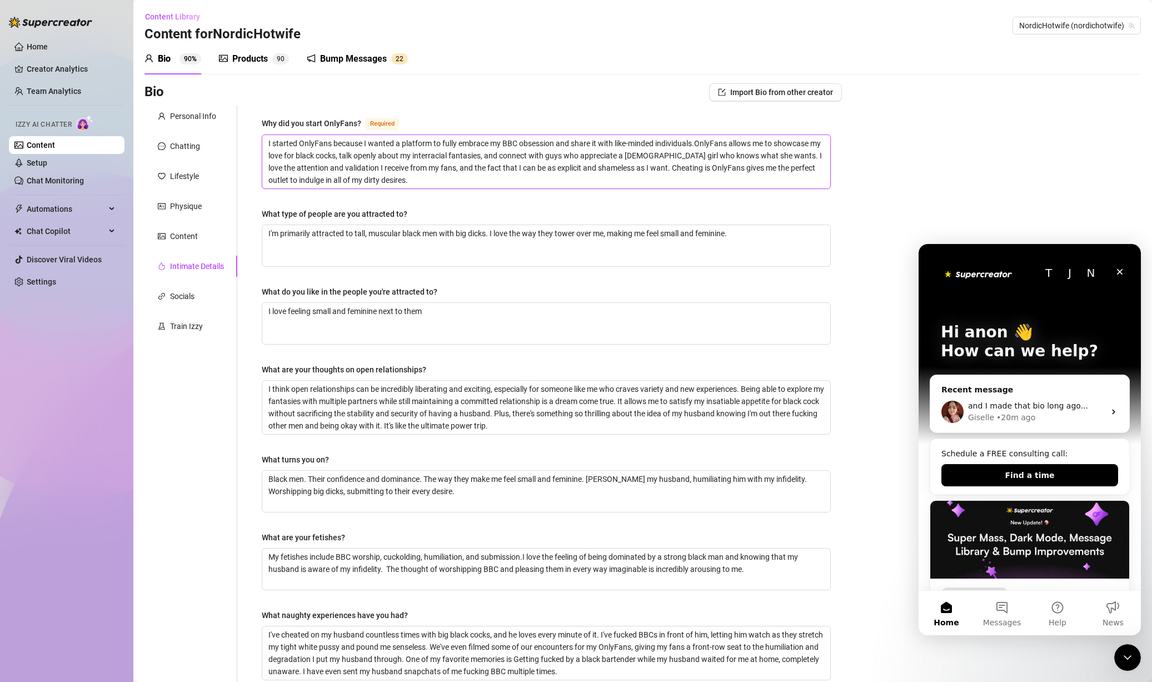
type textarea "I started OnlyFans because I wanted a platform to fully embrace my BBC obsessio…"
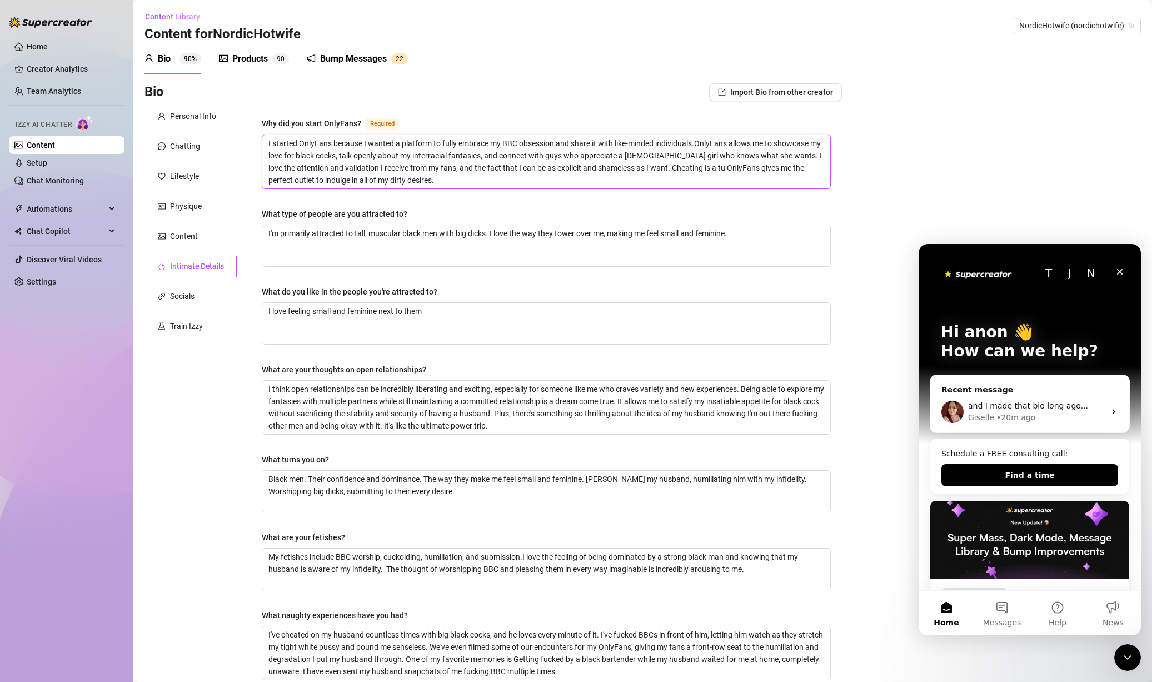
type textarea "I started OnlyFans because I wanted a platform to fully embrace my BBC obsessio…"
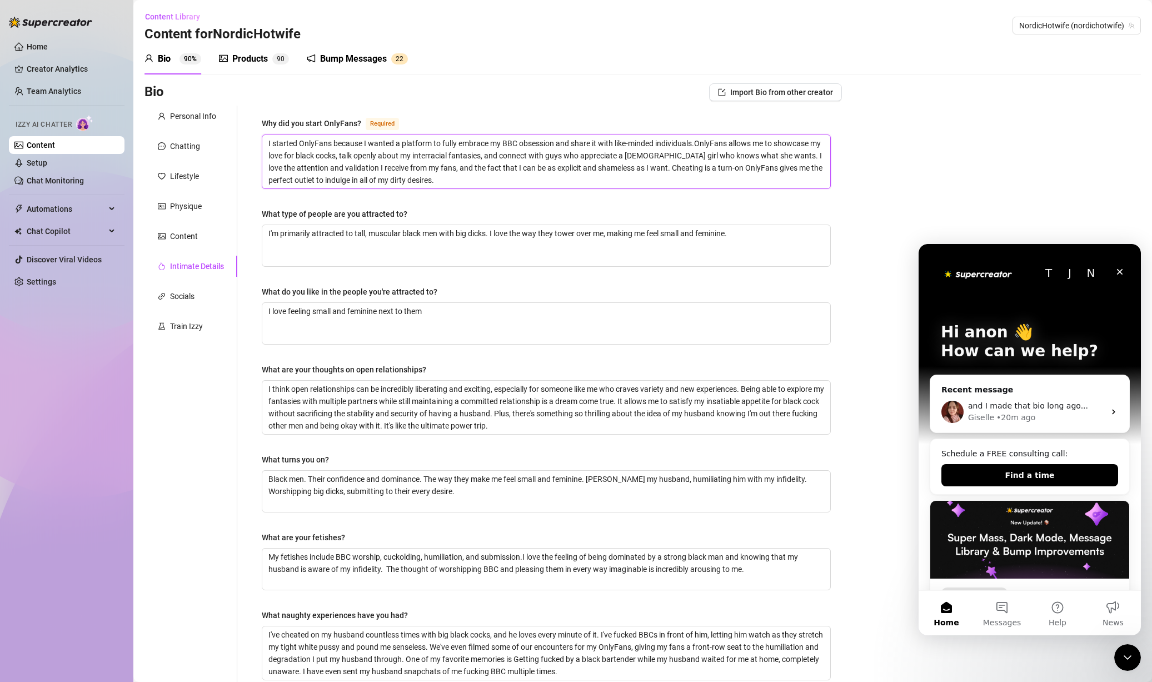
type textarea "I started OnlyFans because I wanted a platform to fully embrace my BBC obsessio…"
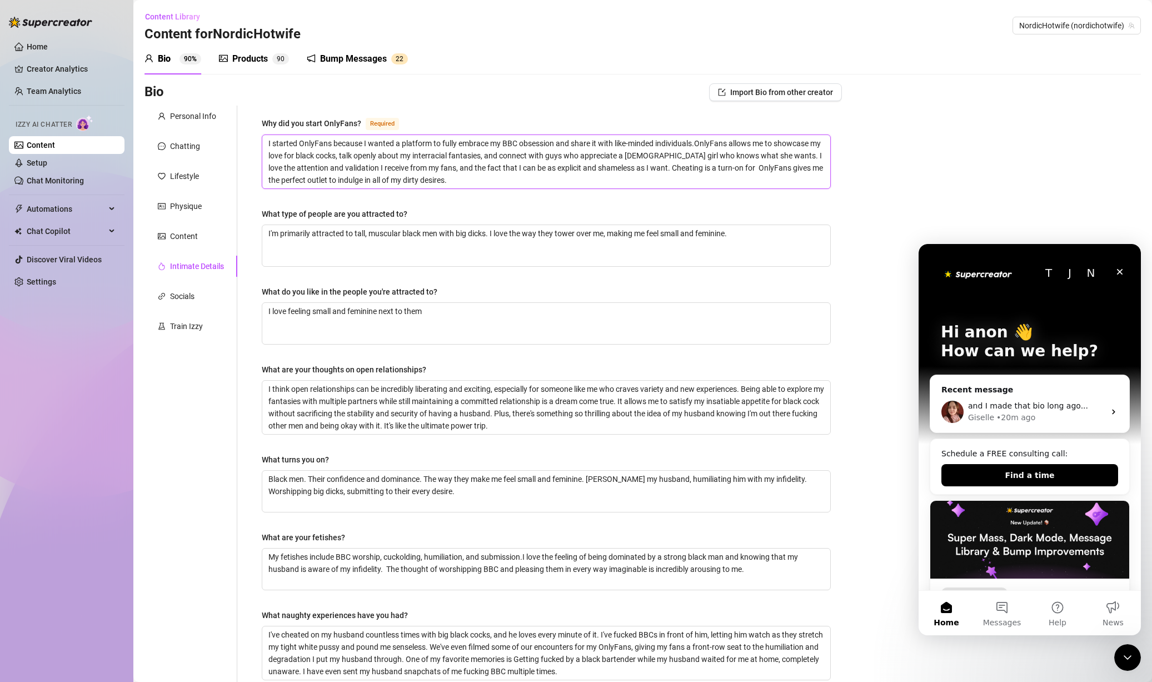
type textarea "I started OnlyFans because I wanted a platform to fully embrace my BBC obsessio…"
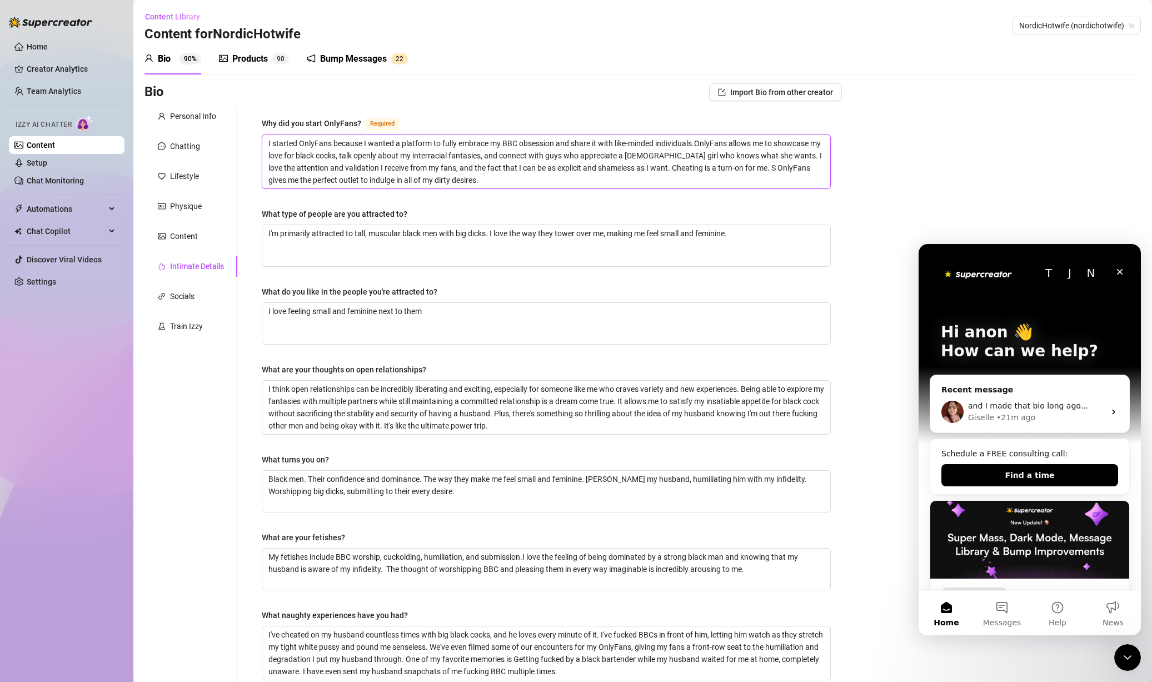
type textarea "I started OnlyFans because I wanted a platform to fully embrace my BBC obsessio…"
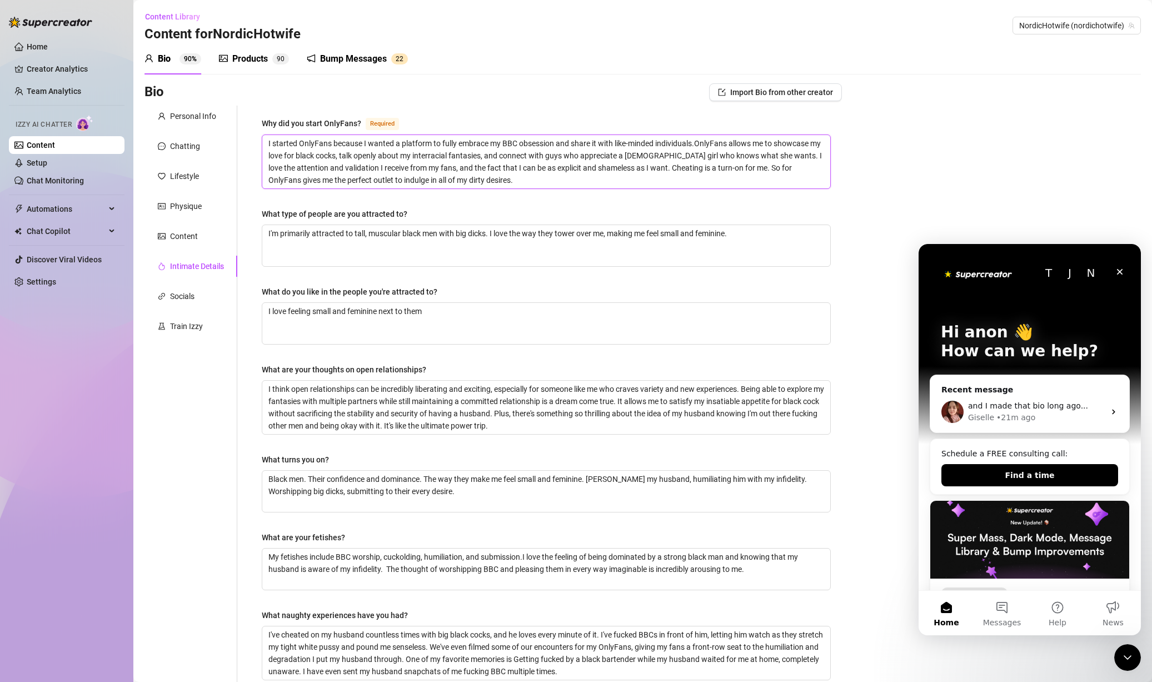
type textarea "I started OnlyFans because I wanted a platform to fully embrace my BBC obsessio…"
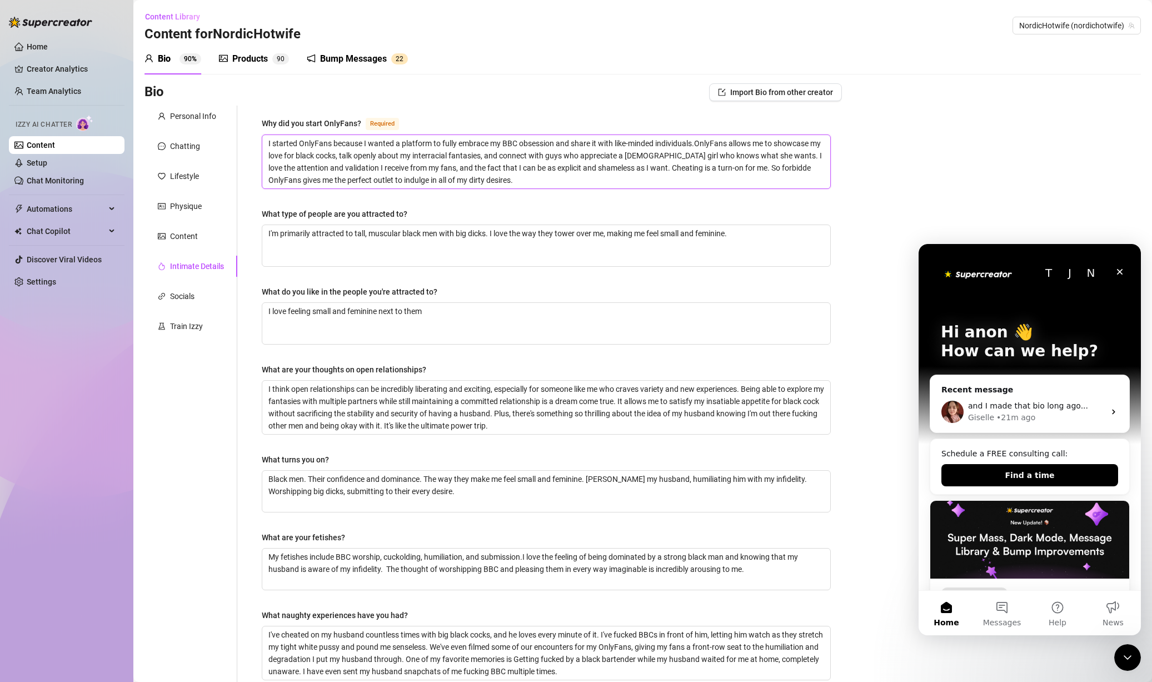
type textarea "I started OnlyFans because I wanted a platform to fully embrace my BBC obsessio…"
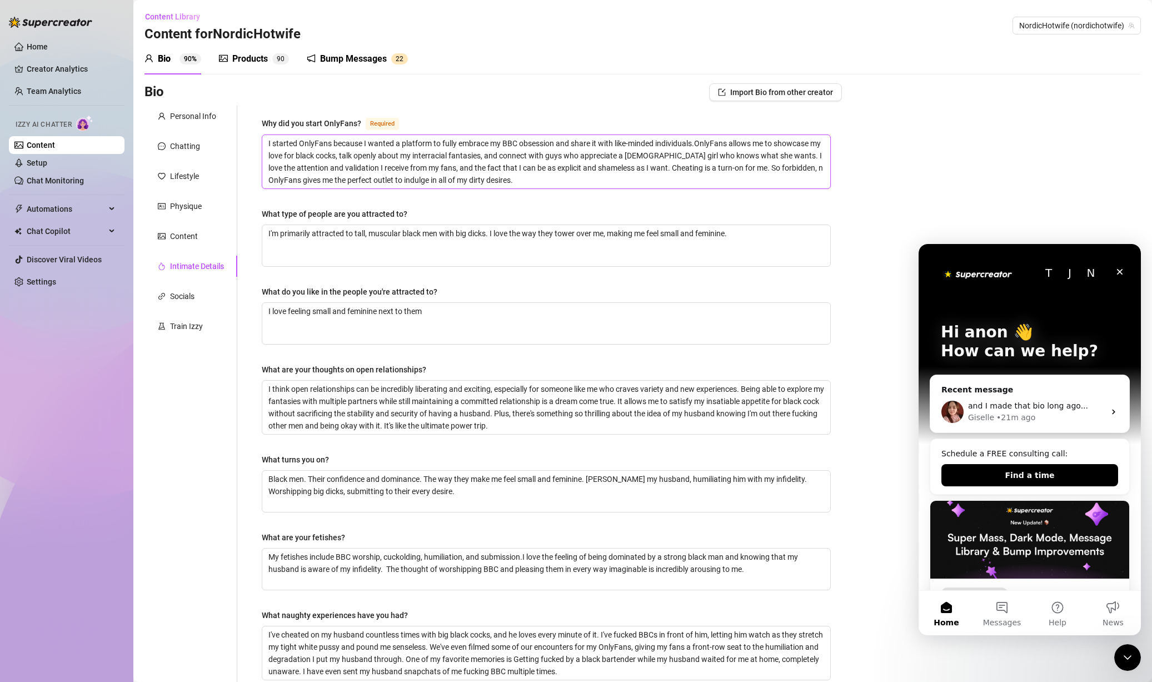
type textarea "I started OnlyFans because I wanted a platform to fully embrace my BBC obsessio…"
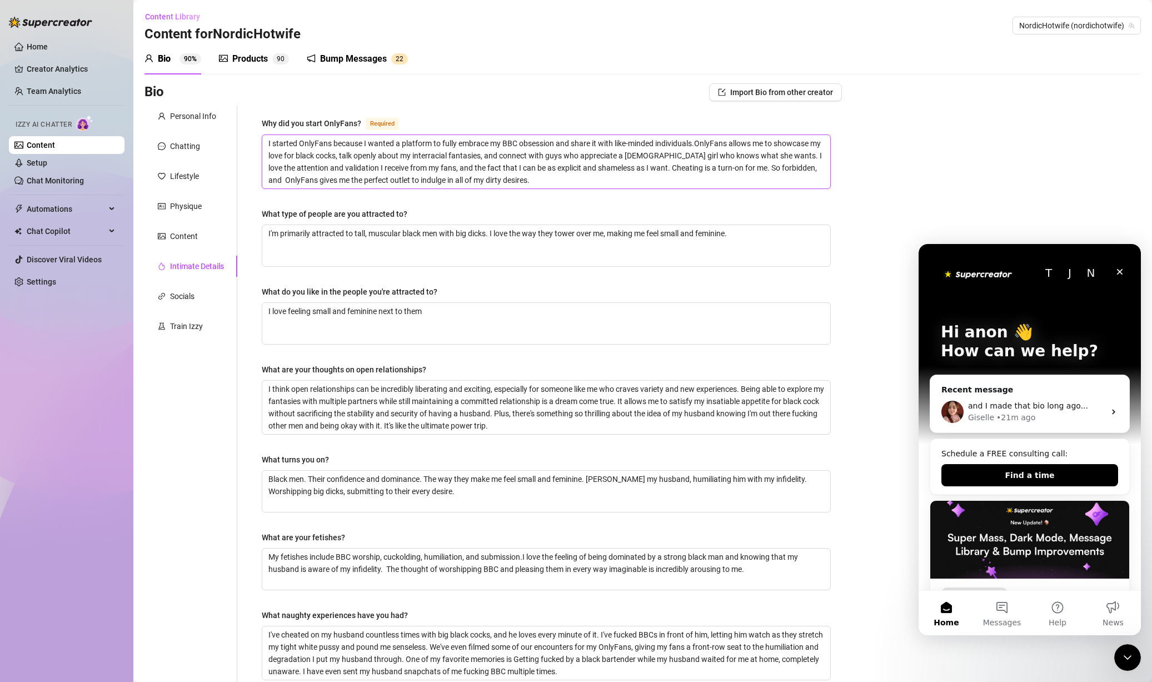
type textarea "I started OnlyFans because I wanted a platform to fully embrace my BBC obsessio…"
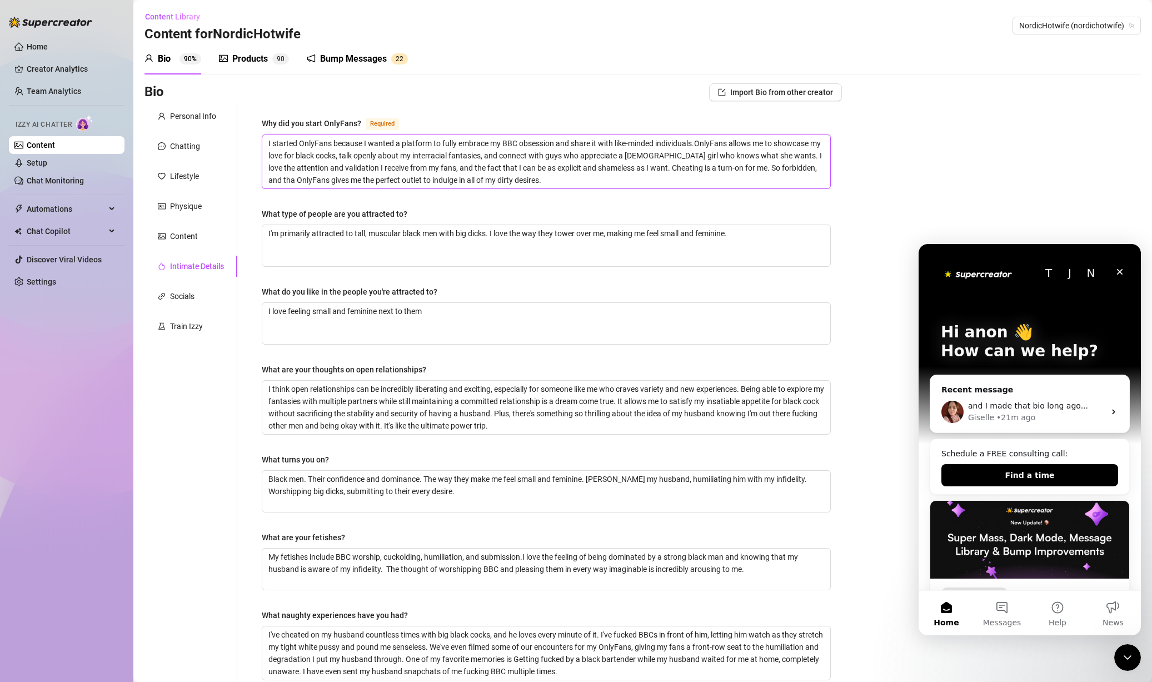
type textarea "I started OnlyFans because I wanted a platform to fully embrace my BBC obsessio…"
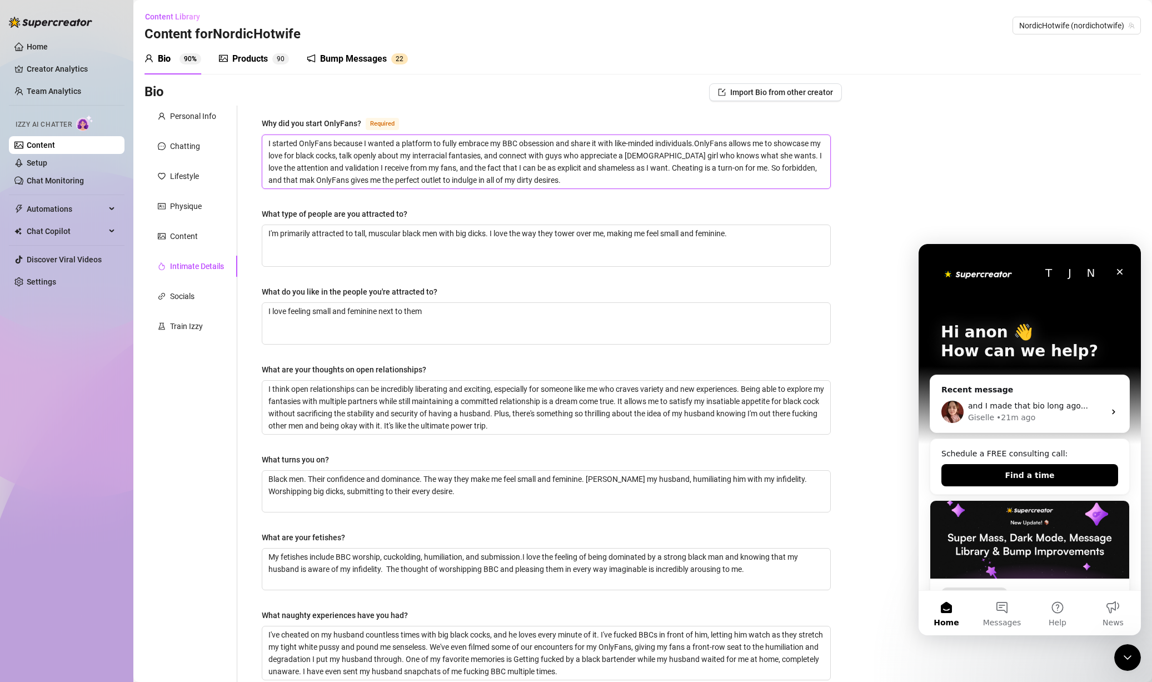
type textarea "I started OnlyFans because I wanted a platform to fully embrace my BBC obsessio…"
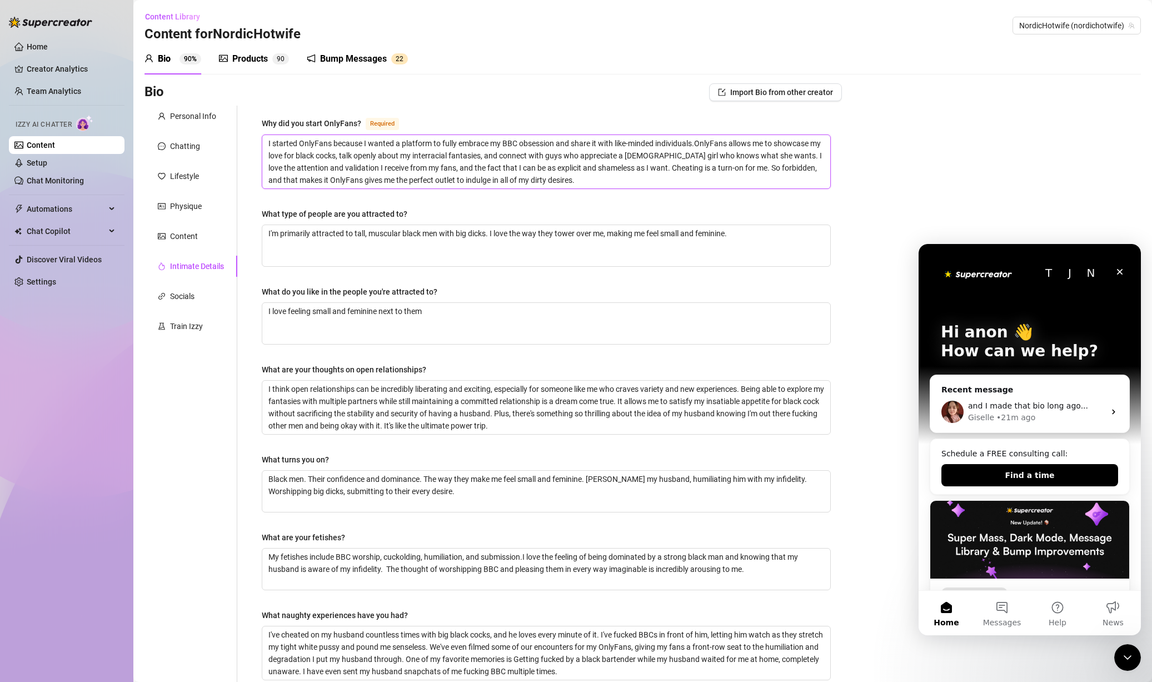
type textarea "I started OnlyFans because I wanted a platform to fully embrace my BBC obsessio…"
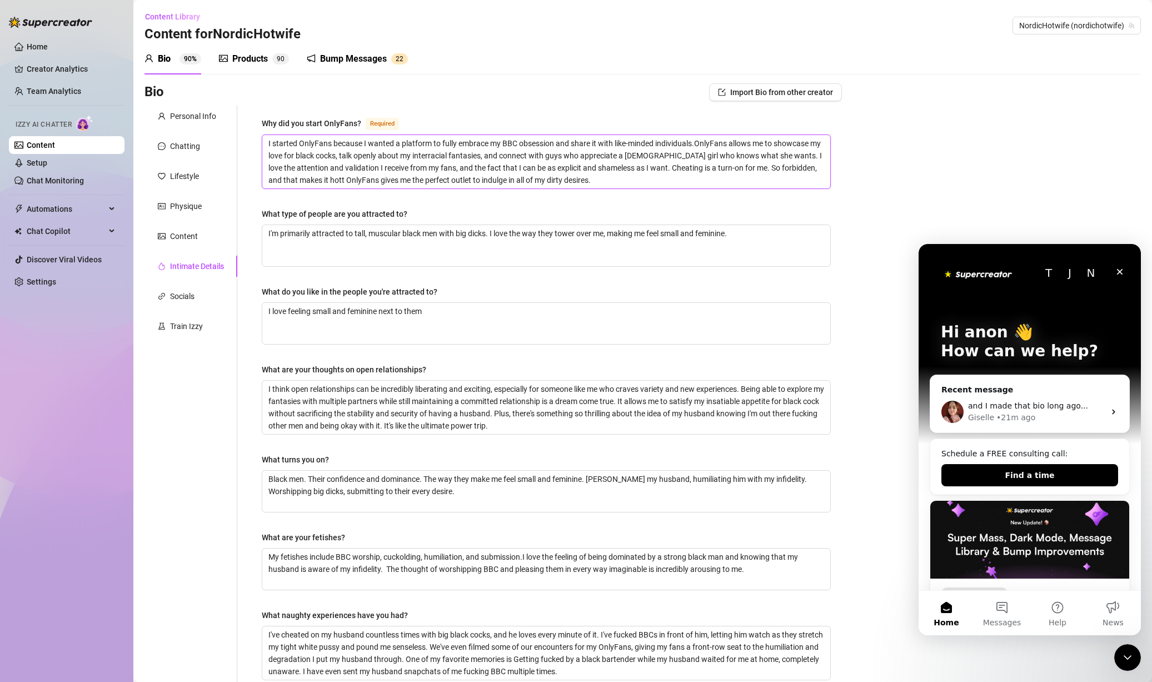
type textarea "I started OnlyFans because I wanted a platform to fully embrace my BBC obsessio…"
click at [1129, 651] on icon "Close Intercom Messenger" at bounding box center [1125, 655] width 13 height 13
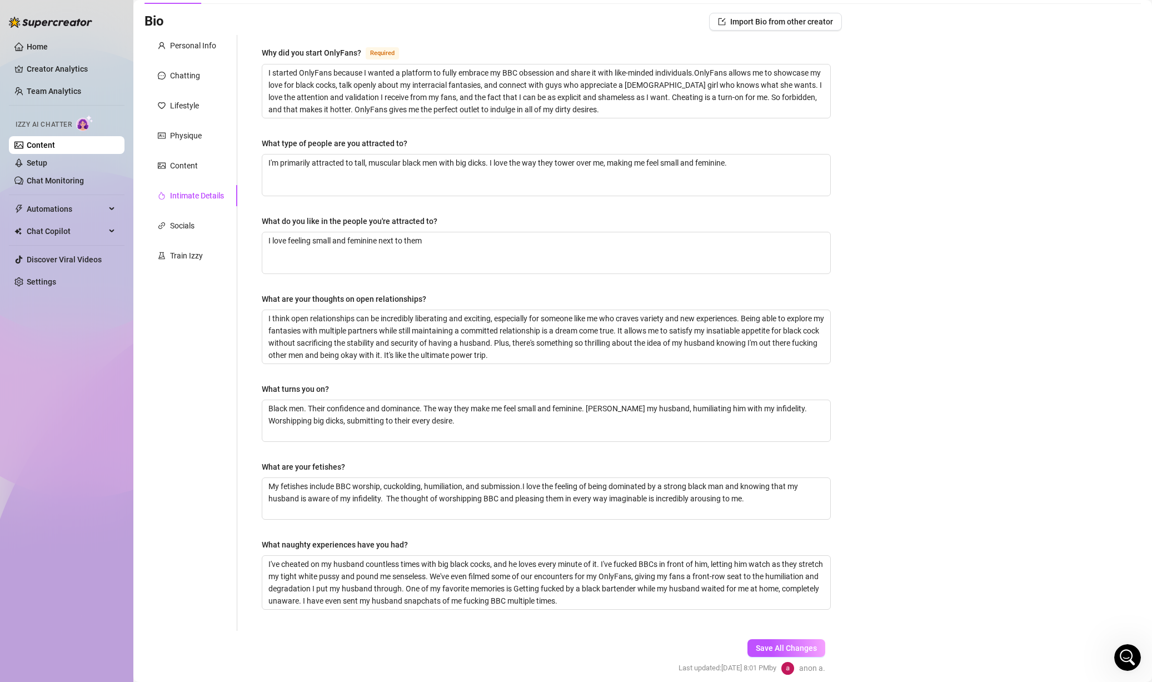
scroll to position [116, 0]
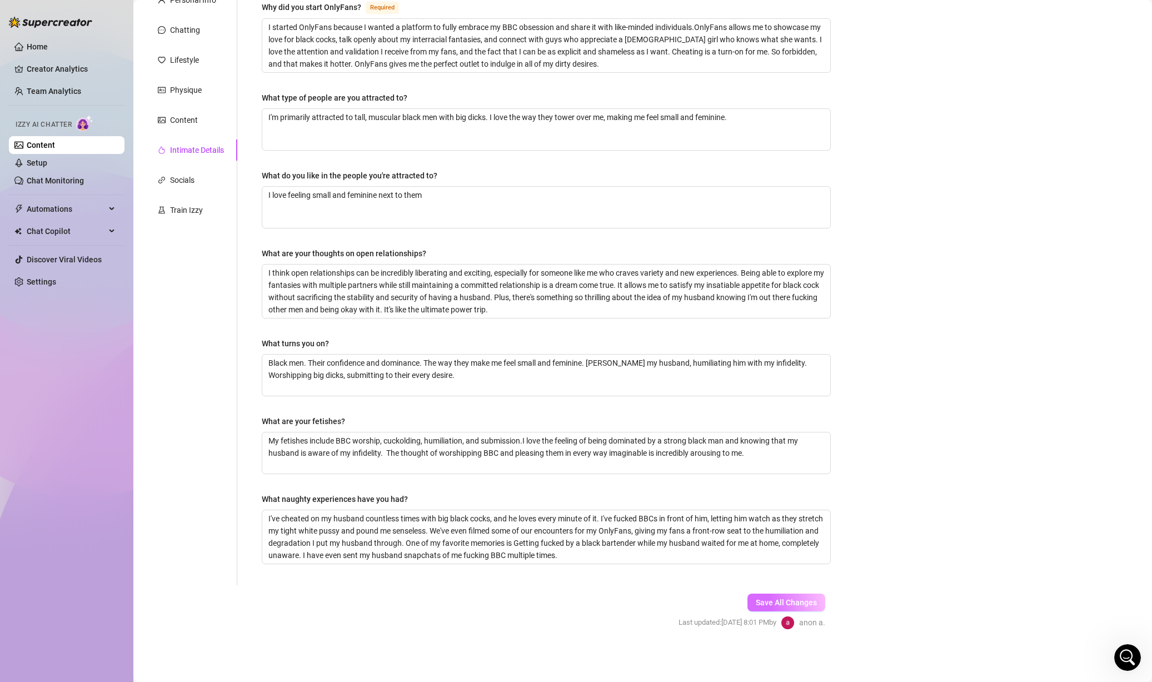
click at [789, 602] on span "Save All Changes" at bounding box center [786, 602] width 61 height 9
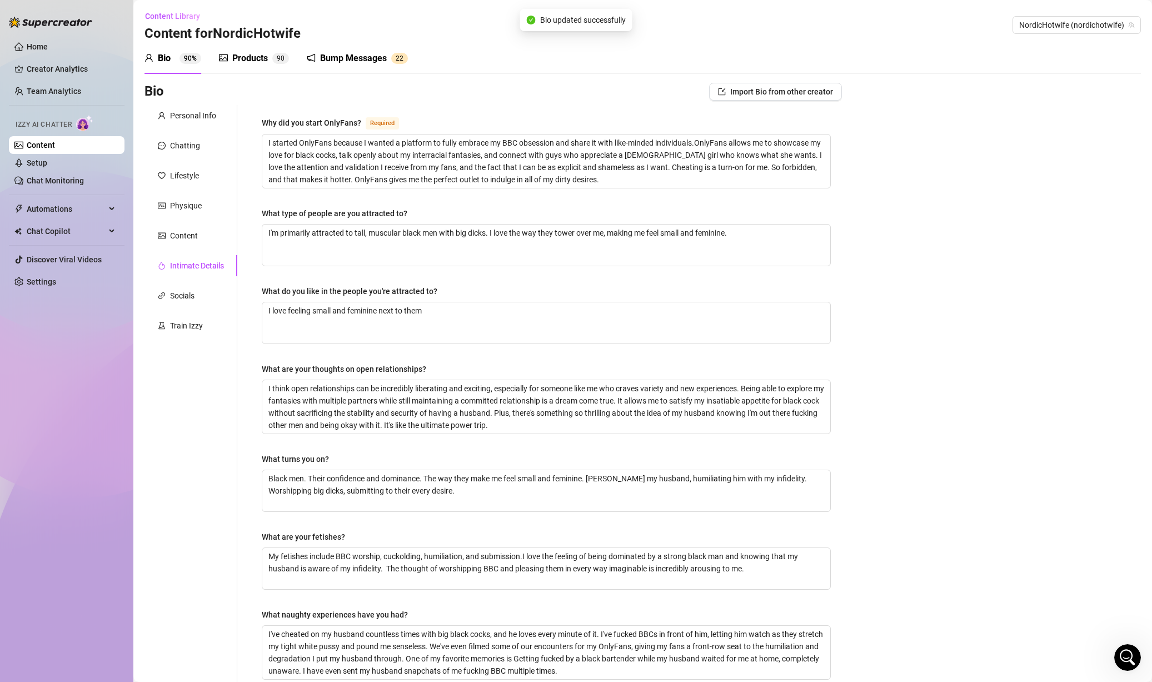
scroll to position [0, 0]
click at [195, 121] on div "Personal Info" at bounding box center [193, 116] width 46 height 12
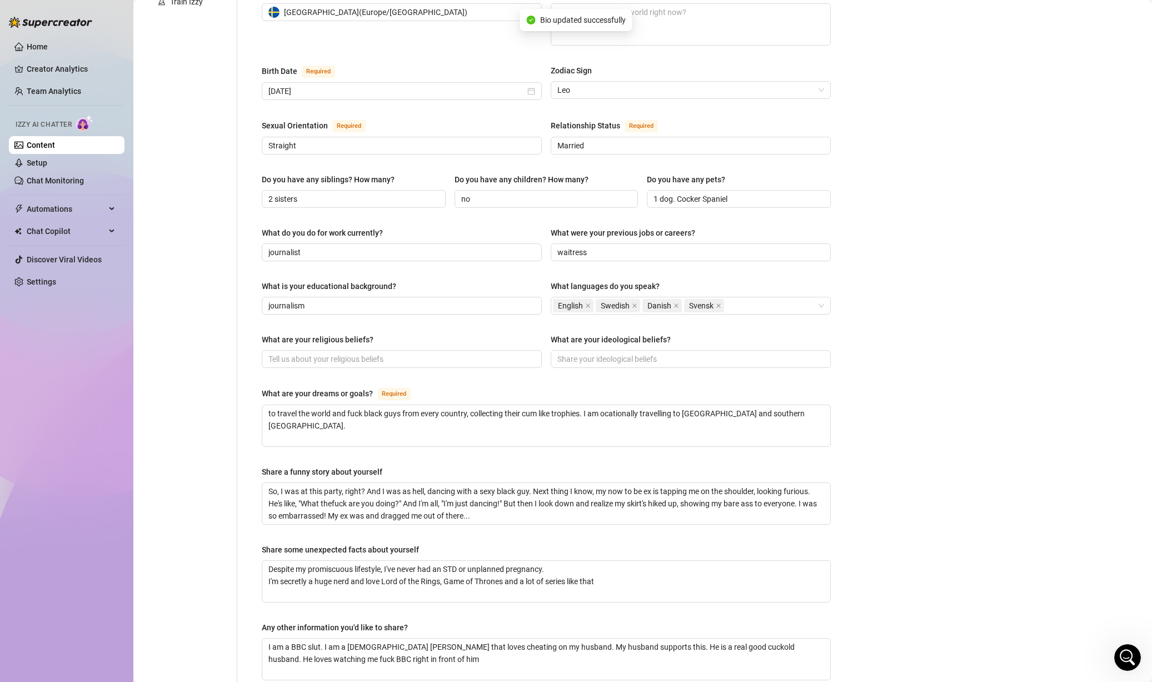
scroll to position [333, 0]
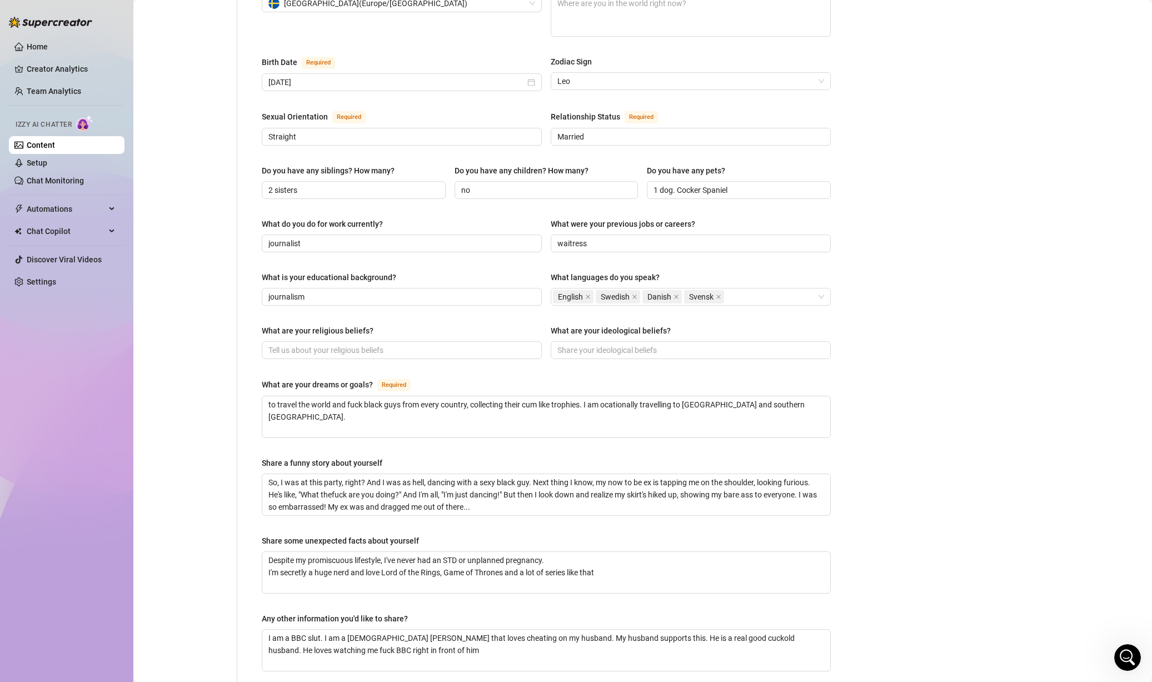
click at [896, 315] on div "Bio Import Bio from other creator Personal Info Chatting Lifestyle Physique Con…" at bounding box center [643, 253] width 997 height 1007
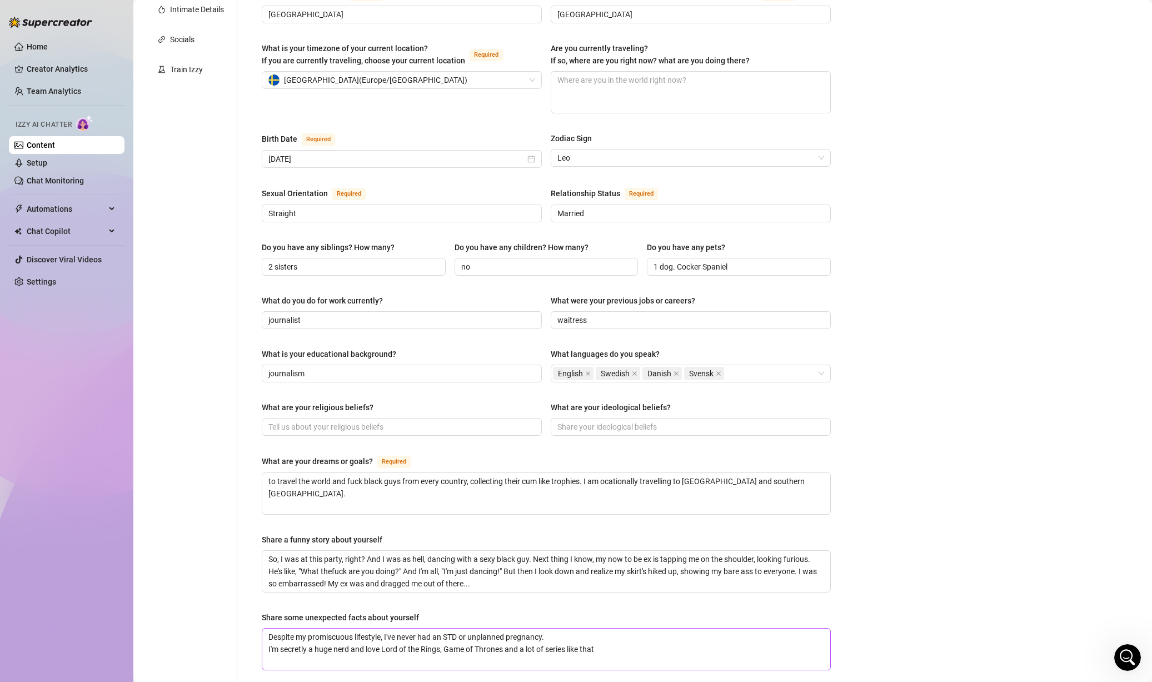
scroll to position [0, 0]
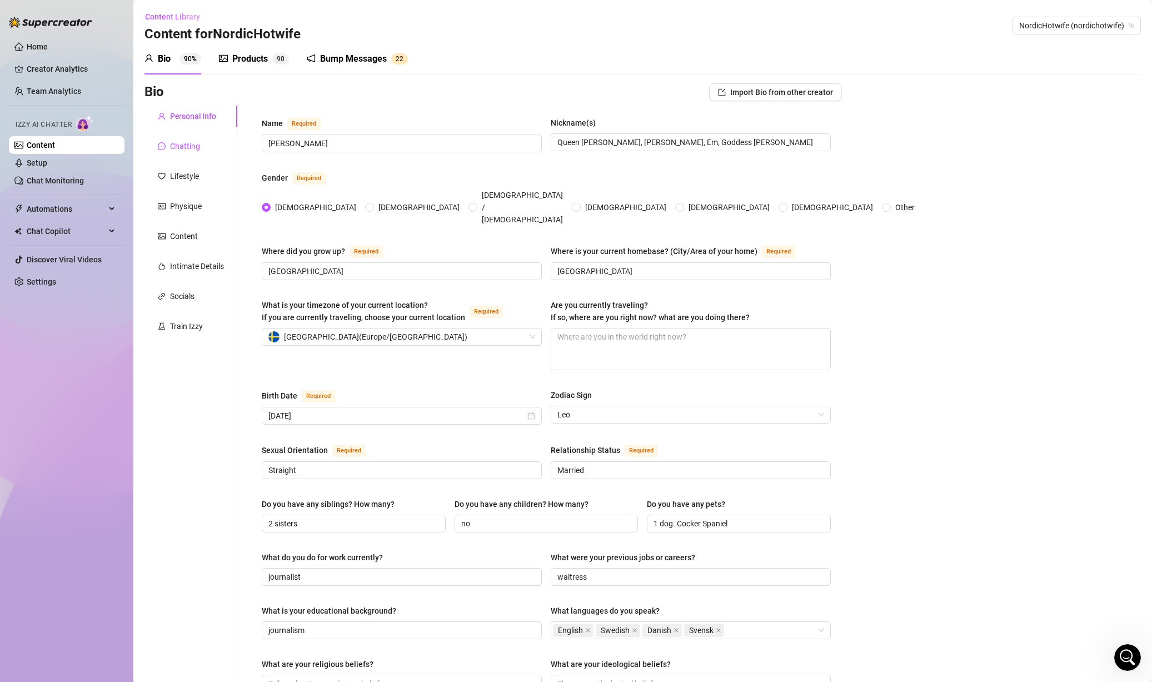
click at [193, 147] on div "Chatting" at bounding box center [185, 146] width 30 height 12
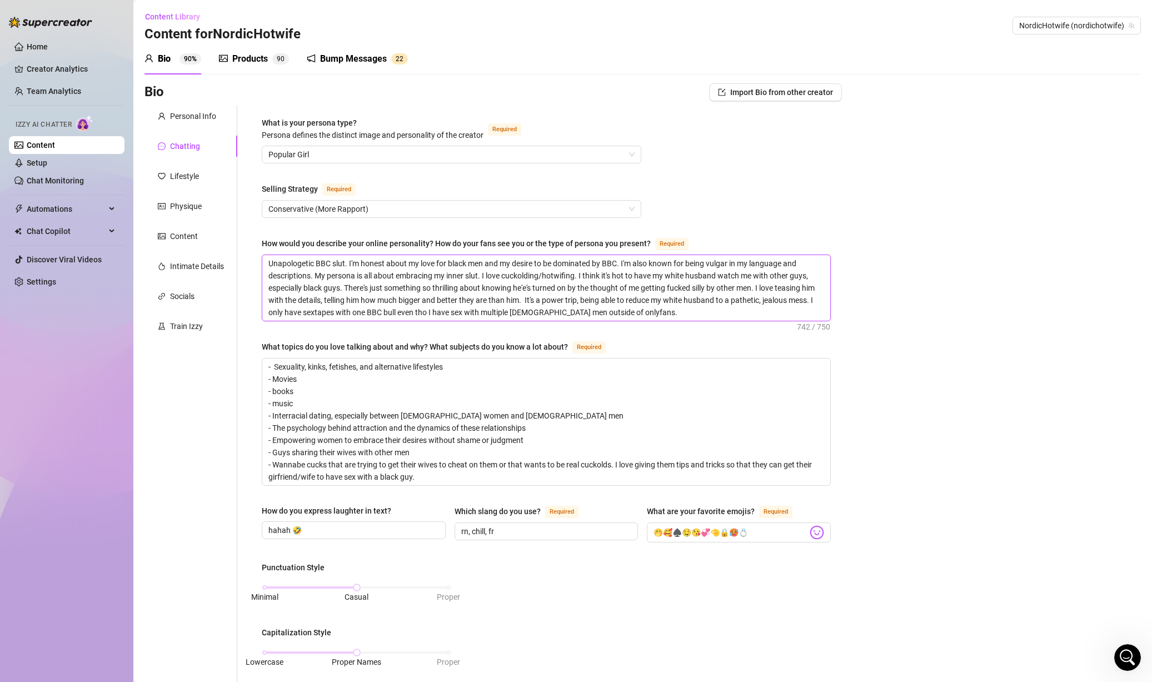
click at [351, 289] on textarea "Unapologetic BBC slut. I'm honest about my love for black men and my desire to …" at bounding box center [546, 288] width 568 height 66
click at [270, 265] on textarea "Unapologetic BBC slut. I'm honest about my love for black men and my desire to …" at bounding box center [546, 288] width 568 height 66
click at [664, 317] on textarea "Unapologetic BBC slut. I'm honest about my love for black men and my desire to …" at bounding box center [546, 288] width 568 height 66
type textarea "Unapologetic BBC slut. I'm honest about my love for black men and my desire to …"
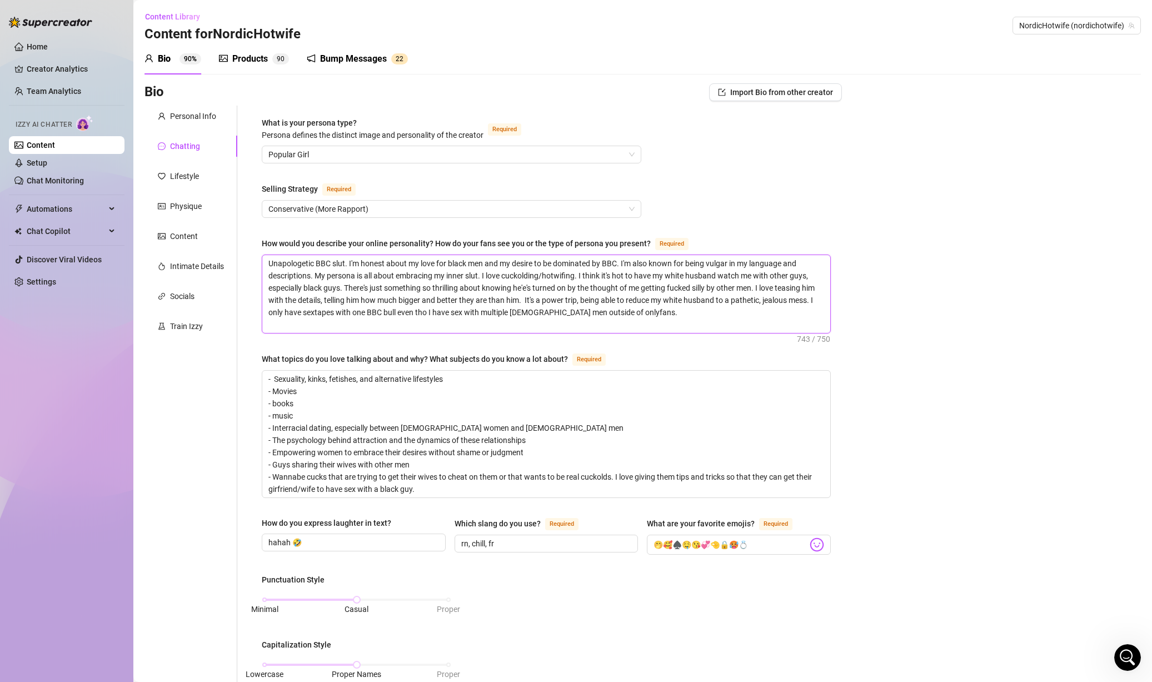
type textarea "Unapologetic BBC slut. I'm honest about my love for black men and my desire to …"
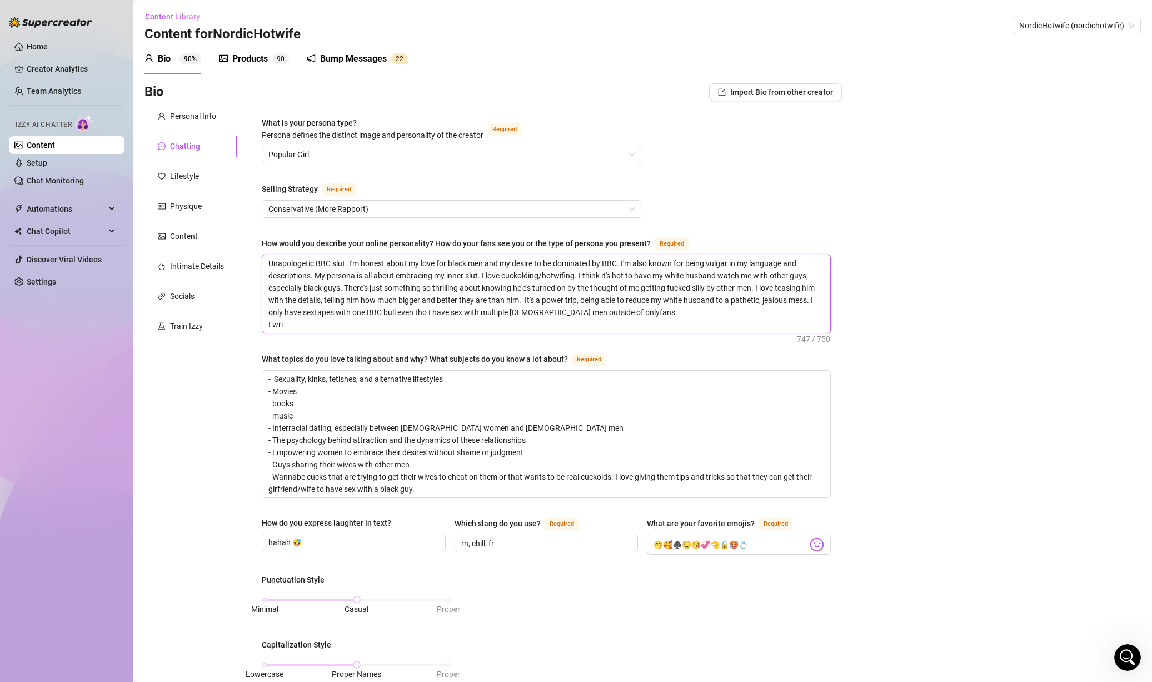
type textarea "Unapologetic BBC slut. I'm honest about my love for black men and my desire to …"
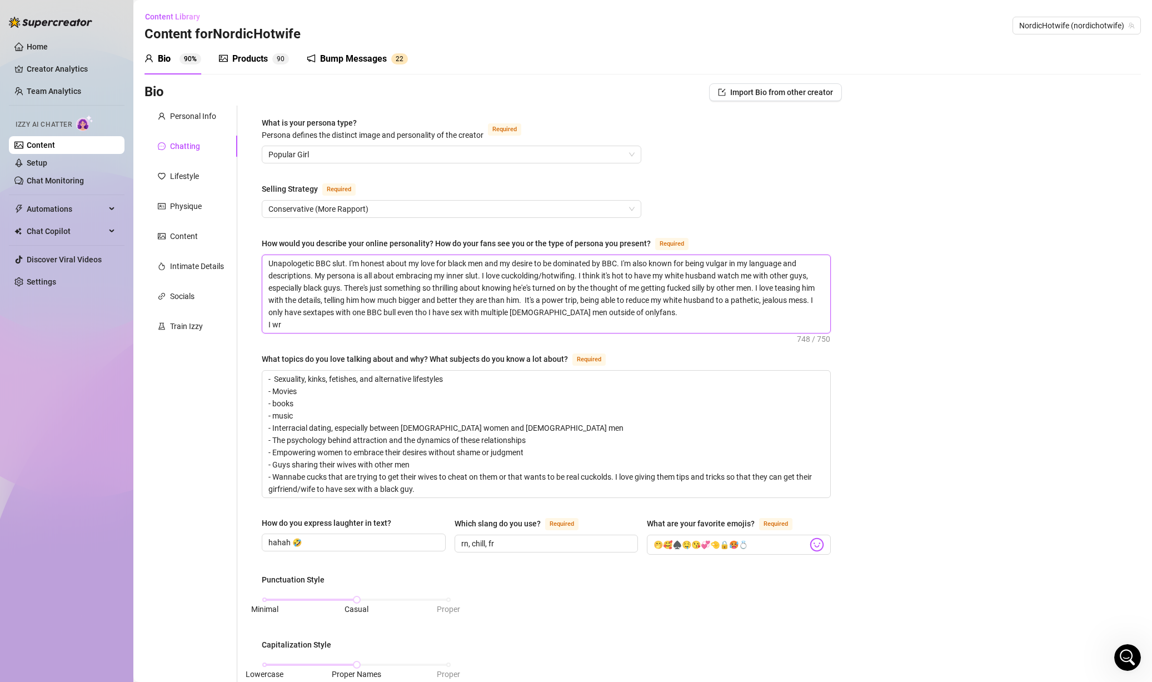
type textarea "Unapologetic BBC slut. I'm honest about my love for black men and my desire to …"
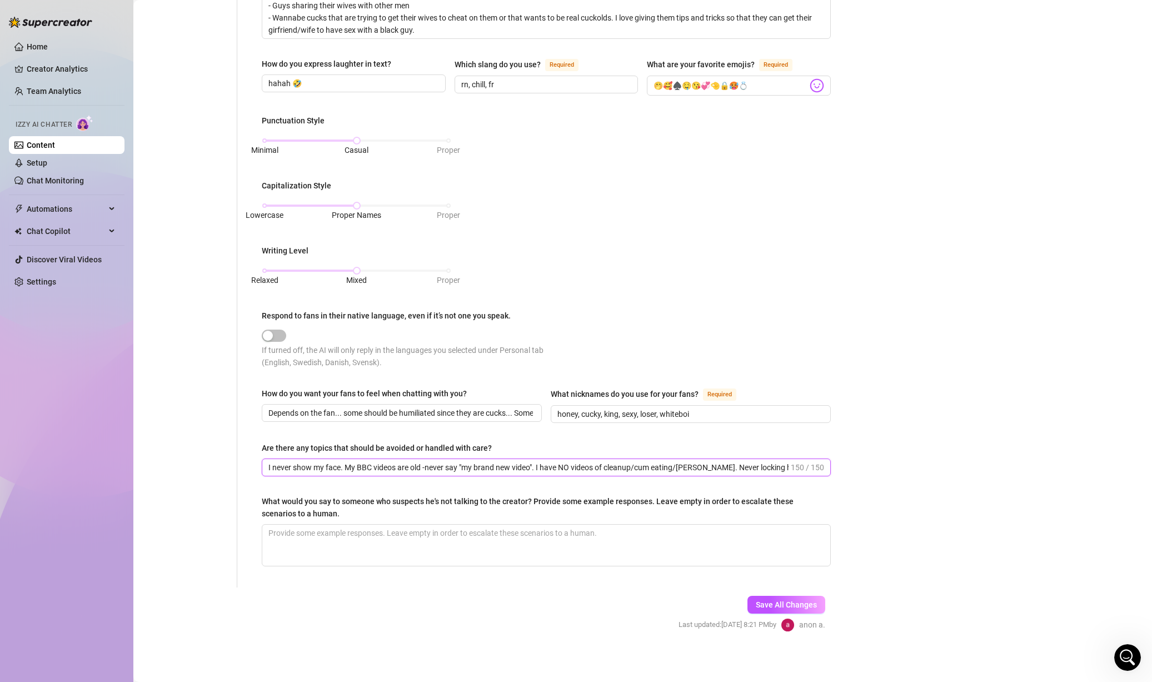
scroll to position [0, 17]
drag, startPoint x: 448, startPoint y: 467, endPoint x: 891, endPoint y: 447, distance: 443.4
click at [817, 460] on span "I never show my face. My BBC videos are old -never say "my brand new video". I …" at bounding box center [546, 468] width 569 height 18
click at [906, 446] on div "Bio Import Bio from other creator Personal Info Chatting Lifestyle Physique Con…" at bounding box center [643, 137] width 997 height 1027
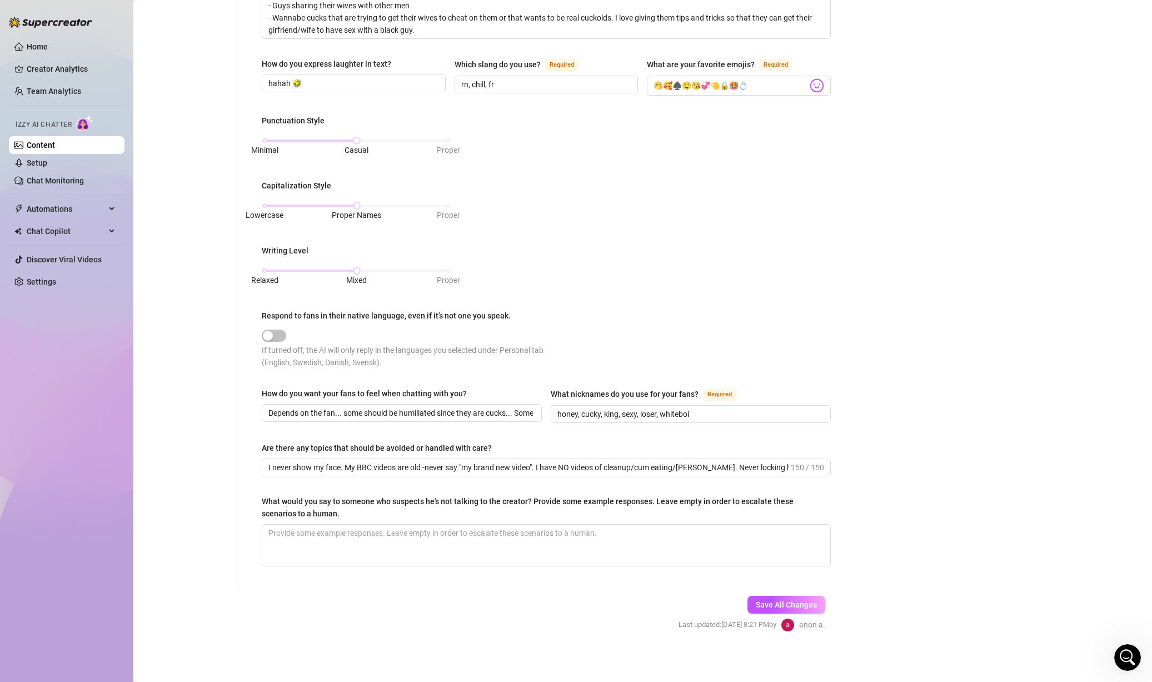
click at [962, 422] on div "Bio Import Bio from other creator Personal Info Chatting Lifestyle Physique Con…" at bounding box center [643, 137] width 997 height 1027
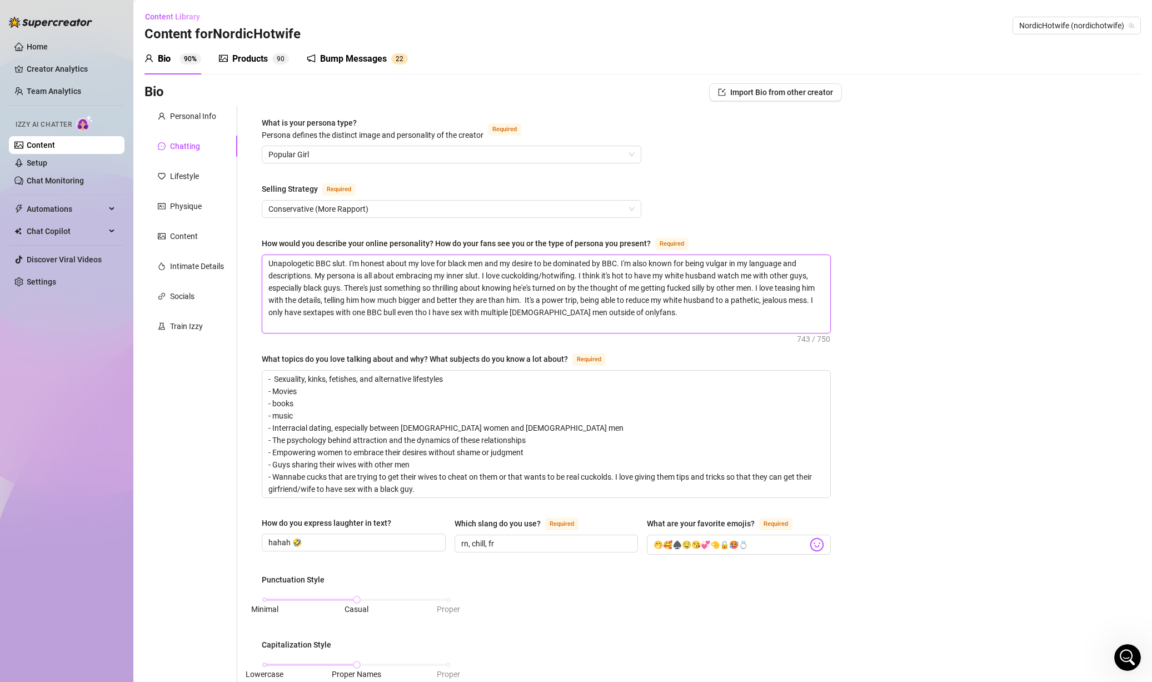
click at [318, 262] on textarea "Unapologetic BBC slut. I'm honest about my love for black men and my desire to …" at bounding box center [546, 294] width 568 height 78
drag, startPoint x: 332, startPoint y: 274, endPoint x: 492, endPoint y: 274, distance: 160.6
click at [492, 274] on textarea "Unapologetic swedishBBC slut. I'm honest about my love for black men and my des…" at bounding box center [546, 294] width 568 height 78
click at [449, 292] on textarea "Unapologetic swedishBBC slut. I'm honest about my love for black men and my des…" at bounding box center [546, 294] width 568 height 78
drag, startPoint x: 532, startPoint y: 285, endPoint x: 366, endPoint y: 286, distance: 166.2
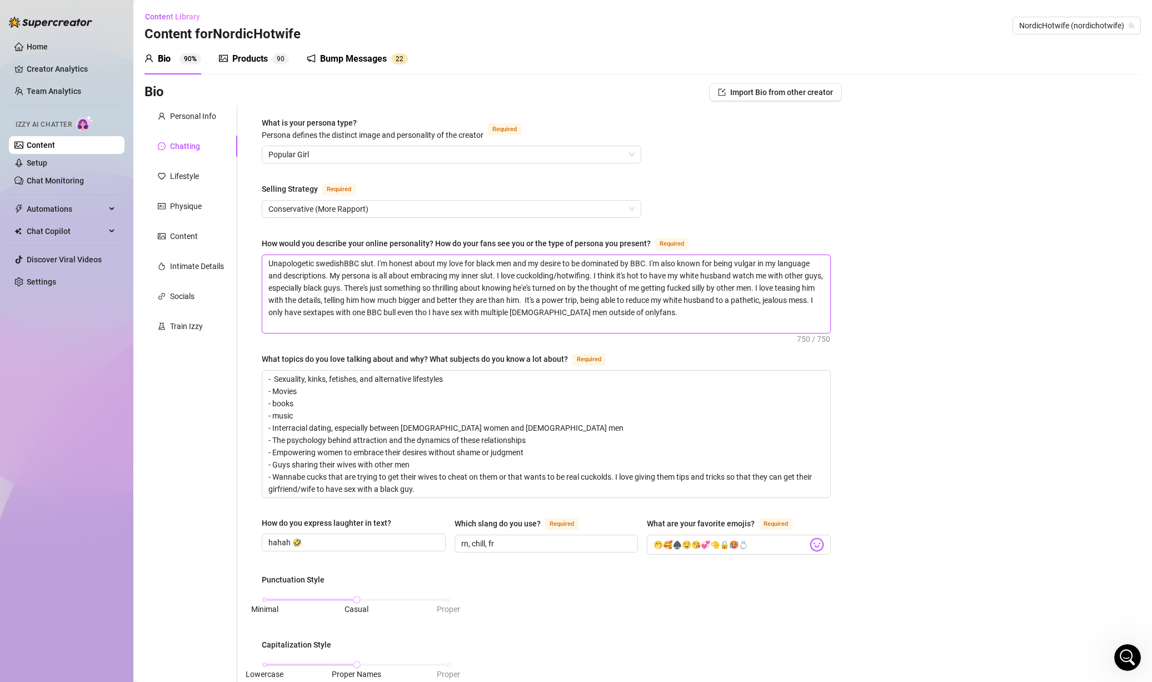
click at [366, 286] on textarea "Unapologetic swedishBBC slut. I'm honest about my love for black men and my des…" at bounding box center [546, 294] width 568 height 78
click at [404, 300] on textarea "Unapologetic swedishBBC slut. I'm honest about my love for black men and my des…" at bounding box center [546, 294] width 568 height 78
click at [473, 303] on textarea "Unapologetic swedishBBC slut. I'm honest about my love for black men and my des…" at bounding box center [546, 294] width 568 height 78
click at [547, 310] on textarea "Unapologetic swedishBBC slut. I'm honest about my love for black men and my des…" at bounding box center [546, 294] width 568 height 78
drag, startPoint x: 366, startPoint y: 285, endPoint x: 390, endPoint y: 288, distance: 24.8
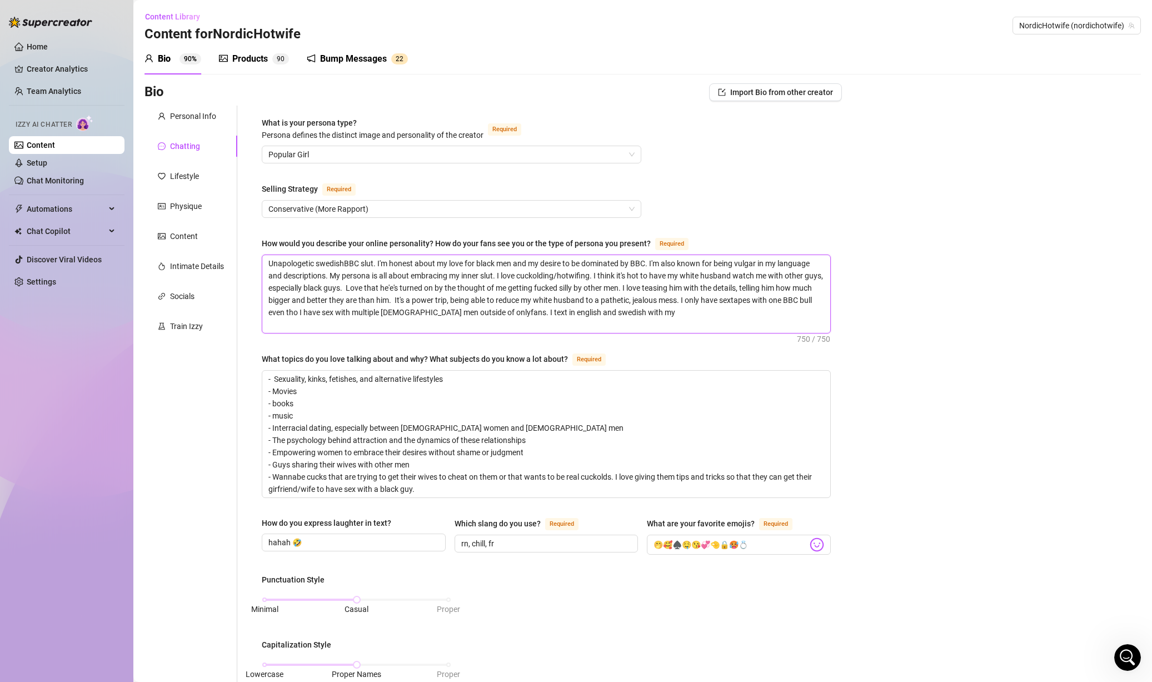
click at [366, 285] on textarea "Unapologetic swedishBBC slut. I'm honest about my love for black men and my des…" at bounding box center [546, 294] width 568 height 78
drag, startPoint x: 326, startPoint y: 276, endPoint x: 249, endPoint y: 276, distance: 76.7
click at [249, 276] on div "What is your persona type? Persona defines the distinct image and personality o…" at bounding box center [539, 576] width 605 height 941
click at [621, 317] on textarea "Unapologetic swedishBBC slut. I'm honest about my love for black men and my des…" at bounding box center [546, 294] width 568 height 78
click at [645, 315] on textarea "Unapologetic swedishBBC slut. I'm honest about my love for black men and my des…" at bounding box center [546, 294] width 568 height 78
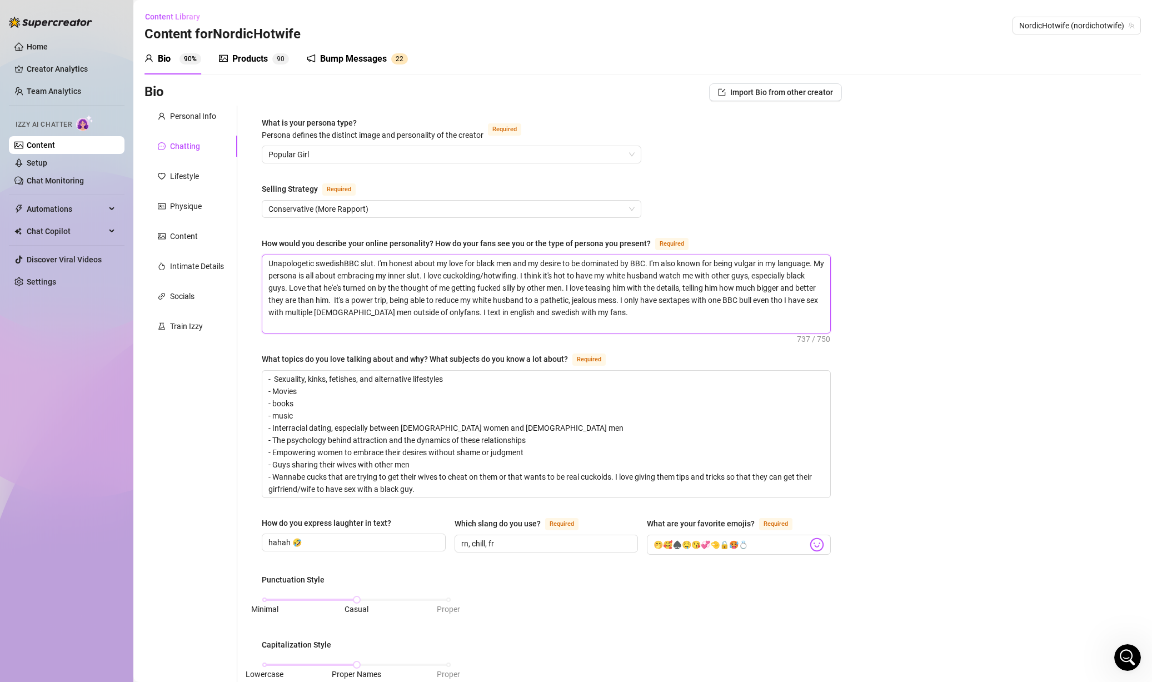
click at [530, 306] on textarea "Unapologetic swedishBBC slut. I'm honest about my love for black men and my des…" at bounding box center [546, 294] width 568 height 78
click at [639, 314] on textarea "Unapologetic swedishBBC slut. I'm honest about my love for black men and my des…" at bounding box center [546, 294] width 568 height 78
drag, startPoint x: 631, startPoint y: 261, endPoint x: 479, endPoint y: 260, distance: 152.3
click at [479, 260] on textarea "Unapologetic swedishBBC slut. I'm honest about my love for black men and my des…" at bounding box center [546, 294] width 568 height 78
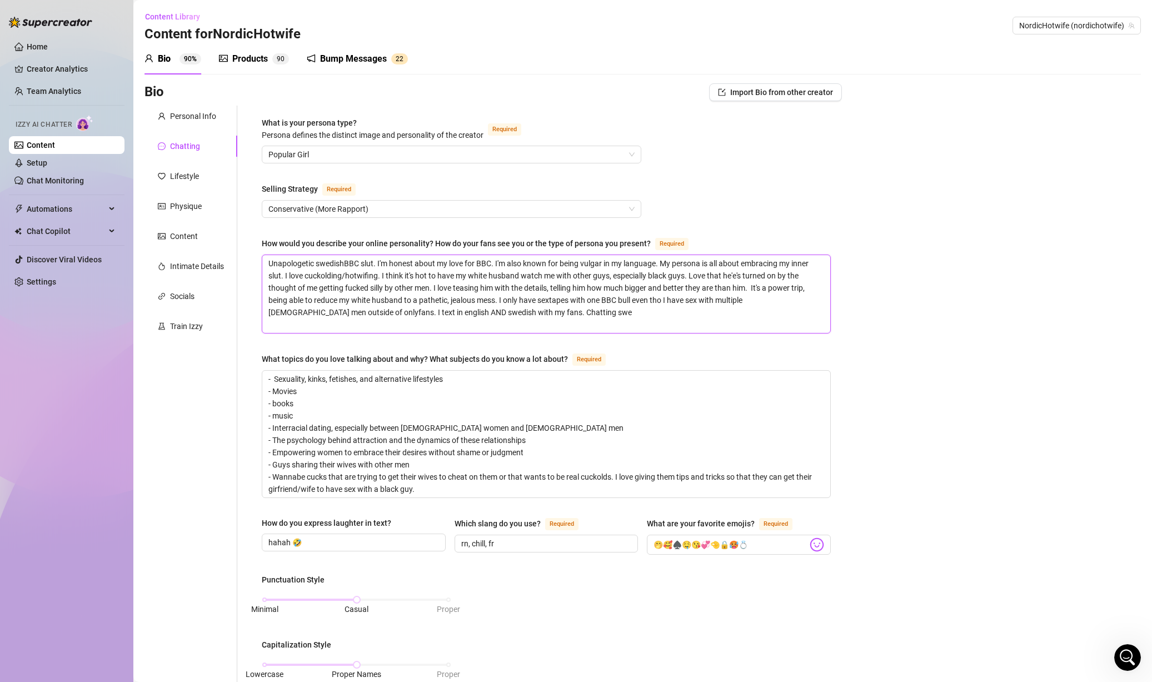
click at [557, 313] on textarea "Unapologetic swedishBBC slut. I'm honest about my love for BBC. I'm also known …" at bounding box center [546, 294] width 568 height 78
click at [900, 315] on div "Bio Import Bio from other creator Personal Info Chatting Lifestyle Physique Con…" at bounding box center [643, 596] width 997 height 1027
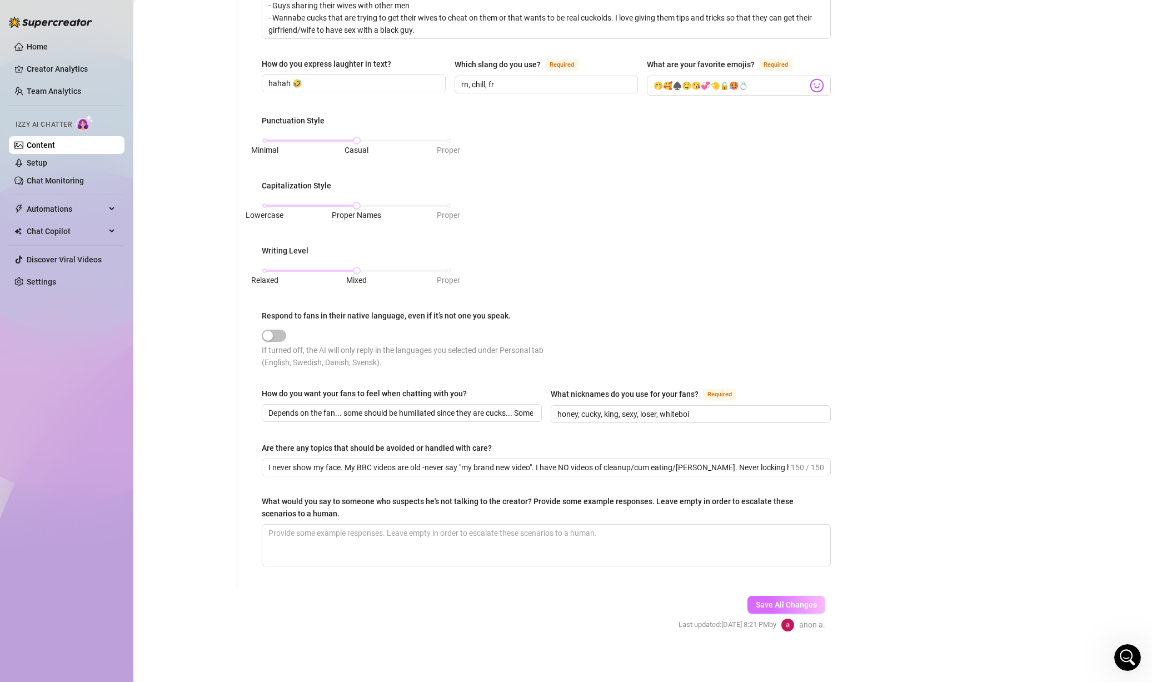
click at [794, 600] on span "Save All Changes" at bounding box center [786, 604] width 61 height 9
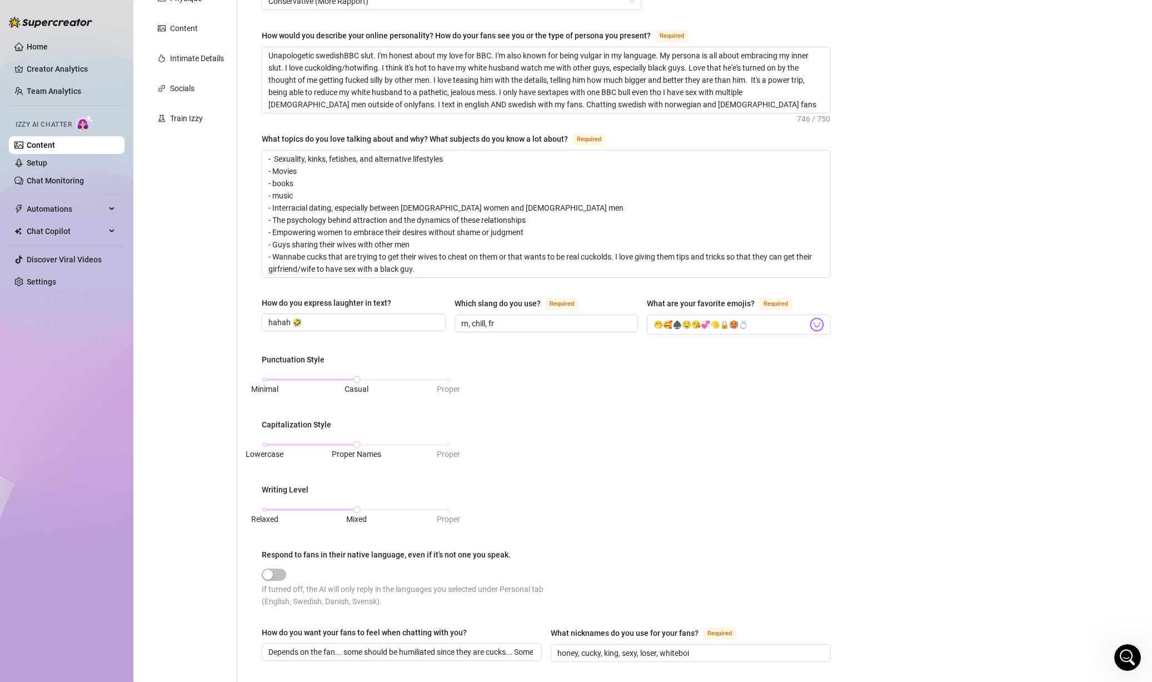
scroll to position [0, 0]
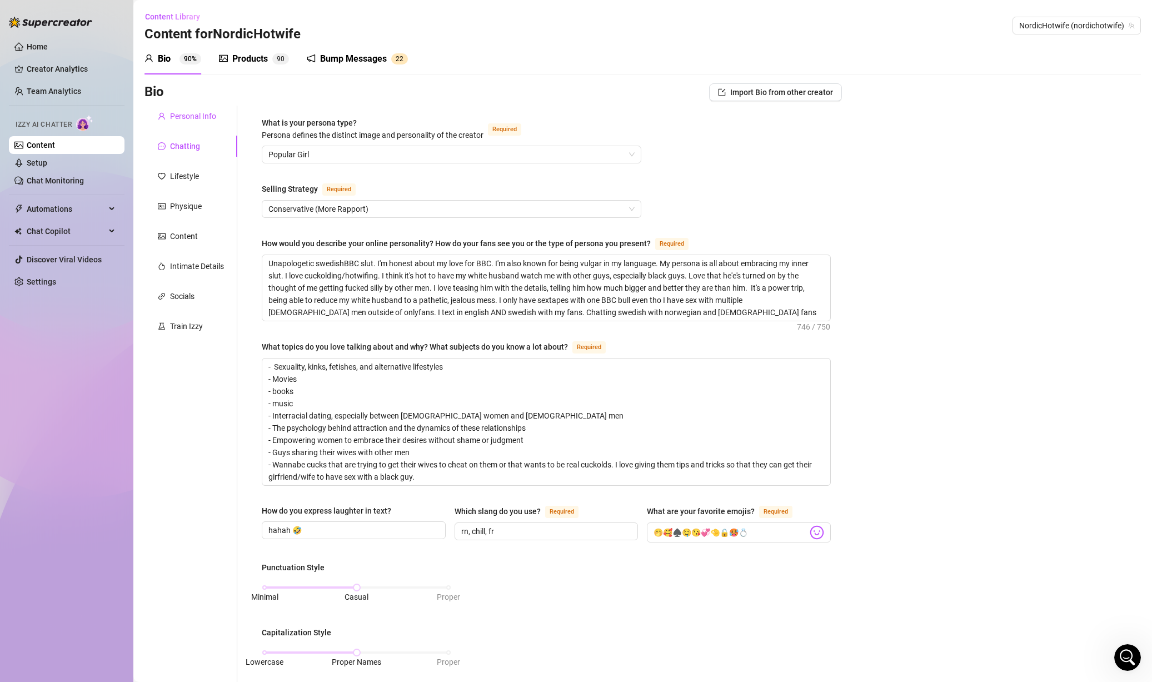
click at [191, 117] on div "Personal Info" at bounding box center [193, 116] width 46 height 12
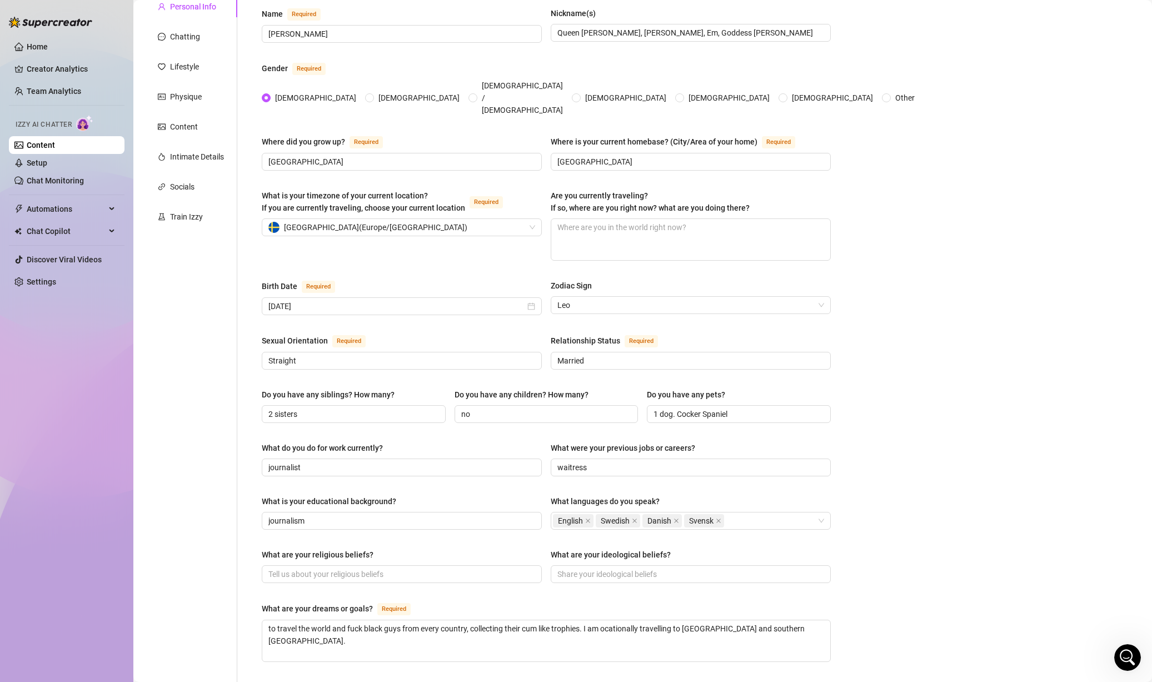
scroll to position [222, 0]
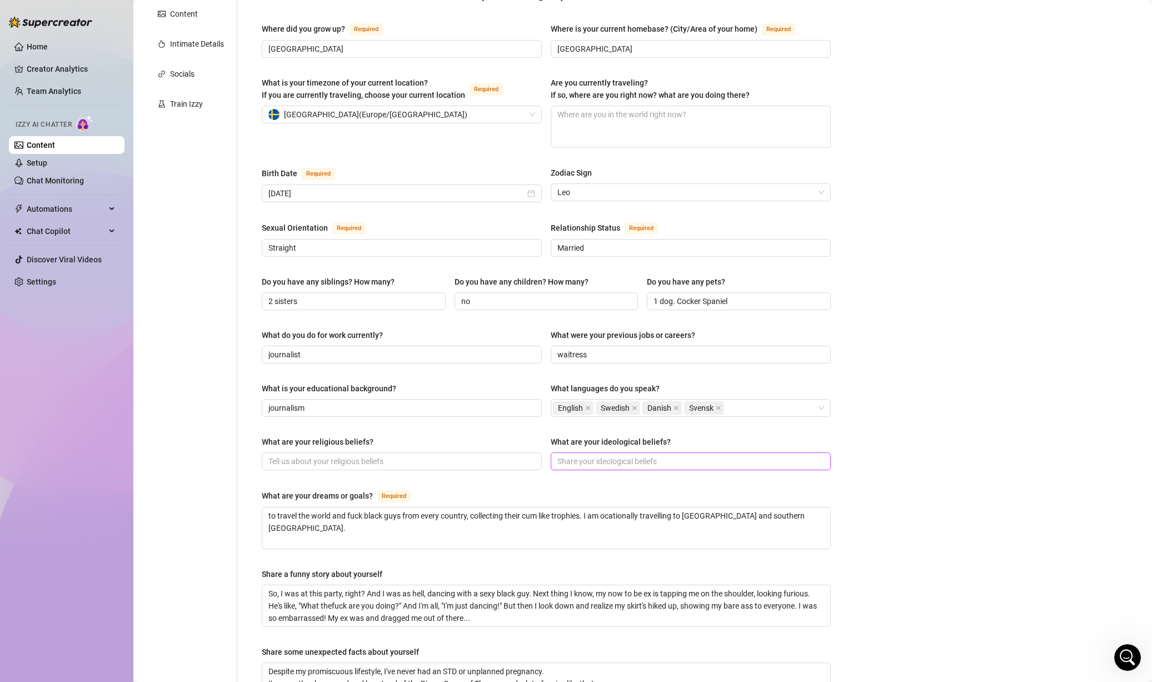
click at [642, 455] on input "What are your ideological beliefs?" at bounding box center [689, 461] width 265 height 12
click at [696, 436] on div "What are your ideological beliefs?" at bounding box center [691, 444] width 280 height 17
click at [695, 436] on div "What are your ideological beliefs?" at bounding box center [691, 444] width 280 height 17
click at [561, 489] on div "What are your dreams or goals? Required" at bounding box center [546, 498] width 569 height 18
